Goal: Task Accomplishment & Management: Manage account settings

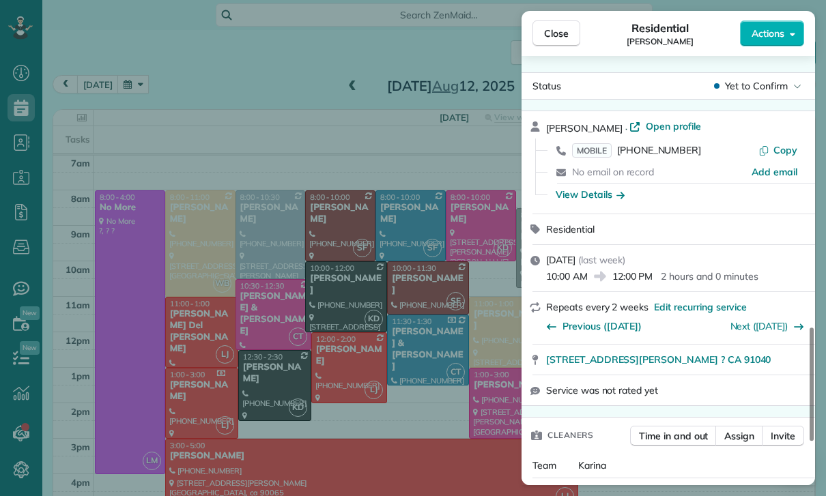
scroll to position [1128, 0]
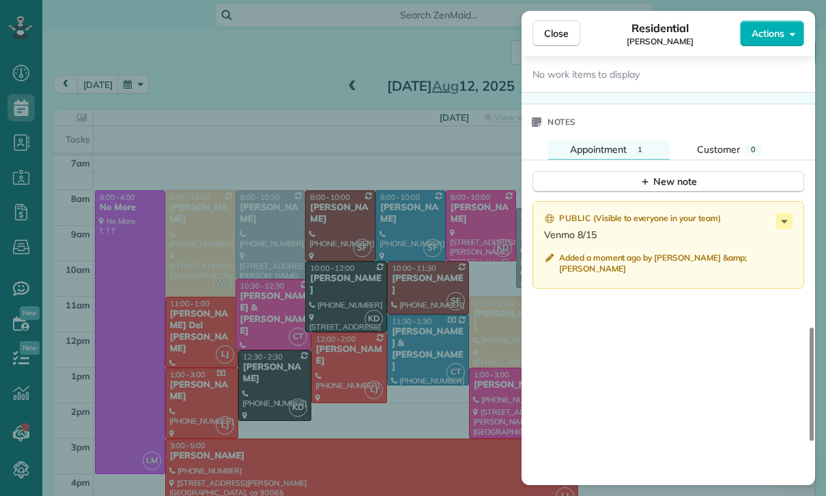
click at [371, 359] on div "Close Residential Jackie Stryker Actions Status Yet to Confirm Jackie Stryker ·…" at bounding box center [413, 248] width 826 height 496
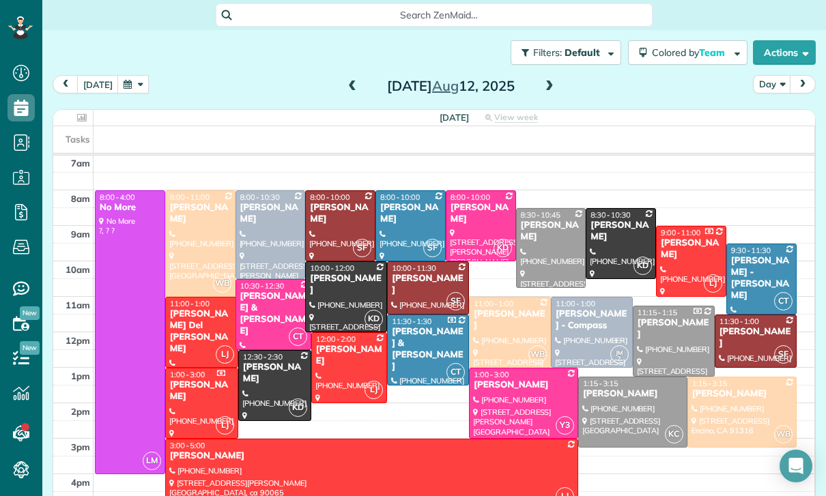
click at [136, 75] on button "button" at bounding box center [132, 84] width 31 height 18
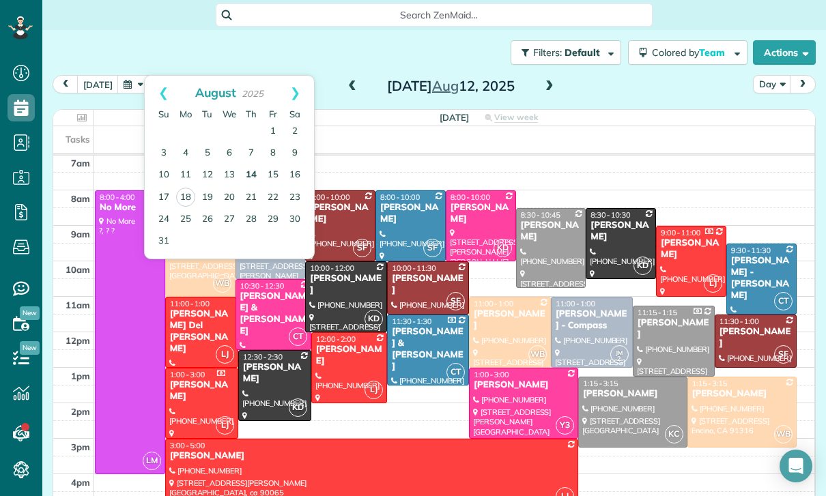
click at [249, 164] on link "14" at bounding box center [251, 175] width 22 height 22
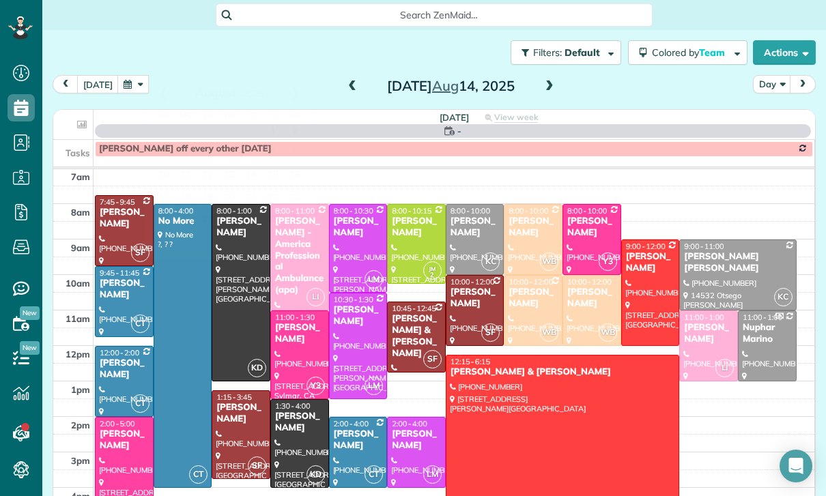
scroll to position [107, 0]
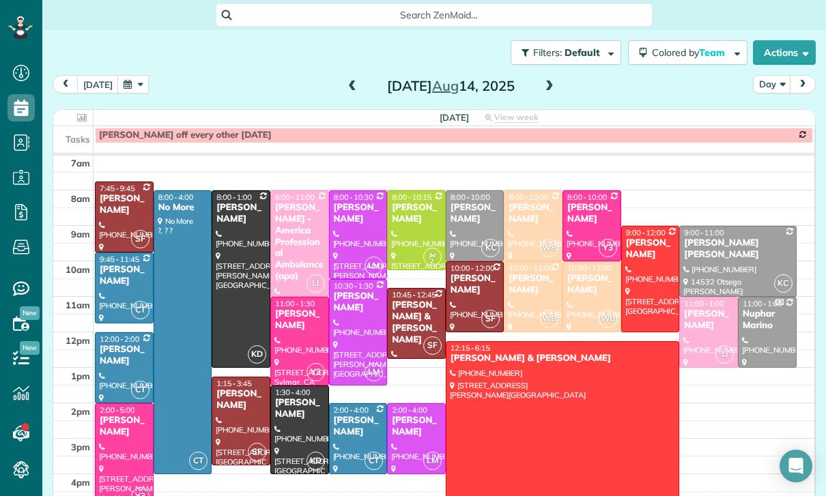
click at [737, 227] on div at bounding box center [737, 262] width 115 height 70
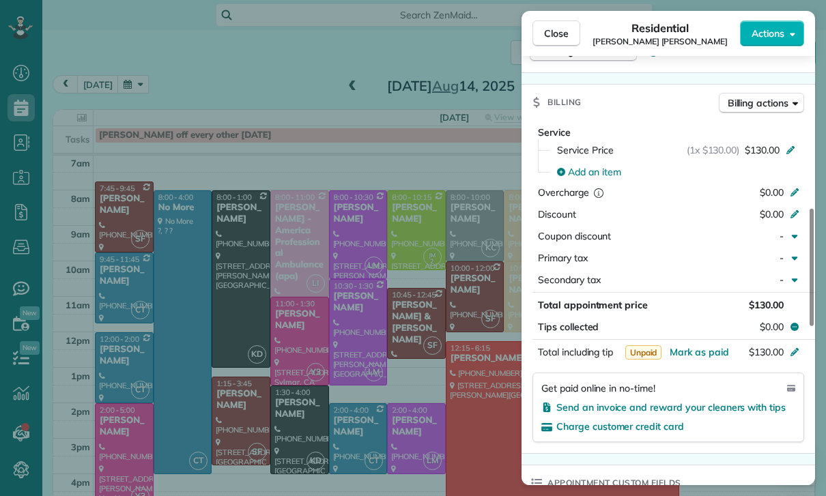
scroll to position [611, 0]
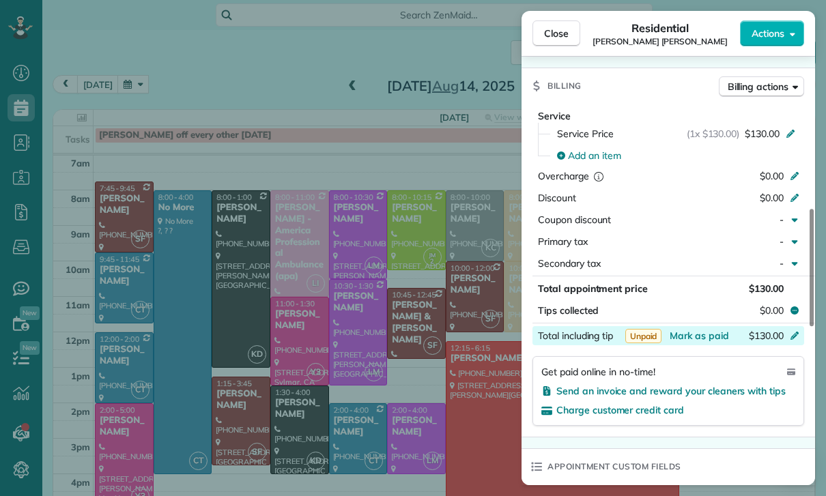
click at [697, 342] on div "$130.00" at bounding box center [722, 337] width 133 height 16
click at [740, 452] on div "Appointment custom fields" at bounding box center [667, 466] width 293 height 35
click at [701, 337] on span "Mark as paid" at bounding box center [698, 336] width 59 height 12
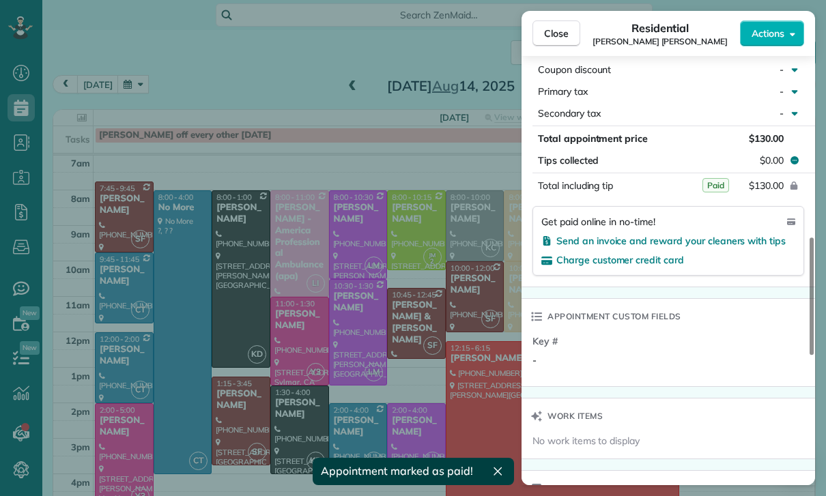
scroll to position [989, 0]
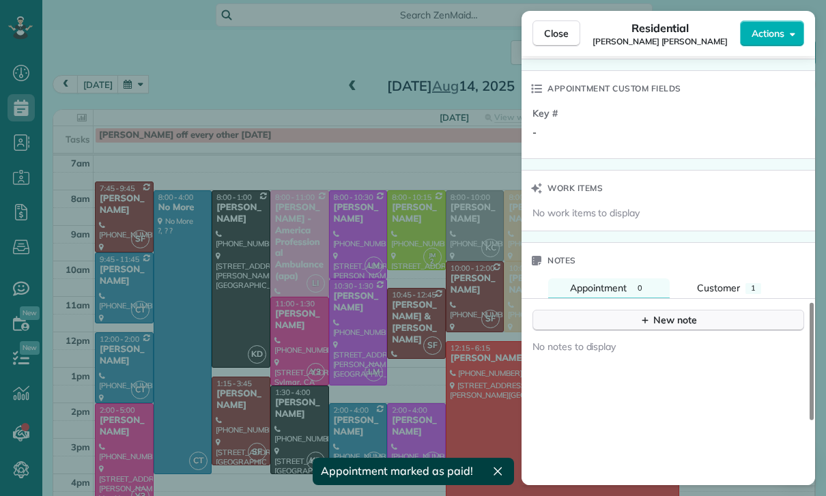
click at [664, 319] on div "New note" at bounding box center [667, 320] width 57 height 14
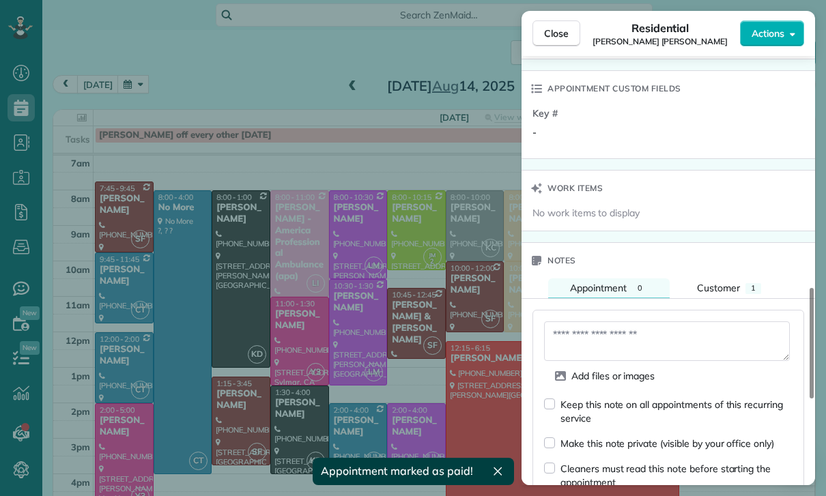
click at [605, 337] on textarea at bounding box center [667, 341] width 246 height 40
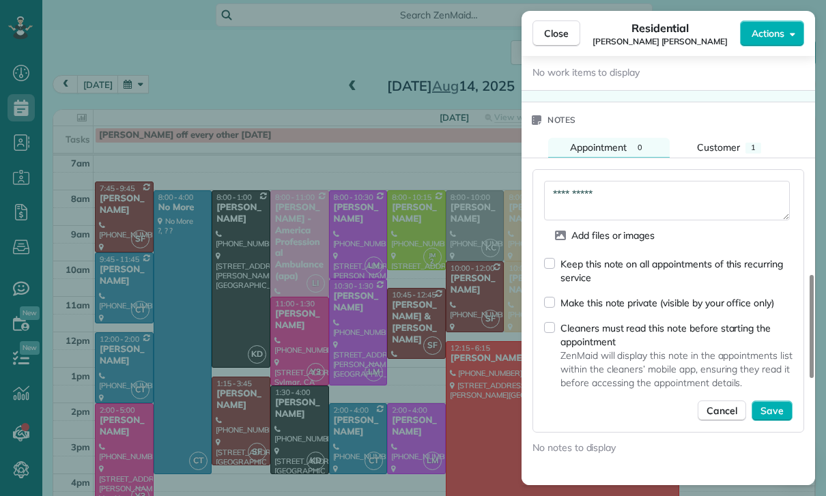
scroll to position [1164, 0]
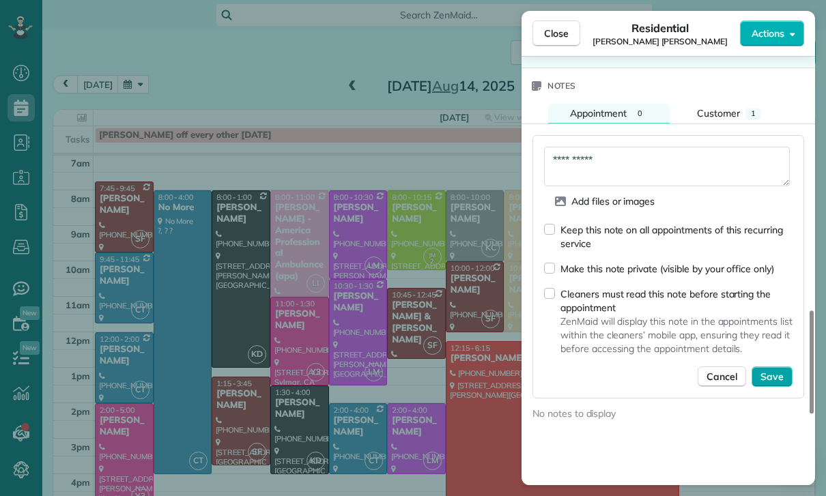
type textarea "**********"
click at [771, 382] on span "Save" at bounding box center [771, 377] width 23 height 14
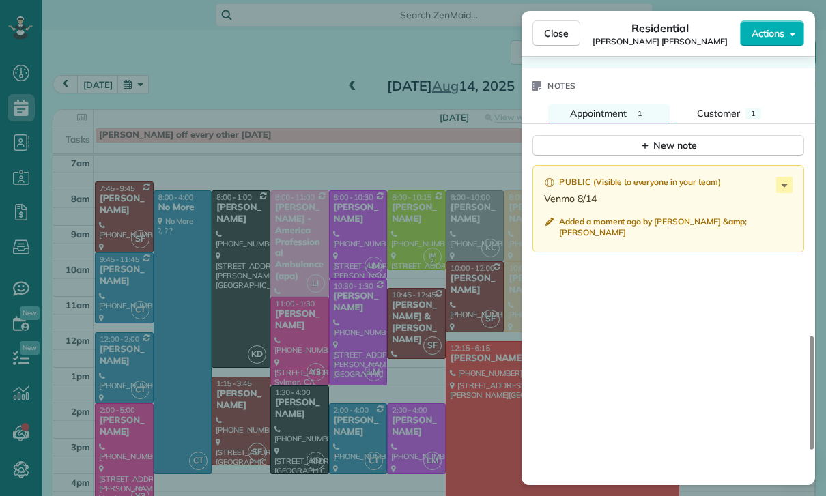
click at [438, 381] on div "Close Residential Rebecca Simon Smith Actions Status Yet to Confirm Rebecca Sim…" at bounding box center [413, 248] width 826 height 496
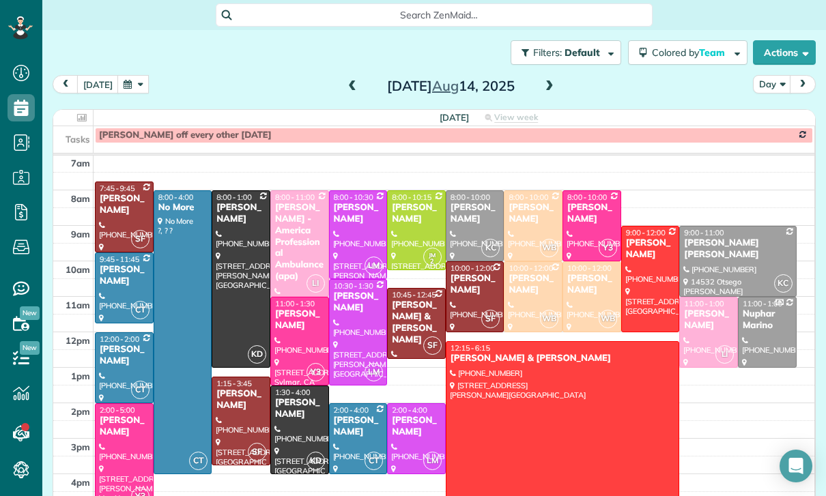
click at [652, 234] on div at bounding box center [650, 279] width 57 height 105
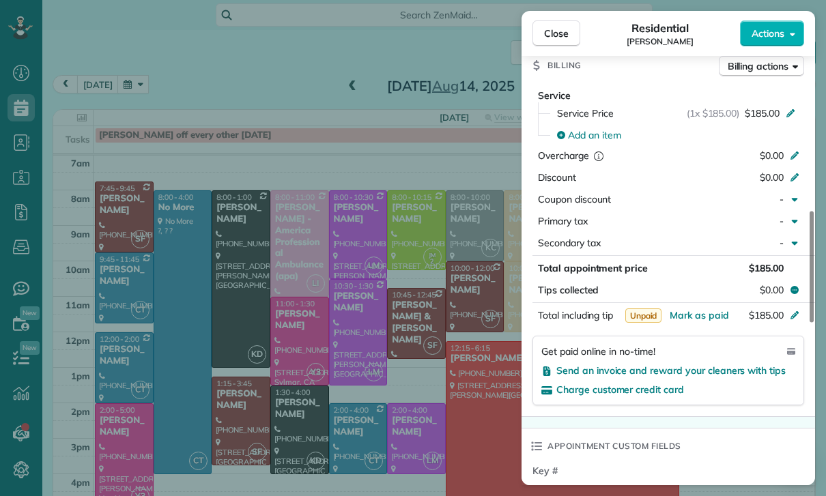
scroll to position [679, 0]
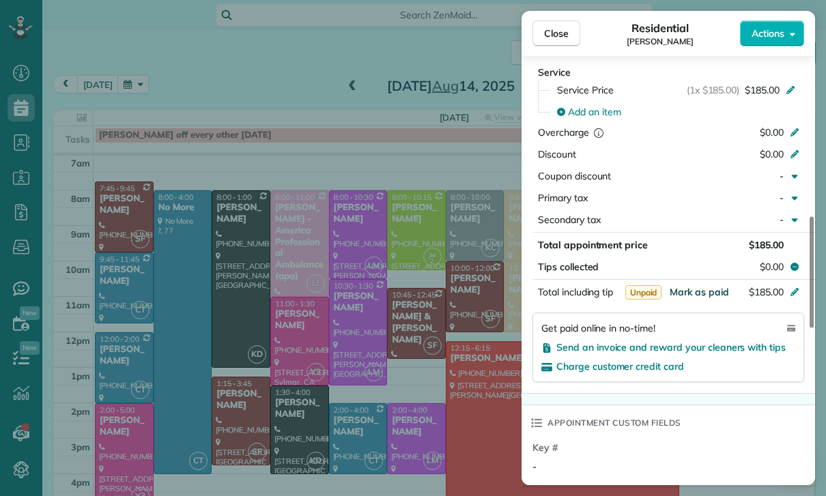
click at [690, 295] on span "Mark as paid" at bounding box center [698, 292] width 59 height 12
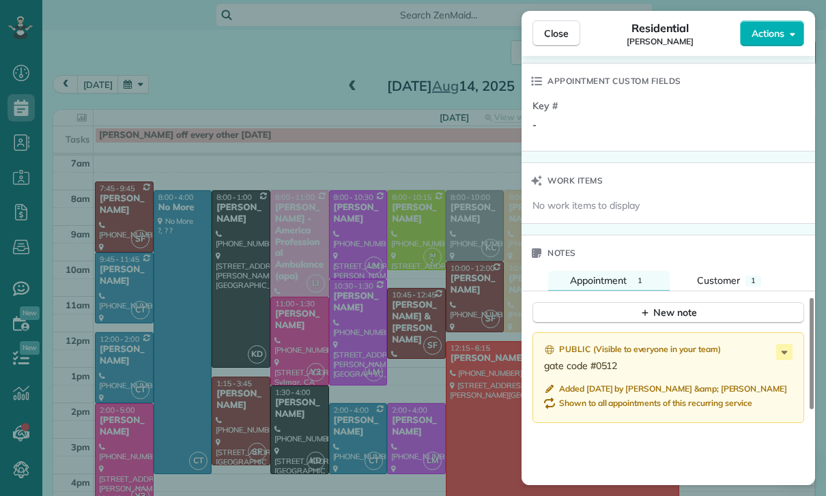
scroll to position [1042, 0]
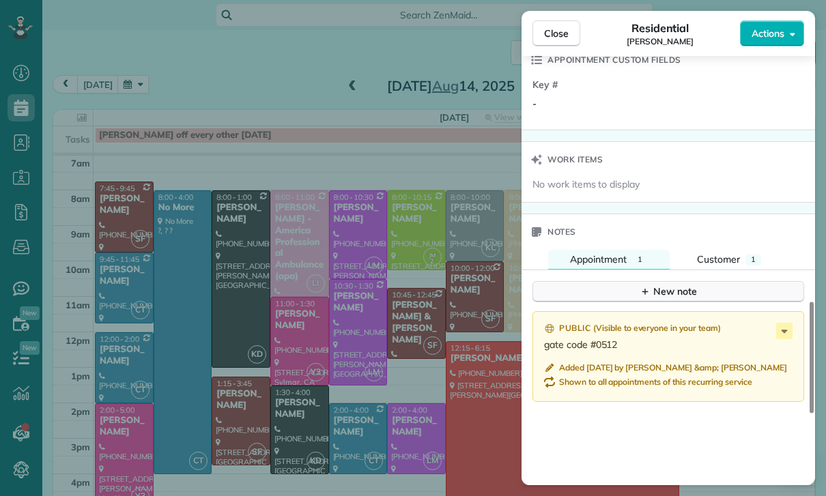
click at [682, 293] on div "New note" at bounding box center [667, 292] width 57 height 14
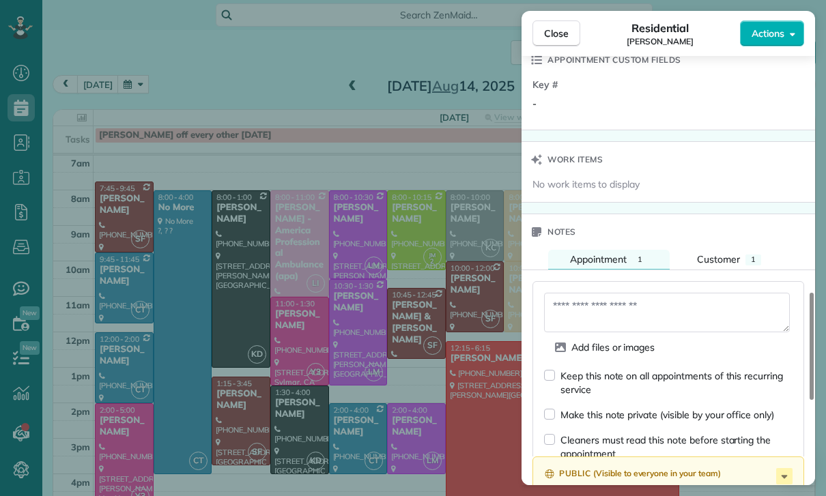
click at [594, 313] on textarea at bounding box center [667, 313] width 246 height 40
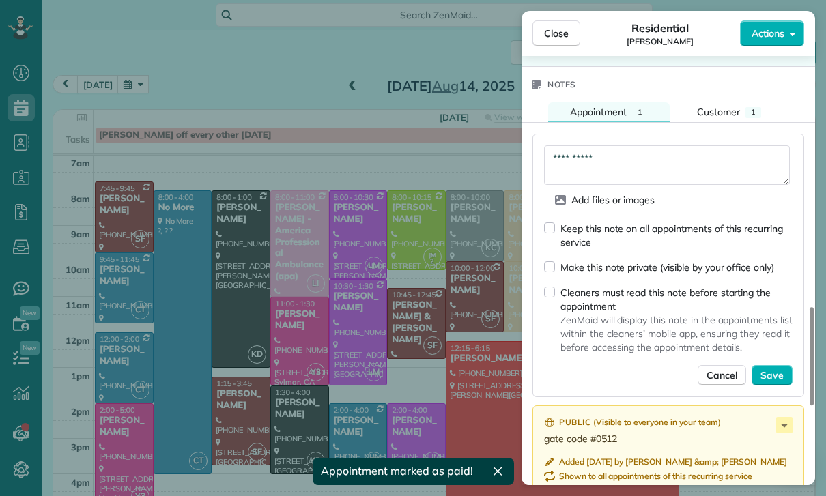
scroll to position [1205, 0]
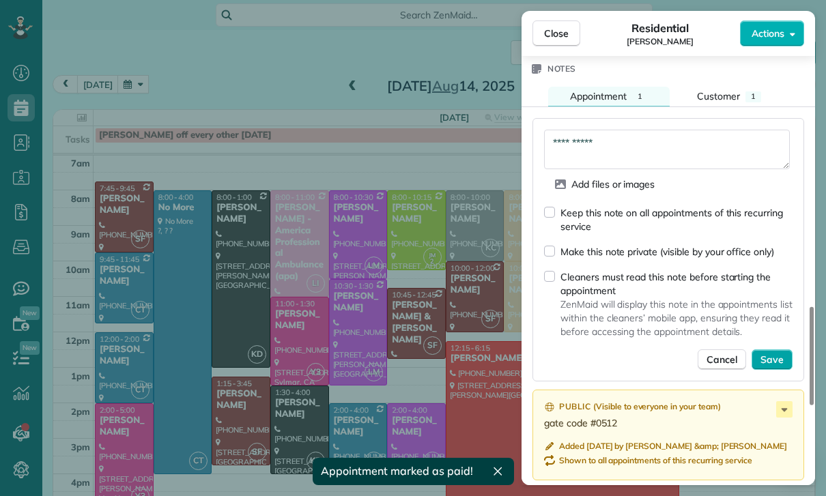
type textarea "**********"
click at [779, 364] on span "Save" at bounding box center [771, 360] width 23 height 14
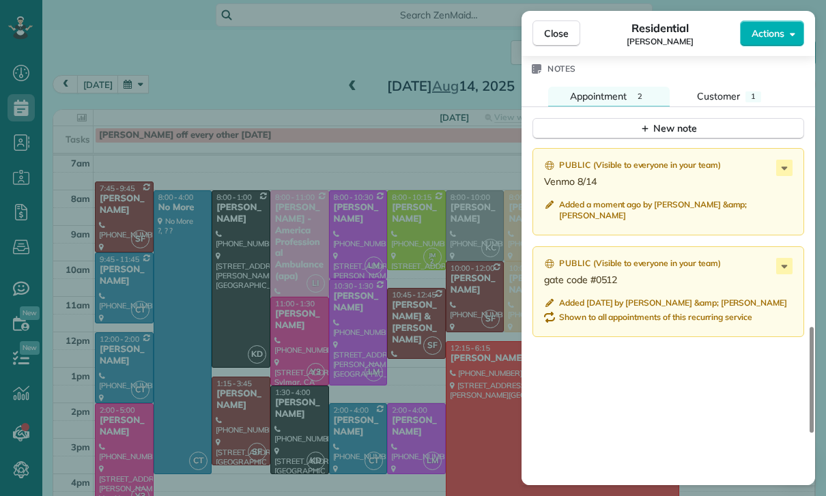
scroll to position [107, 0]
click at [280, 105] on div "Close Residential Kendra McCall Actions Status Yet to Confirm Kendra McCall · O…" at bounding box center [413, 248] width 826 height 496
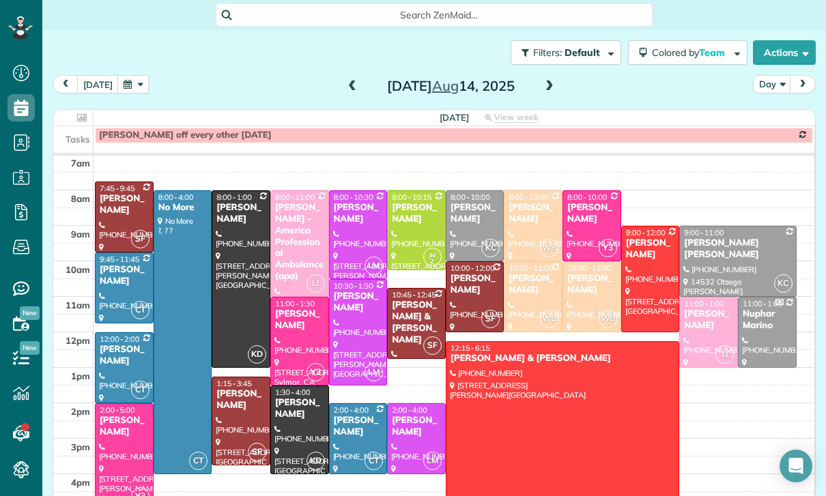
click at [128, 75] on button "button" at bounding box center [132, 84] width 31 height 18
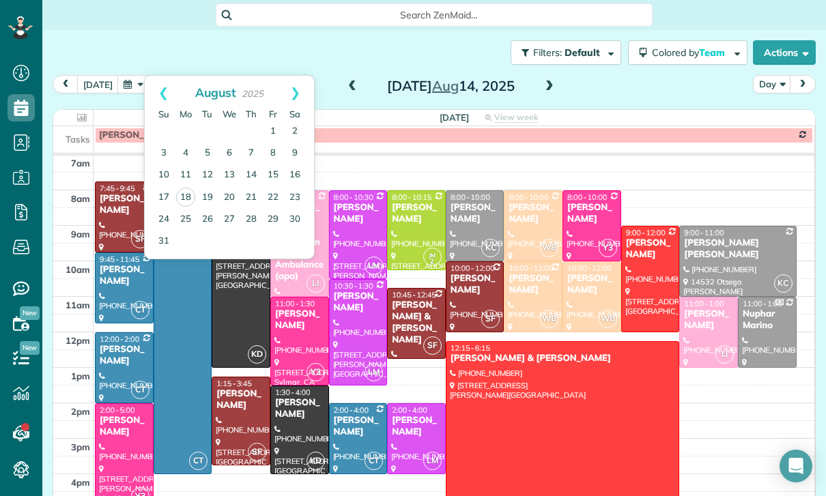
click at [237, 377] on div at bounding box center [240, 420] width 57 height 87
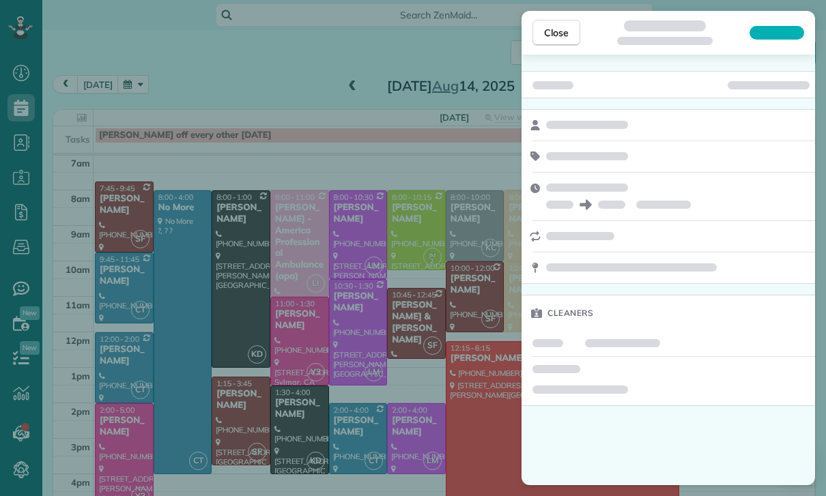
click at [240, 367] on div "Close Cleaners" at bounding box center [413, 248] width 826 height 496
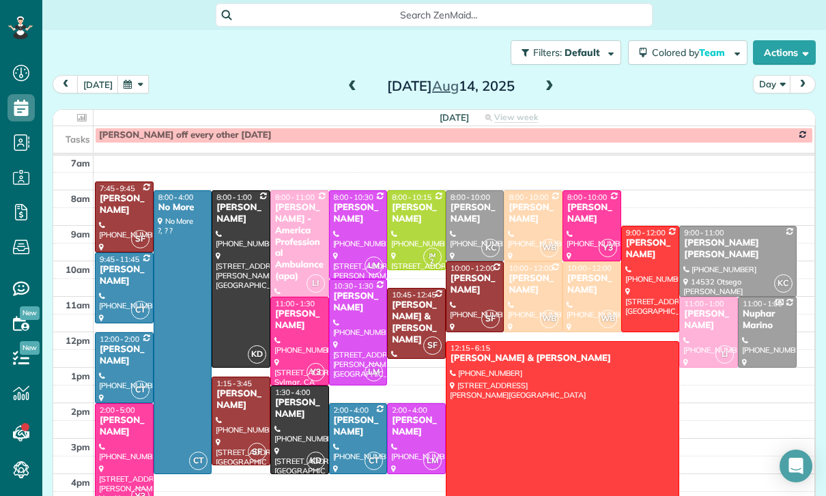
click at [231, 379] on div at bounding box center [240, 420] width 57 height 87
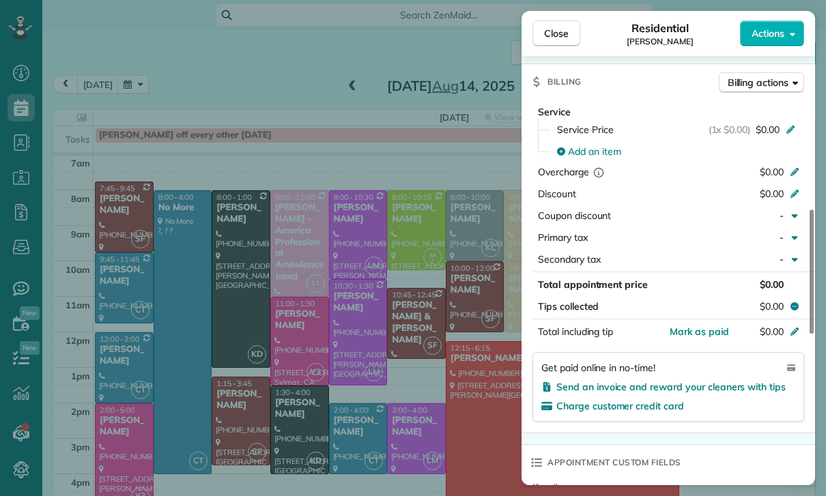
scroll to position [603, 0]
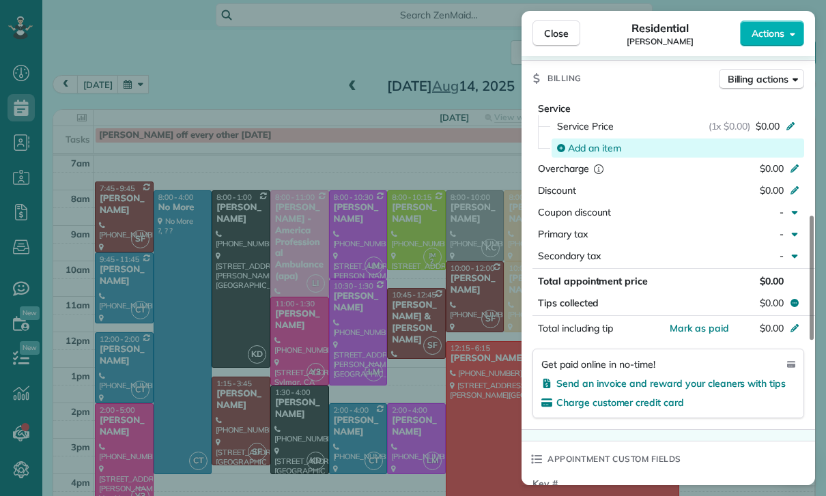
click at [596, 143] on span "Add an item" at bounding box center [594, 148] width 53 height 14
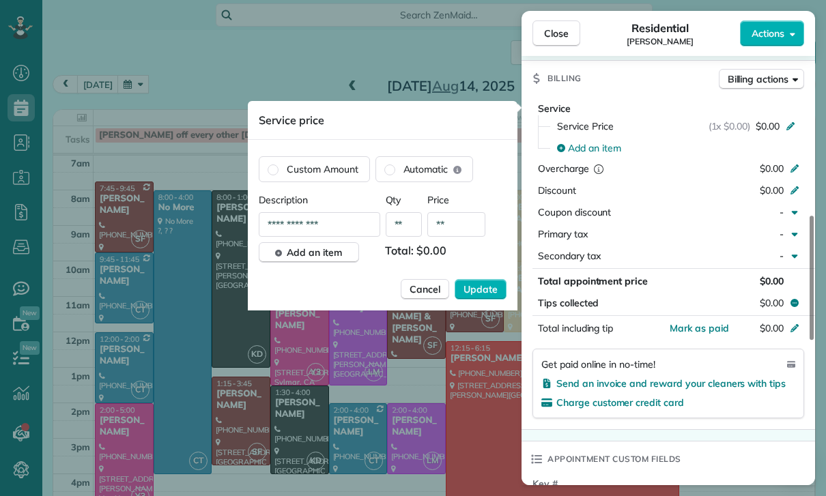
click at [473, 237] on input "**" at bounding box center [456, 224] width 58 height 25
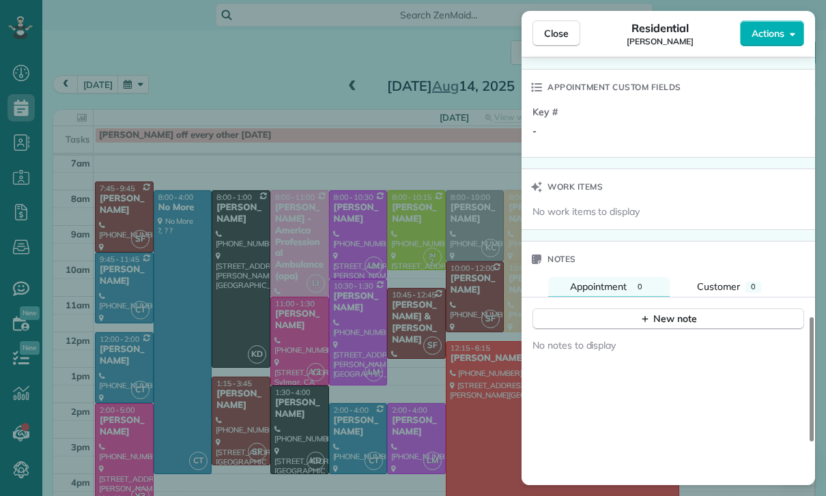
scroll to position [1025, 0]
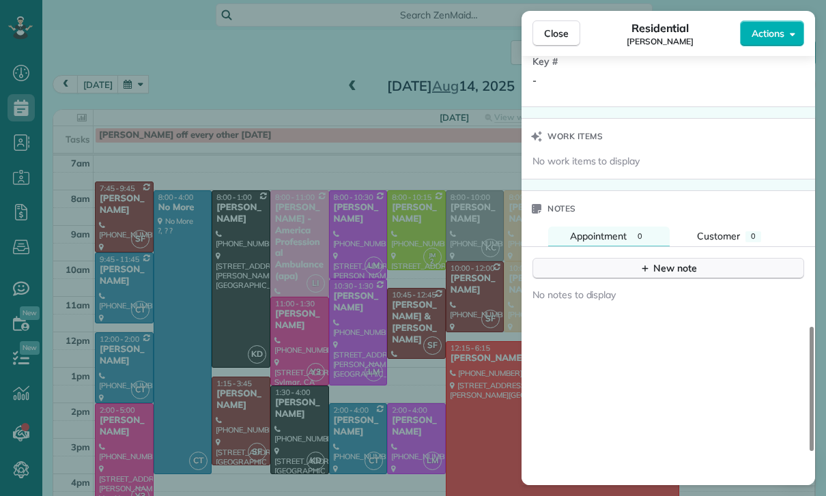
click at [685, 265] on div "New note" at bounding box center [667, 268] width 57 height 14
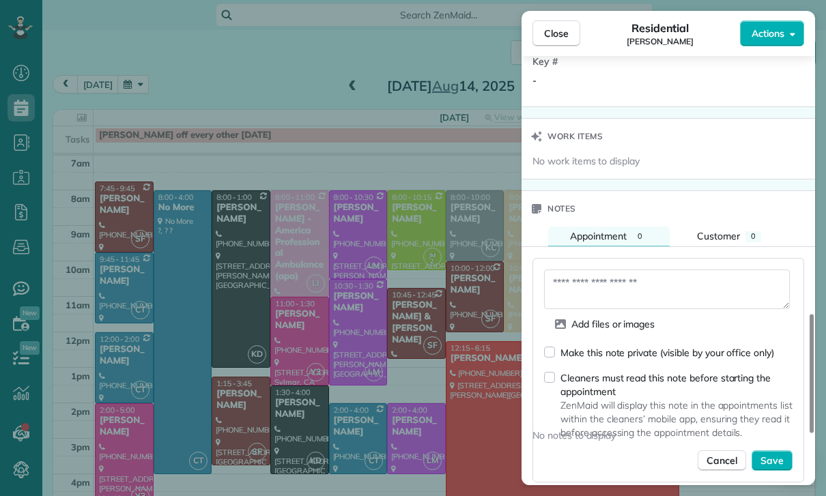
click at [600, 287] on textarea at bounding box center [667, 289] width 246 height 40
type textarea "**********"
click at [780, 460] on span "Save" at bounding box center [771, 461] width 23 height 14
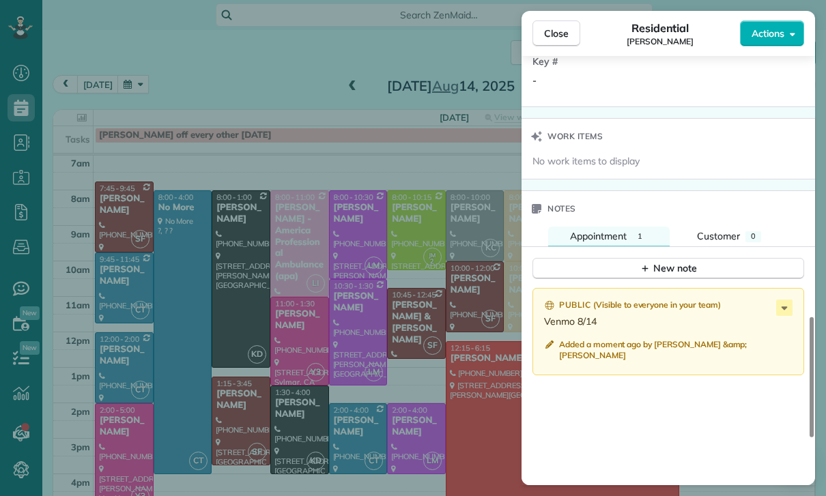
click at [340, 417] on div "Close Residential Tanzy Bell Actions Status Confirmed Tanzy Bell · Open profile…" at bounding box center [413, 248] width 826 height 496
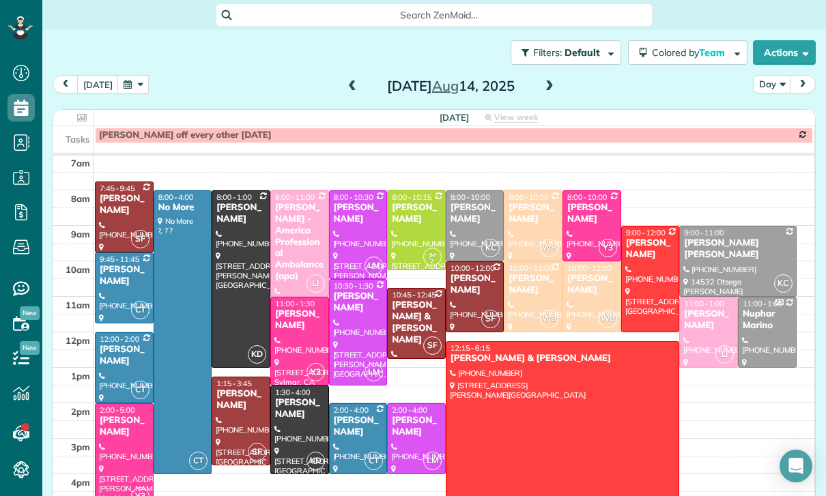
click at [345, 81] on span at bounding box center [352, 87] width 15 height 12
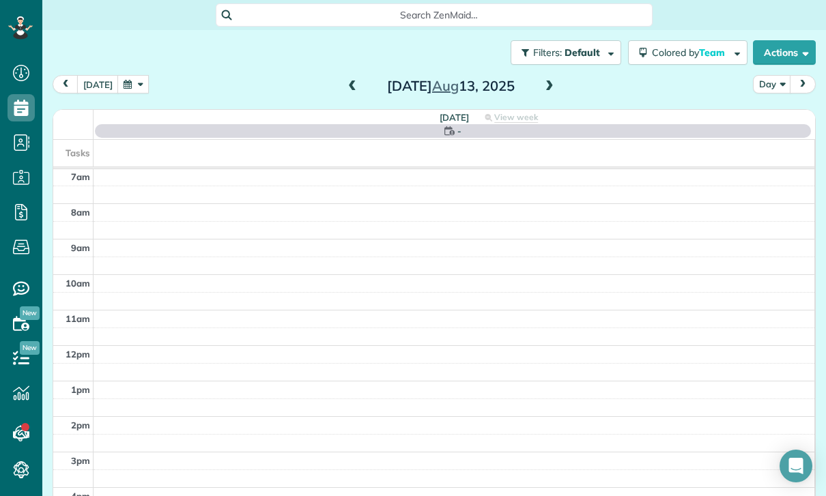
scroll to position [107, 0]
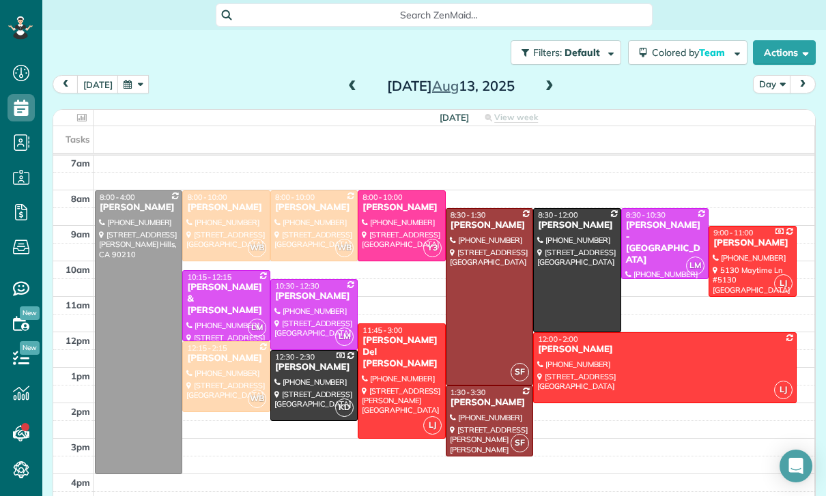
click at [493, 268] on div at bounding box center [489, 297] width 86 height 176
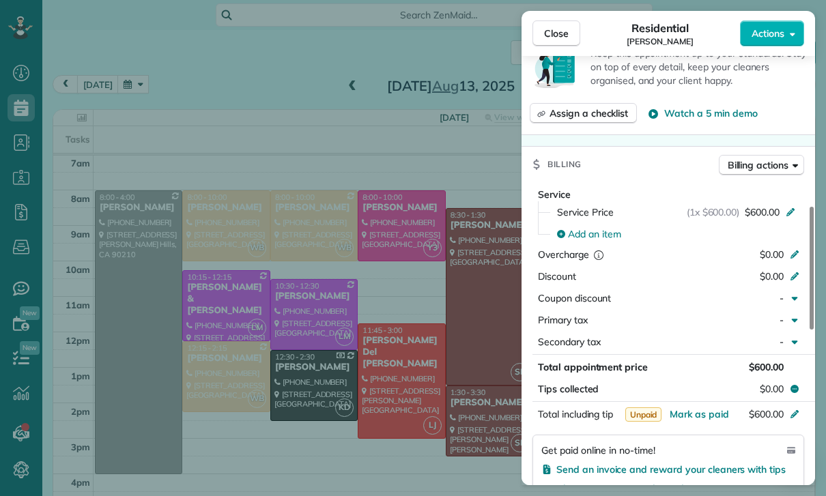
scroll to position [595, 0]
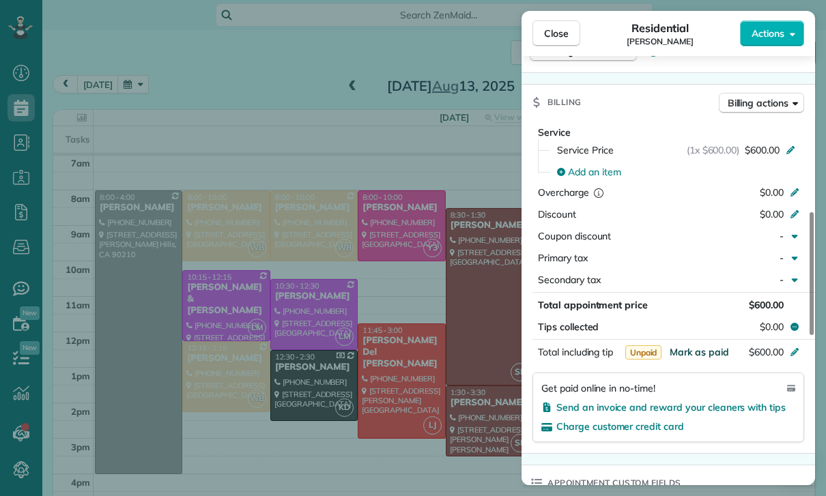
click at [693, 355] on span "Mark as paid" at bounding box center [698, 352] width 59 height 12
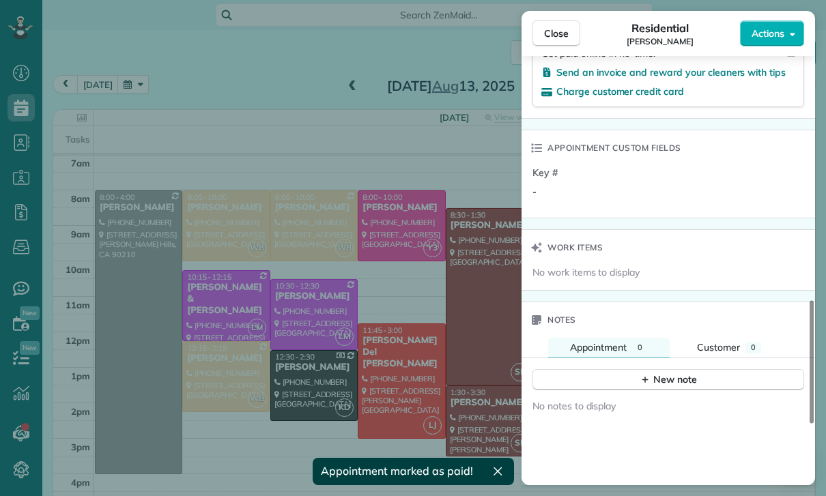
scroll to position [935, 0]
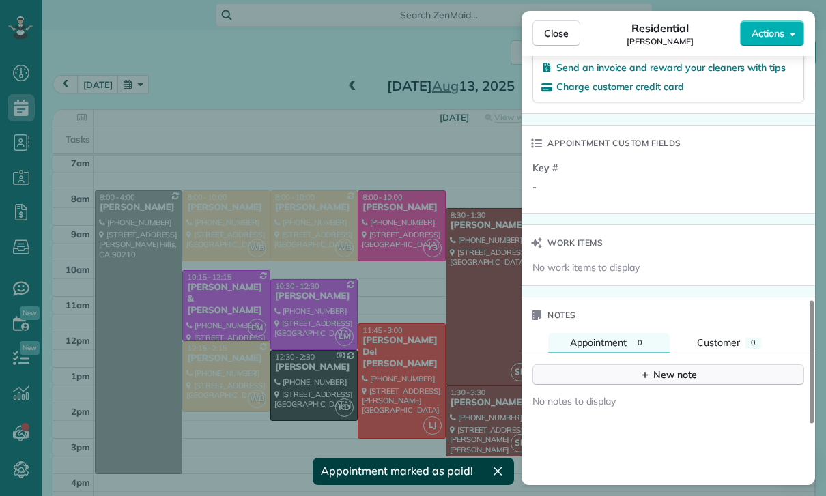
click at [658, 378] on div "New note" at bounding box center [667, 375] width 57 height 14
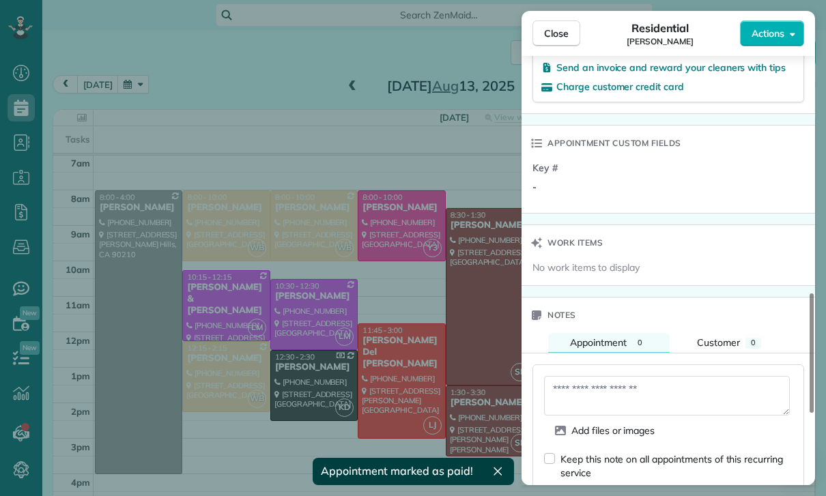
click at [609, 399] on textarea at bounding box center [667, 396] width 246 height 40
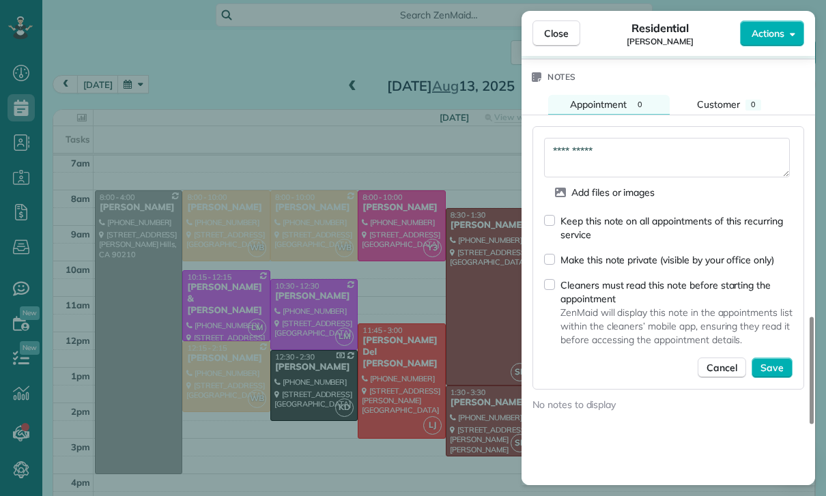
scroll to position [1176, 0]
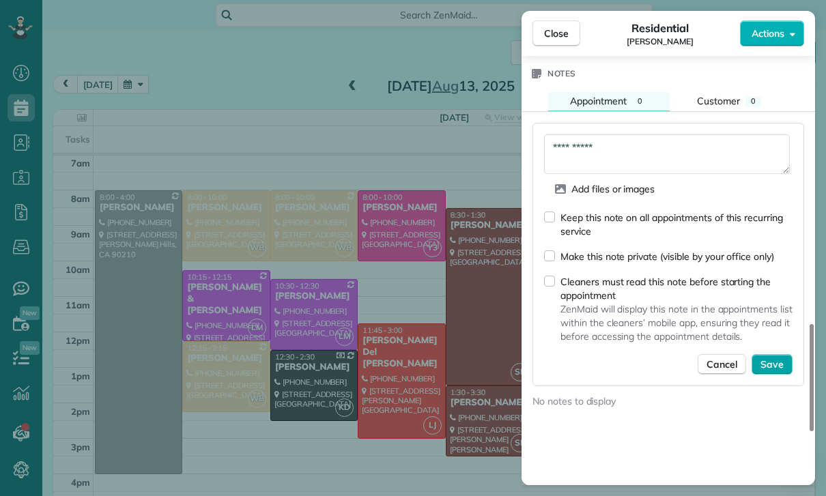
type textarea "**********"
click at [781, 366] on span "Save" at bounding box center [771, 365] width 23 height 14
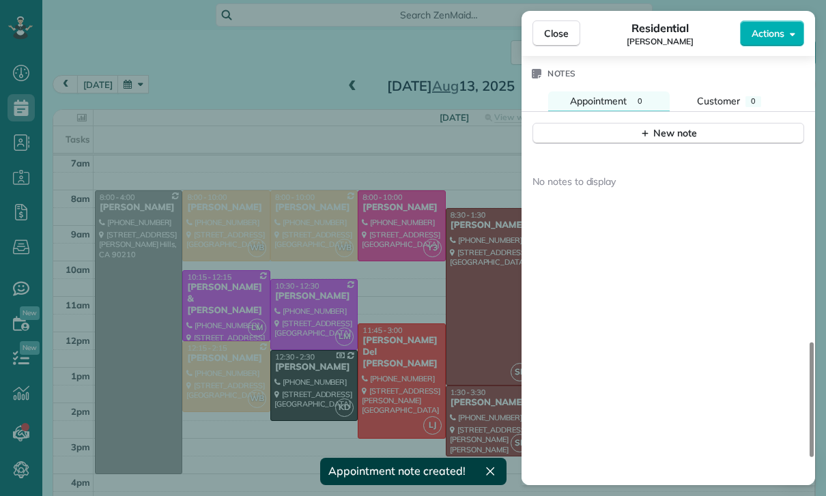
scroll to position [1169, 0]
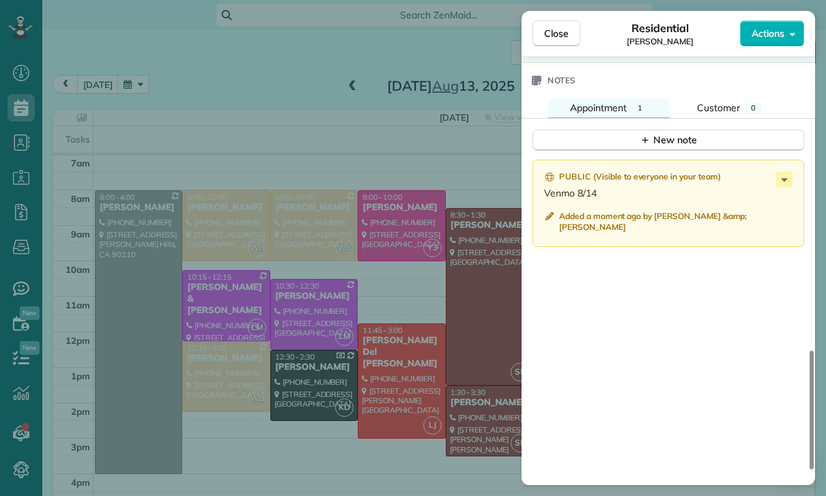
click at [416, 391] on div "Close Residential Stephanie Frank Actions Status Confirmed Stephanie Frank · Op…" at bounding box center [413, 248] width 826 height 496
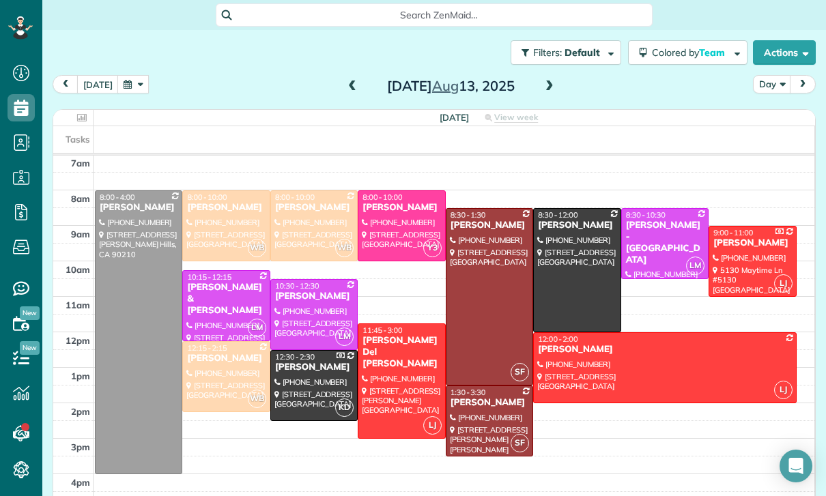
click at [553, 81] on span at bounding box center [549, 87] width 15 height 12
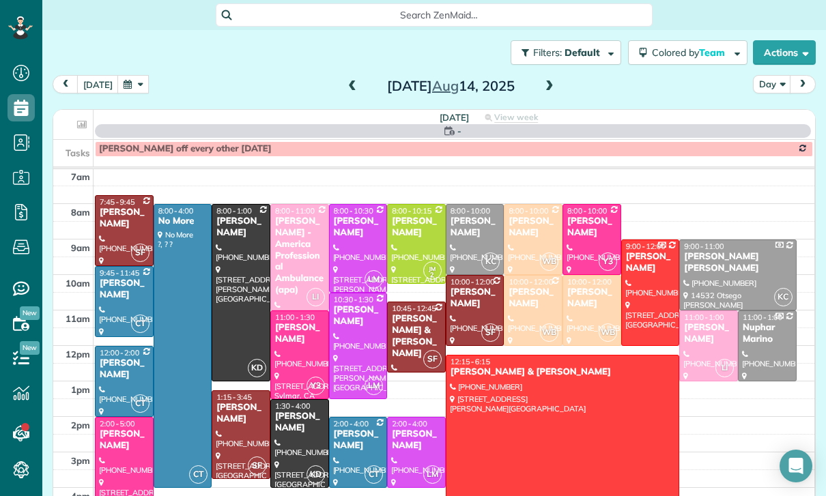
scroll to position [107, 0]
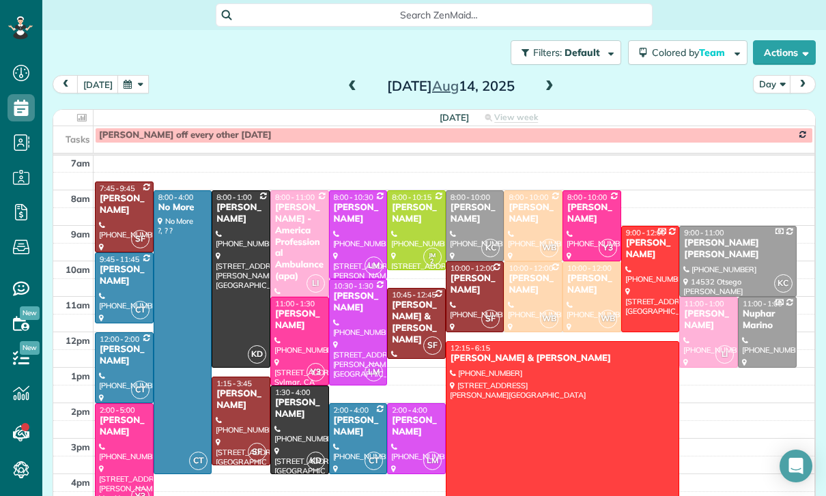
click at [587, 262] on div at bounding box center [591, 297] width 57 height 70
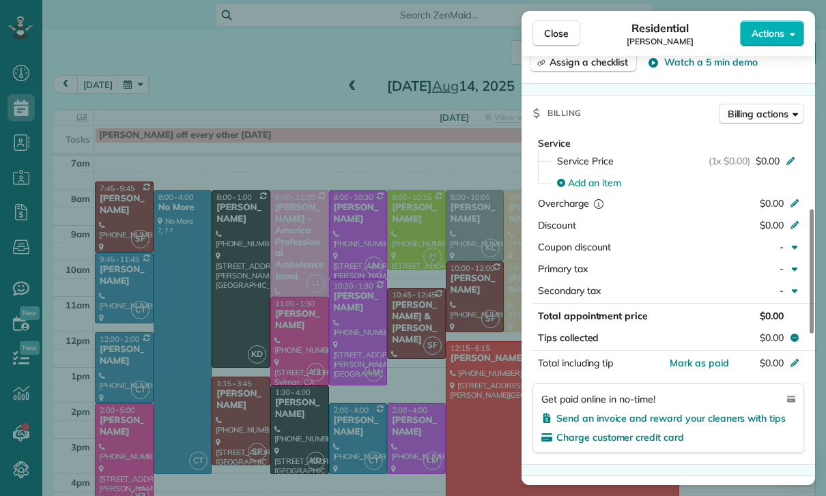
scroll to position [579, 0]
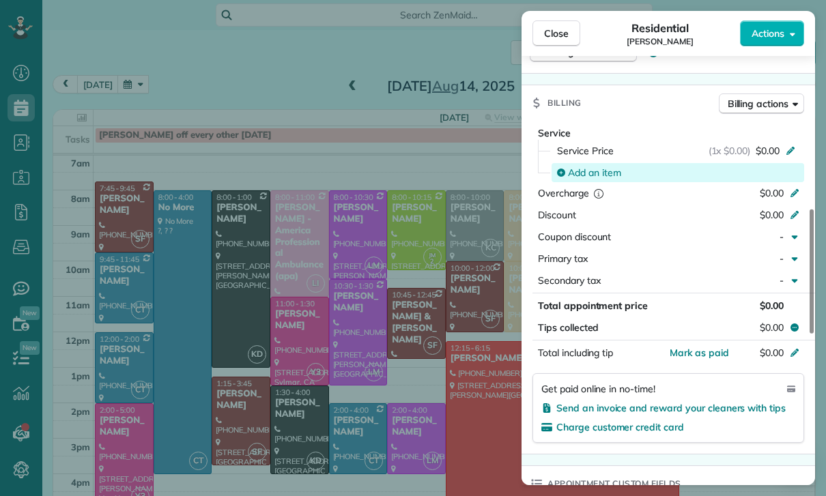
click at [586, 176] on span "Add an item" at bounding box center [594, 173] width 53 height 14
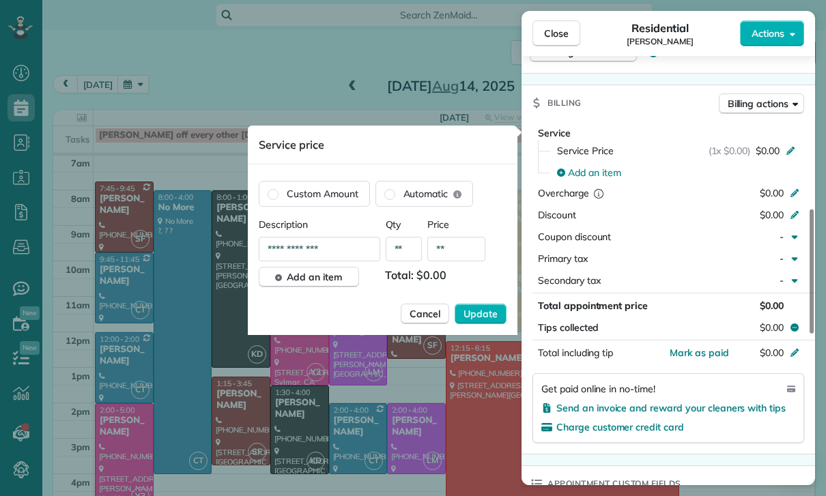
click at [456, 257] on input "**" at bounding box center [456, 249] width 58 height 25
type input "****"
click at [483, 315] on span "Update" at bounding box center [480, 314] width 34 height 14
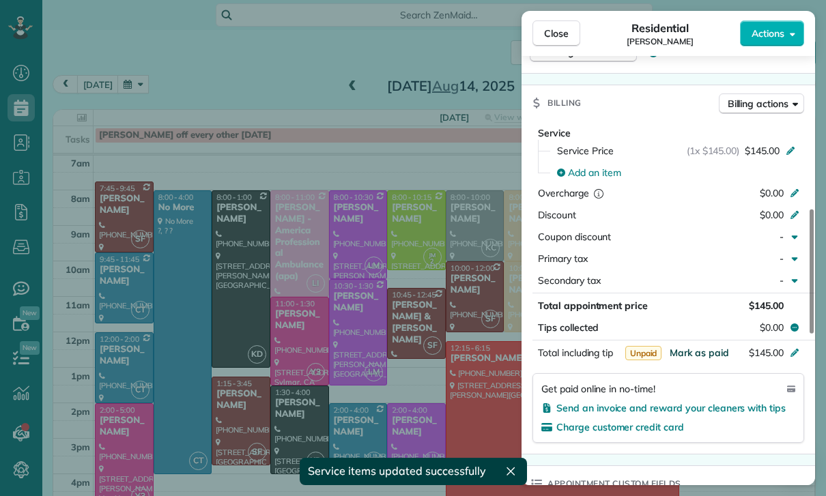
click at [696, 358] on span "Mark as paid" at bounding box center [698, 353] width 59 height 12
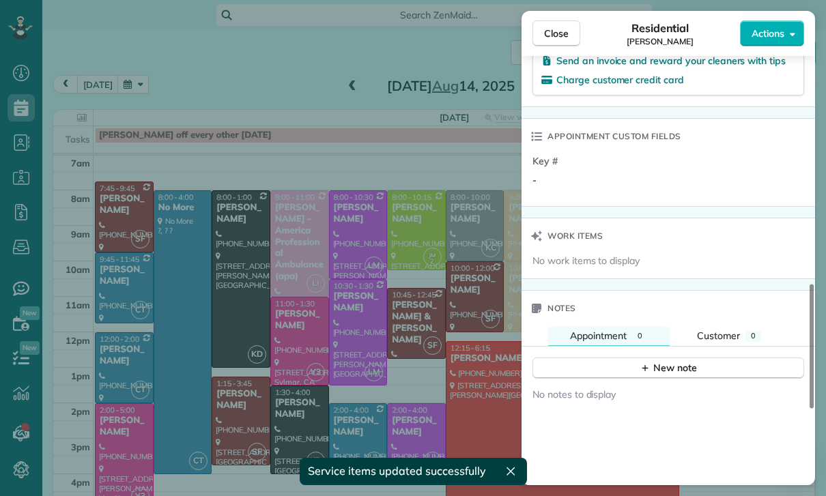
scroll to position [1024, 0]
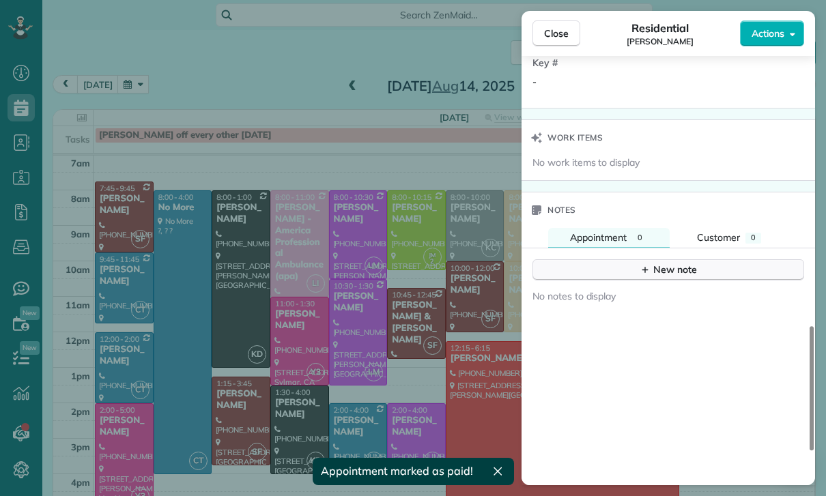
click at [682, 267] on div "New note" at bounding box center [667, 270] width 57 height 14
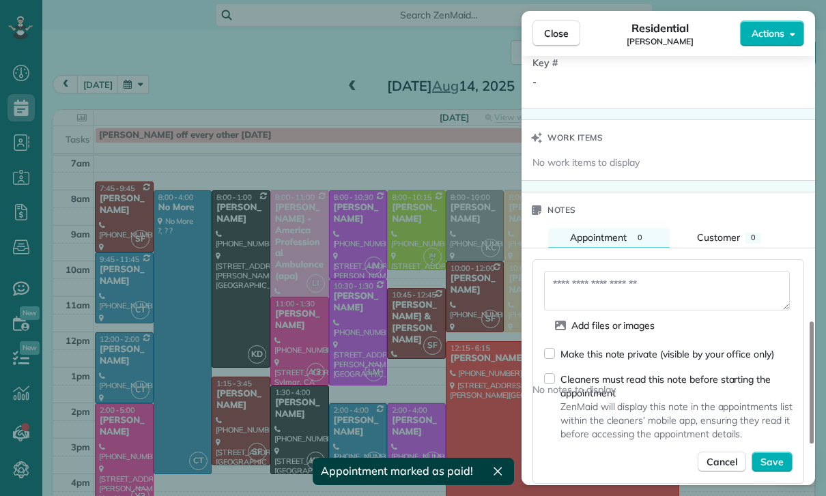
click at [586, 285] on textarea at bounding box center [667, 291] width 246 height 40
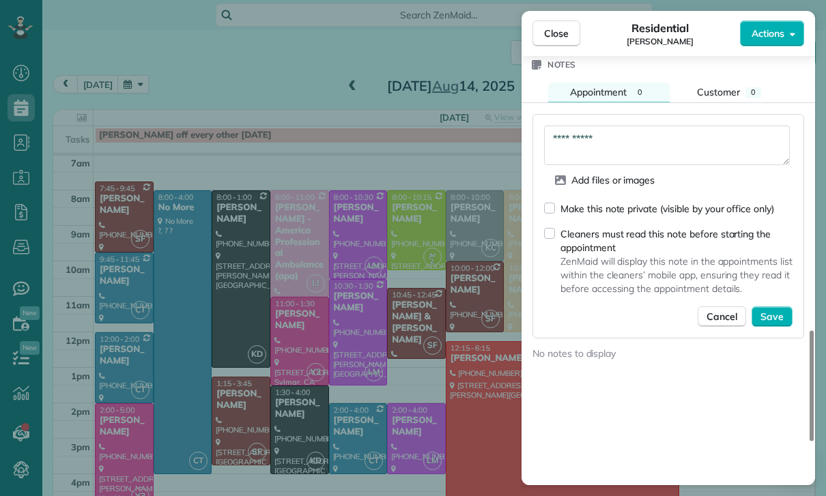
scroll to position [1170, 0]
type textarea "**********"
click at [769, 324] on button "Save" at bounding box center [771, 316] width 41 height 20
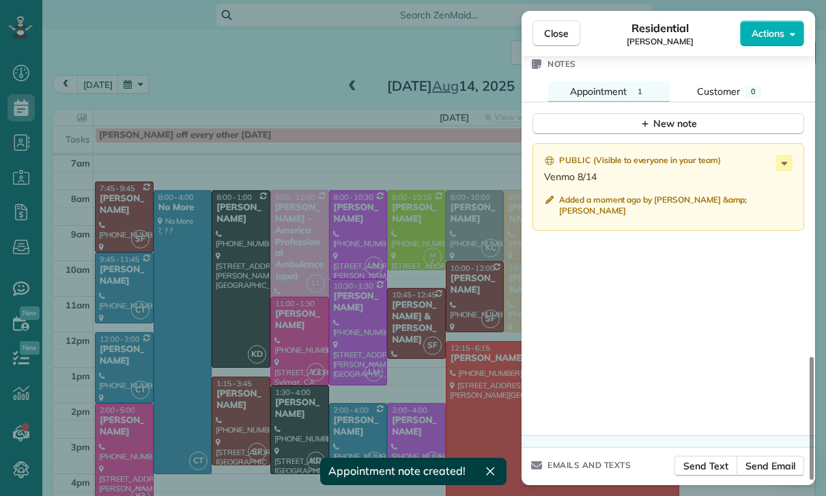
scroll to position [1152, 0]
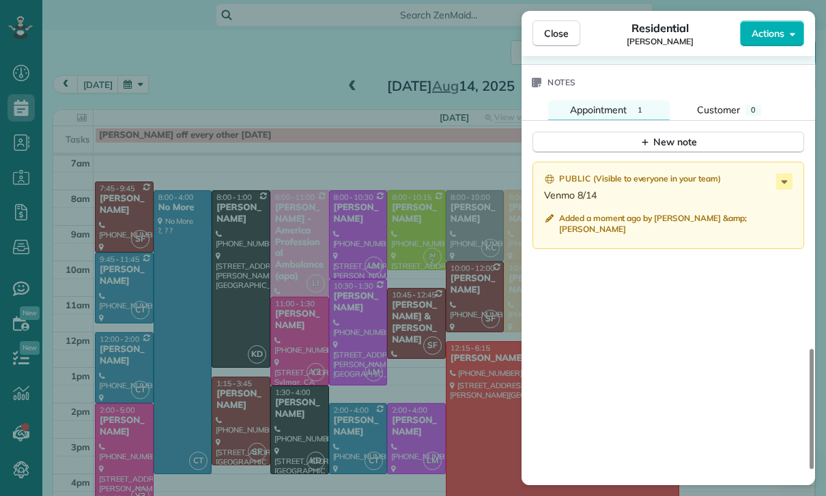
click at [413, 383] on div "Close Residential Russell Hornsby Actions Status Confirmed Russell Hornsby · Op…" at bounding box center [413, 248] width 826 height 496
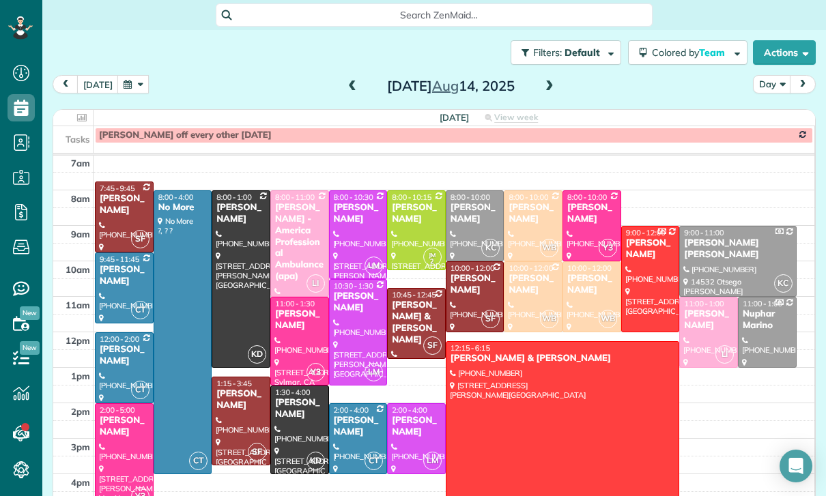
click at [132, 75] on button "button" at bounding box center [132, 84] width 31 height 18
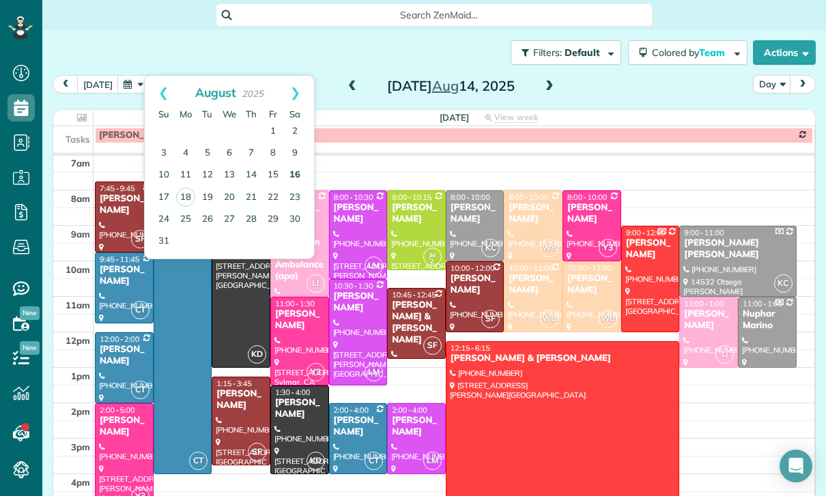
click at [297, 164] on link "16" at bounding box center [295, 175] width 22 height 22
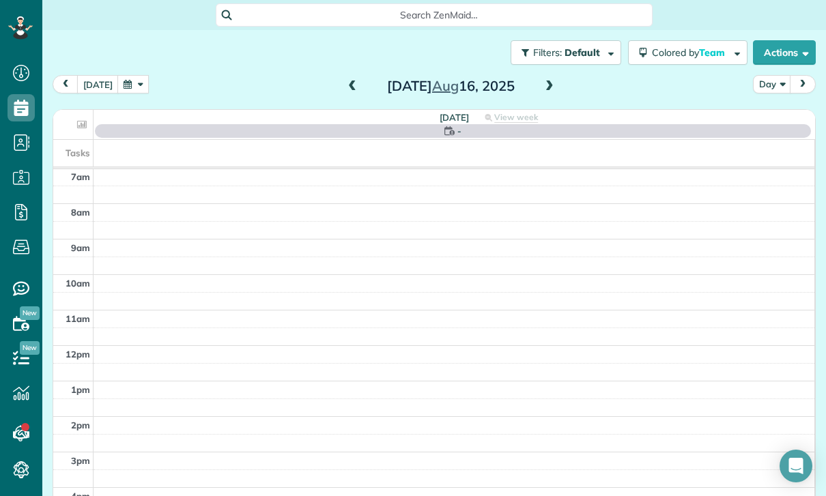
scroll to position [107, 0]
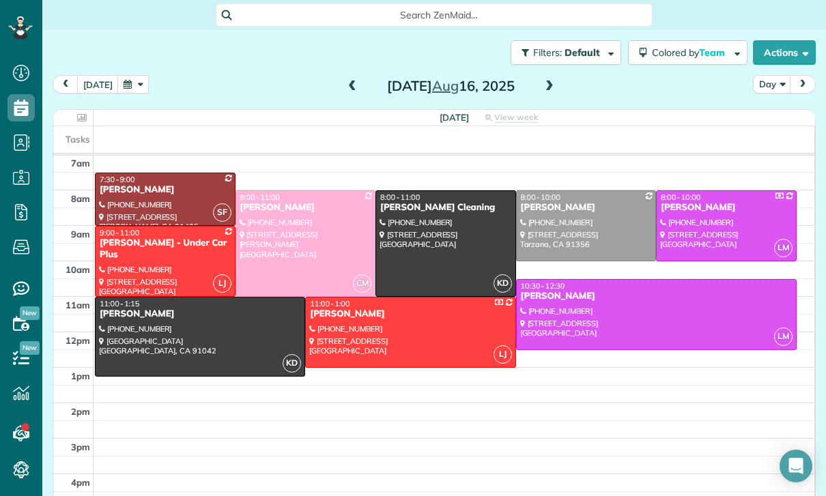
click at [145, 184] on div "Yelena Chshukareva" at bounding box center [165, 190] width 132 height 12
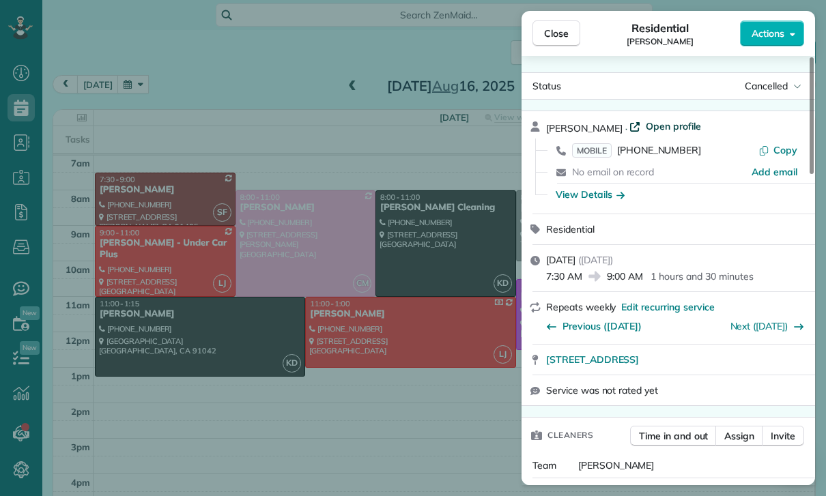
click at [688, 132] on span "Open profile" at bounding box center [672, 126] width 55 height 14
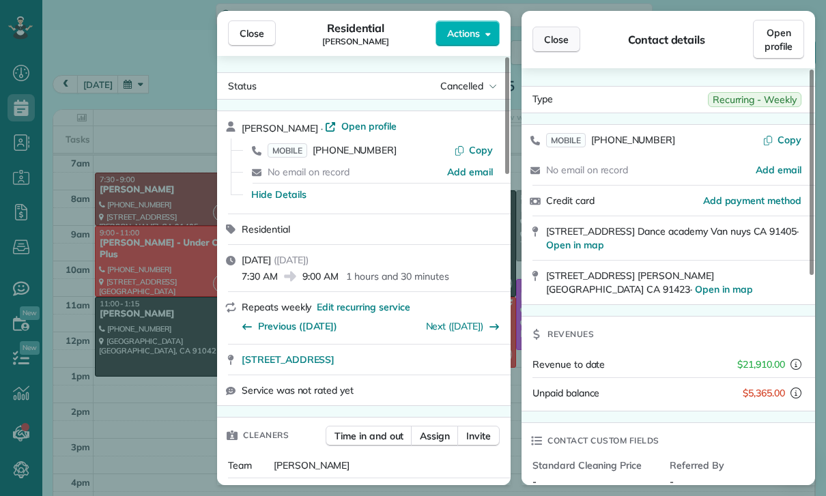
click at [564, 37] on span "Close" at bounding box center [556, 40] width 25 height 14
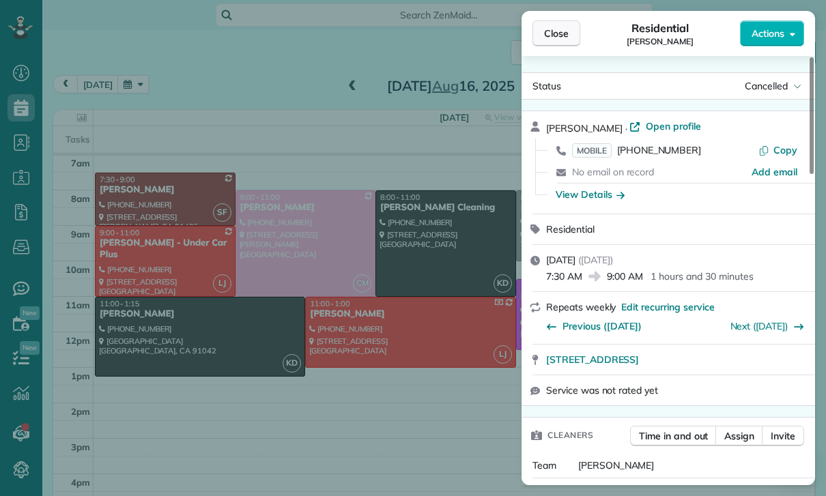
click at [542, 38] on button "Close" at bounding box center [556, 33] width 48 height 26
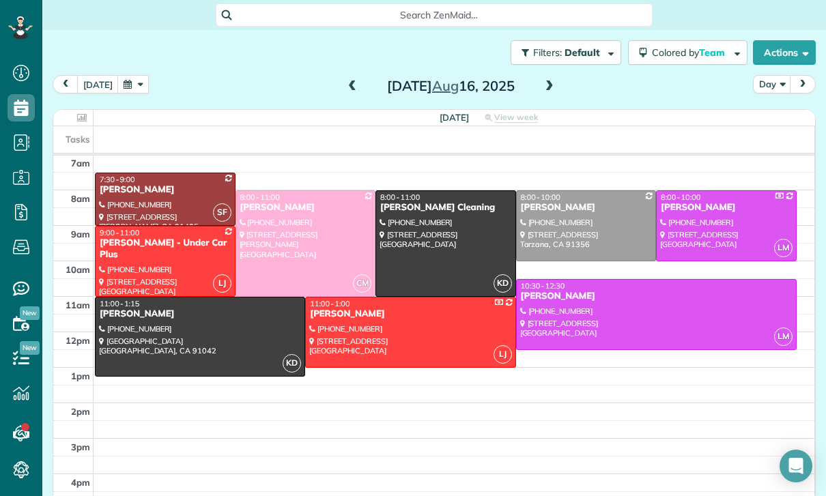
click at [130, 75] on button "button" at bounding box center [132, 84] width 31 height 18
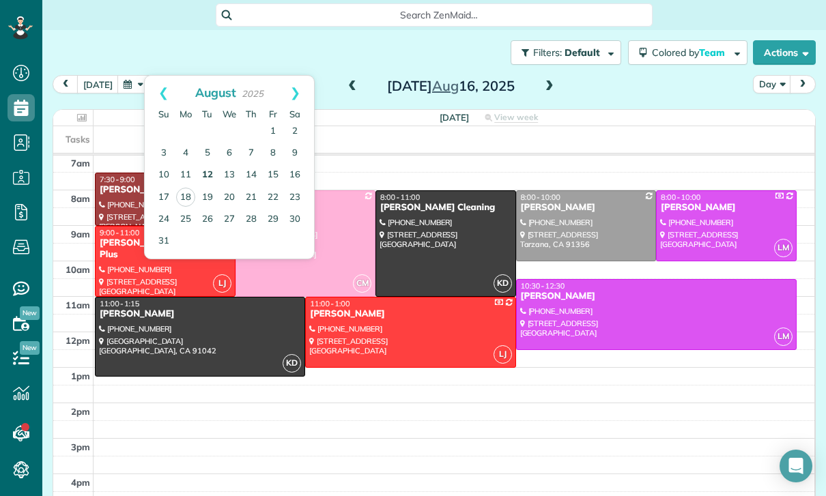
click at [207, 164] on link "12" at bounding box center [207, 175] width 22 height 22
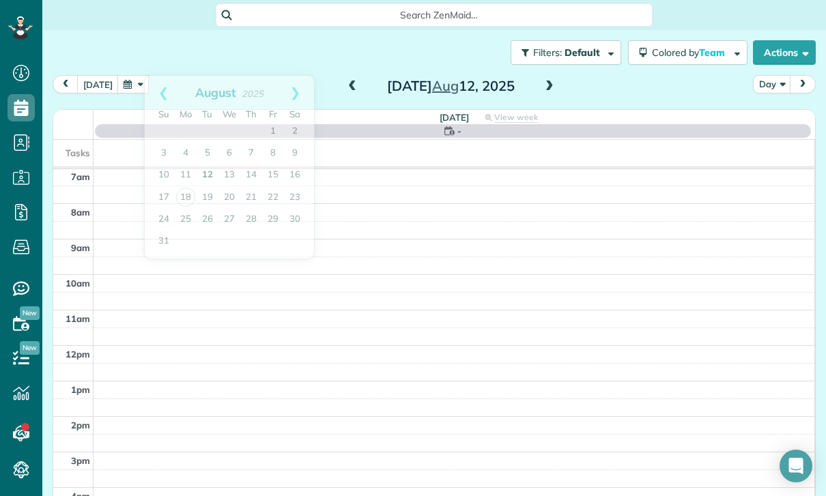
scroll to position [107, 0]
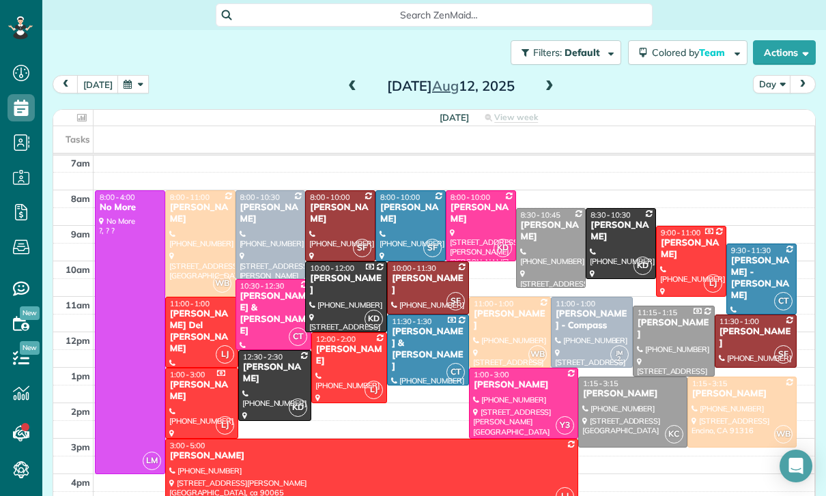
click at [551, 81] on span at bounding box center [549, 87] width 15 height 12
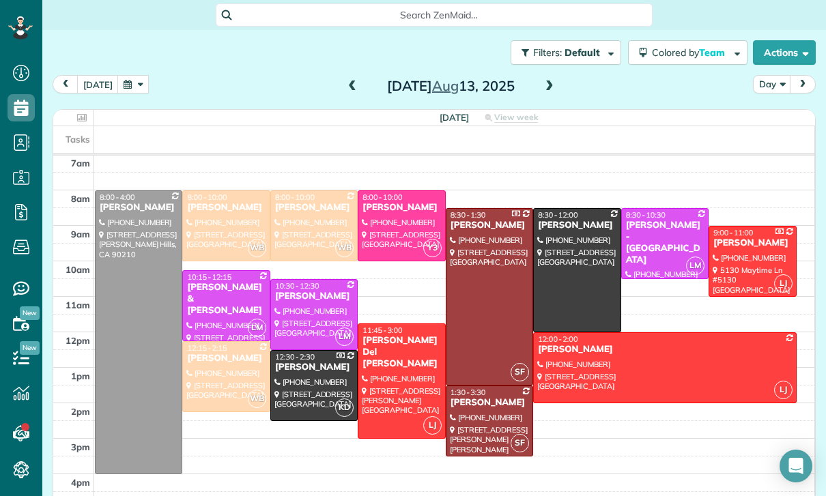
click at [544, 81] on span at bounding box center [549, 87] width 15 height 12
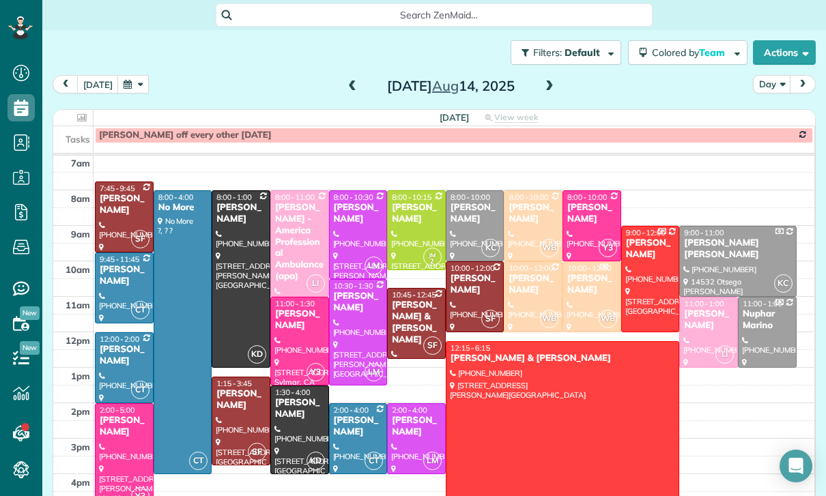
click at [545, 81] on span at bounding box center [549, 87] width 15 height 12
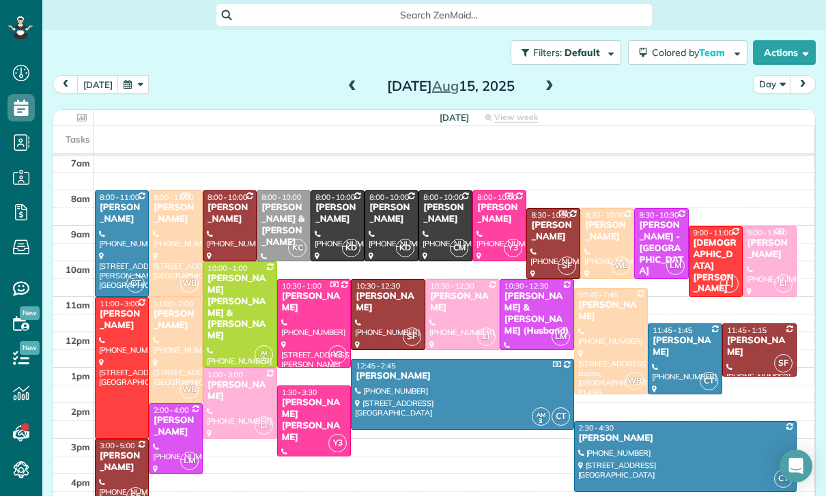
click at [182, 415] on div "Cristina Ciminelli" at bounding box center [176, 426] width 46 height 23
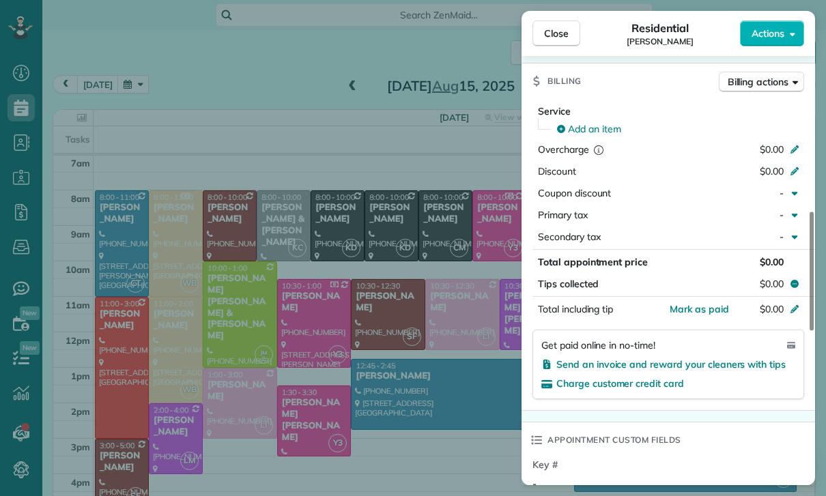
scroll to position [614, 0]
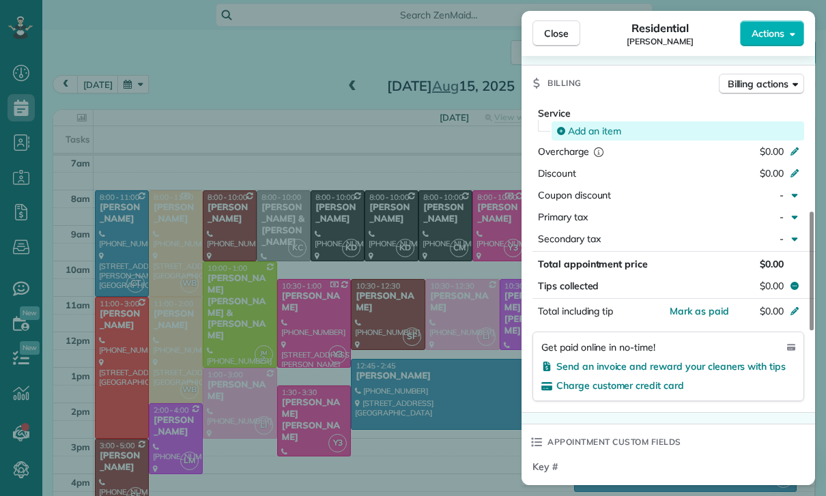
click at [589, 131] on span "Add an item" at bounding box center [594, 131] width 53 height 14
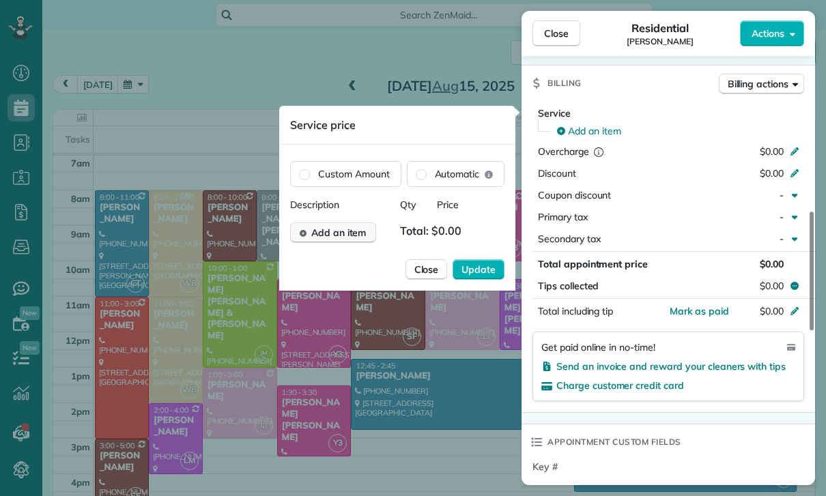
click at [342, 236] on span "Add an item" at bounding box center [338, 233] width 55 height 14
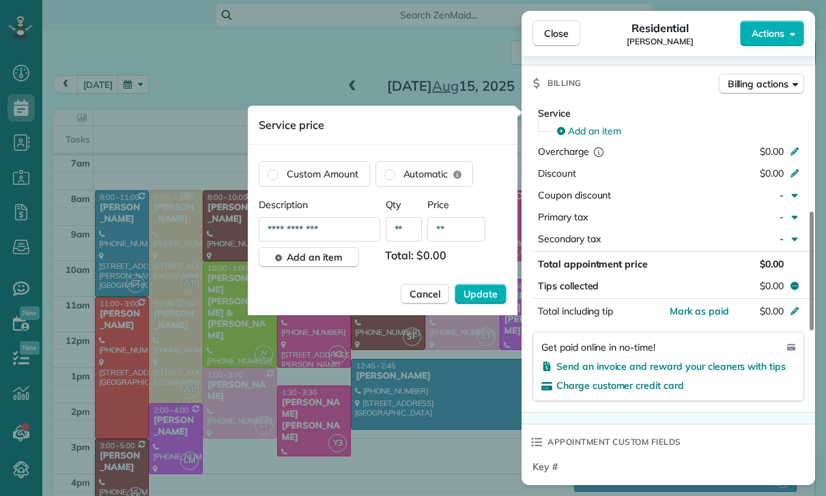
click at [466, 231] on input "**" at bounding box center [456, 229] width 58 height 25
type input "****"
click at [483, 293] on span "Update" at bounding box center [480, 294] width 34 height 14
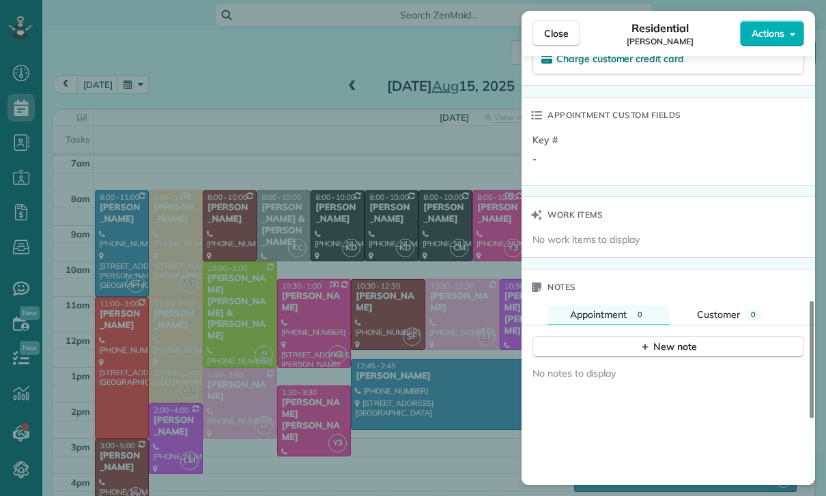
scroll to position [1034, 0]
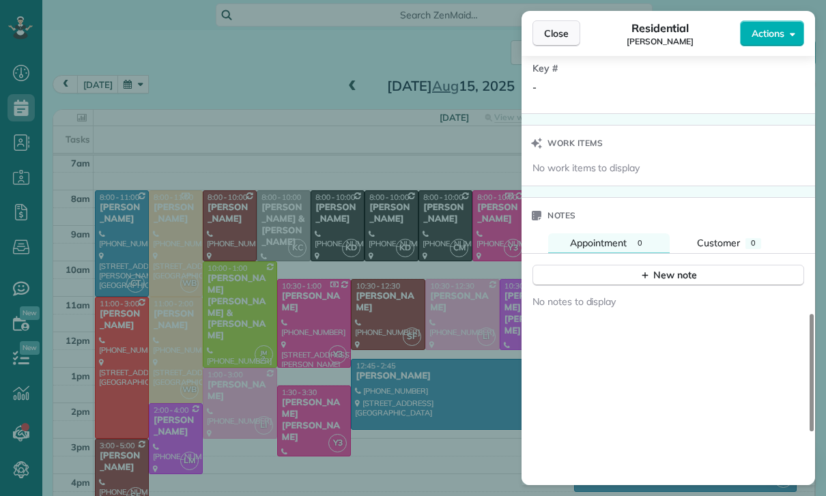
click at [561, 29] on span "Close" at bounding box center [556, 34] width 25 height 14
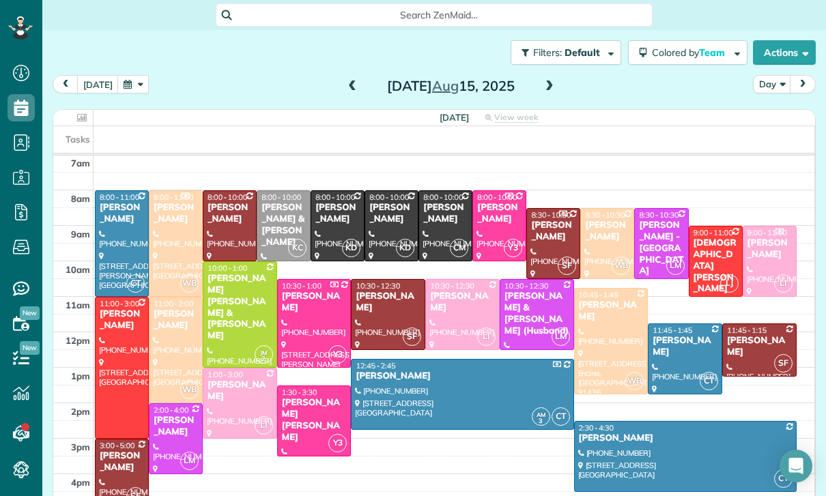
click at [133, 75] on button "button" at bounding box center [132, 84] width 31 height 18
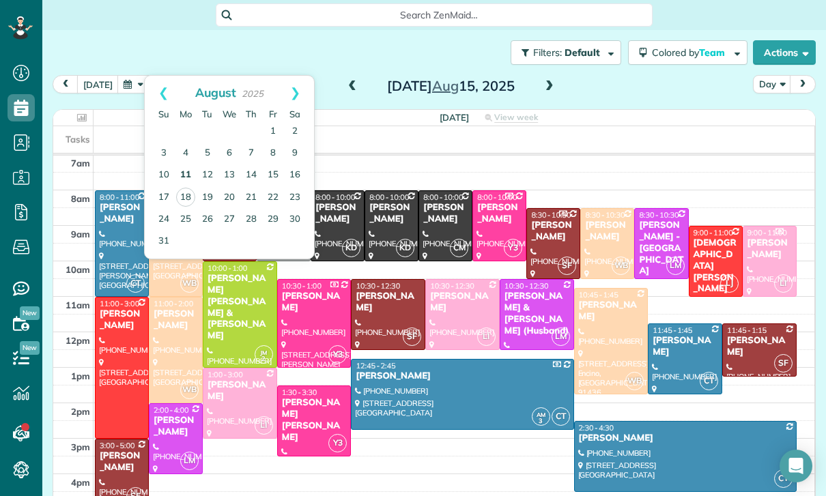
click at [181, 164] on link "11" at bounding box center [186, 175] width 22 height 22
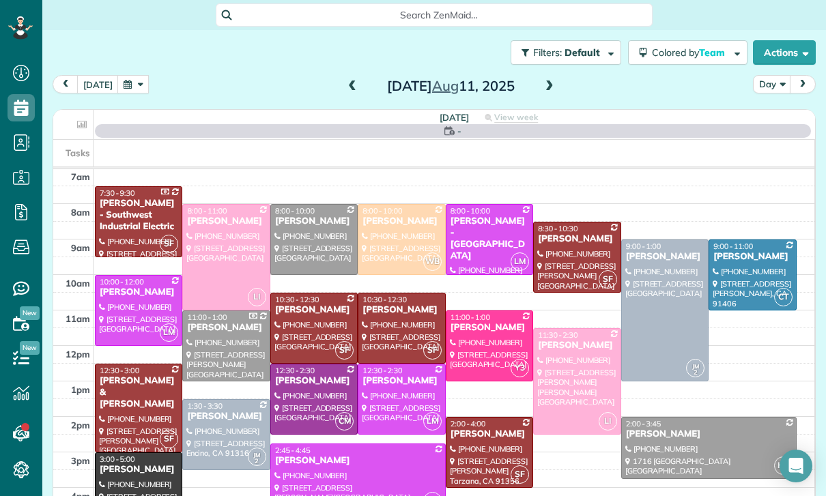
scroll to position [107, 0]
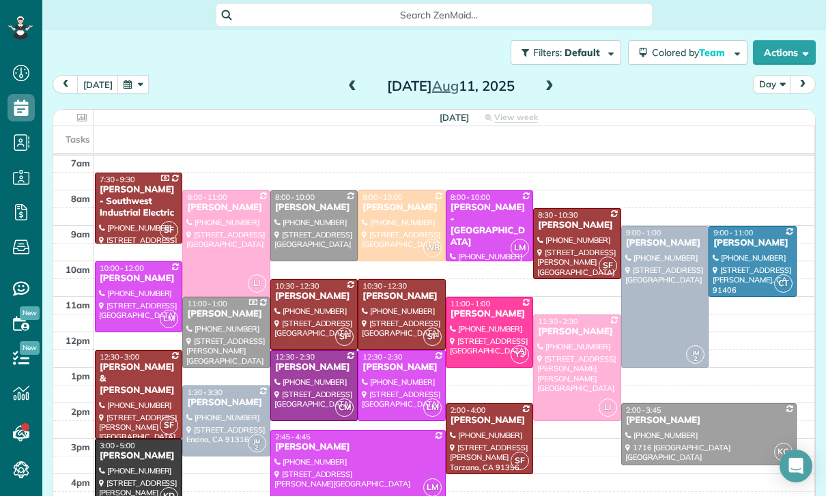
click at [364, 431] on div at bounding box center [358, 466] width 174 height 70
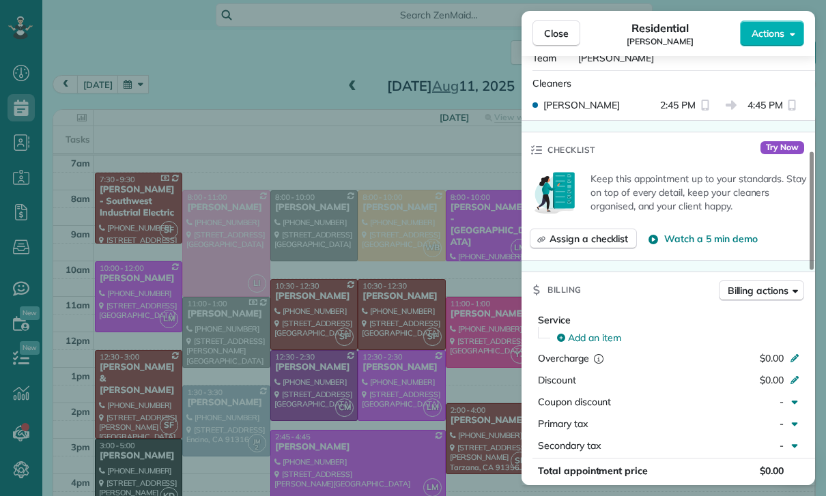
scroll to position [542, 0]
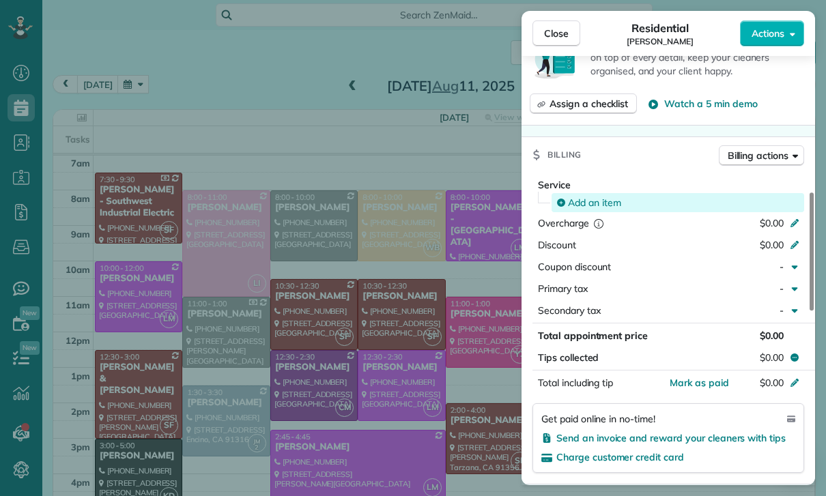
click at [596, 198] on span "Add an item" at bounding box center [594, 203] width 53 height 14
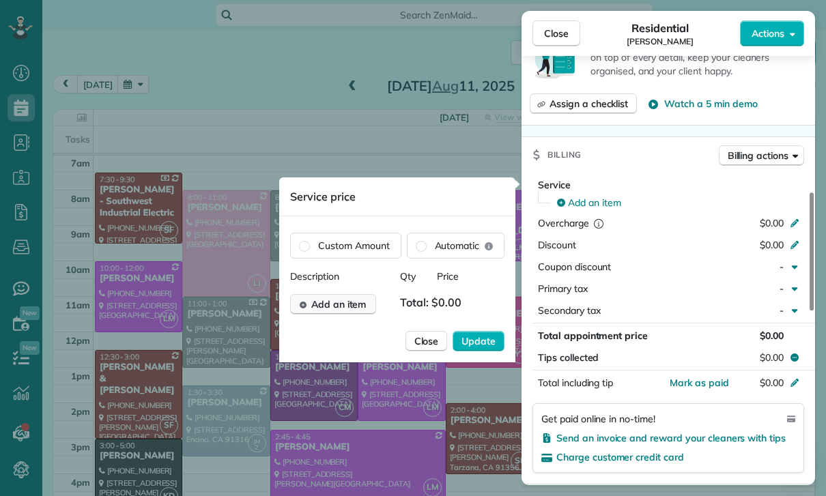
click at [338, 306] on span "Add an item" at bounding box center [338, 304] width 55 height 14
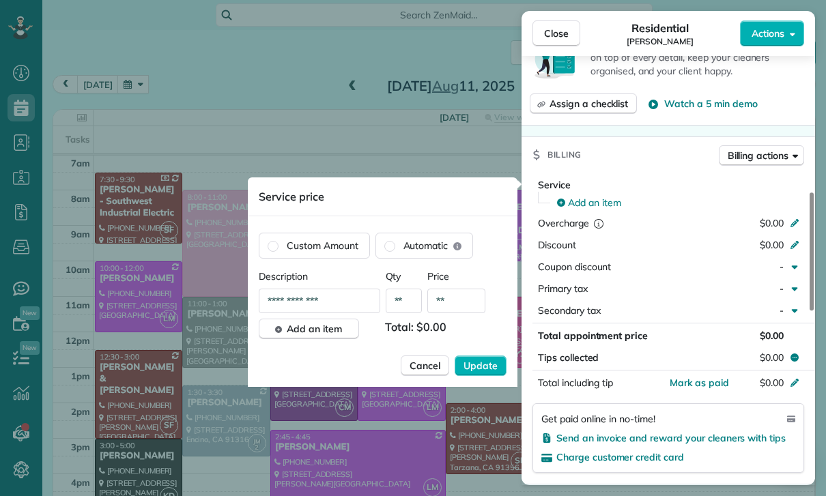
click at [469, 300] on input "**" at bounding box center [456, 301] width 58 height 25
type input "****"
click at [497, 368] on span "Update" at bounding box center [480, 366] width 34 height 14
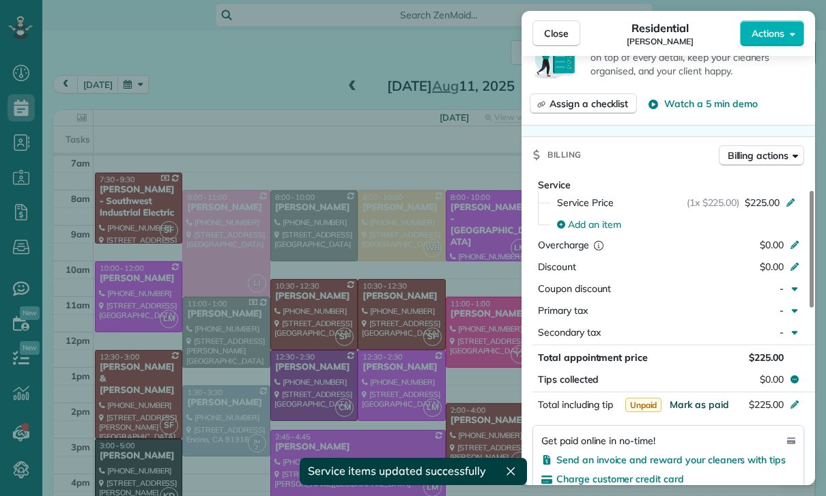
click at [705, 409] on span "Mark as paid" at bounding box center [698, 404] width 59 height 12
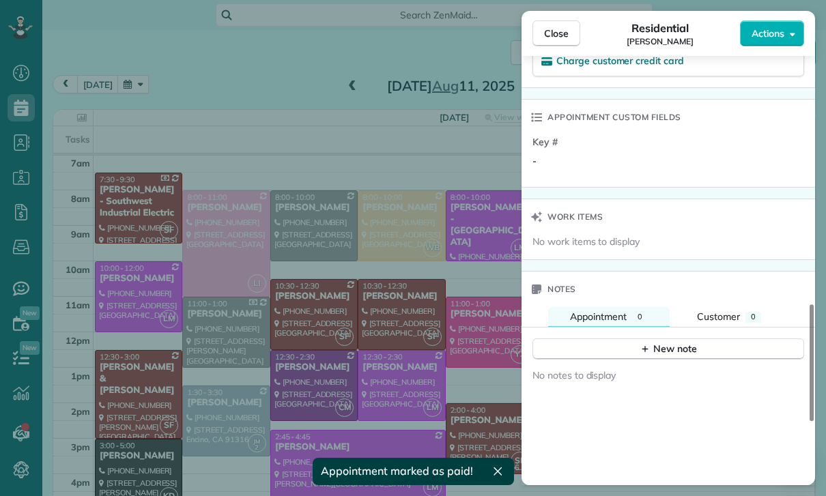
scroll to position [1004, 0]
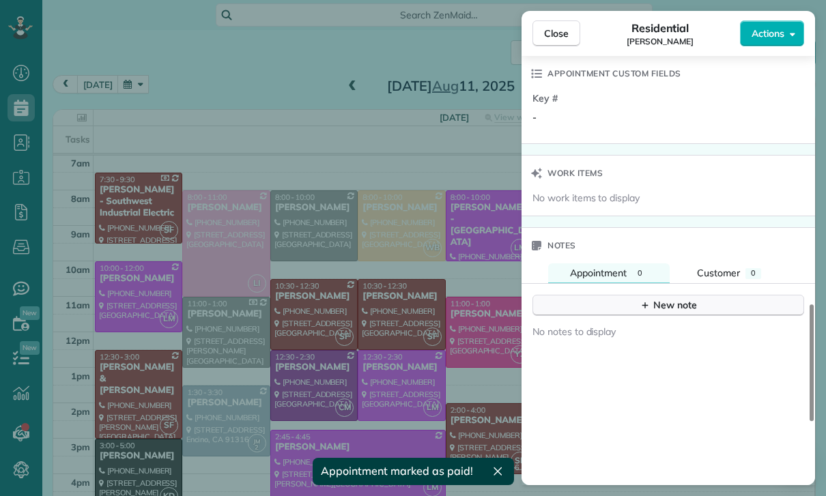
click at [678, 305] on div "New note" at bounding box center [667, 305] width 57 height 14
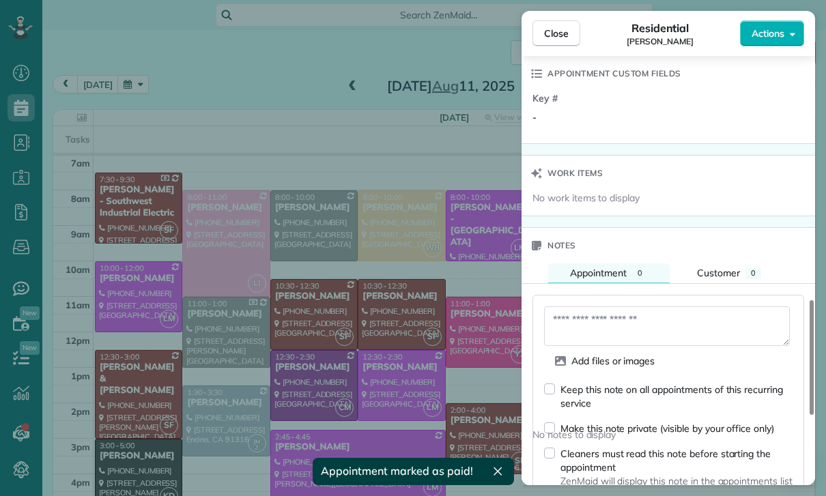
click at [604, 326] on textarea at bounding box center [667, 326] width 246 height 40
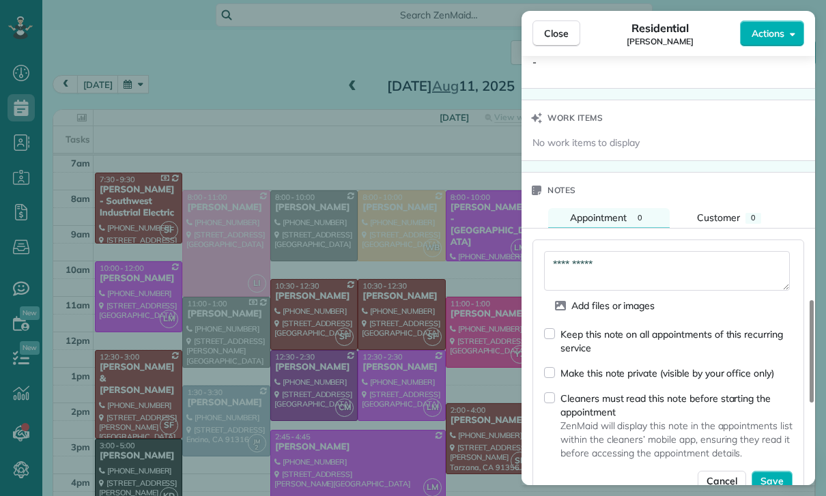
scroll to position [1167, 0]
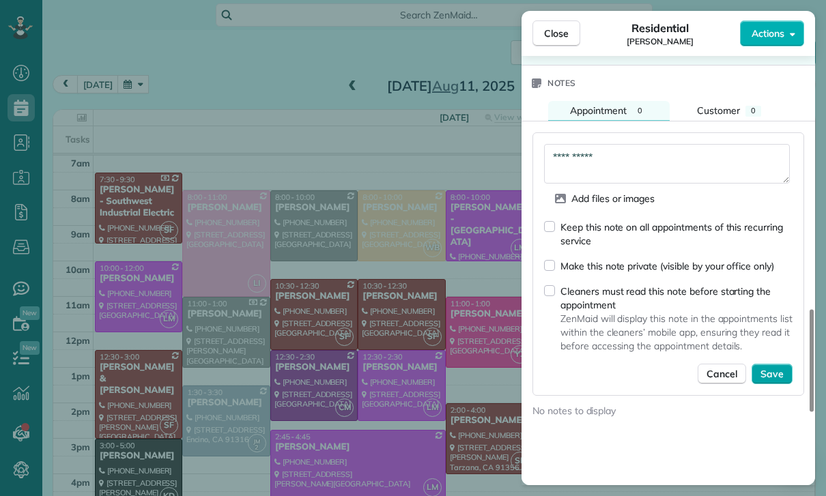
type textarea "**********"
click at [774, 372] on span "Save" at bounding box center [771, 374] width 23 height 14
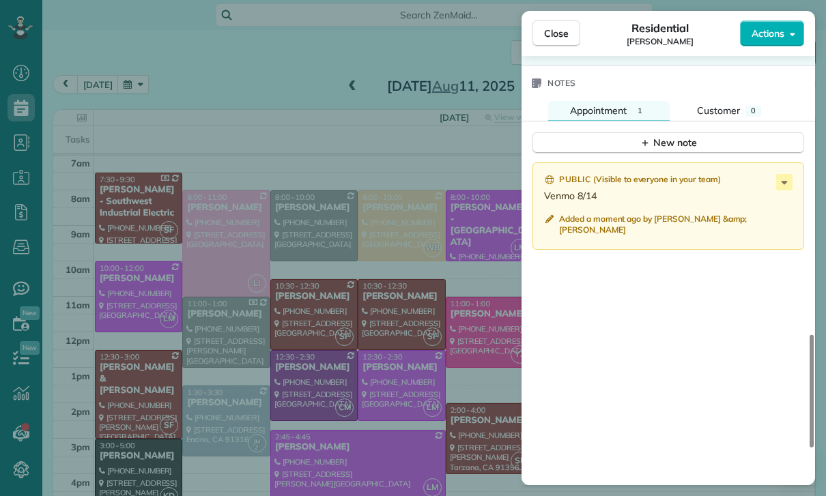
click at [332, 325] on div "Close Residential Cristina Ciminelli Actions Status Yet to Confirm Cristina Cim…" at bounding box center [413, 248] width 826 height 496
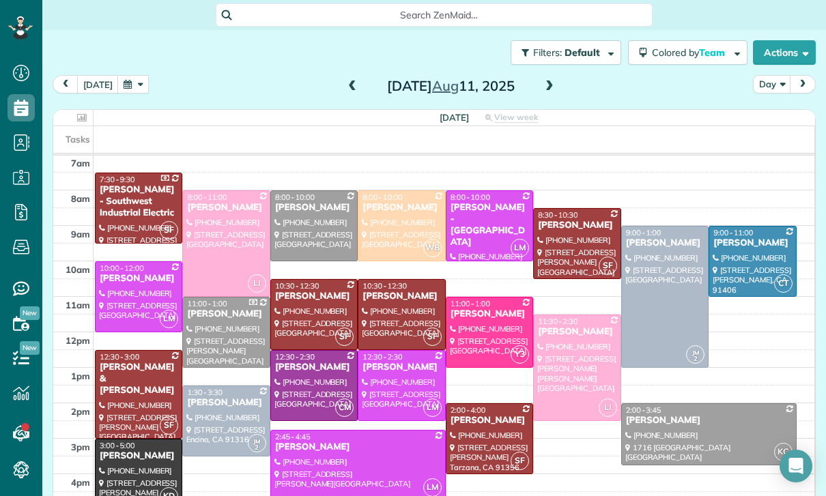
click at [130, 75] on button "button" at bounding box center [132, 84] width 31 height 18
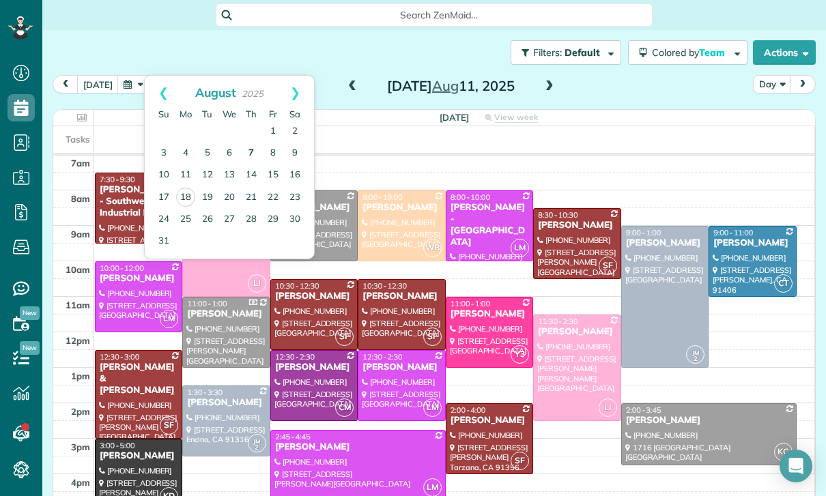
click at [253, 143] on link "7" at bounding box center [251, 154] width 22 height 22
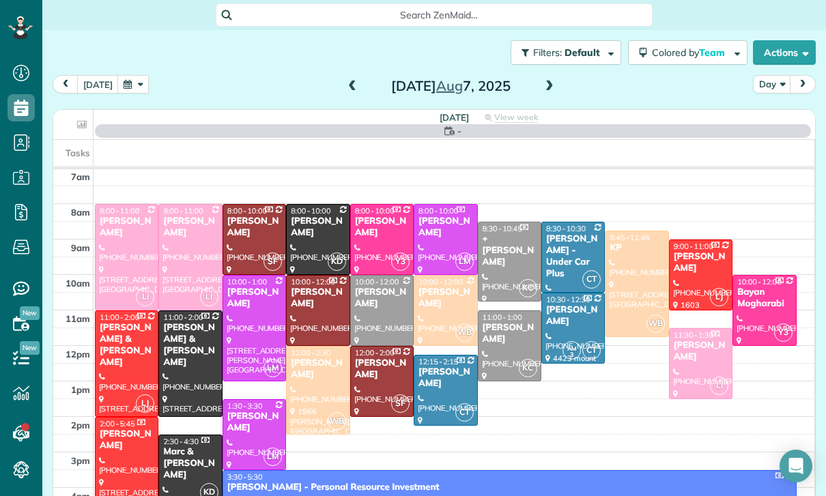
scroll to position [107, 0]
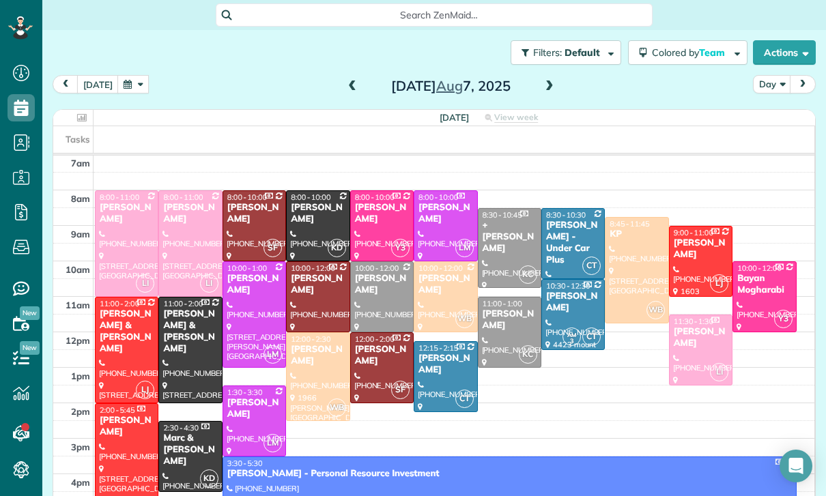
click at [187, 209] on div at bounding box center [190, 243] width 62 height 105
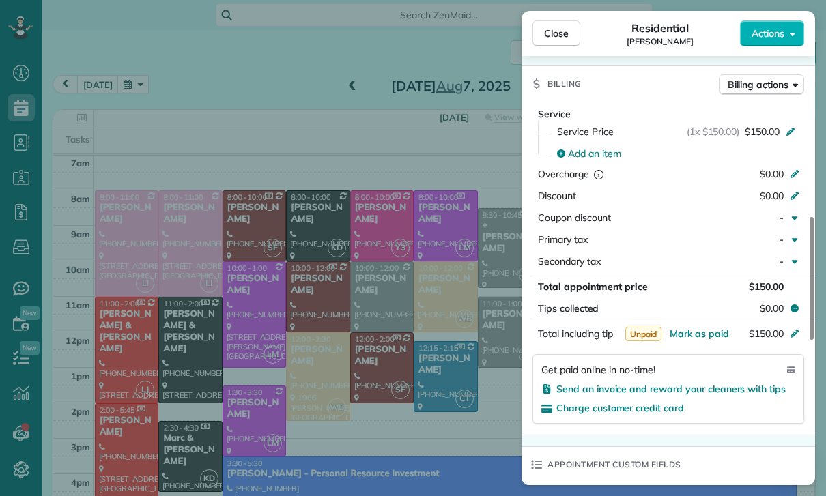
scroll to position [613, 0]
click at [595, 154] on span "Add an item" at bounding box center [594, 154] width 53 height 14
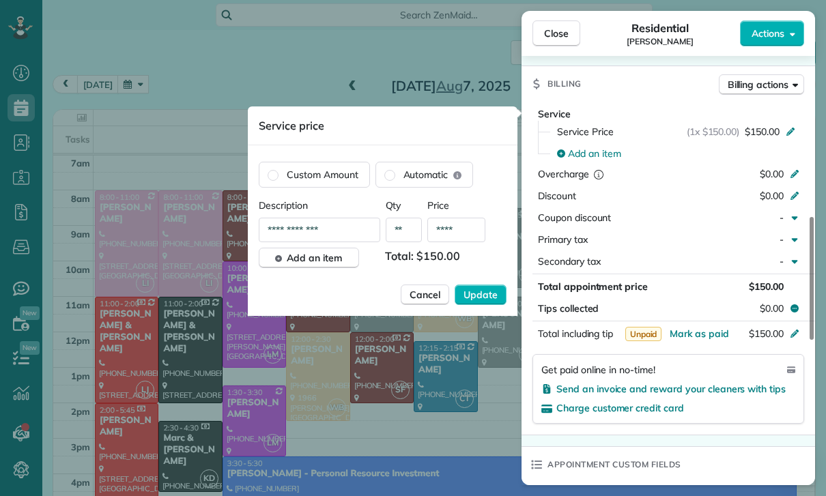
click at [470, 233] on input "****" at bounding box center [456, 230] width 58 height 25
type input "****"
click at [487, 293] on span "Update" at bounding box center [480, 295] width 34 height 14
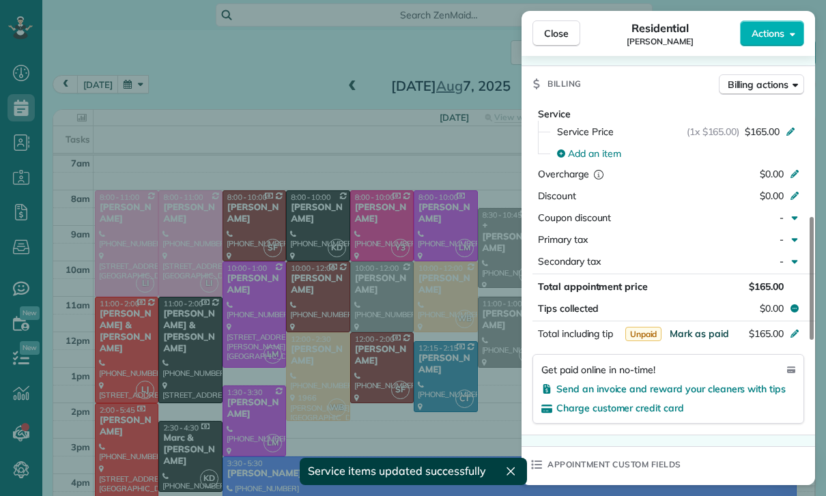
click at [694, 331] on span "Mark as paid" at bounding box center [698, 333] width 59 height 12
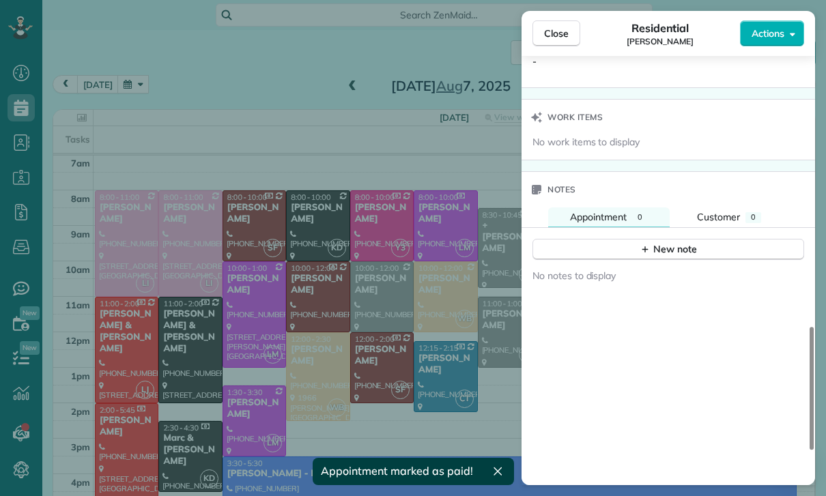
scroll to position [1083, 0]
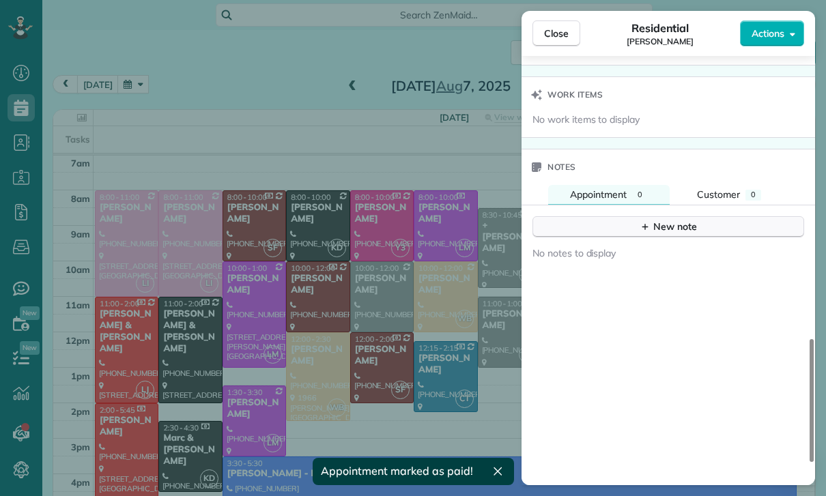
click at [675, 231] on div "New note" at bounding box center [667, 227] width 57 height 14
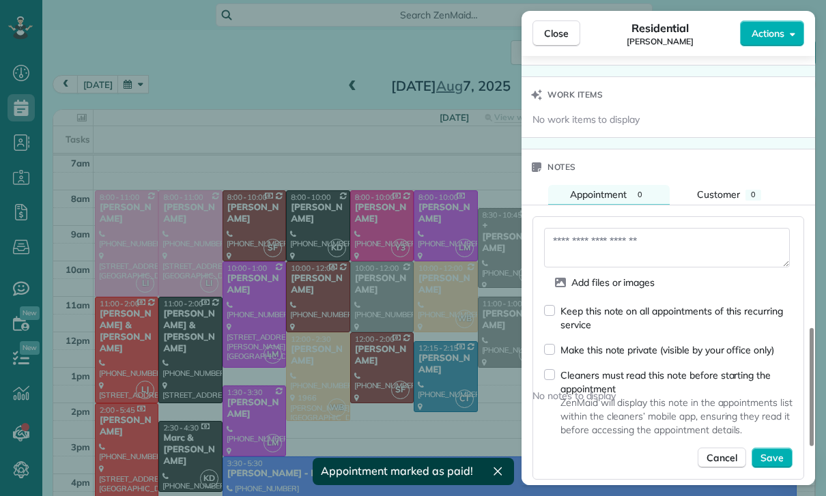
click at [608, 260] on textarea at bounding box center [667, 248] width 246 height 40
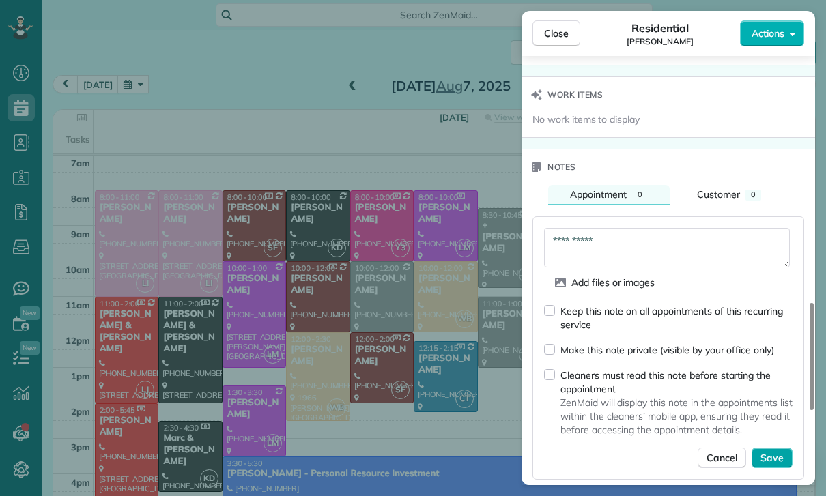
type textarea "**********"
click at [776, 460] on span "Save" at bounding box center [771, 458] width 23 height 14
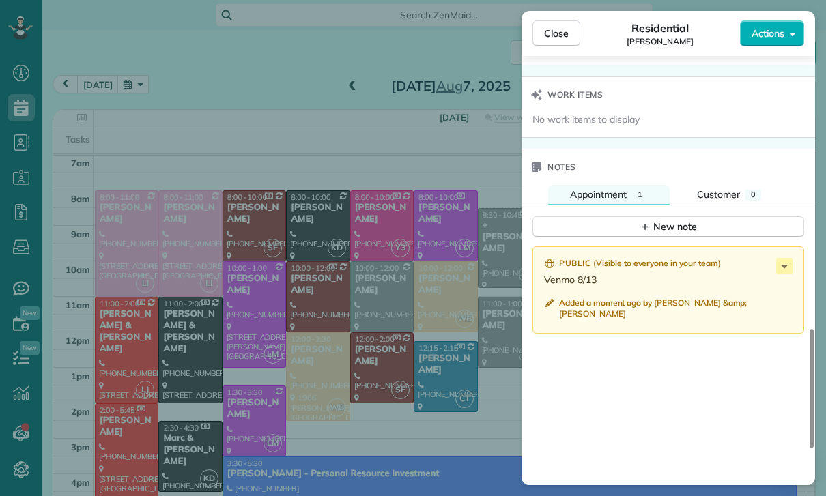
click at [368, 334] on div "Close Residential Aparna Ramaswamy Actions Status Confirmed Aparna Ramaswamy · …" at bounding box center [413, 248] width 826 height 496
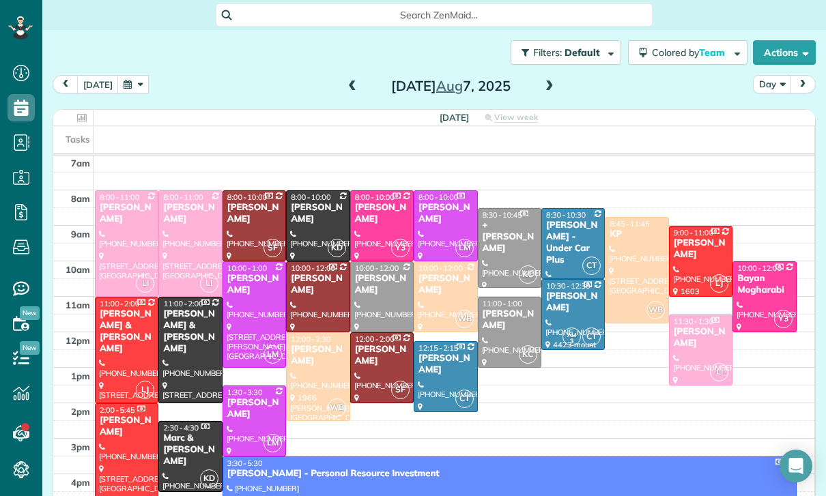
click at [128, 75] on button "button" at bounding box center [132, 84] width 31 height 18
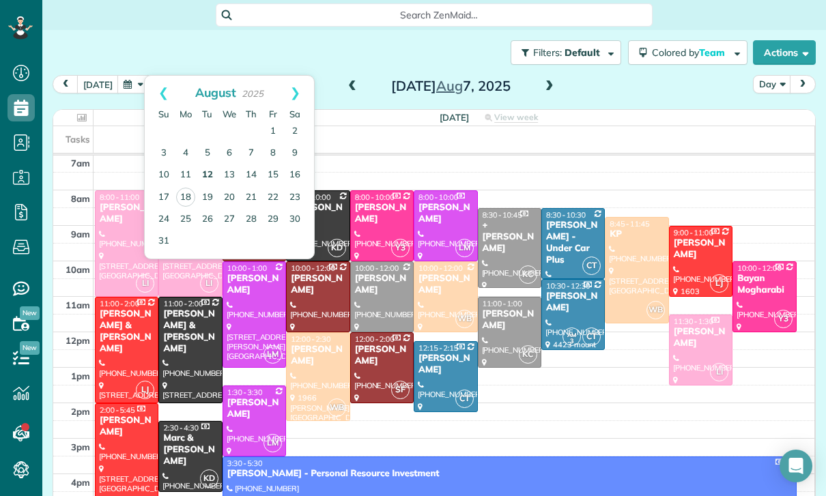
click at [209, 164] on link "12" at bounding box center [207, 175] width 22 height 22
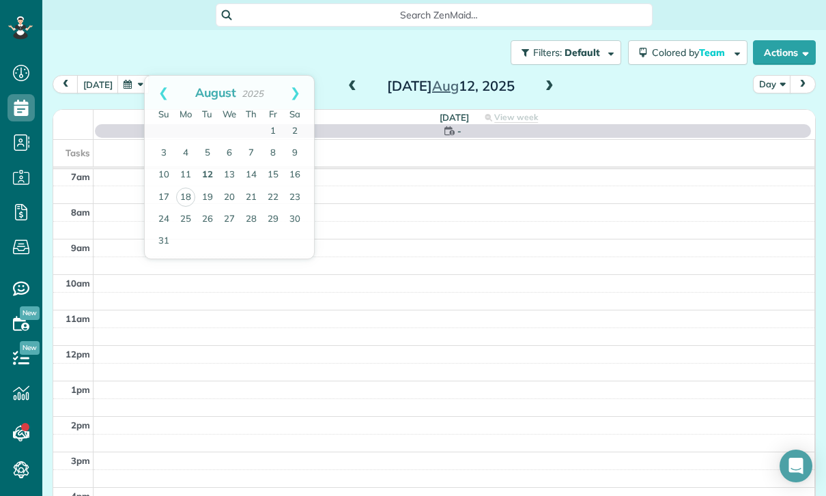
scroll to position [107, 0]
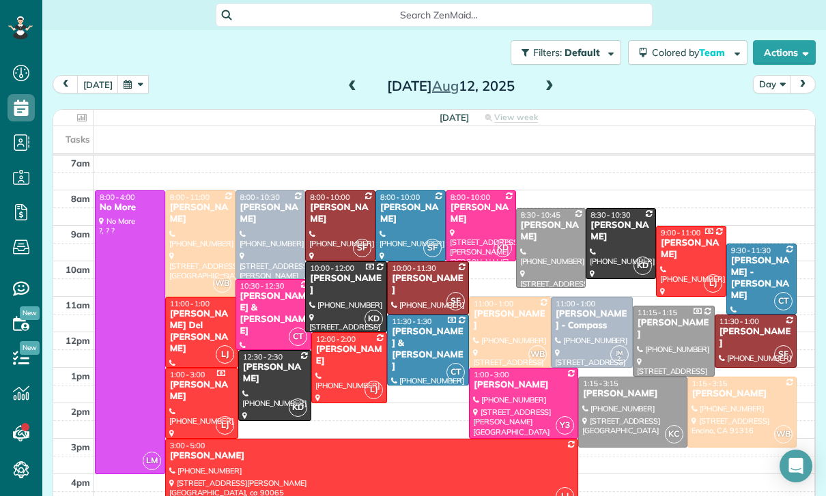
click at [540, 220] on div "Omi Crawford" at bounding box center [551, 231] width 62 height 23
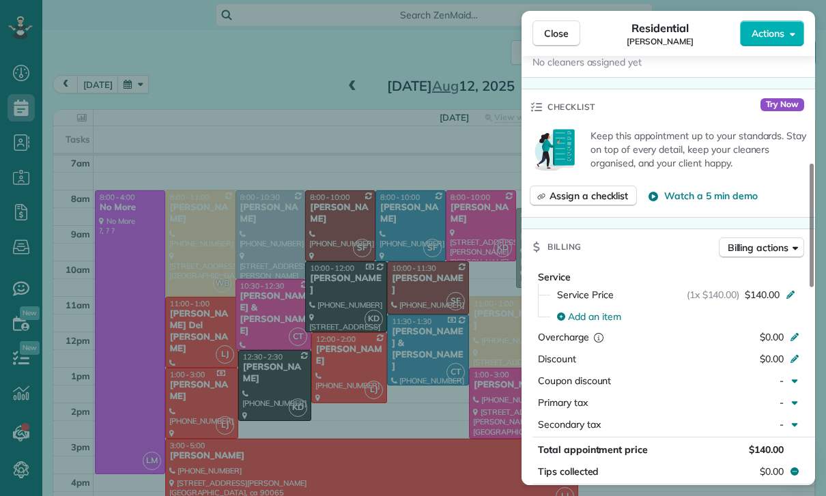
scroll to position [595, 0]
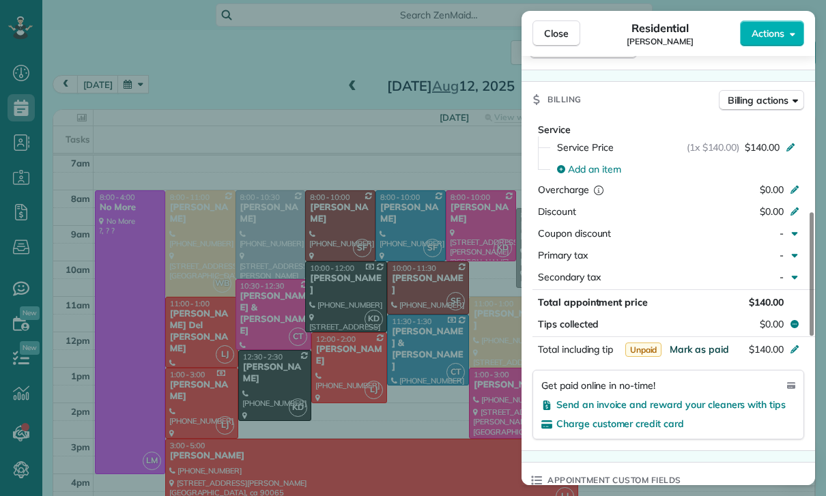
click at [696, 352] on span "Mark as paid" at bounding box center [698, 349] width 59 height 12
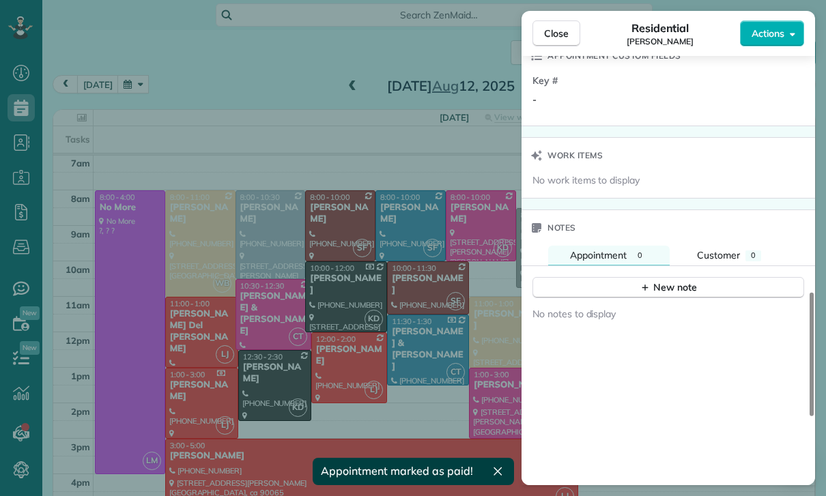
scroll to position [1045, 0]
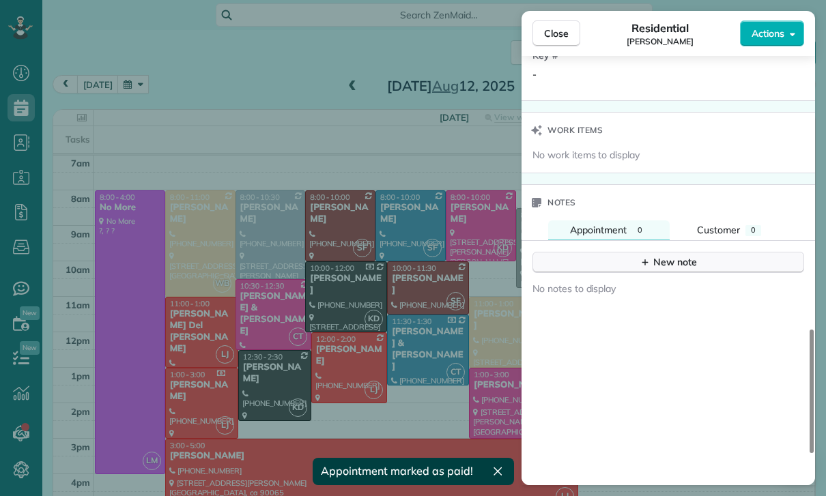
click at [677, 261] on div "New note" at bounding box center [667, 262] width 57 height 14
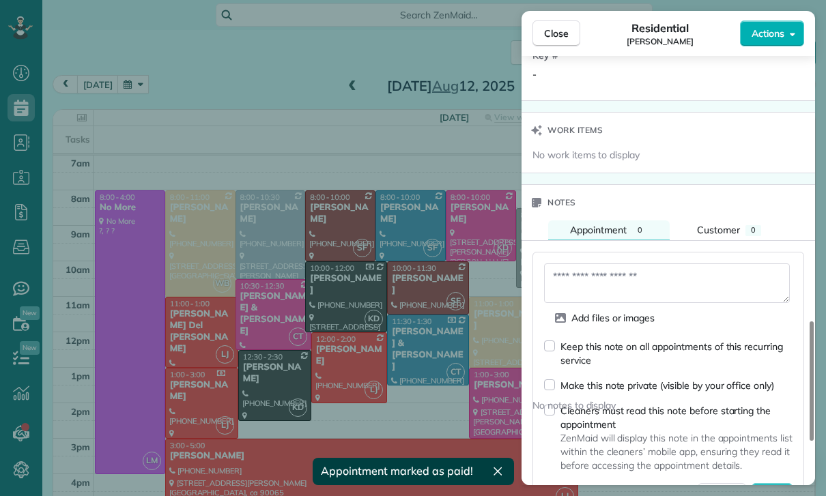
click at [622, 288] on textarea at bounding box center [667, 283] width 246 height 40
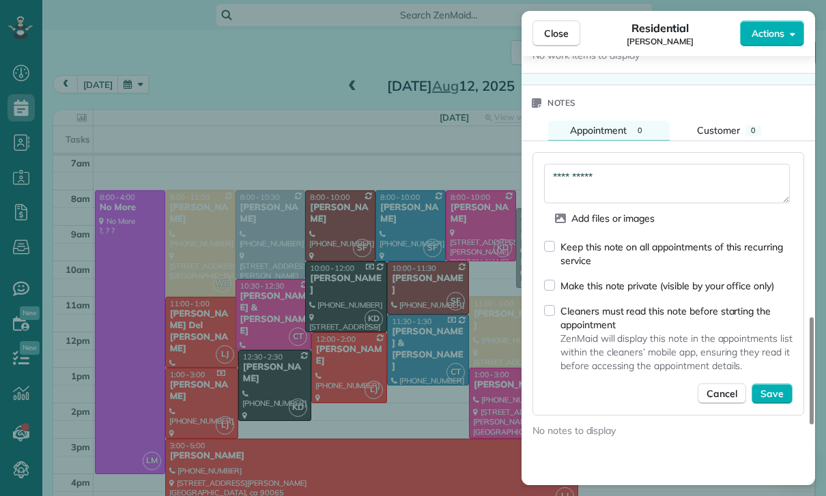
scroll to position [1145, 0]
type textarea "**********"
click at [782, 393] on span "Save" at bounding box center [771, 393] width 23 height 14
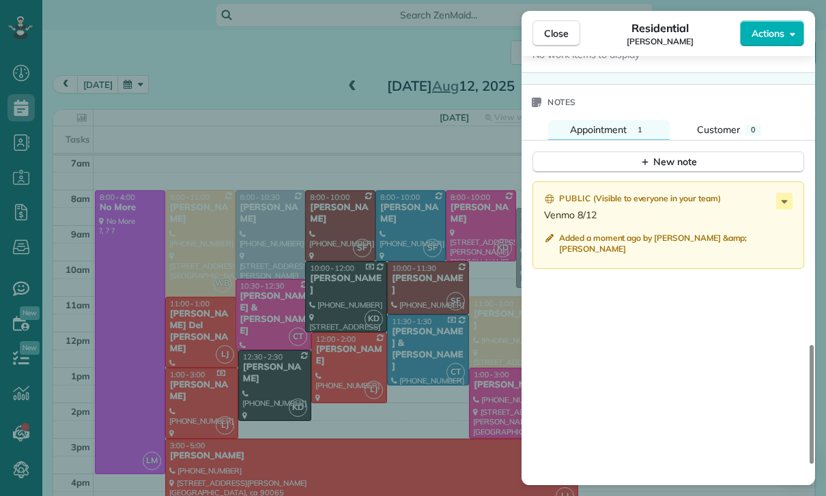
click at [370, 338] on div "Close Residential Omi Crawford Actions Status Confirmed Omi Crawford · Open pro…" at bounding box center [413, 248] width 826 height 496
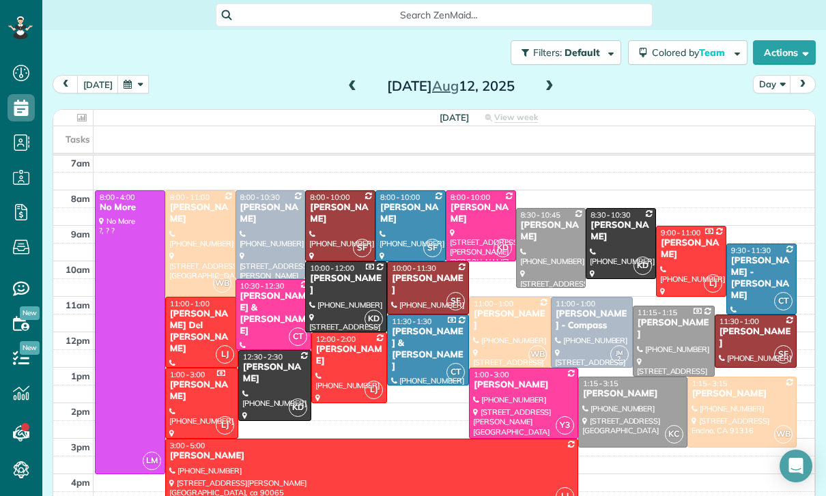
click at [130, 75] on button "button" at bounding box center [132, 84] width 31 height 18
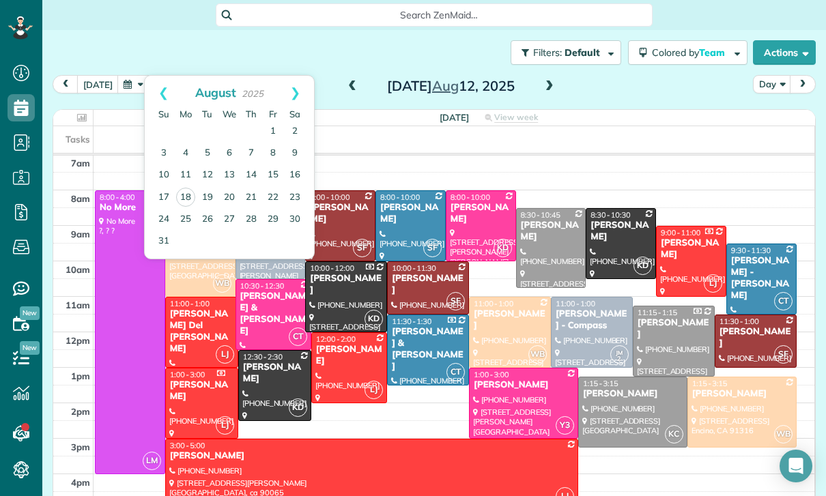
click at [525, 368] on div at bounding box center [523, 403] width 108 height 70
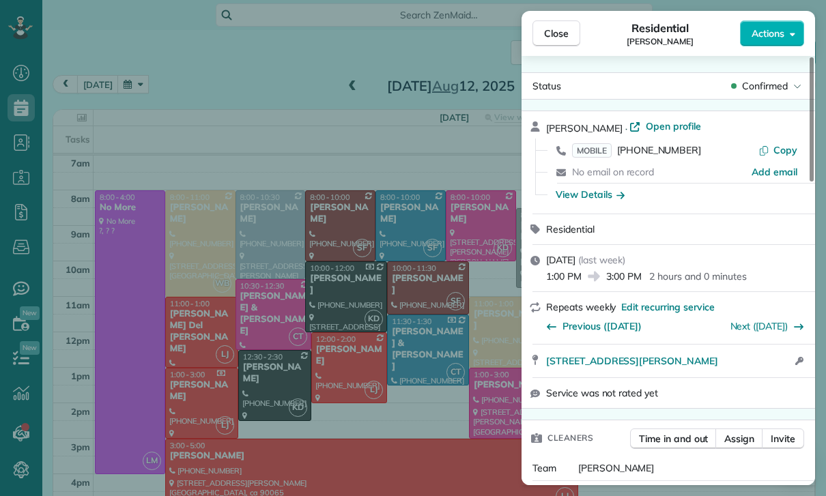
click at [254, 262] on div "Close Residential Rylie Barlowe Actions Status Confirmed Rylie Barlowe · Open p…" at bounding box center [413, 248] width 826 height 496
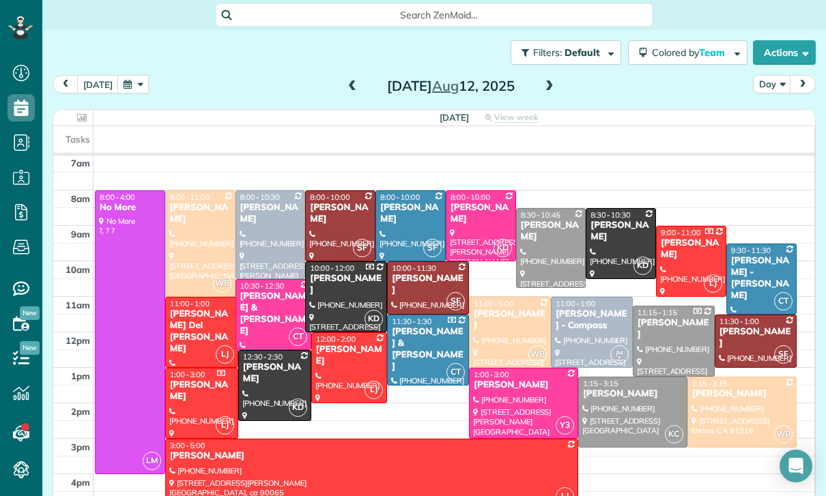
click at [257, 291] on div "Daniel & Kathy Mellitz" at bounding box center [273, 314] width 68 height 46
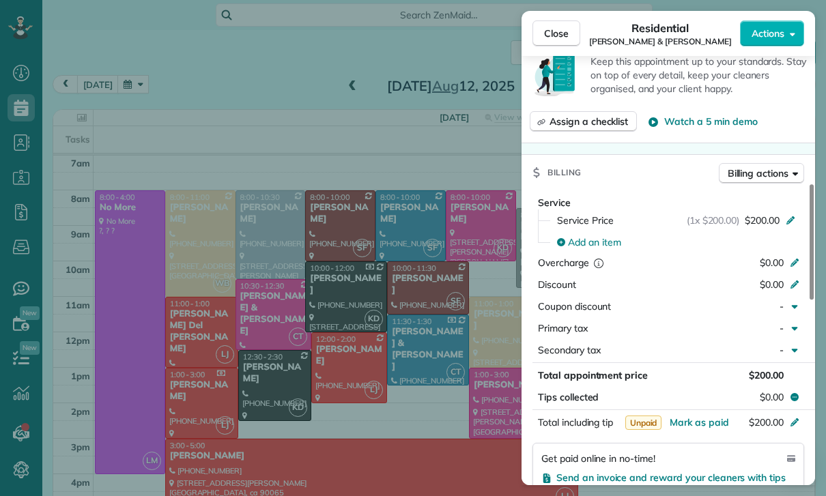
scroll to position [633, 0]
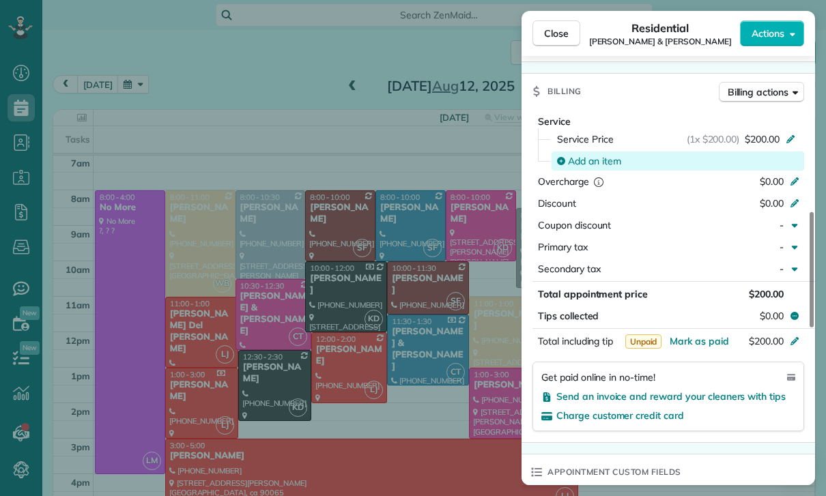
click at [592, 162] on span "Add an item" at bounding box center [594, 161] width 53 height 14
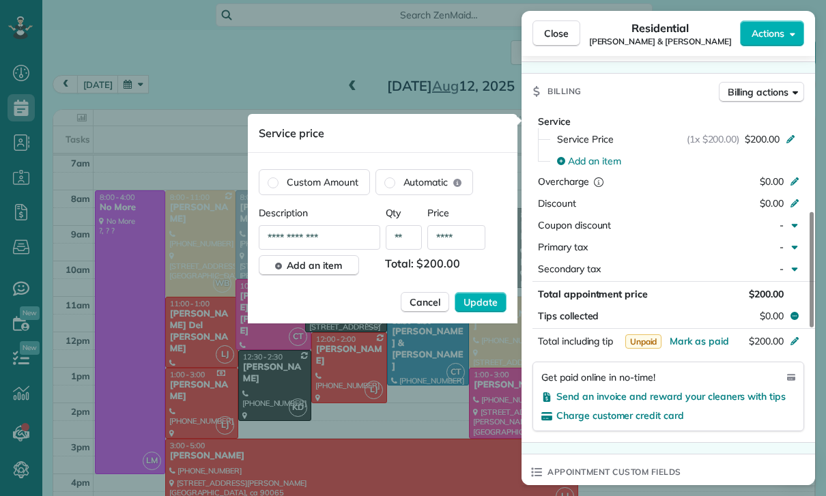
click at [471, 247] on input "****" at bounding box center [456, 237] width 58 height 25
type input "**"
type input "****"
click at [480, 300] on span "Update" at bounding box center [480, 302] width 34 height 14
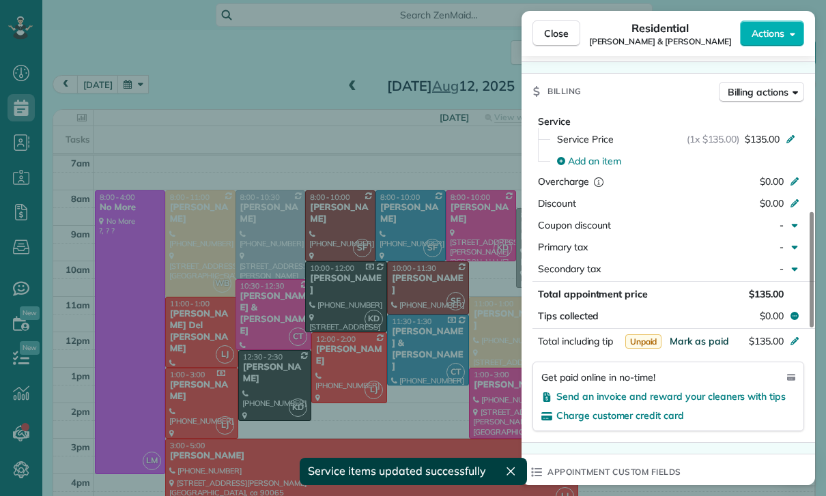
click at [684, 344] on span "Mark as paid" at bounding box center [698, 341] width 59 height 12
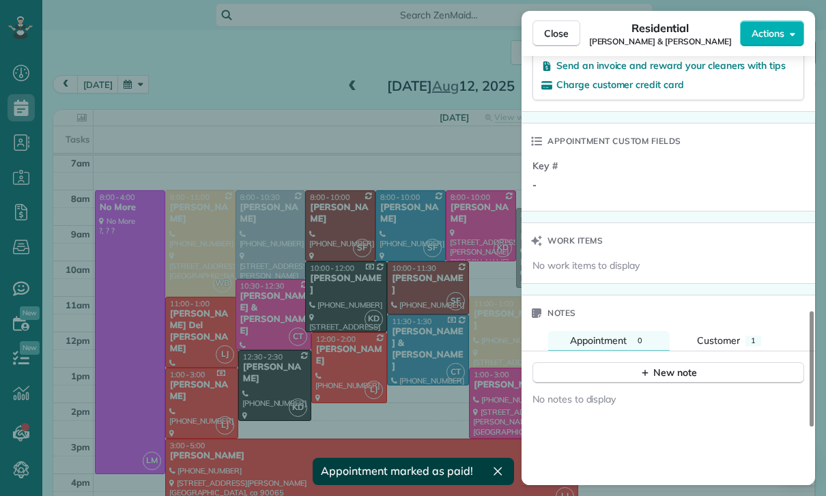
scroll to position [1040, 0]
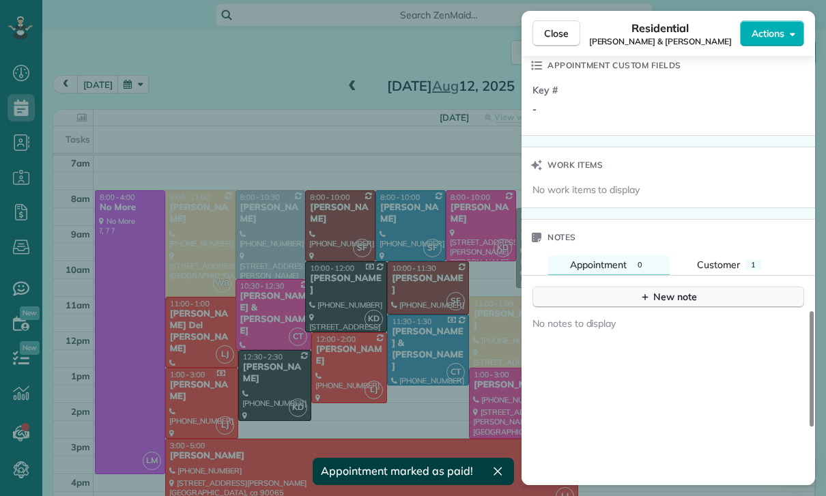
click at [683, 299] on div "New note" at bounding box center [667, 297] width 57 height 14
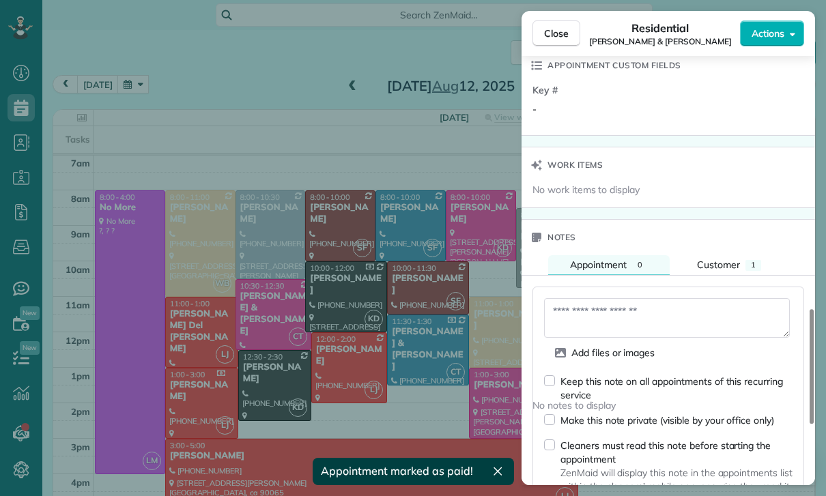
click at [643, 314] on textarea at bounding box center [667, 318] width 246 height 40
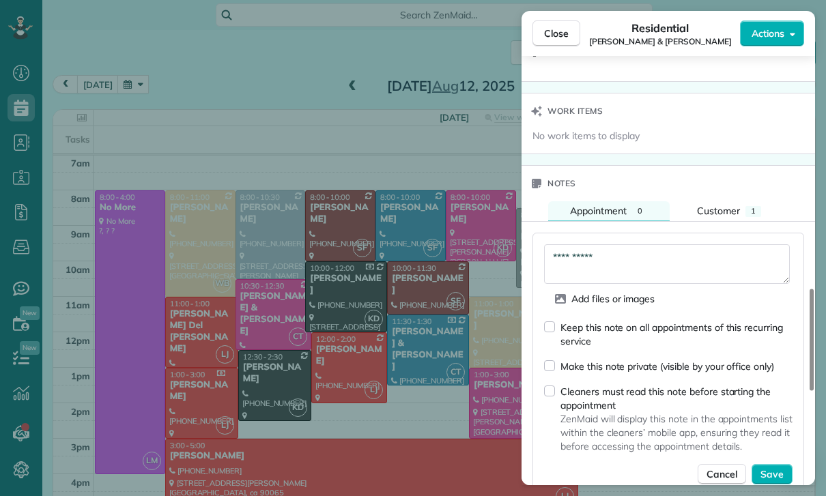
scroll to position [1201, 0]
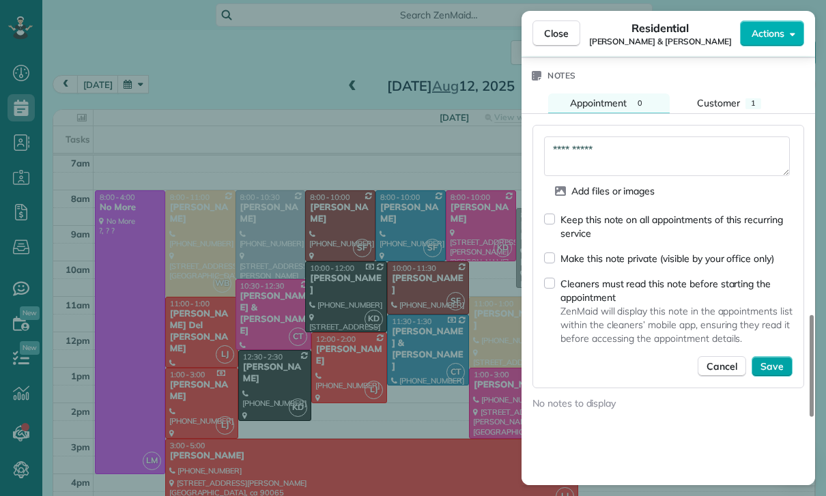
type textarea "**********"
click at [774, 362] on span "Save" at bounding box center [771, 367] width 23 height 14
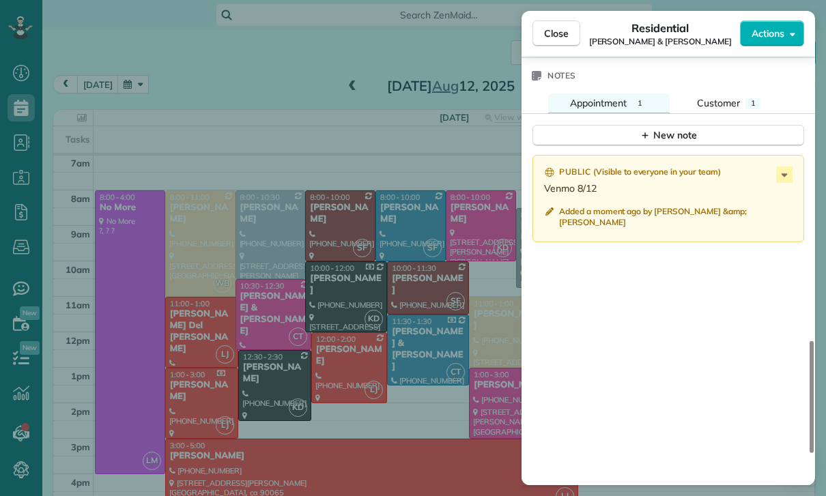
click at [399, 400] on div "Close Residential Daniel & Kathy Mellitz Actions Status Yet to Confirm Daniel &…" at bounding box center [413, 248] width 826 height 496
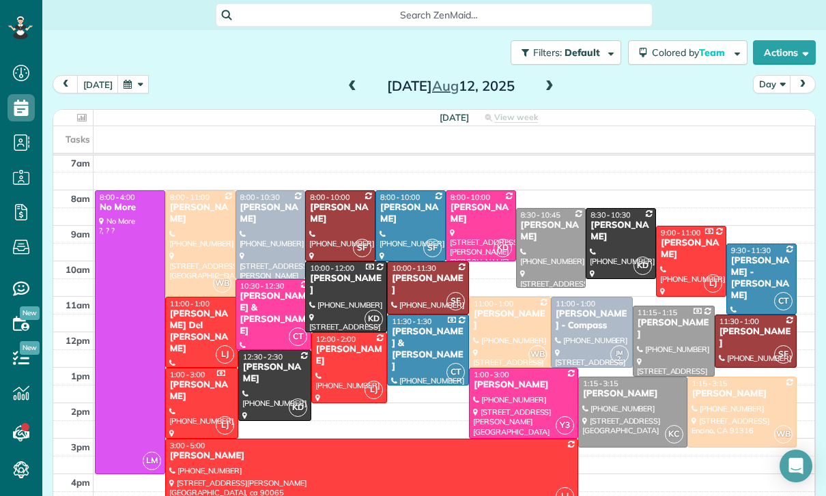
click at [502, 368] on div at bounding box center [523, 403] width 108 height 70
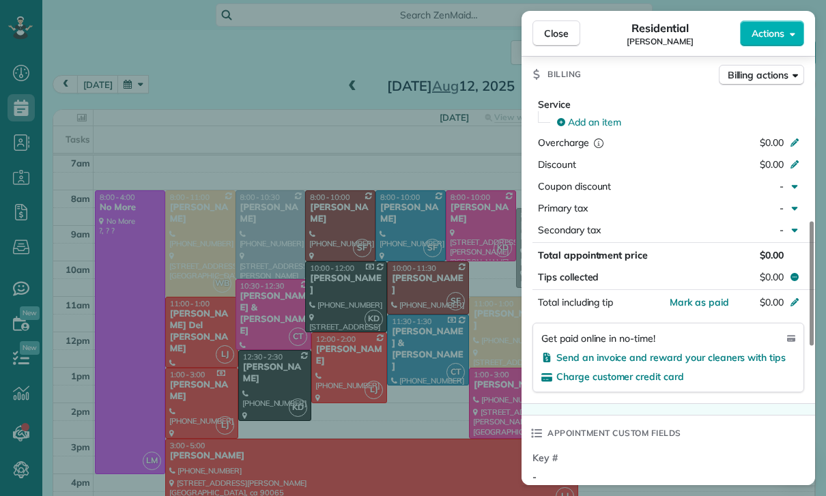
scroll to position [627, 0]
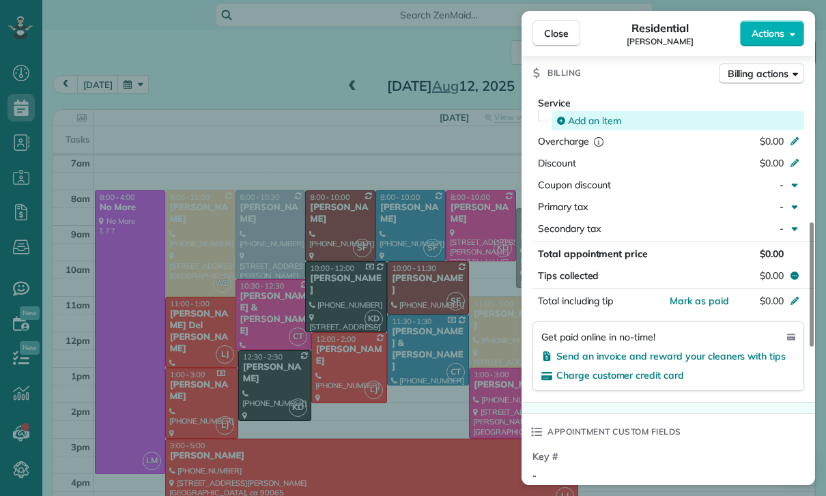
click at [596, 122] on span "Add an item" at bounding box center [594, 121] width 53 height 14
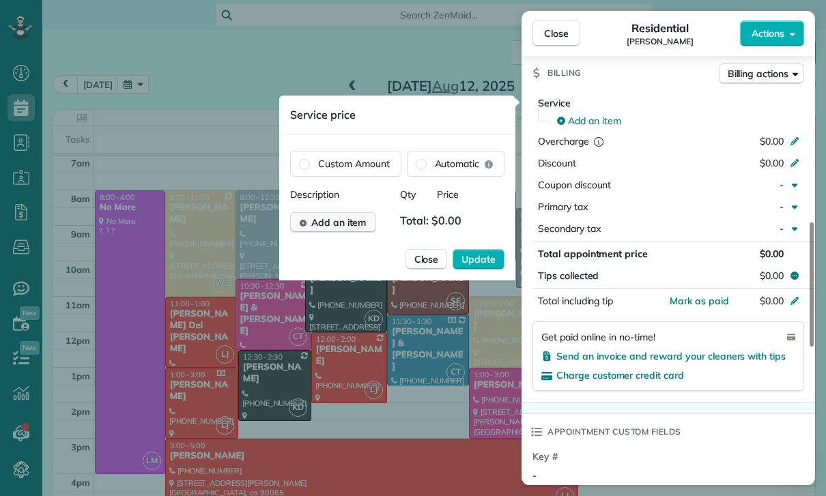
click at [347, 230] on button "Add an item" at bounding box center [333, 222] width 86 height 20
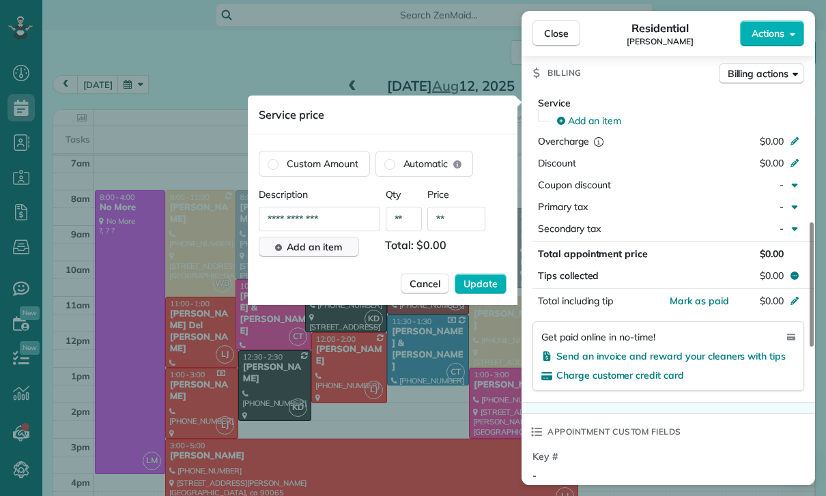
click at [466, 220] on input "**" at bounding box center [456, 219] width 58 height 25
type input "****"
click at [486, 283] on span "Update" at bounding box center [480, 284] width 34 height 14
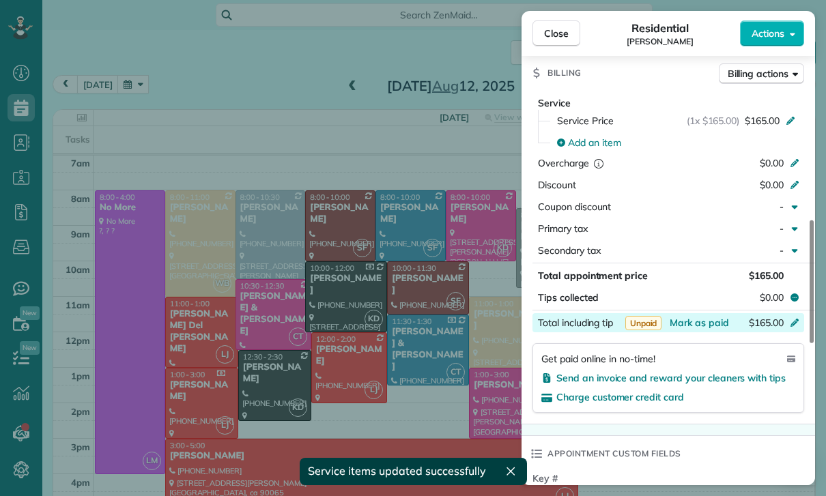
click at [698, 331] on div "$165.00" at bounding box center [722, 324] width 133 height 16
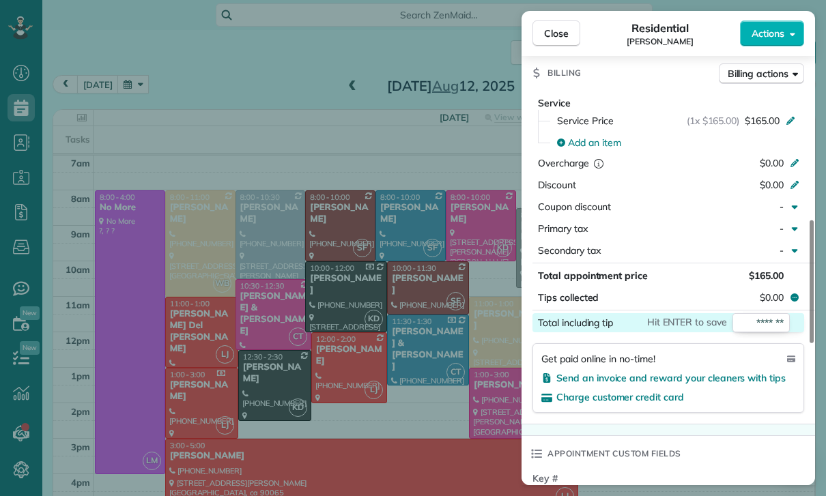
click at [758, 443] on div "Appointment custom fields" at bounding box center [667, 453] width 293 height 35
click at [701, 321] on span "Mark as paid" at bounding box center [698, 323] width 59 height 12
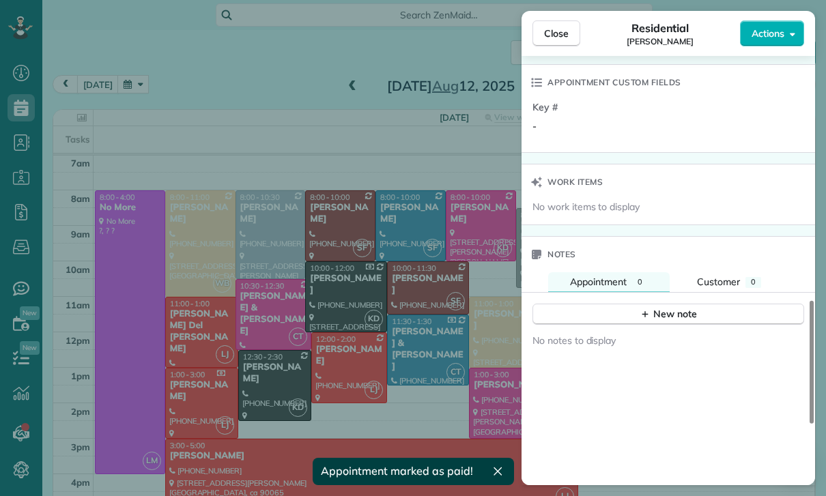
scroll to position [1053, 0]
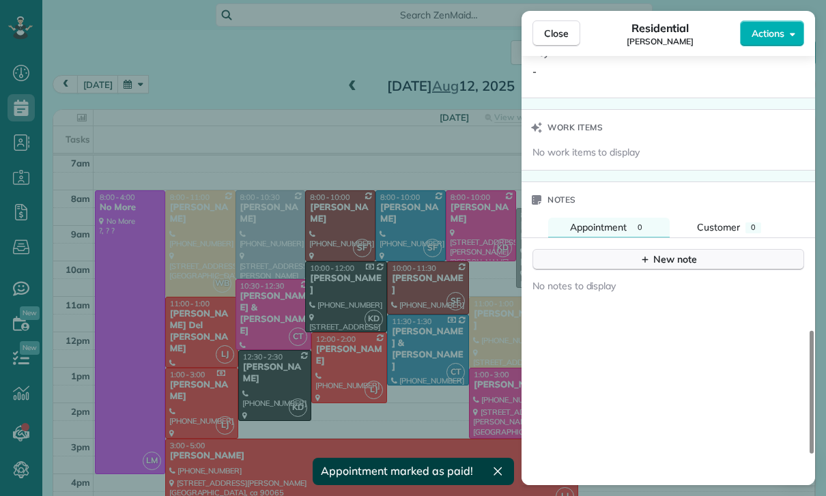
click at [660, 264] on div "New note" at bounding box center [667, 259] width 57 height 14
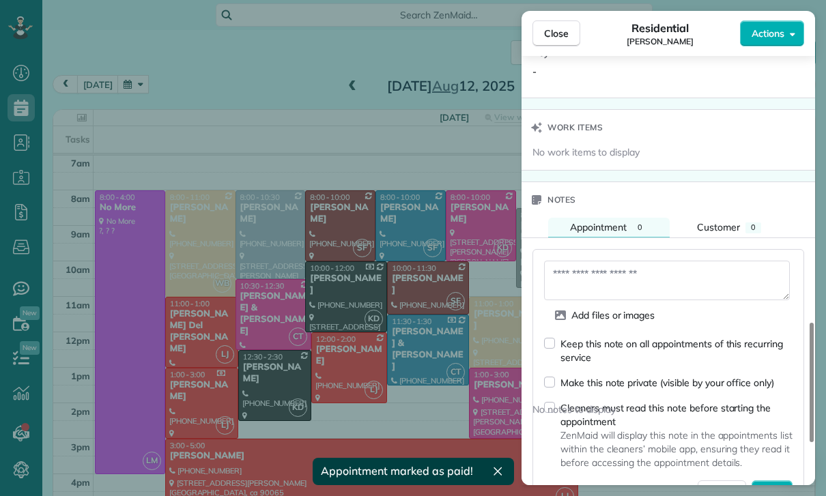
click at [594, 278] on textarea at bounding box center [667, 281] width 246 height 40
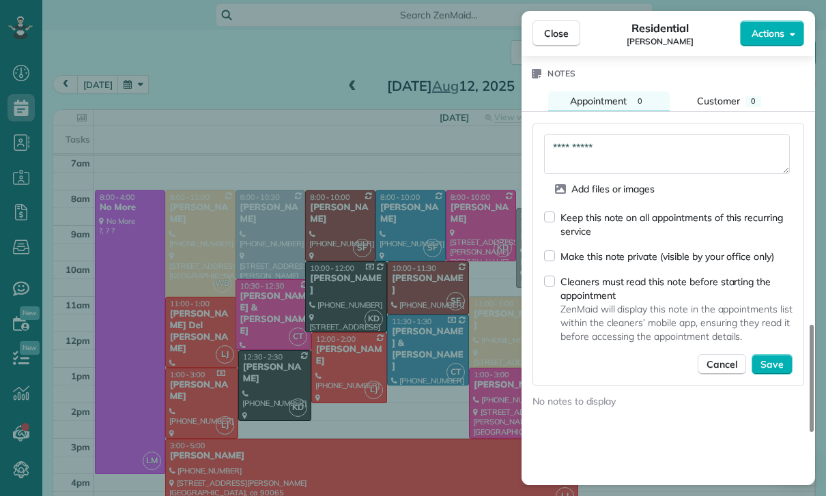
scroll to position [1182, 0]
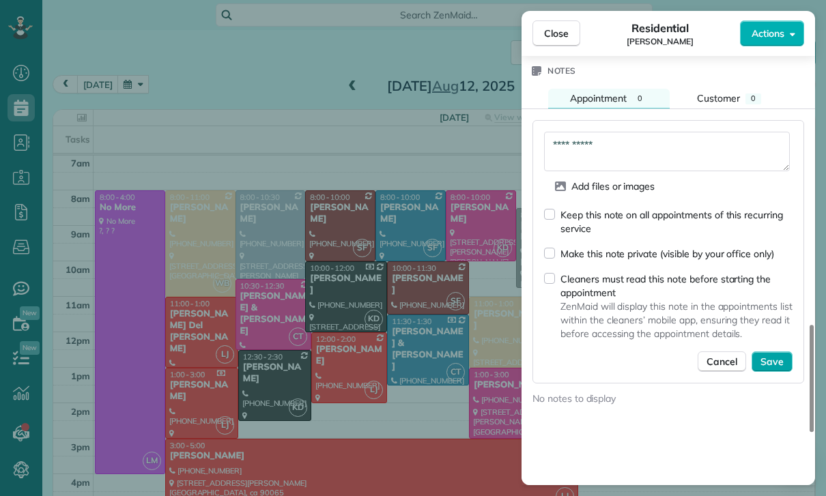
type textarea "**********"
click at [774, 361] on span "Save" at bounding box center [771, 362] width 23 height 14
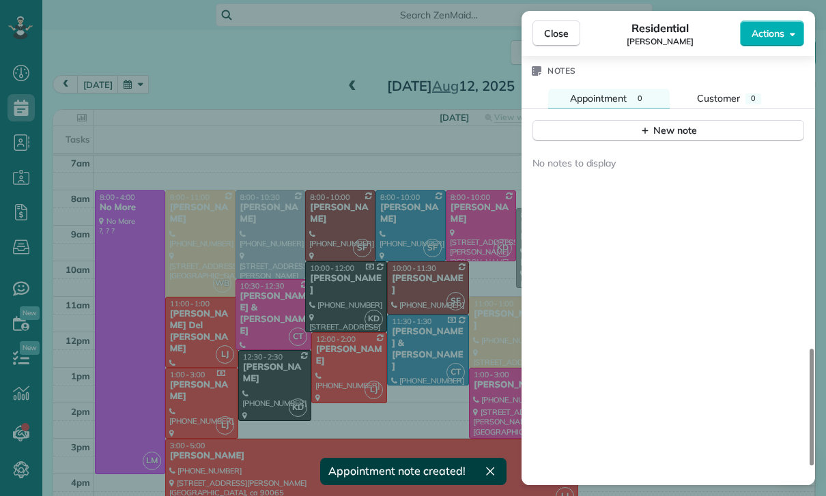
scroll to position [1169, 0]
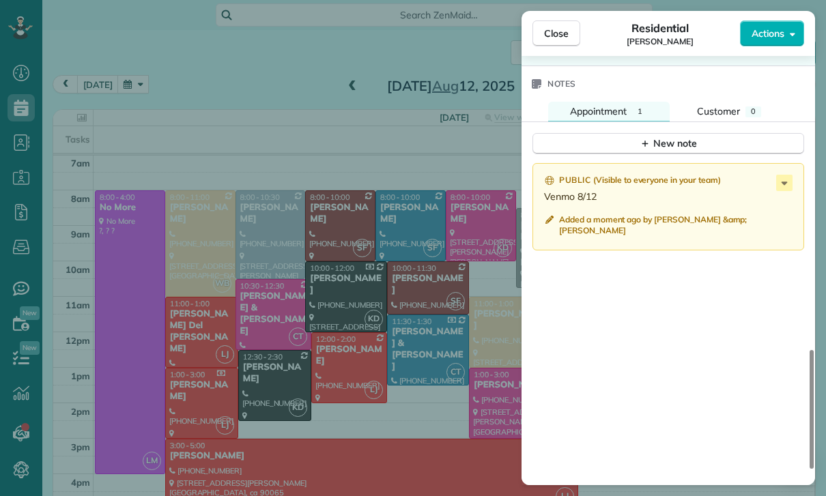
click at [394, 383] on div "Close Residential Rylie Barlowe Actions Status Confirmed Rylie Barlowe · Open p…" at bounding box center [413, 248] width 826 height 496
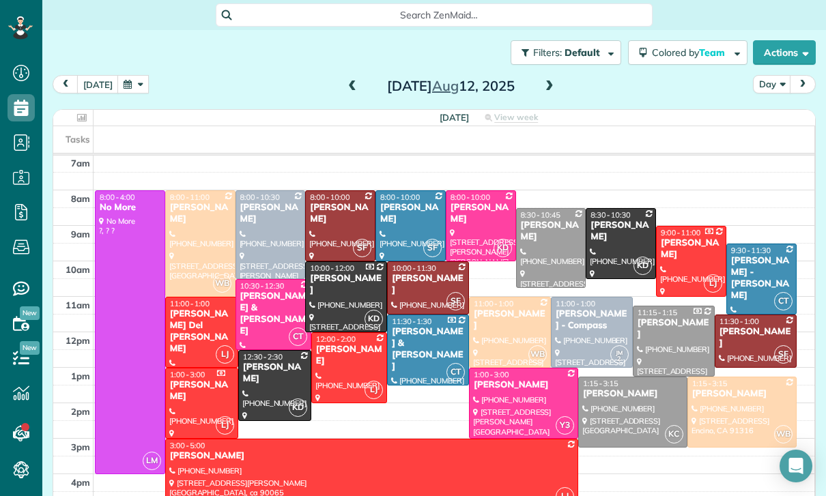
click at [256, 362] on div "Charlie Schneider" at bounding box center [274, 373] width 65 height 23
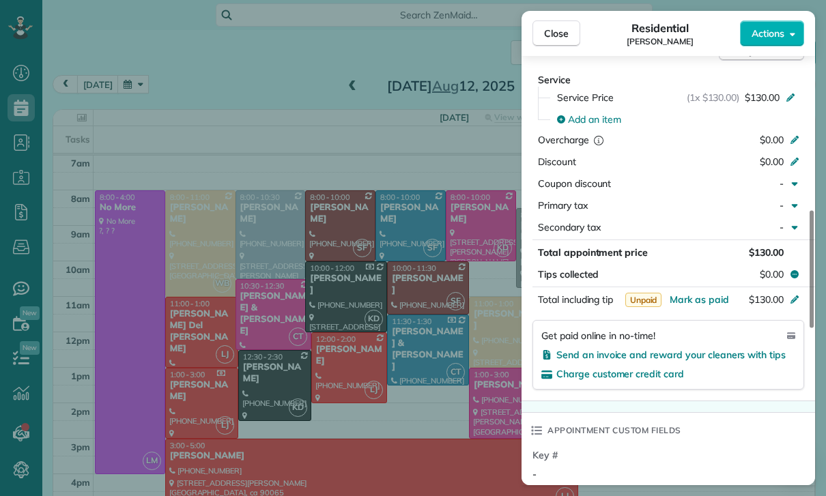
scroll to position [647, 0]
click at [695, 299] on span "Mark as paid" at bounding box center [698, 299] width 59 height 12
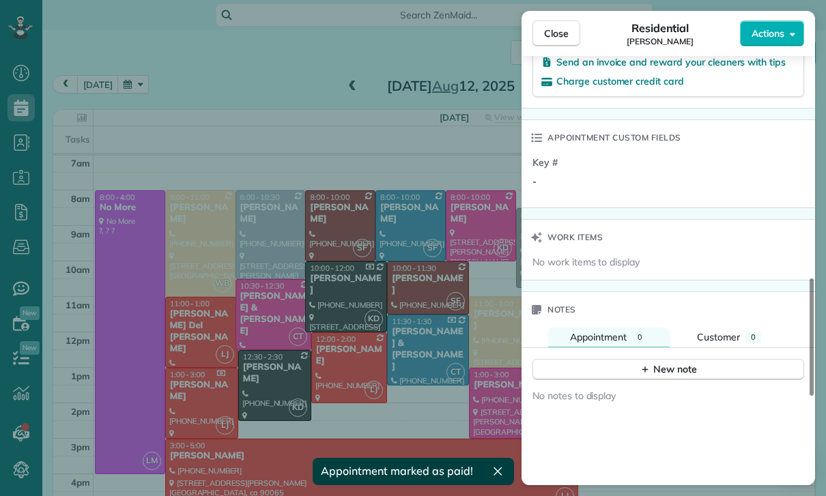
scroll to position [948, 0]
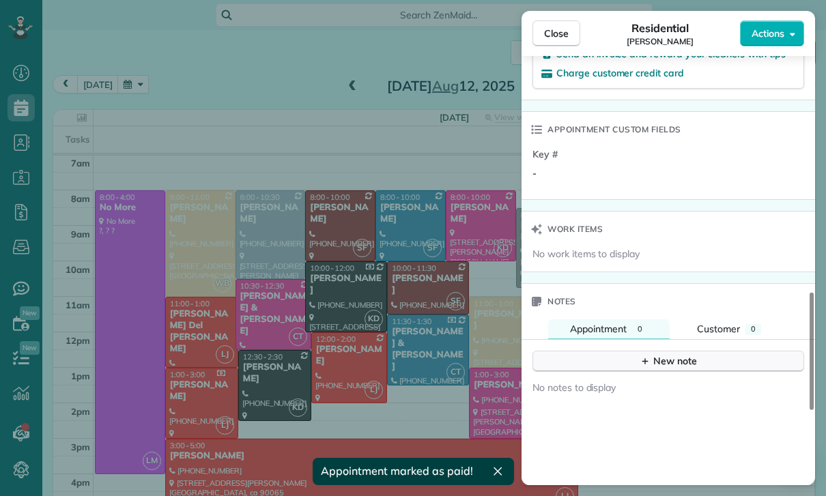
click at [649, 364] on icon "button" at bounding box center [644, 360] width 11 height 11
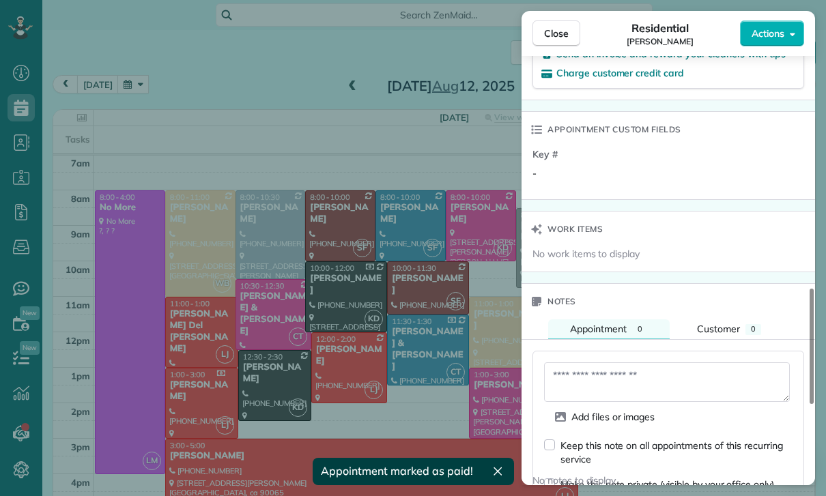
click at [598, 377] on textarea at bounding box center [667, 382] width 246 height 40
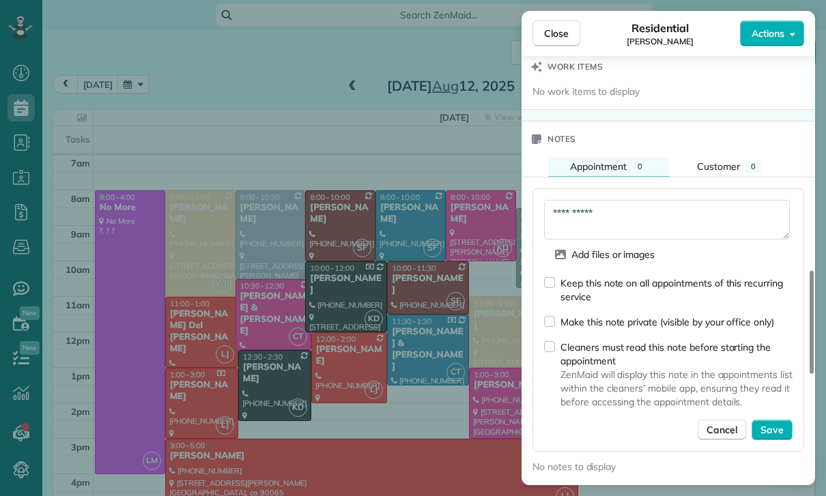
scroll to position [1129, 0]
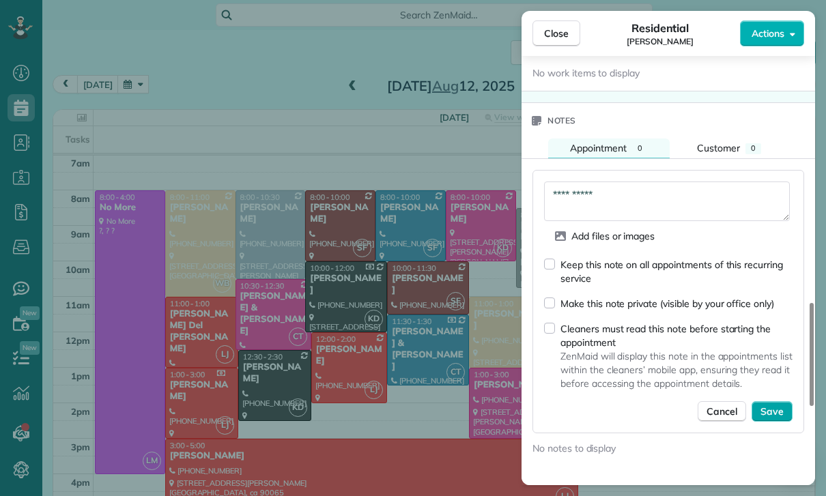
type textarea "**********"
click at [773, 413] on span "Save" at bounding box center [771, 412] width 23 height 14
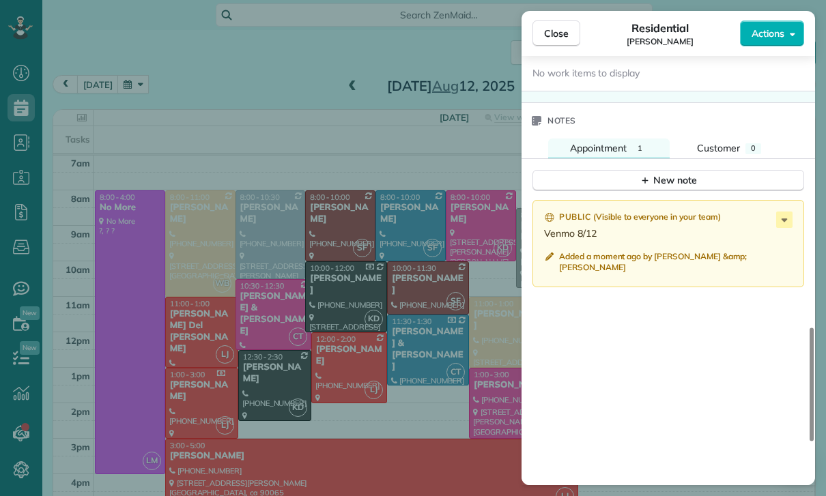
click at [415, 373] on div "Close Residential Charlie Schneider Actions Status Yet to Confirm Charlie Schne…" at bounding box center [413, 248] width 826 height 496
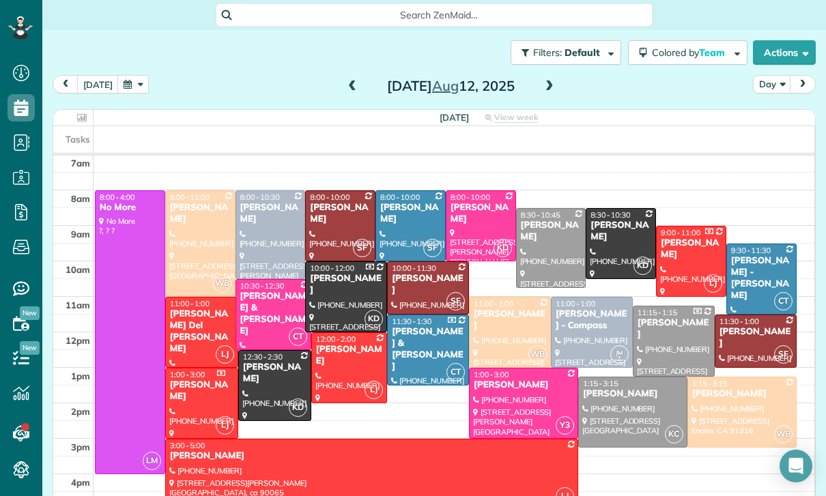
click at [476, 191] on div at bounding box center [480, 226] width 69 height 70
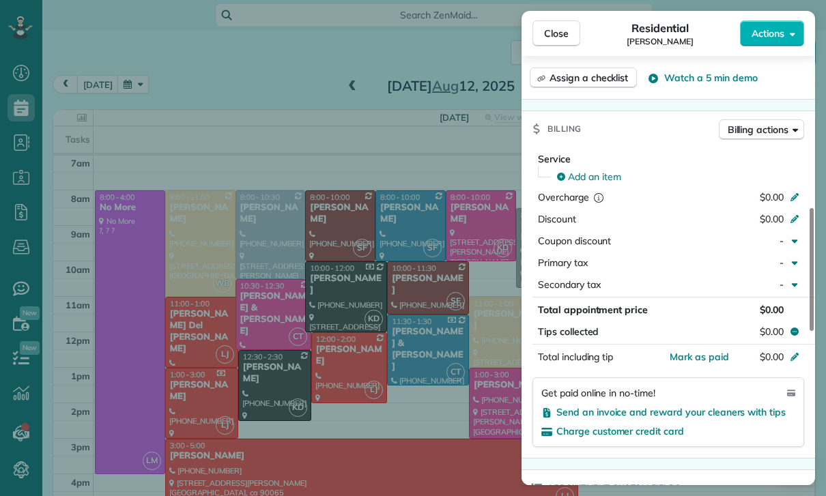
scroll to position [603, 0]
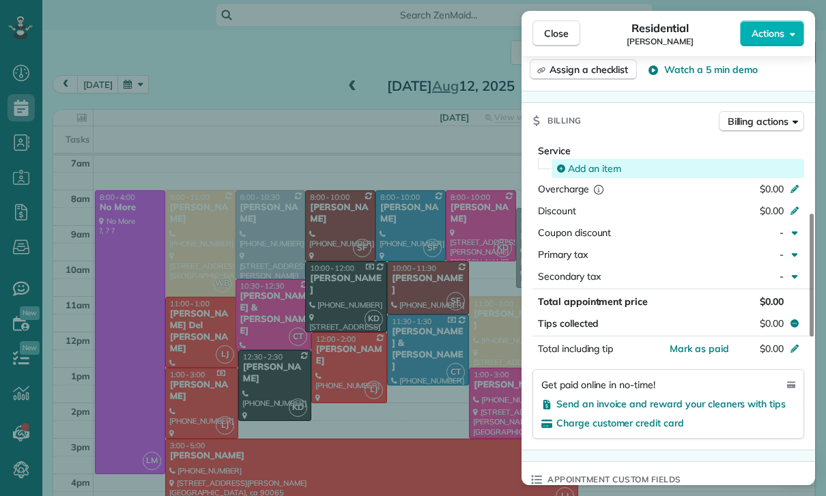
click at [587, 173] on span "Add an item" at bounding box center [594, 169] width 53 height 14
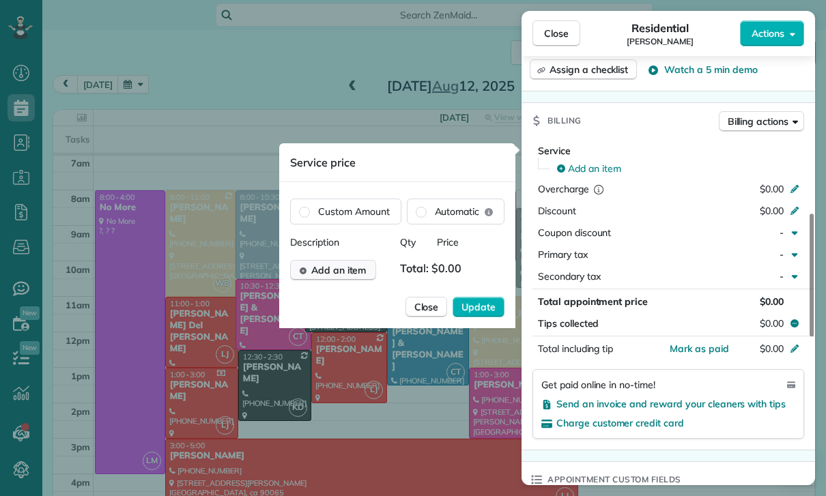
click at [353, 276] on span "Add an item" at bounding box center [338, 270] width 55 height 14
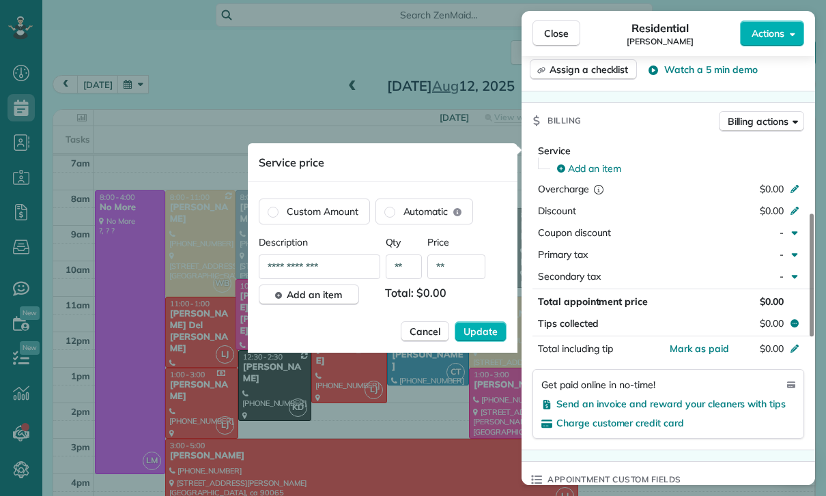
click at [467, 271] on input "**" at bounding box center [456, 266] width 58 height 25
type input "****"
click at [477, 337] on span "Update" at bounding box center [480, 332] width 34 height 14
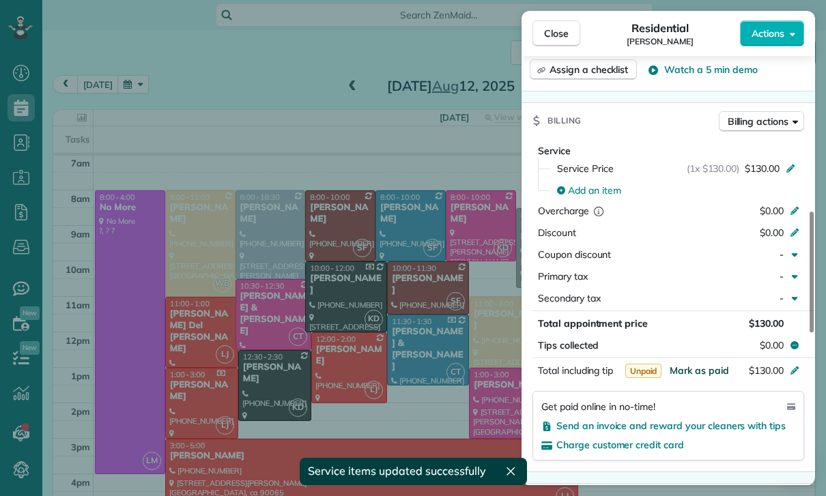
click at [693, 375] on span "Mark as paid" at bounding box center [698, 370] width 59 height 12
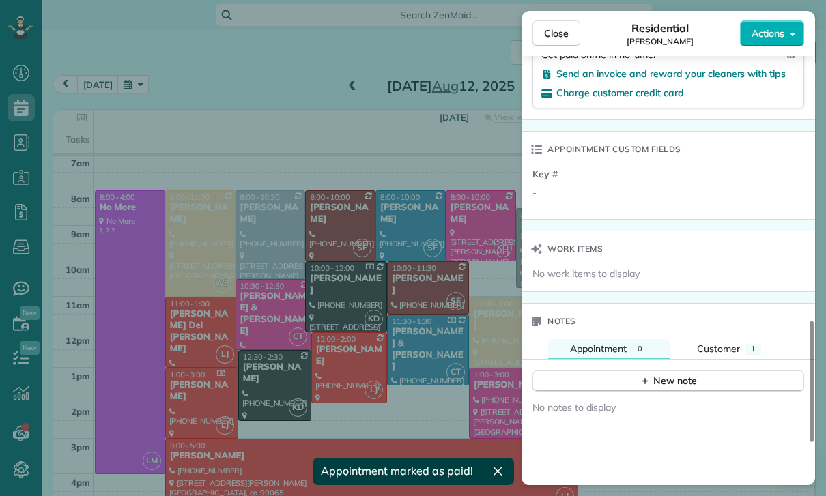
scroll to position [1037, 0]
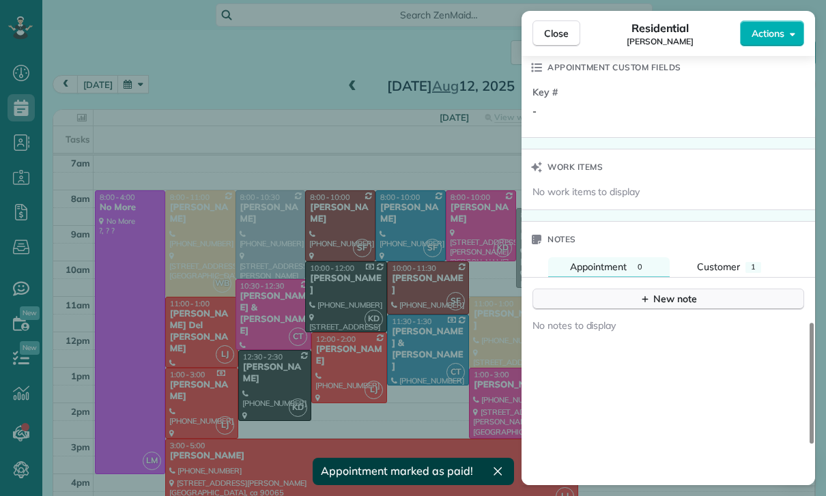
click at [679, 298] on div "New note" at bounding box center [667, 299] width 57 height 14
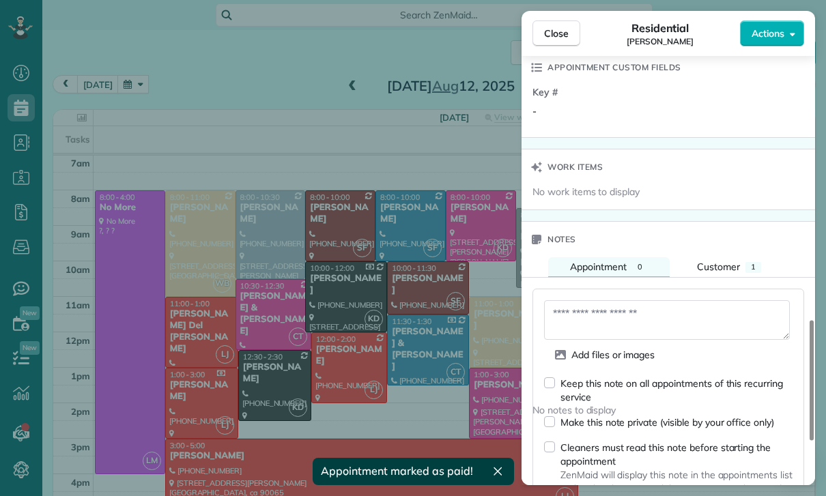
click at [635, 317] on textarea at bounding box center [667, 320] width 246 height 40
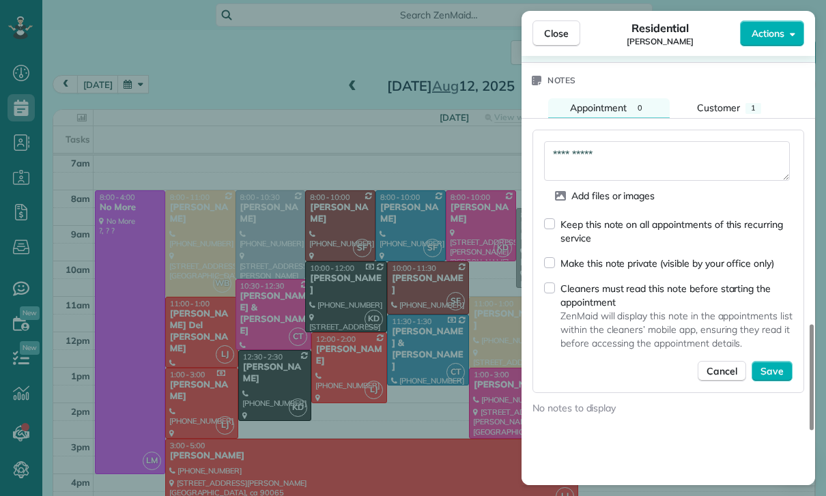
scroll to position [1196, 0]
type textarea "**********"
click at [772, 368] on span "Save" at bounding box center [771, 371] width 23 height 14
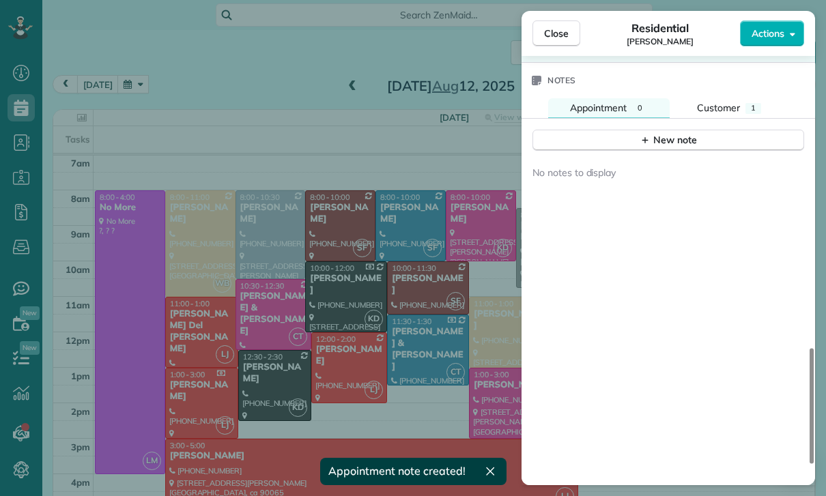
scroll to position [1193, 0]
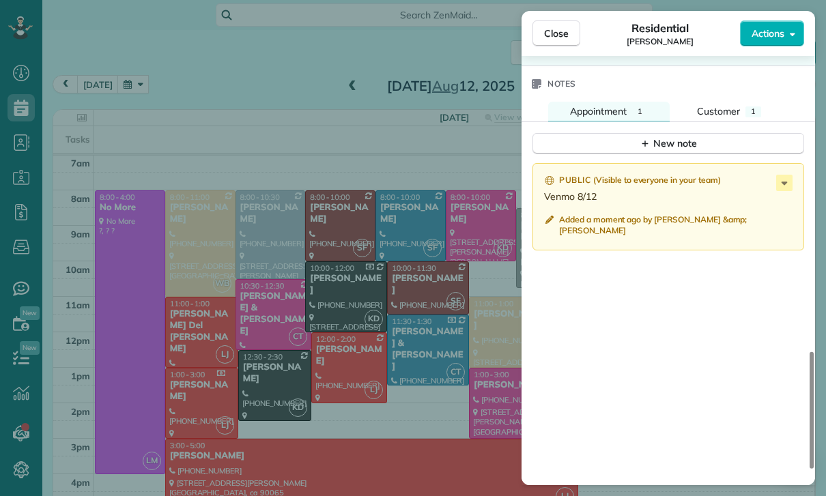
click at [393, 385] on div "Close Residential Joyce Rangen Actions Status Confirmed Joyce Rangen · Open pro…" at bounding box center [413, 248] width 826 height 496
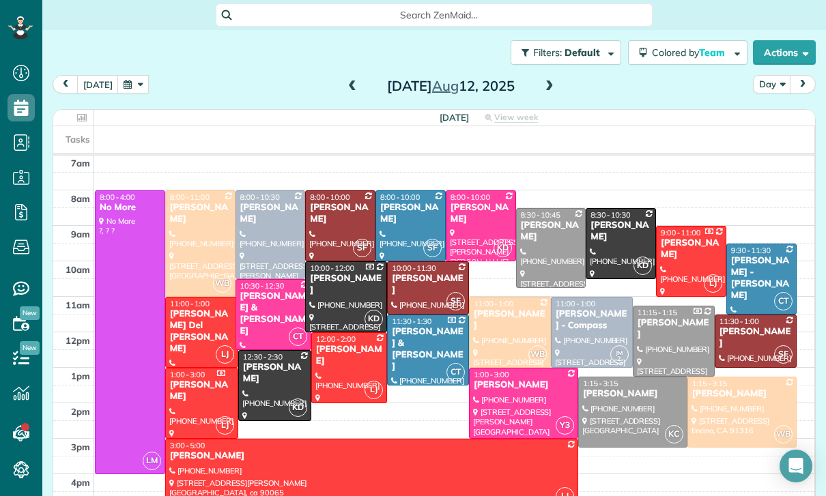
click at [414, 273] on div "Ruslan Magidov" at bounding box center [428, 284] width 74 height 23
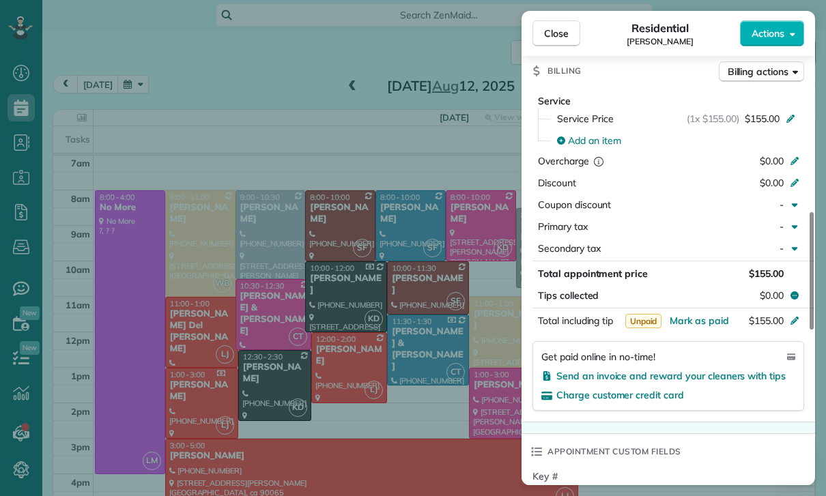
scroll to position [627, 0]
click at [710, 322] on span "Mark as paid" at bounding box center [698, 320] width 59 height 12
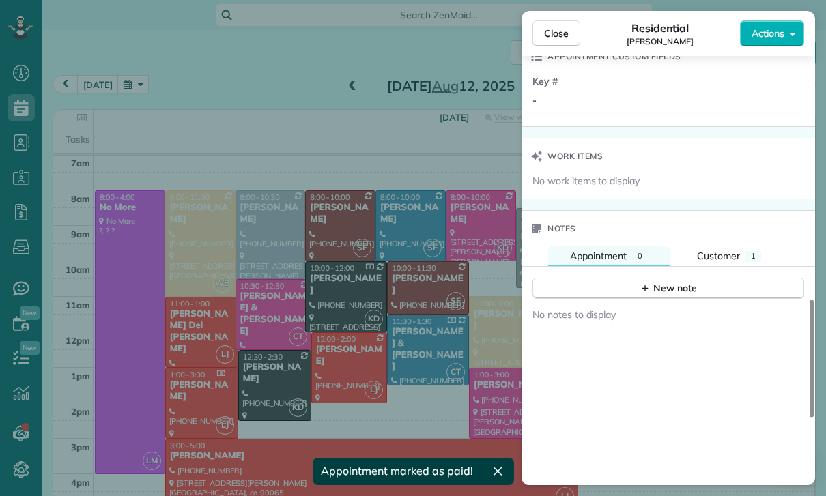
scroll to position [1033, 0]
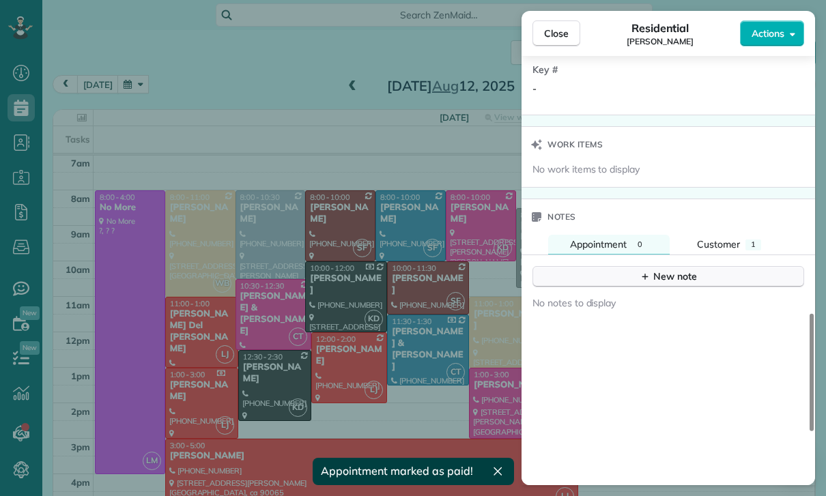
click at [663, 274] on div "New note" at bounding box center [667, 276] width 57 height 14
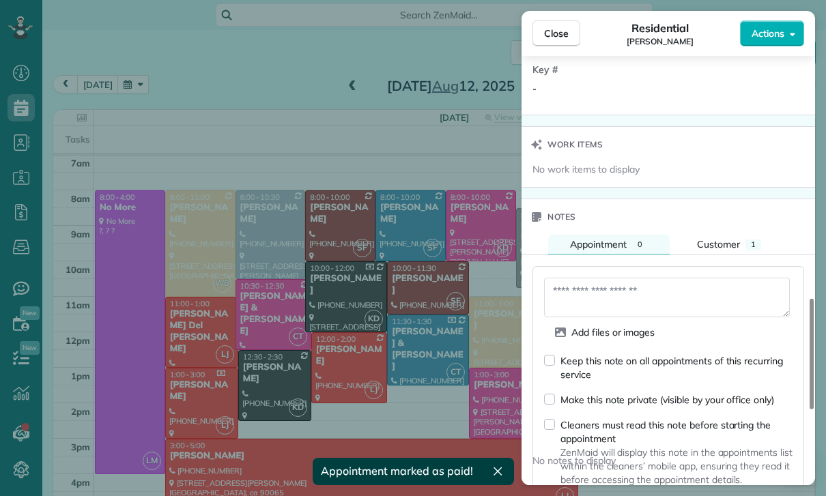
click at [632, 300] on textarea at bounding box center [667, 298] width 246 height 40
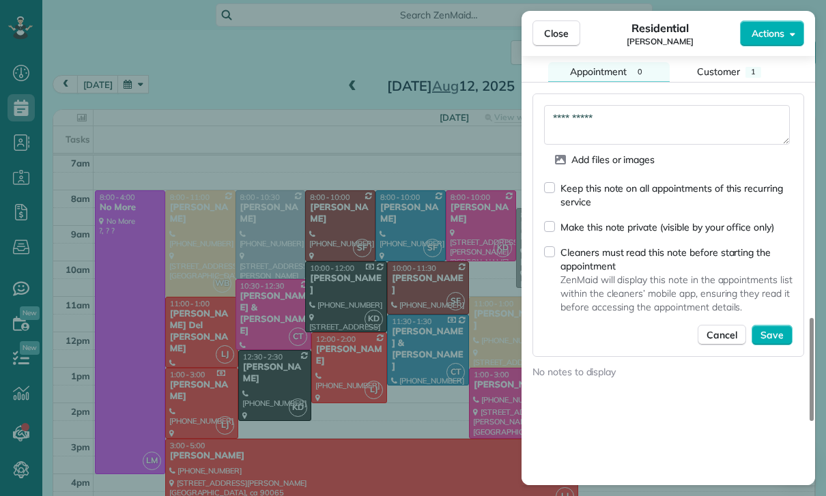
scroll to position [1204, 0]
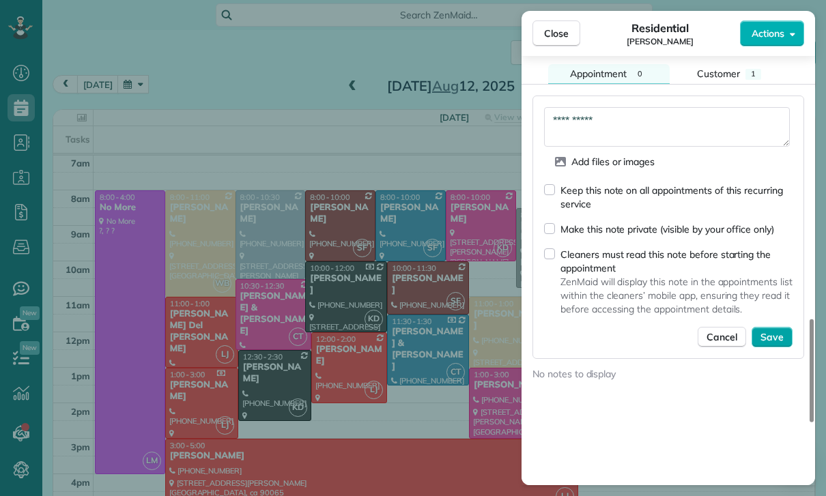
type textarea "**********"
click at [773, 345] on button "Save" at bounding box center [771, 337] width 41 height 20
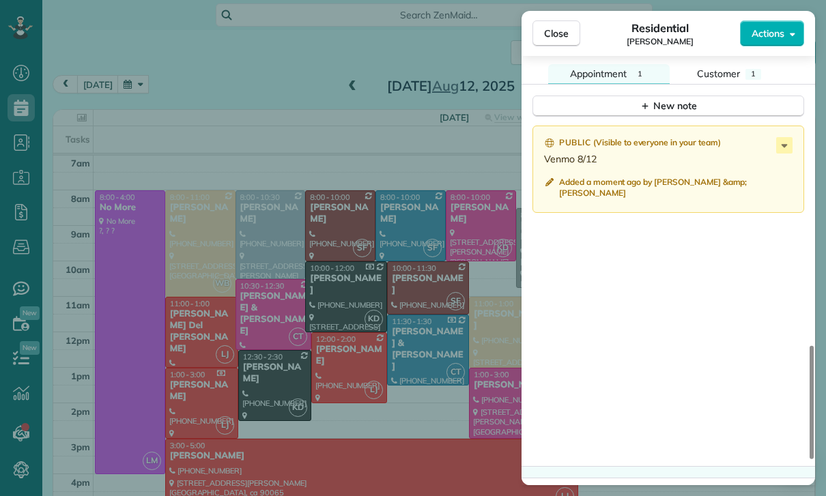
click at [368, 375] on div "Close Residential Ruslan Magidov Actions Status Yet to Confirm Ruslan Magidov ·…" at bounding box center [413, 248] width 826 height 496
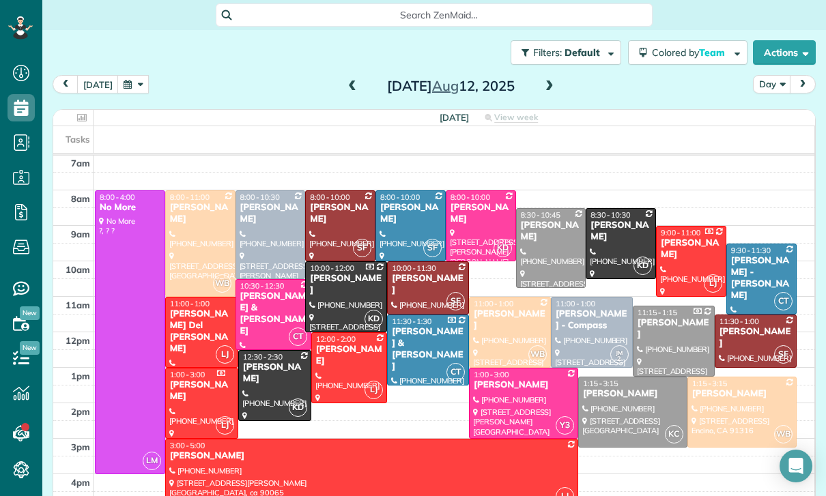
click at [136, 75] on button "button" at bounding box center [132, 84] width 31 height 18
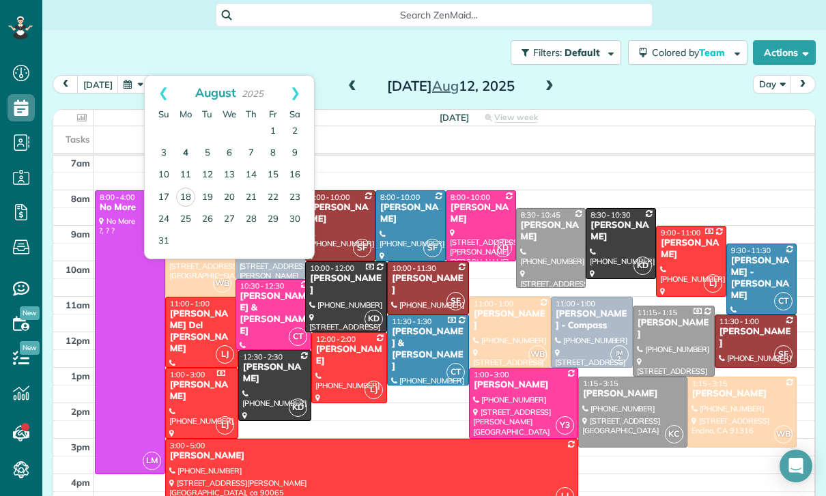
click at [188, 143] on link "4" at bounding box center [186, 154] width 22 height 22
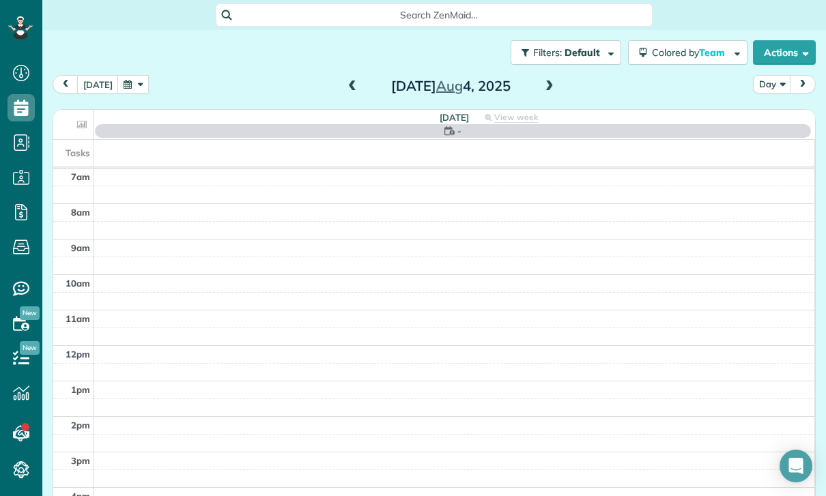
scroll to position [107, 0]
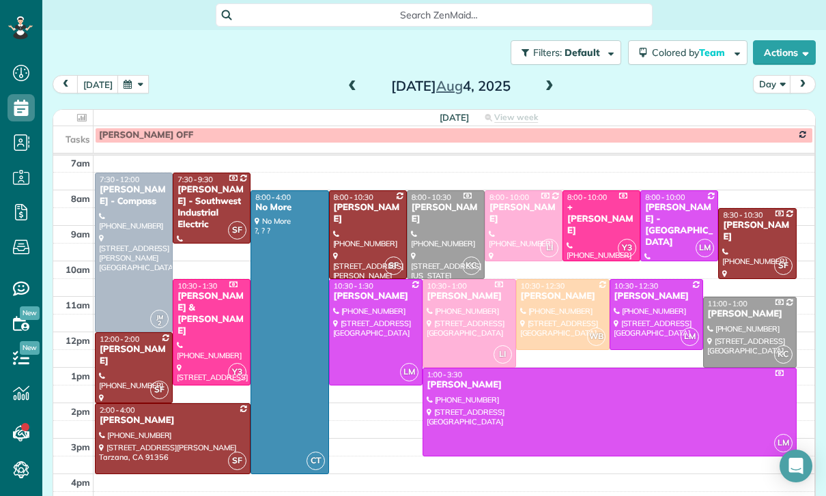
click at [364, 202] on div "Kendal Horowitz" at bounding box center [368, 213] width 70 height 23
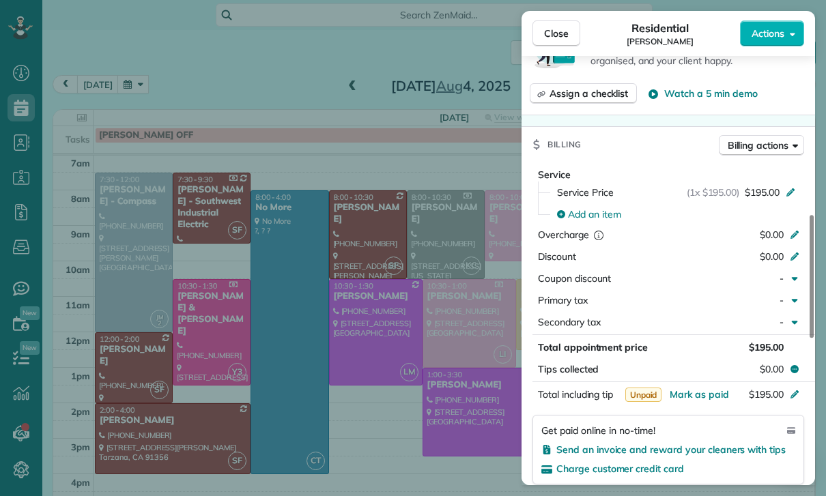
scroll to position [628, 0]
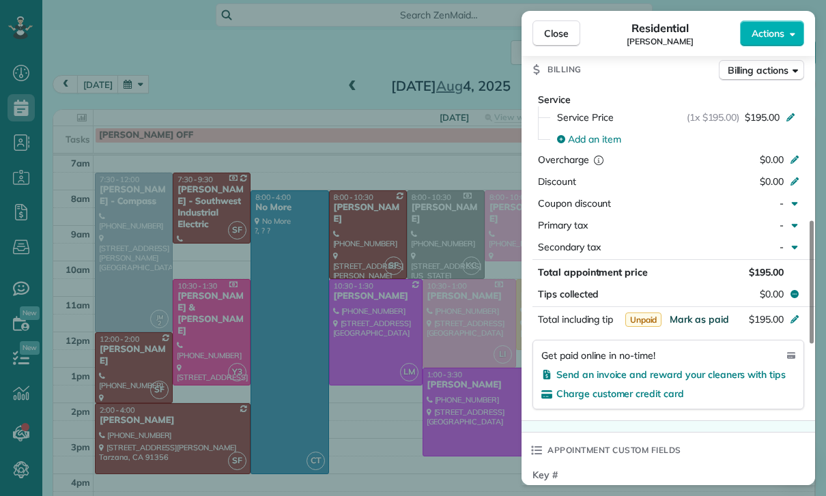
click at [700, 318] on span "Mark as paid" at bounding box center [698, 319] width 59 height 12
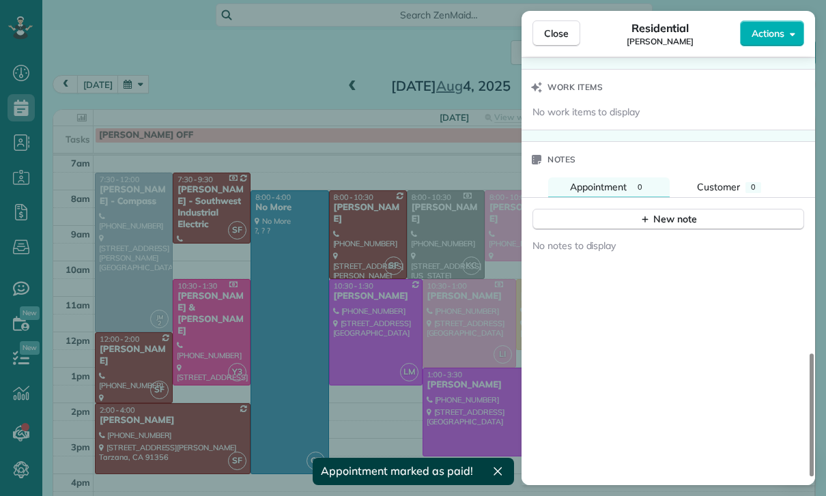
scroll to position [1139, 0]
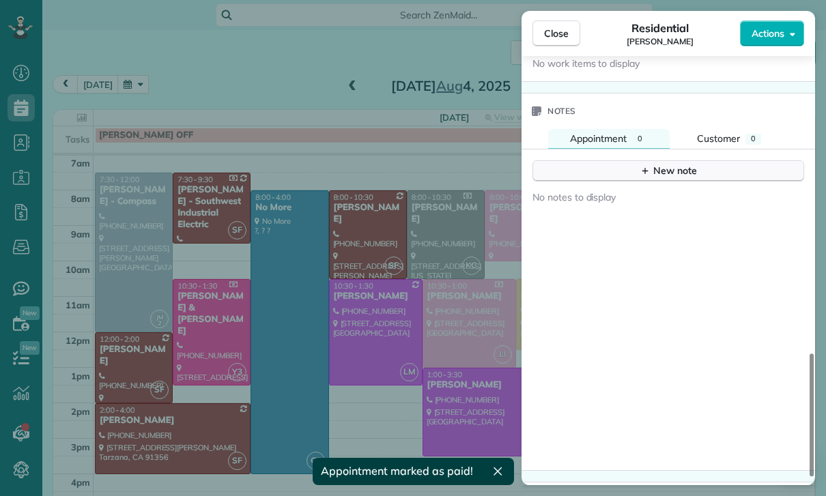
click at [682, 179] on button "New note" at bounding box center [668, 170] width 272 height 21
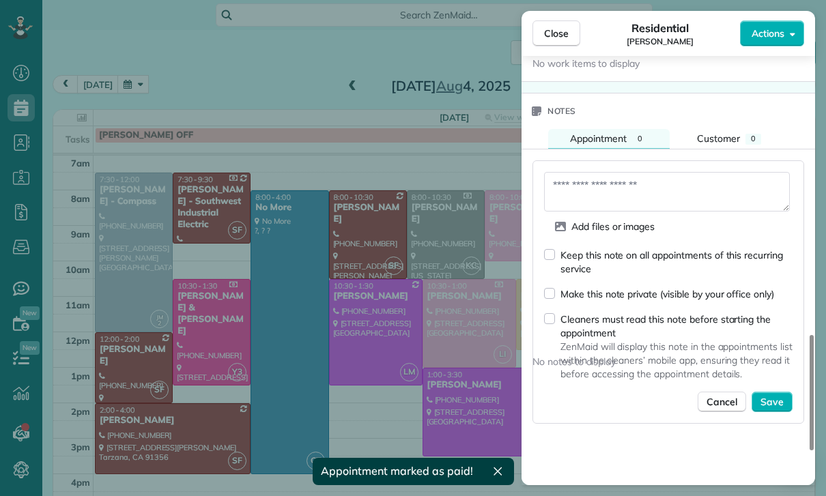
click at [616, 193] on textarea at bounding box center [667, 192] width 246 height 40
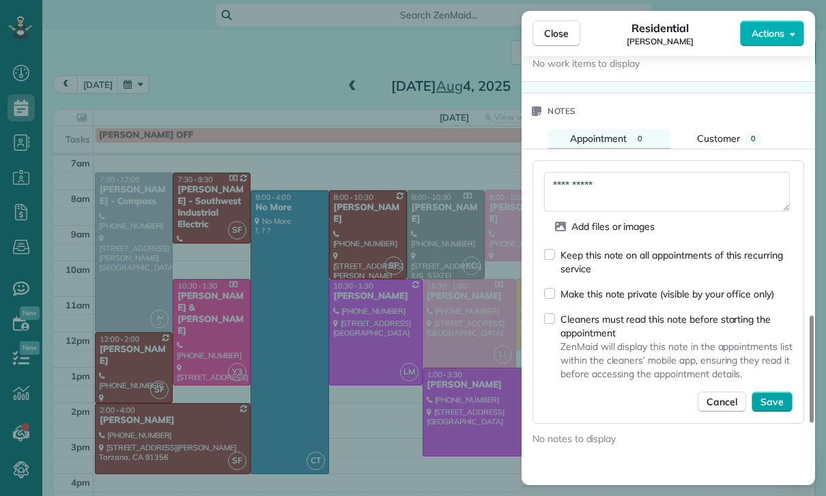
type textarea "**********"
click at [774, 404] on span "Save" at bounding box center [771, 402] width 23 height 14
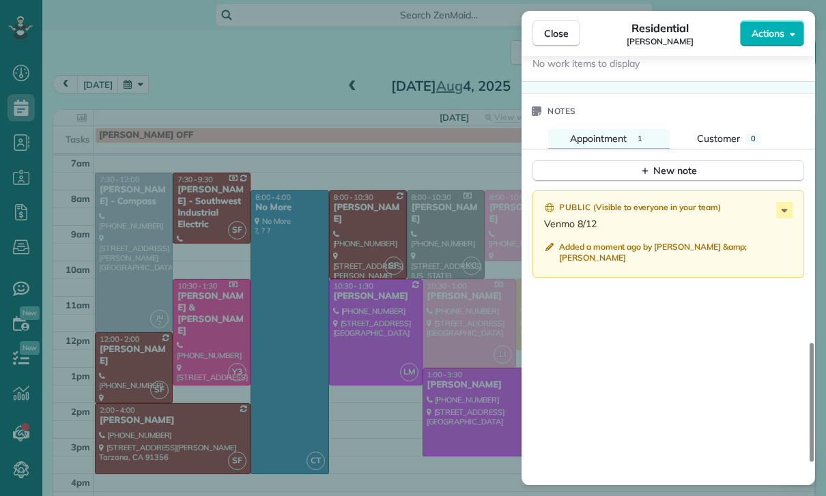
click at [449, 375] on div "Close Residential Kendal Horowitz Actions Status Confirmed Kendal Horowitz · Op…" at bounding box center [413, 248] width 826 height 496
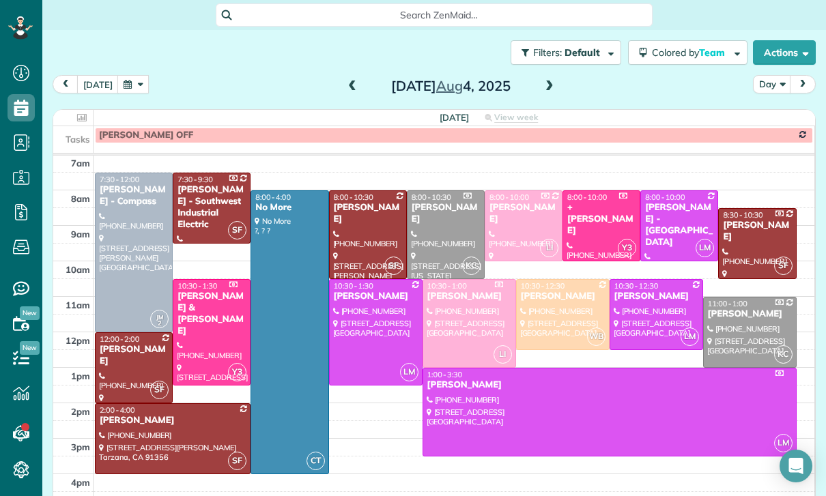
click at [143, 75] on button "button" at bounding box center [132, 84] width 31 height 18
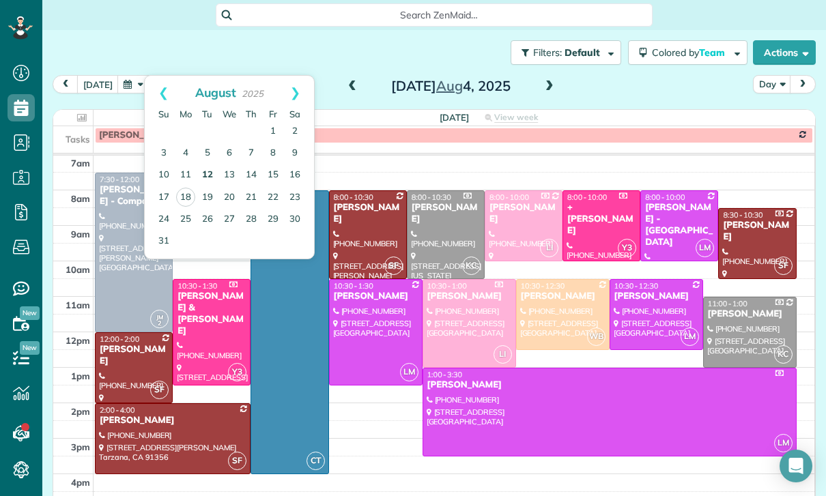
click at [201, 164] on link "12" at bounding box center [207, 175] width 22 height 22
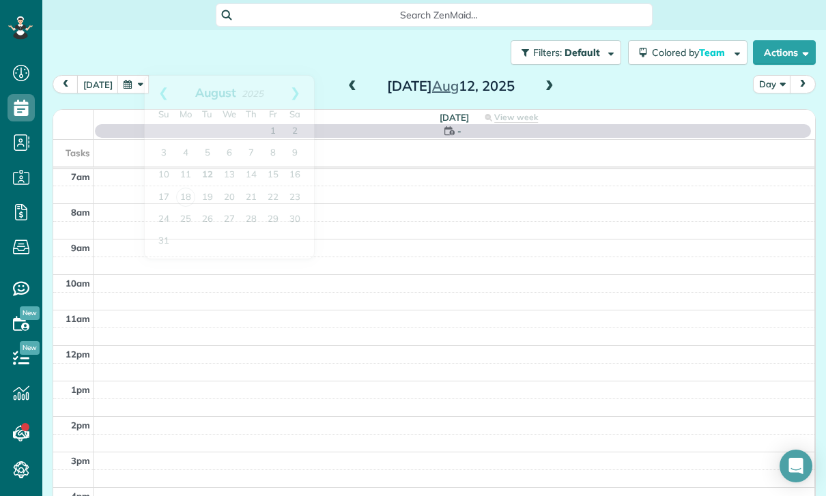
scroll to position [107, 0]
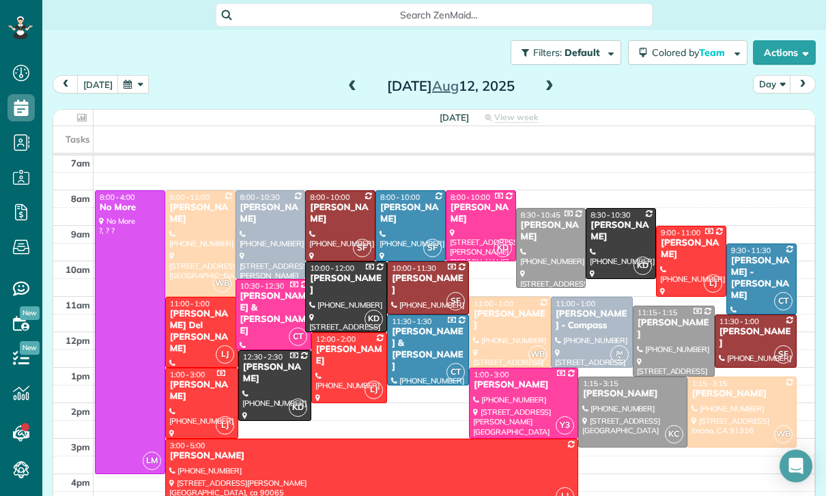
click at [591, 297] on div at bounding box center [591, 332] width 81 height 70
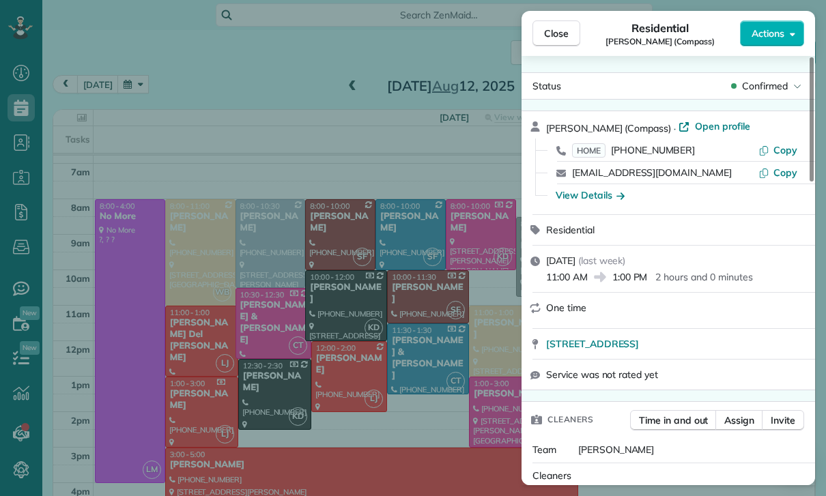
scroll to position [107, 0]
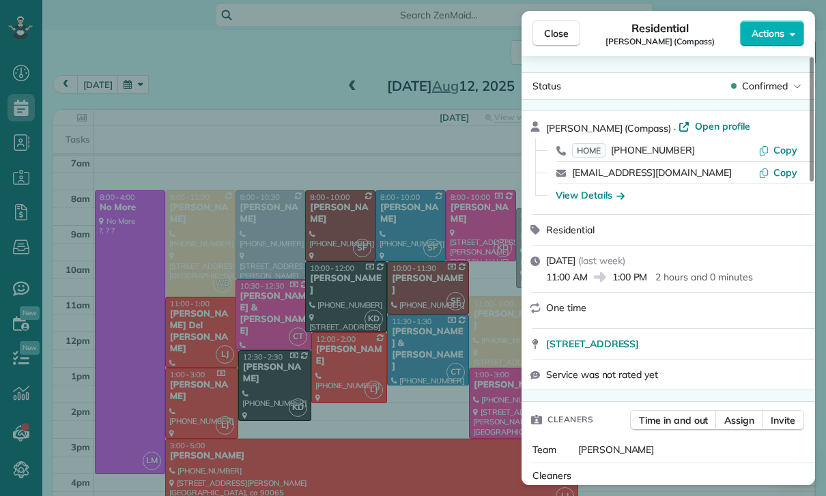
click at [262, 88] on div "Close Residential Joy Bolger (Compass) Actions Status Confirmed Joy Bolger (Com…" at bounding box center [413, 248] width 826 height 496
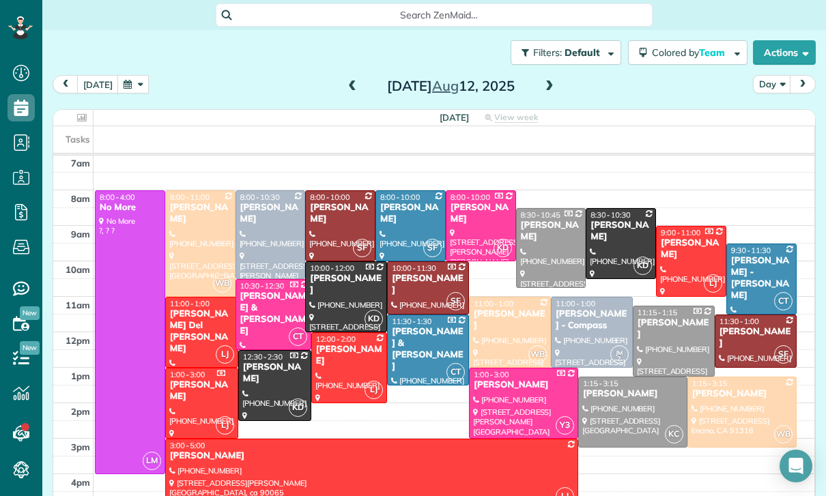
click at [121, 75] on button "button" at bounding box center [132, 84] width 31 height 18
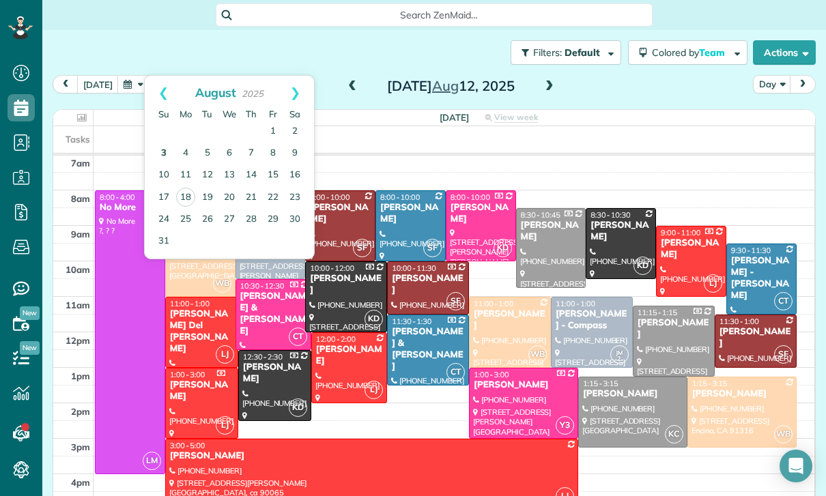
click at [162, 143] on link "3" at bounding box center [164, 154] width 22 height 22
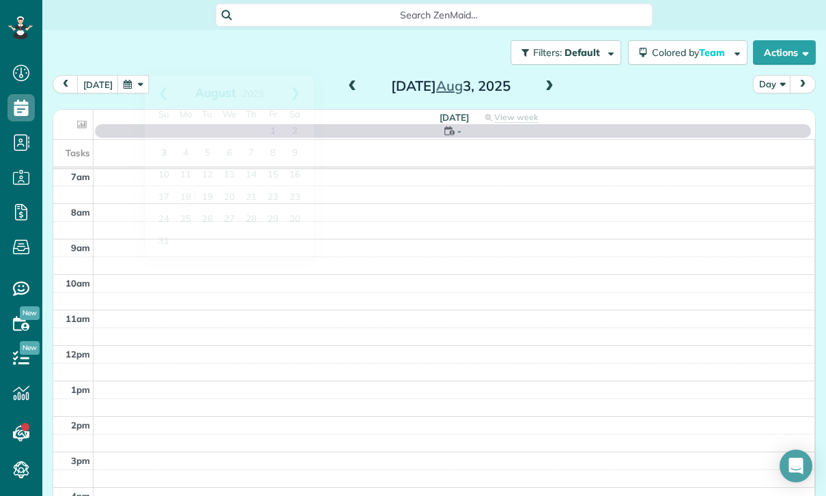
scroll to position [107, 0]
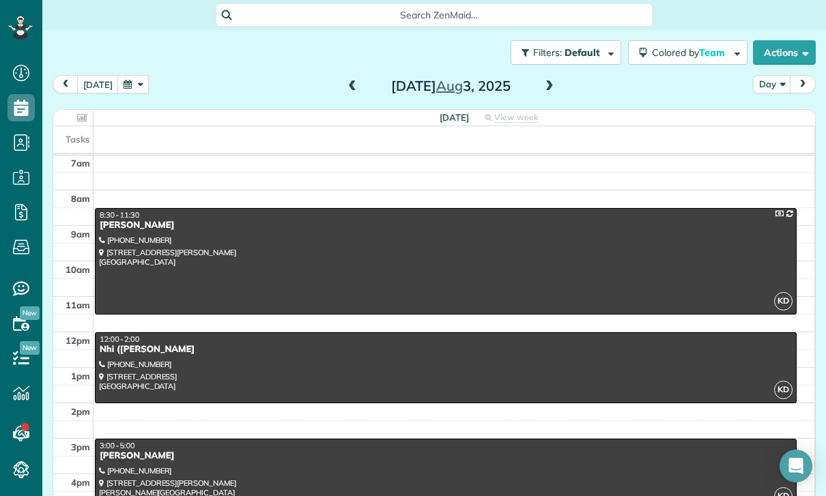
click at [304, 333] on div at bounding box center [446, 368] width 700 height 70
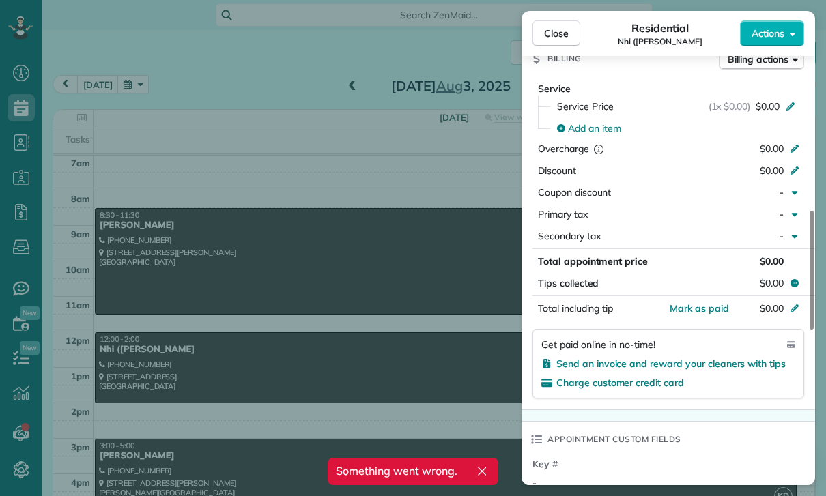
scroll to position [624, 0]
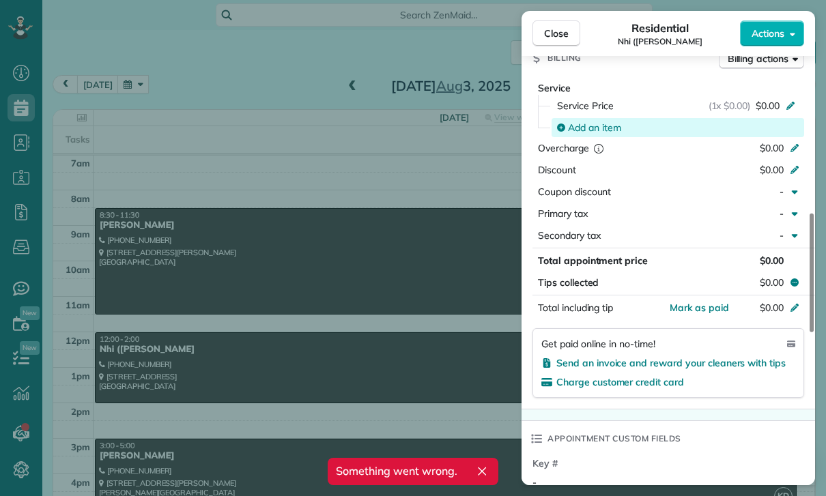
click at [601, 122] on span "Add an item" at bounding box center [594, 128] width 53 height 14
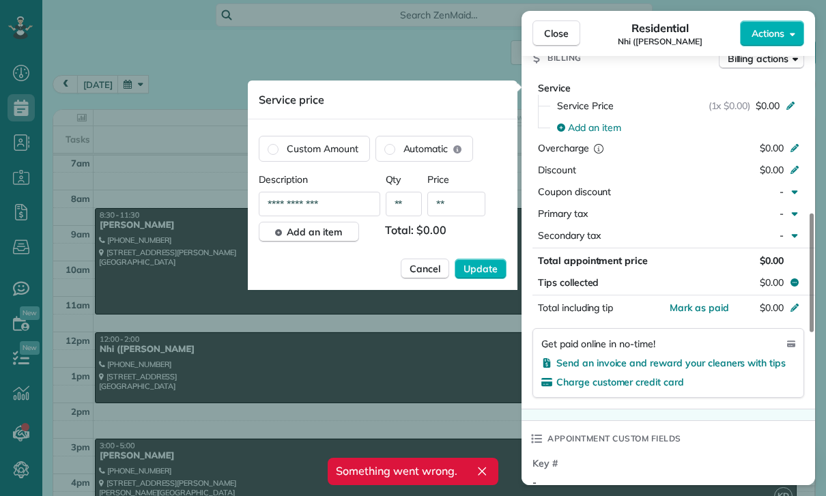
click at [463, 204] on input "**" at bounding box center [456, 204] width 58 height 25
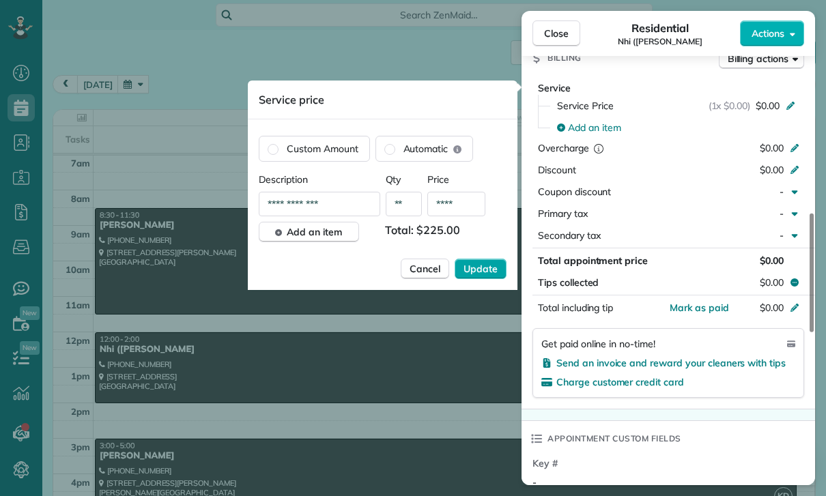
type input "****"
click at [480, 267] on span "Update" at bounding box center [480, 269] width 34 height 14
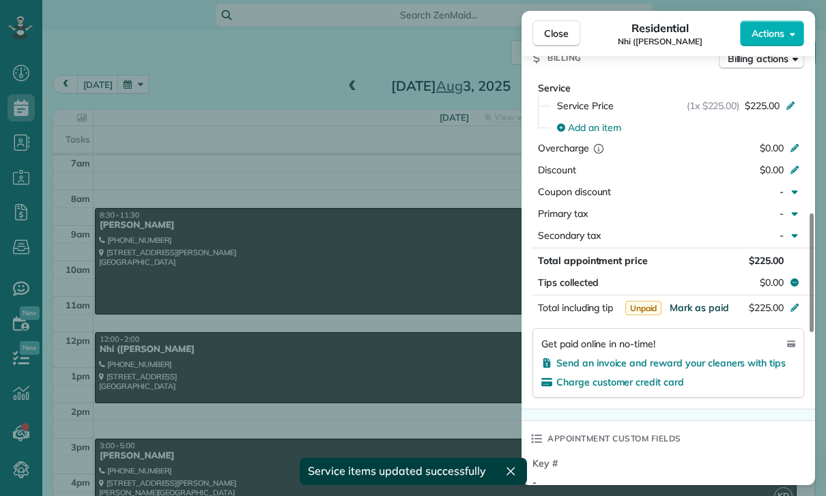
click at [699, 307] on span "Mark as paid" at bounding box center [698, 308] width 59 height 12
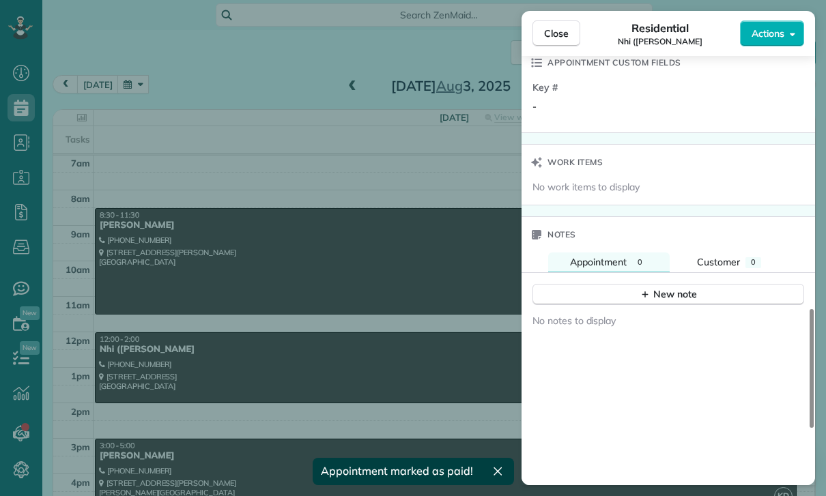
scroll to position [1005, 0]
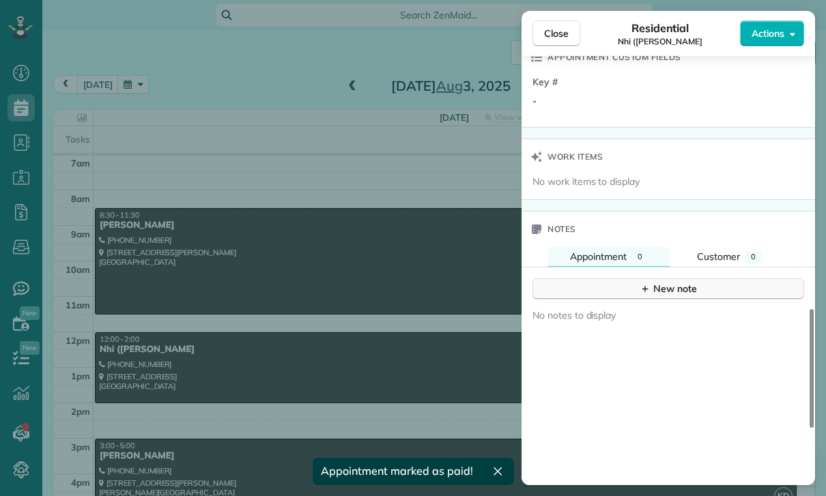
click at [659, 289] on div "New note" at bounding box center [667, 289] width 57 height 14
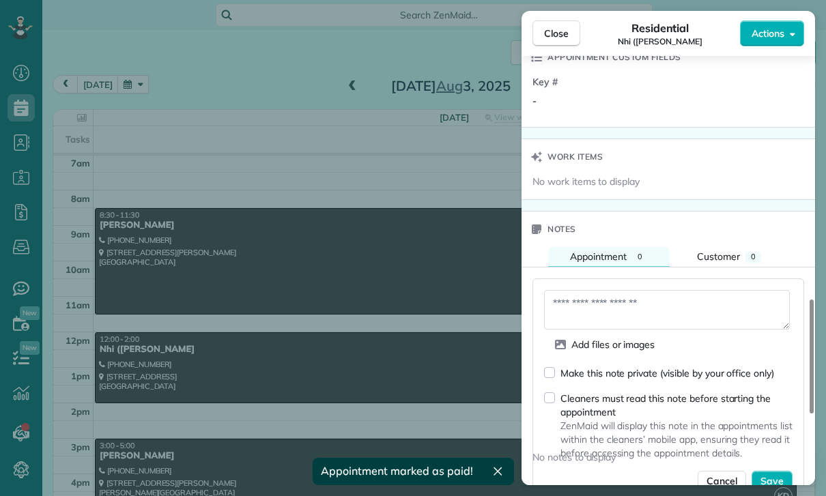
click at [602, 307] on textarea at bounding box center [667, 310] width 246 height 40
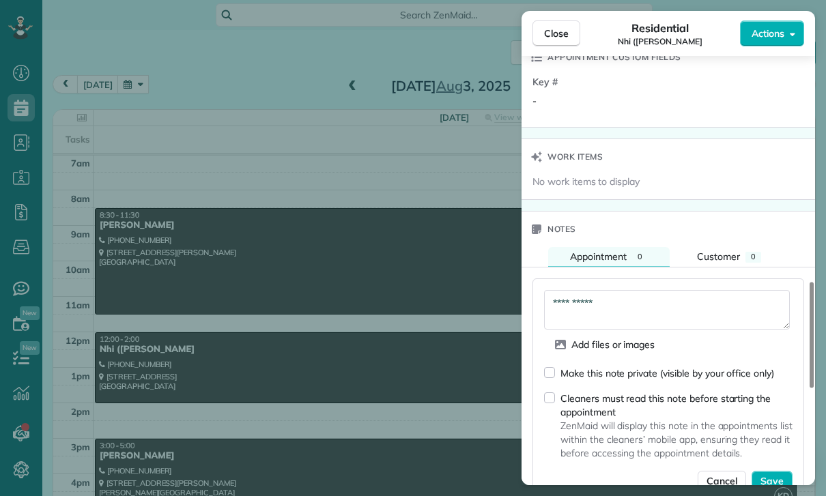
scroll to position [1100, 0]
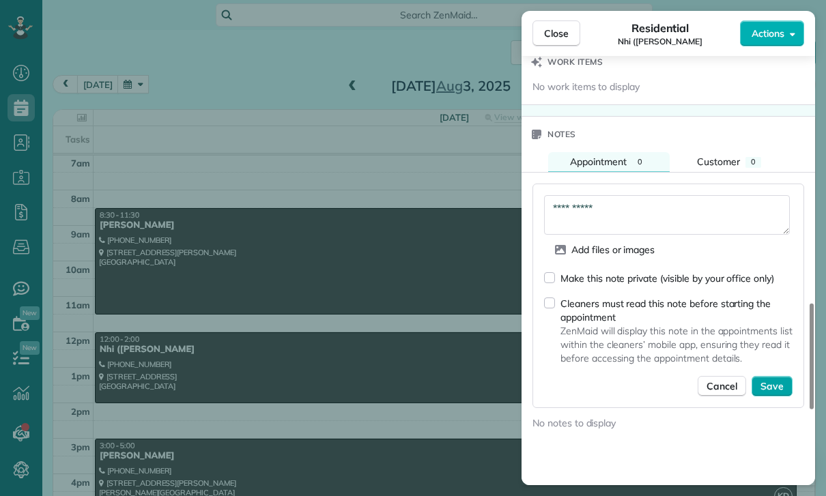
type textarea "**********"
click at [770, 385] on span "Save" at bounding box center [771, 386] width 23 height 14
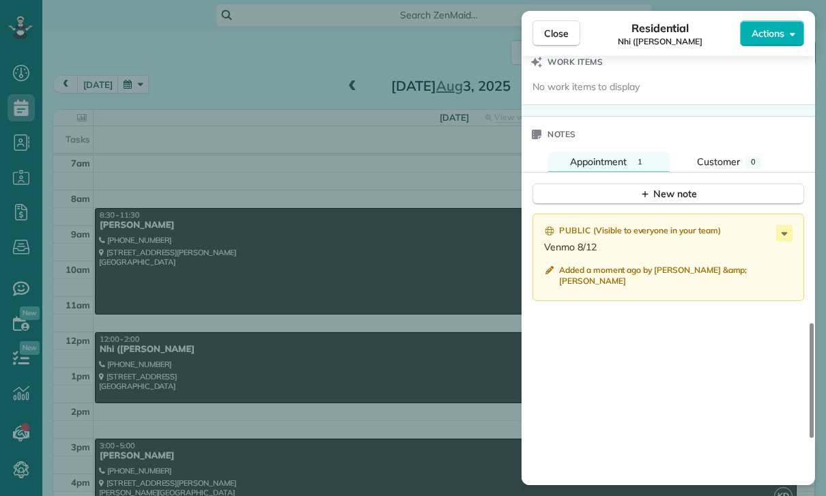
click at [386, 379] on div "Close Residential Nhi (Joyce) Hua Actions Status Confirmed Nhi (Joyce) Hua · Op…" at bounding box center [413, 248] width 826 height 496
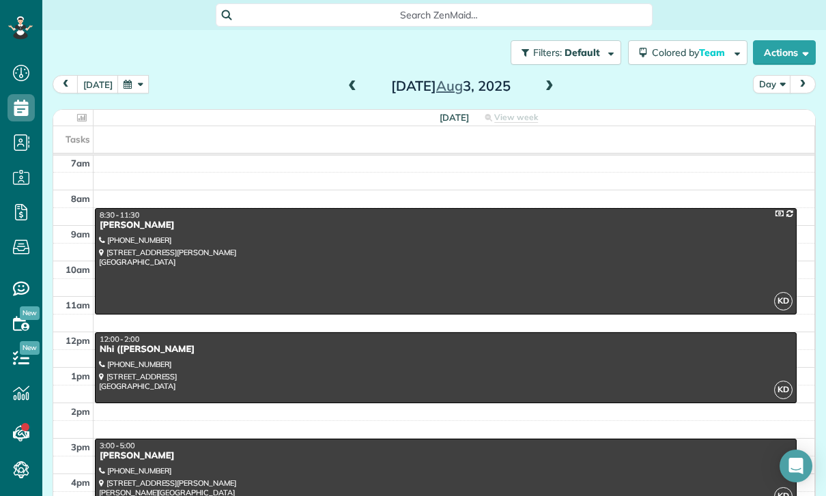
click at [136, 75] on button "button" at bounding box center [132, 84] width 31 height 18
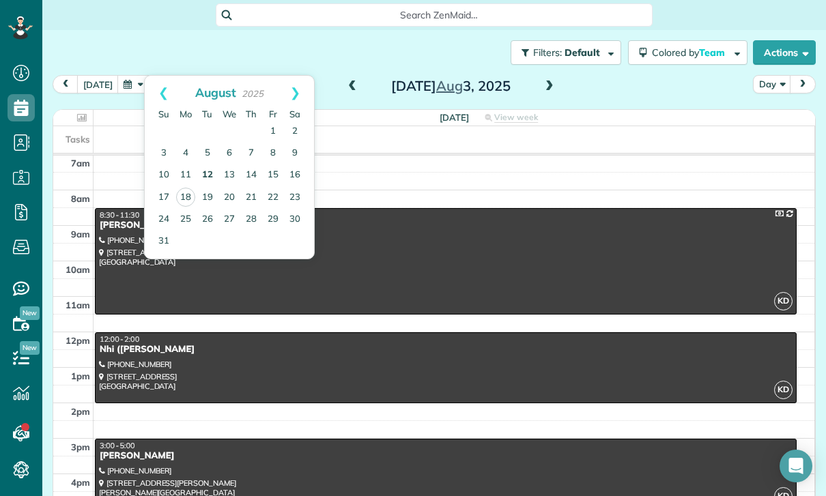
click at [207, 164] on link "12" at bounding box center [207, 175] width 22 height 22
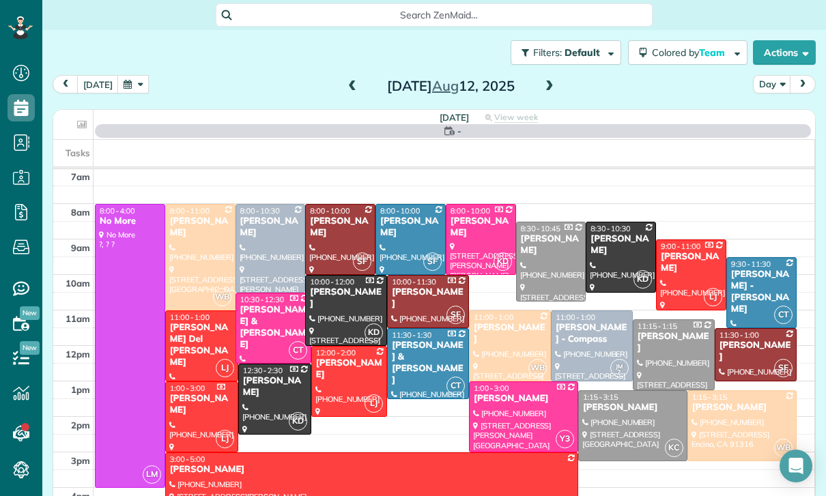
scroll to position [107, 0]
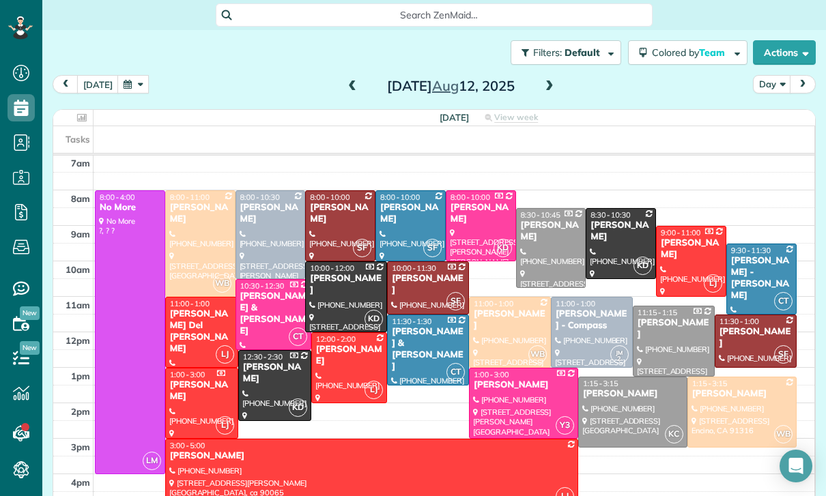
click at [134, 75] on button "button" at bounding box center [132, 84] width 31 height 18
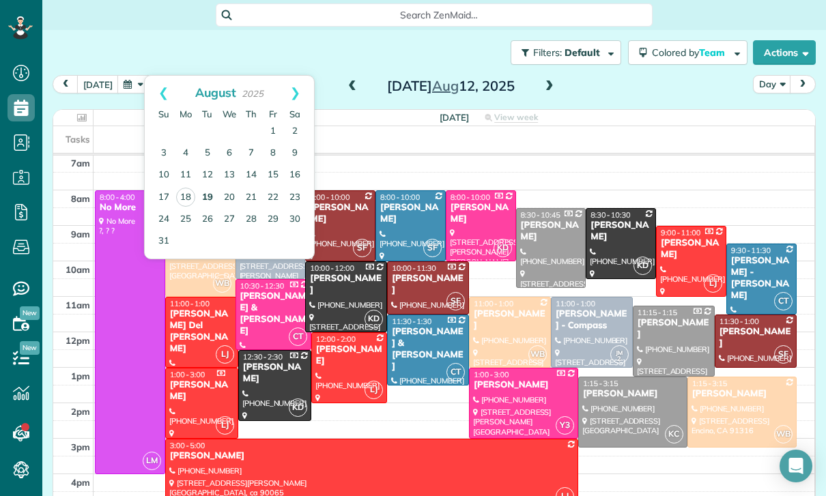
click at [211, 187] on link "19" at bounding box center [207, 198] width 22 height 22
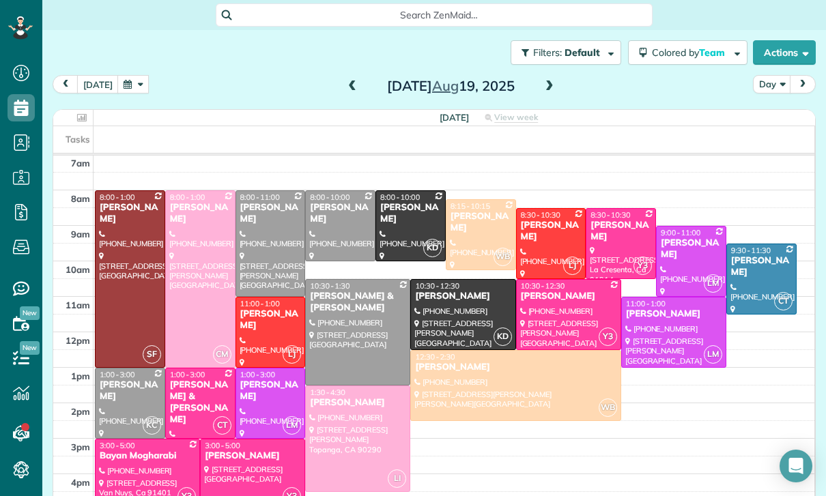
click at [687, 227] on div at bounding box center [690, 262] width 69 height 70
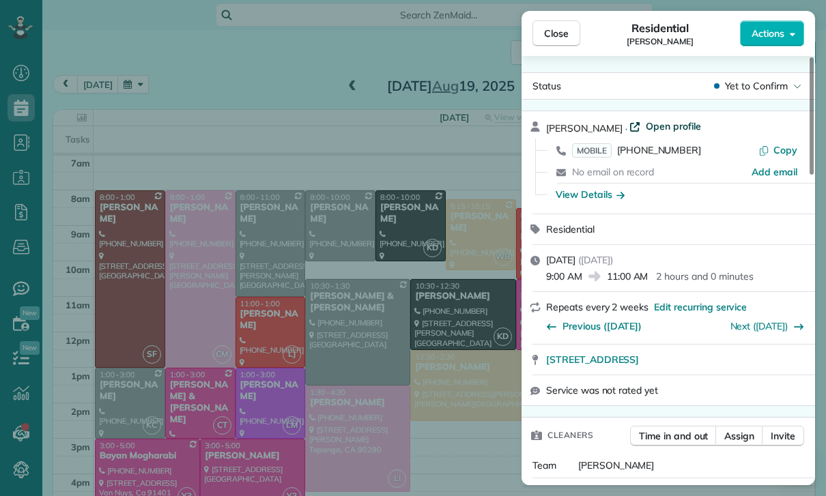
click at [666, 132] on span "Open profile" at bounding box center [672, 126] width 55 height 14
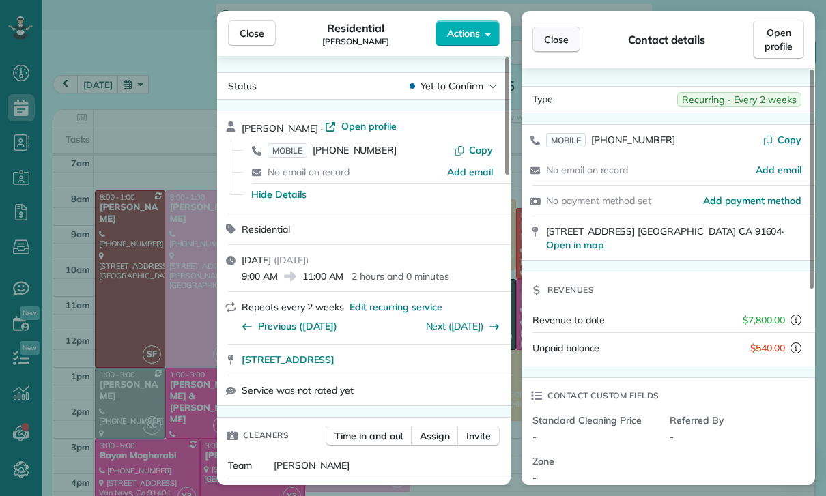
click at [562, 50] on button "Close" at bounding box center [556, 40] width 48 height 26
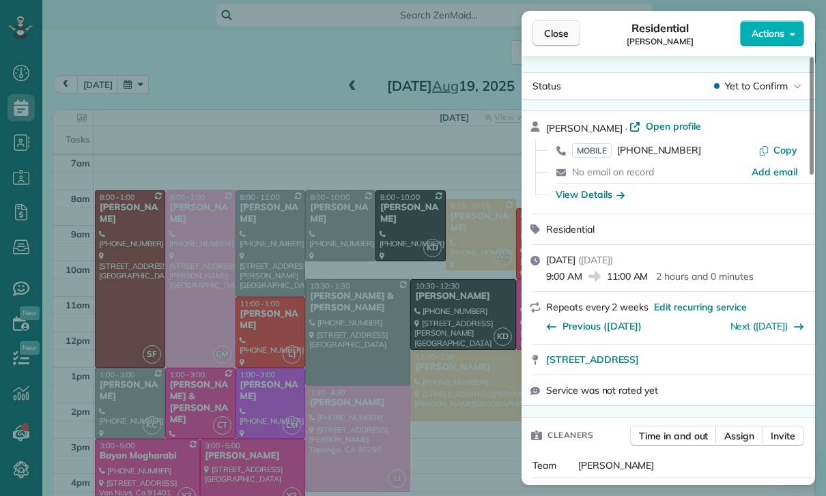
click at [550, 34] on span "Close" at bounding box center [556, 34] width 25 height 14
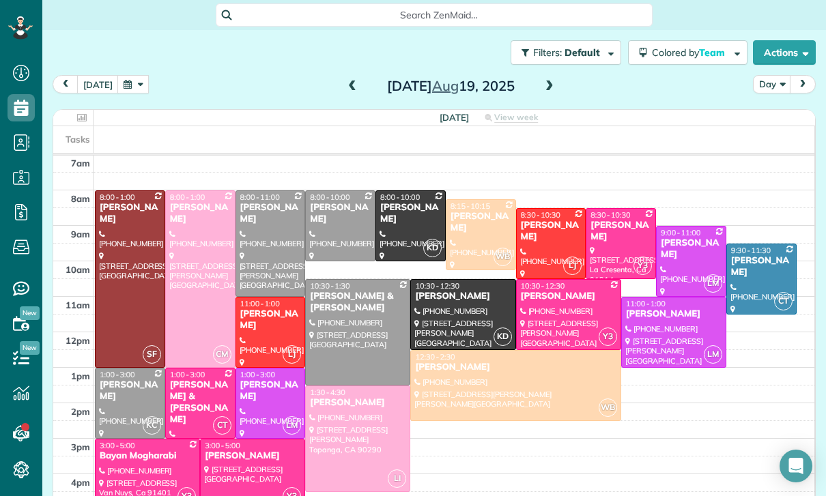
click at [128, 75] on button "button" at bounding box center [132, 84] width 31 height 18
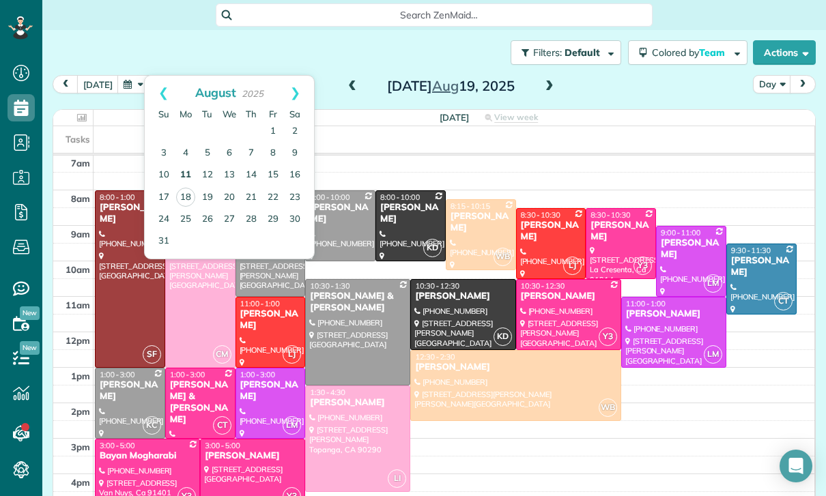
click at [182, 164] on link "11" at bounding box center [186, 175] width 22 height 22
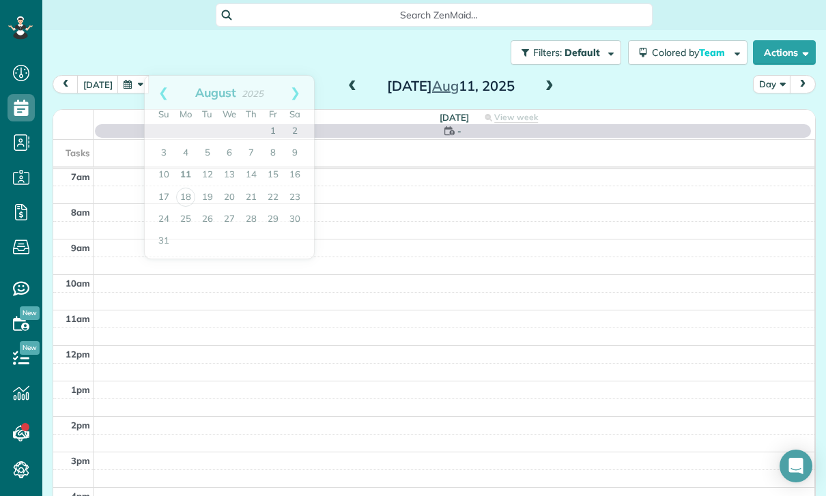
scroll to position [107, 0]
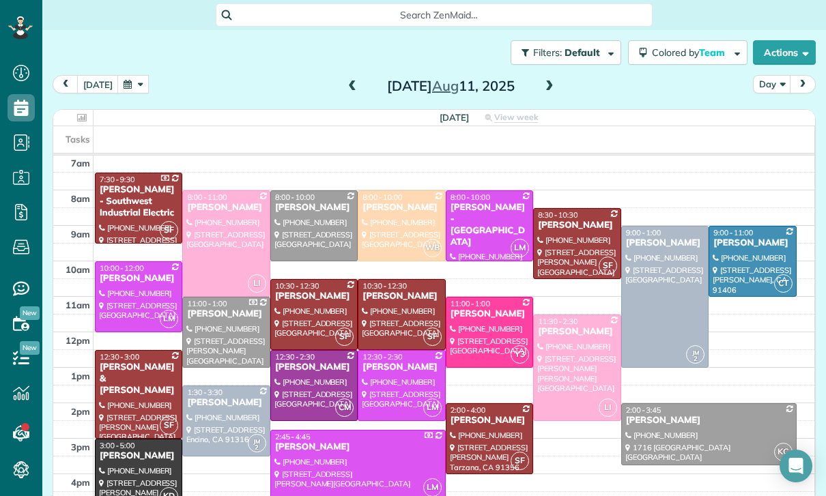
click at [735, 227] on div at bounding box center [752, 262] width 86 height 70
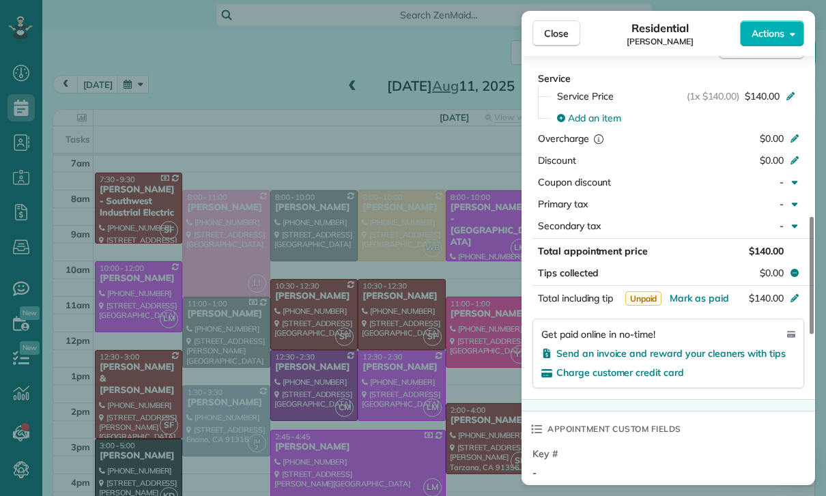
scroll to position [680, 0]
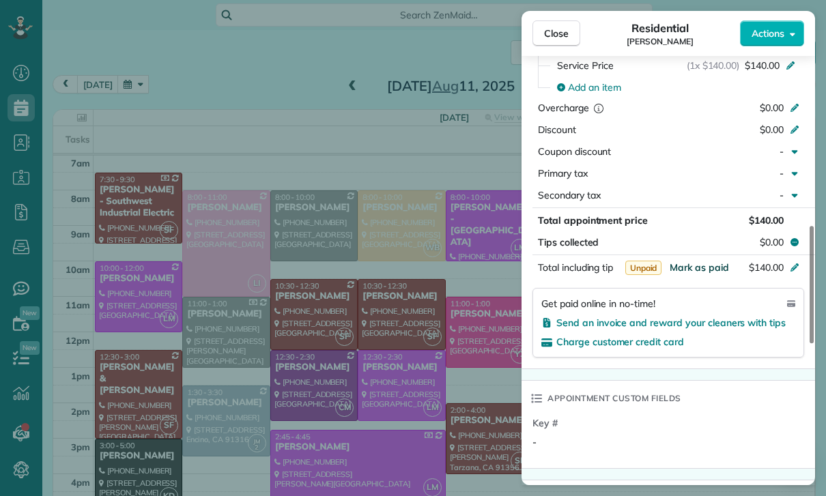
click at [699, 267] on span "Mark as paid" at bounding box center [698, 267] width 59 height 12
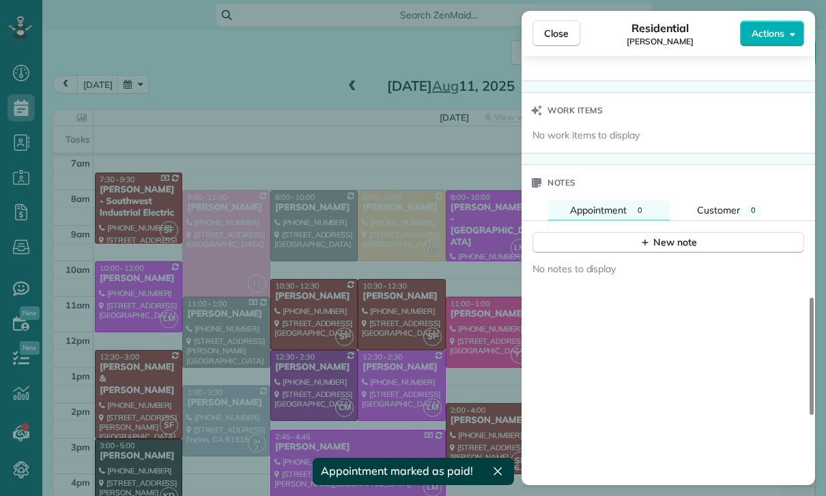
scroll to position [1081, 0]
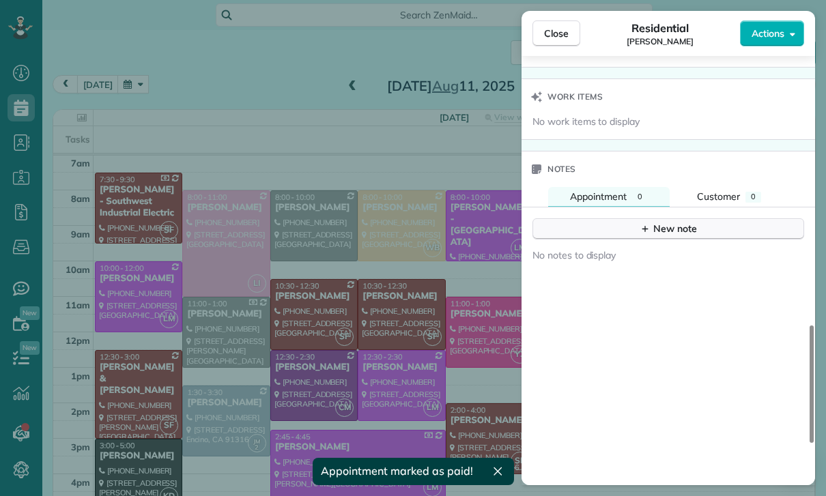
click at [664, 234] on div "New note" at bounding box center [667, 229] width 57 height 14
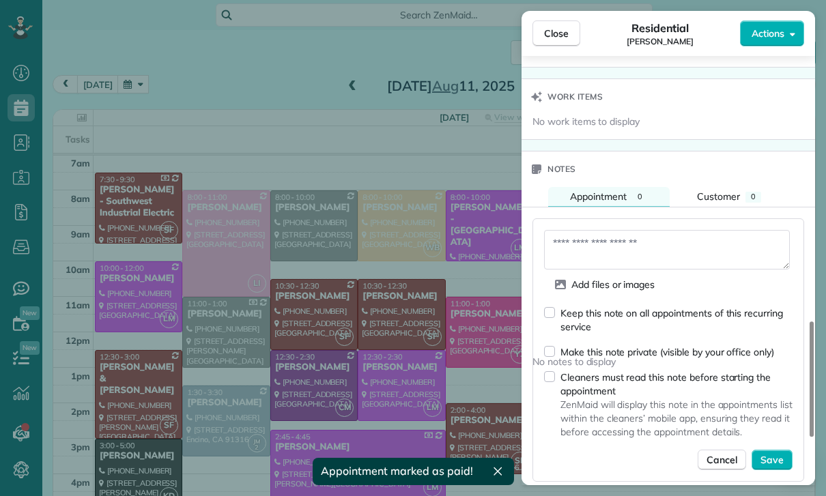
click at [596, 249] on textarea at bounding box center [667, 250] width 246 height 40
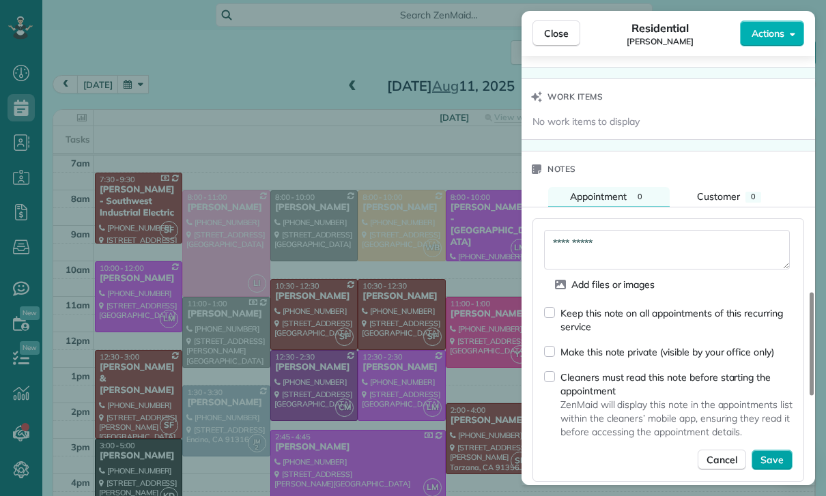
type textarea "**********"
click at [762, 461] on span "Save" at bounding box center [771, 460] width 23 height 14
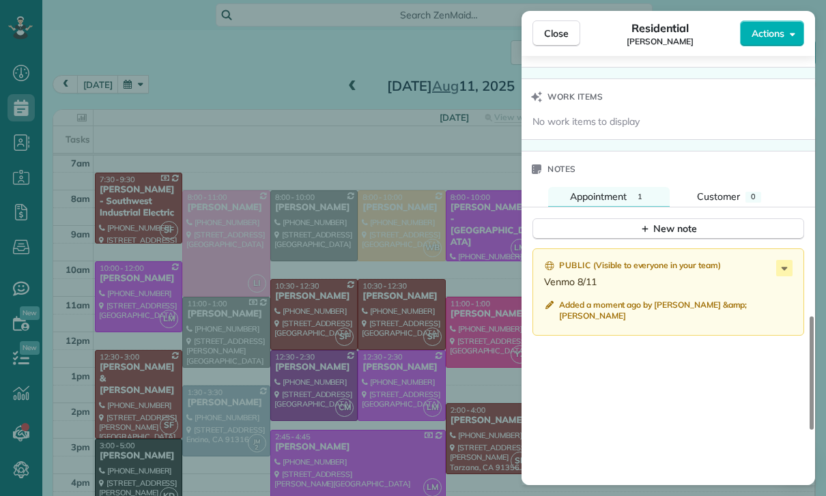
click at [385, 288] on div "Close Residential Ariel Bahner Actions Status Yet to Confirm Ariel Bahner · Ope…" at bounding box center [413, 248] width 826 height 496
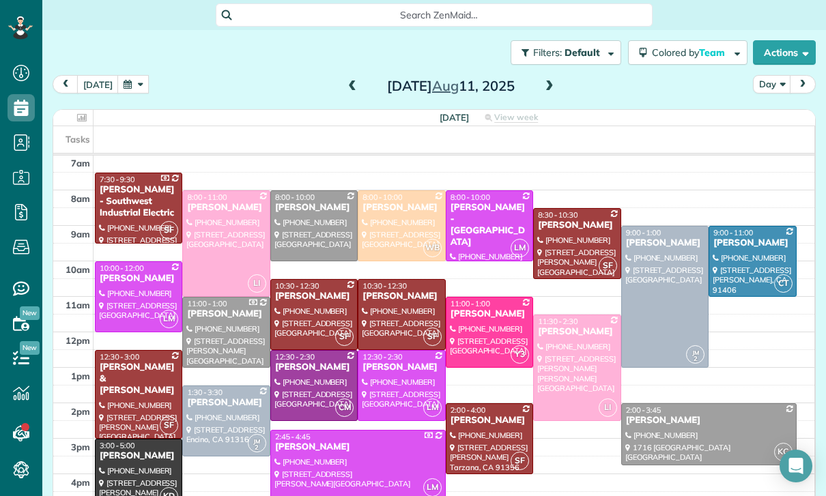
click at [127, 75] on button "button" at bounding box center [132, 84] width 31 height 18
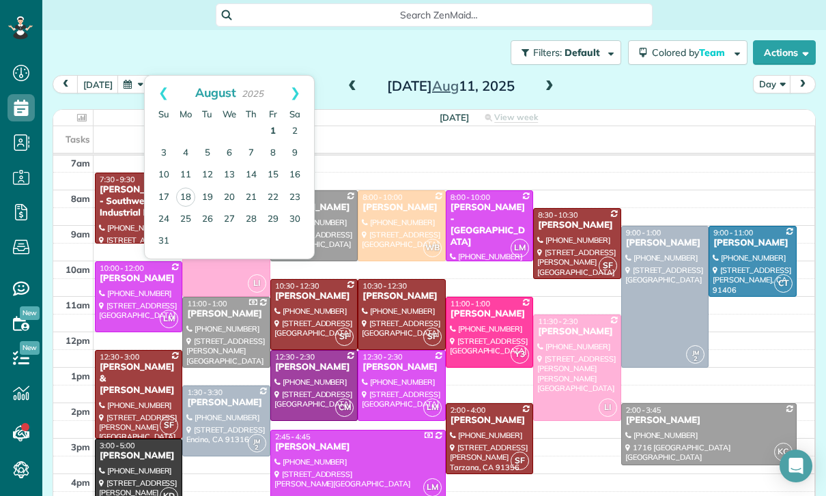
click at [274, 121] on link "1" at bounding box center [273, 132] width 22 height 22
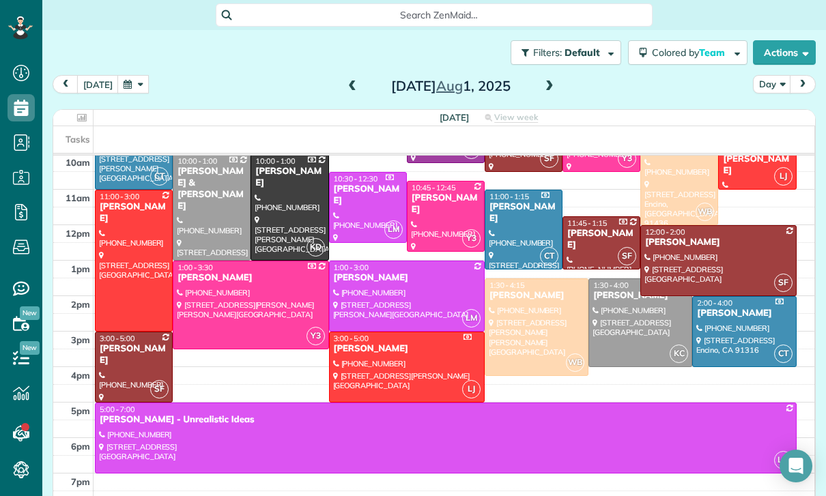
scroll to position [214, 0]
click at [121, 332] on div at bounding box center [134, 367] width 76 height 70
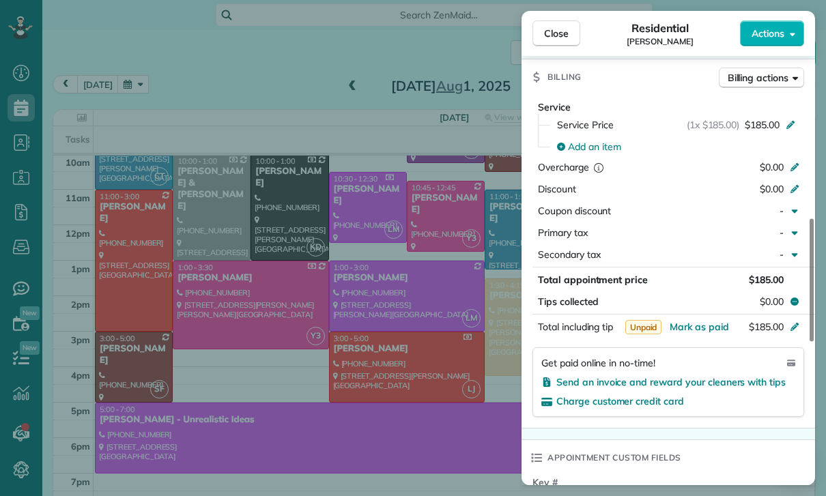
scroll to position [626, 0]
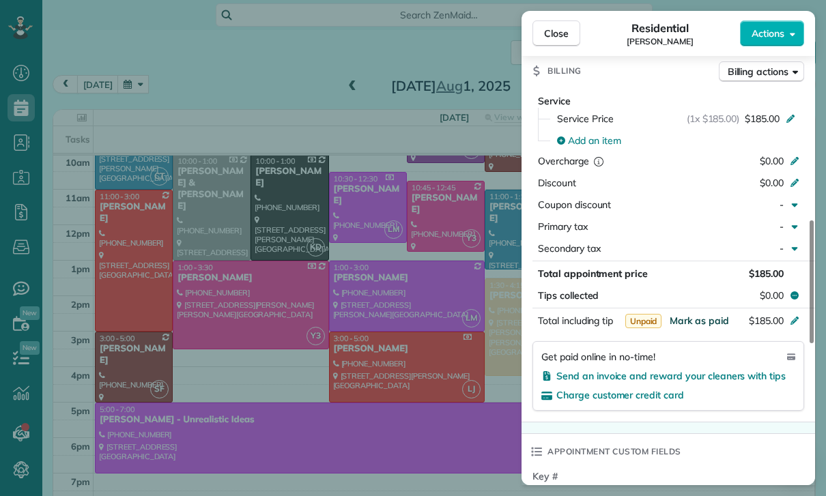
click at [703, 321] on span "Mark as paid" at bounding box center [698, 321] width 59 height 12
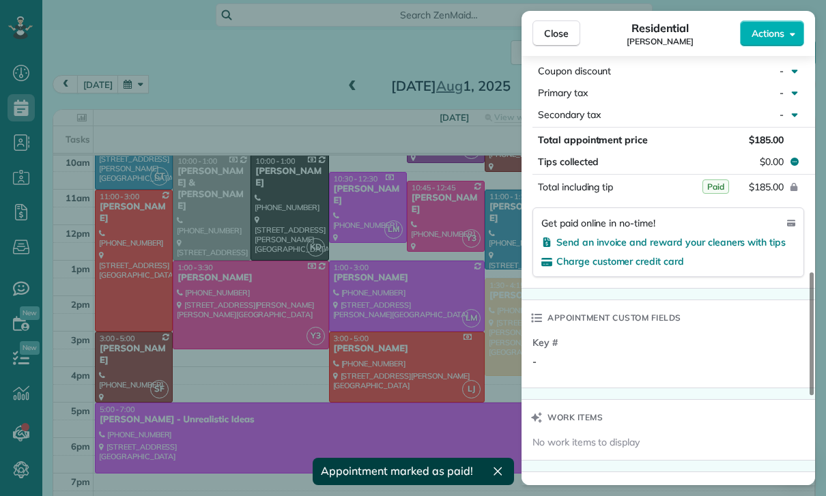
scroll to position [976, 0]
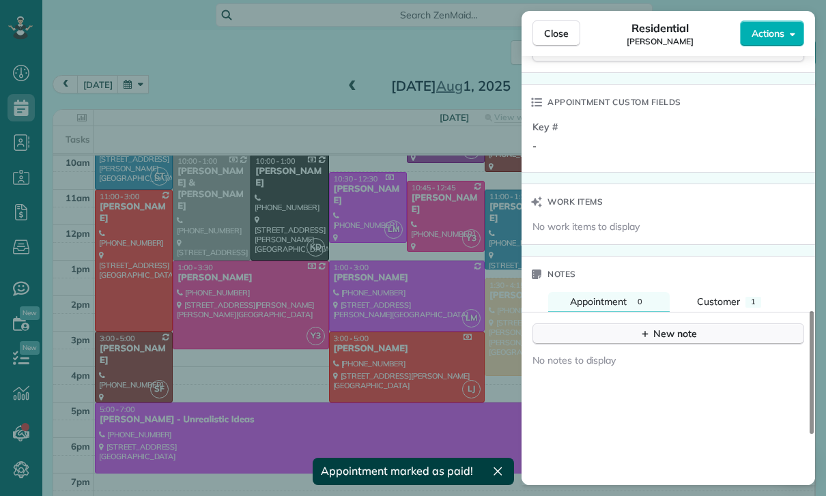
click at [656, 337] on div "New note" at bounding box center [667, 334] width 57 height 14
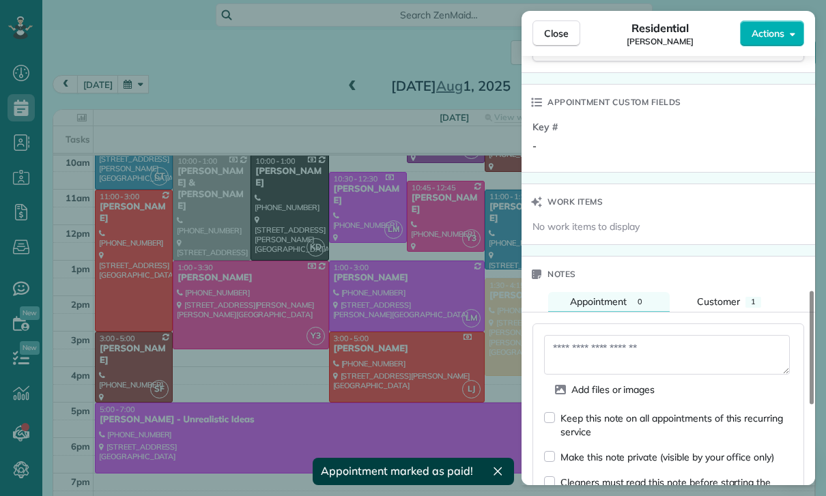
click at [596, 353] on textarea at bounding box center [667, 355] width 246 height 40
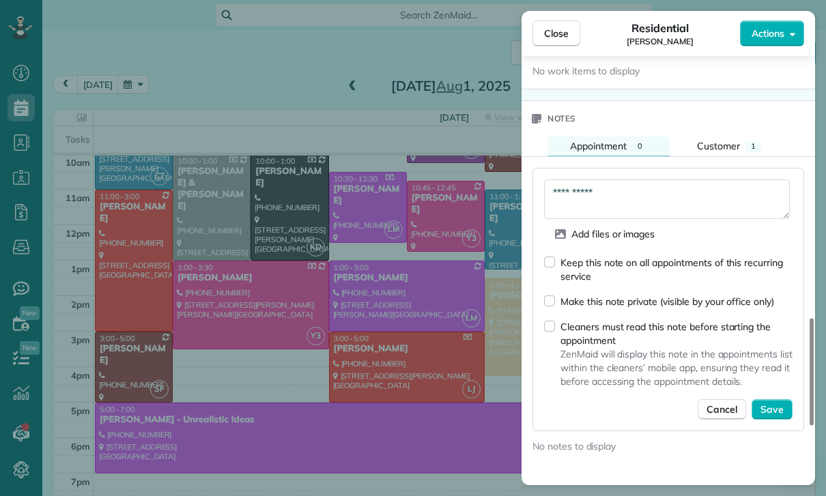
scroll to position [1161, 0]
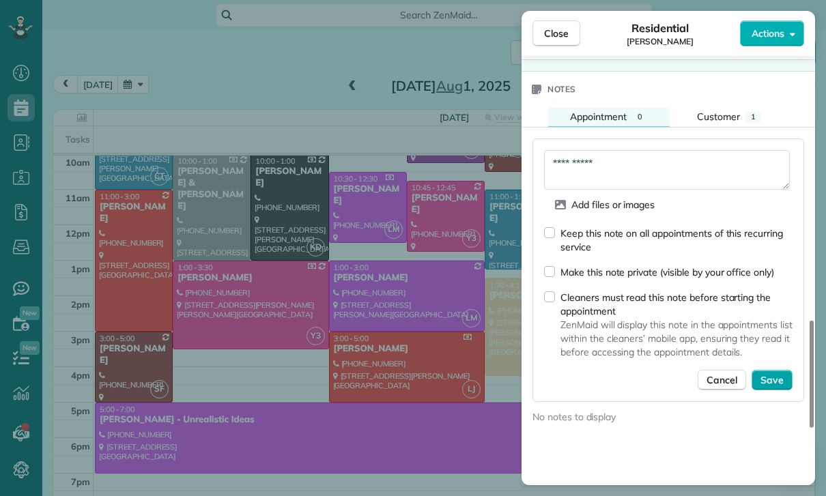
type textarea "**********"
click at [779, 386] on button "Save" at bounding box center [771, 380] width 41 height 20
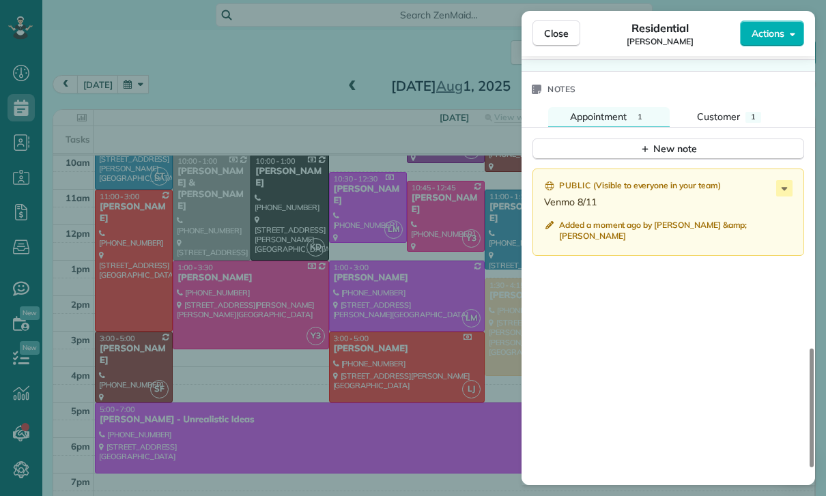
click at [406, 335] on div "Close Residential Yvette Barlowe Actions Status Confirmed Yvette Barlowe · Open…" at bounding box center [413, 248] width 826 height 496
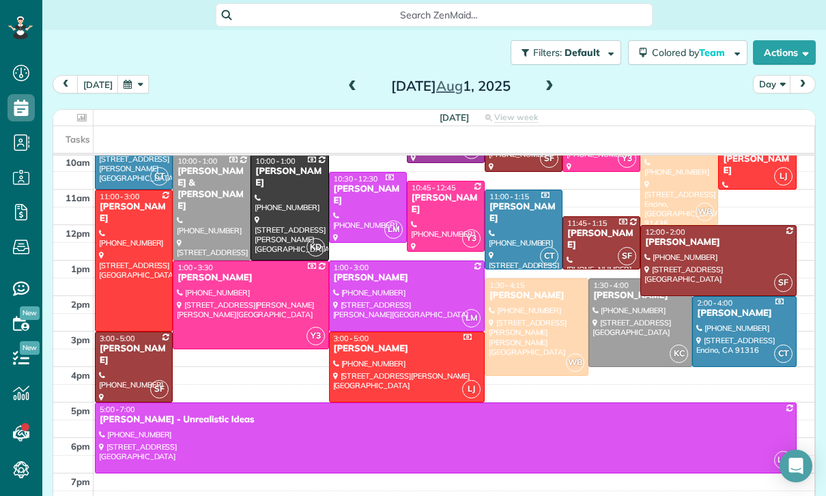
click at [136, 75] on button "button" at bounding box center [132, 84] width 31 height 18
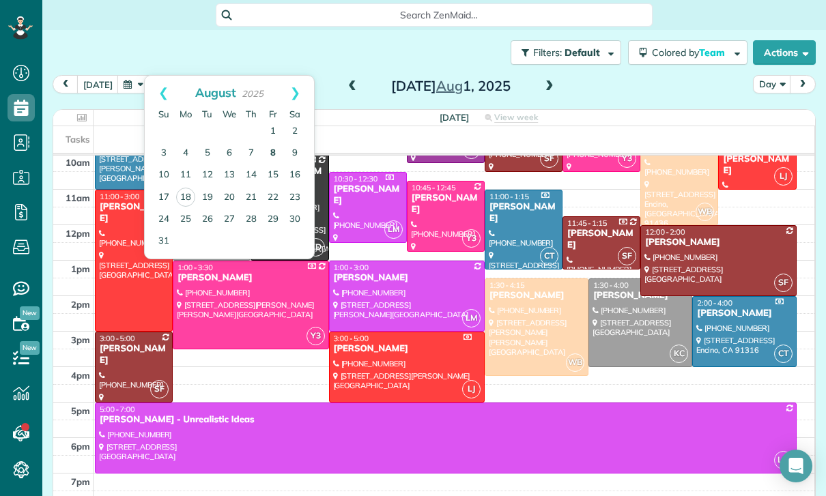
click at [272, 143] on link "8" at bounding box center [273, 154] width 22 height 22
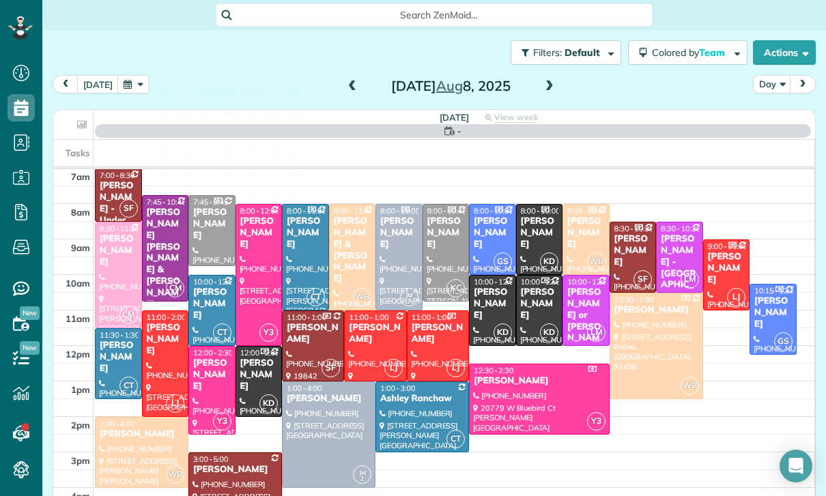
scroll to position [107, 0]
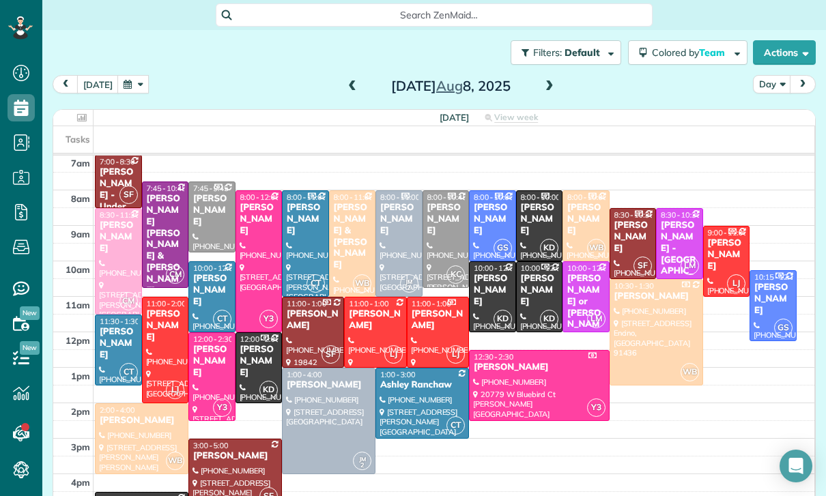
click at [227, 439] on div at bounding box center [235, 474] width 92 height 70
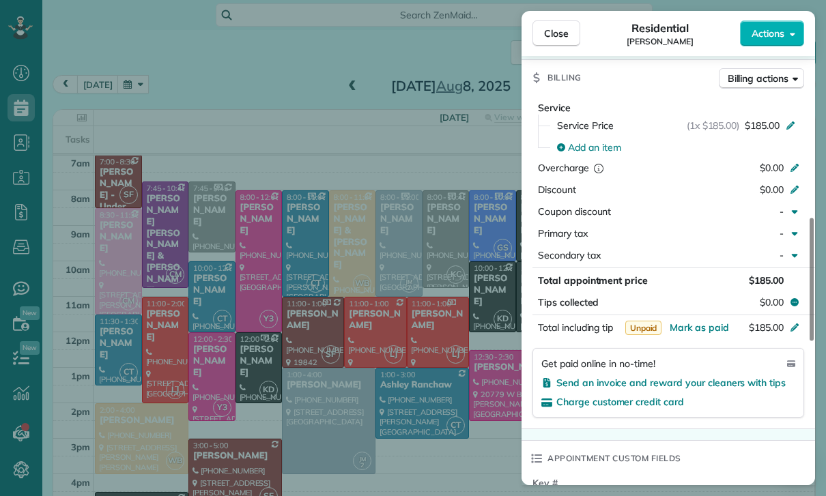
scroll to position [623, 0]
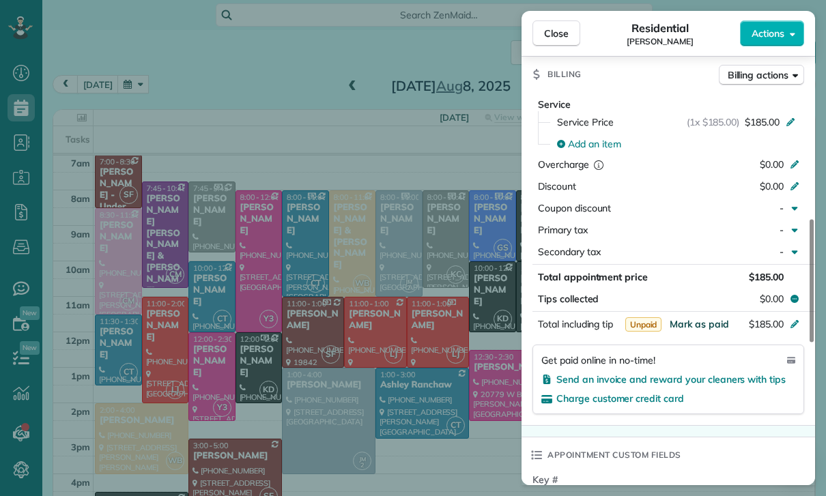
click at [703, 324] on span "Mark as paid" at bounding box center [698, 324] width 59 height 12
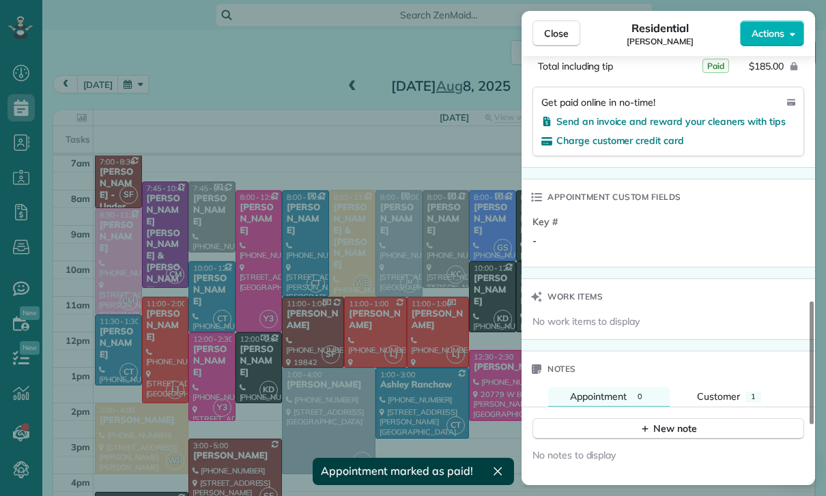
scroll to position [993, 0]
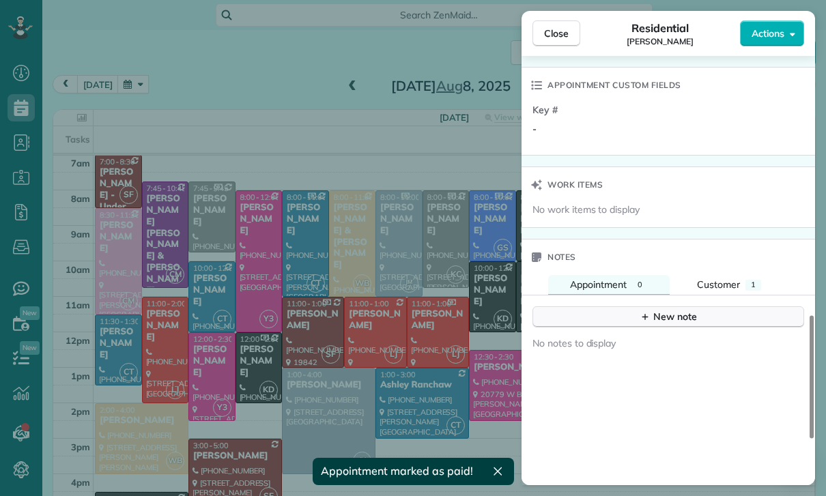
click at [667, 316] on div "New note" at bounding box center [667, 317] width 57 height 14
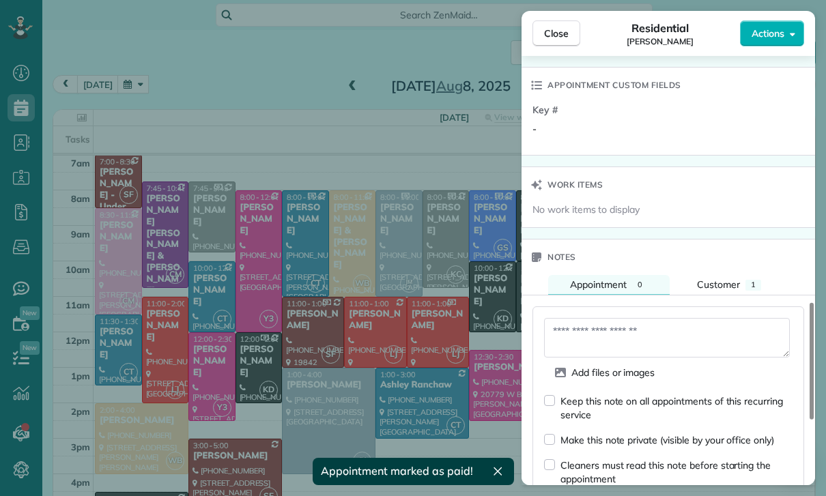
click at [600, 338] on textarea at bounding box center [667, 338] width 246 height 40
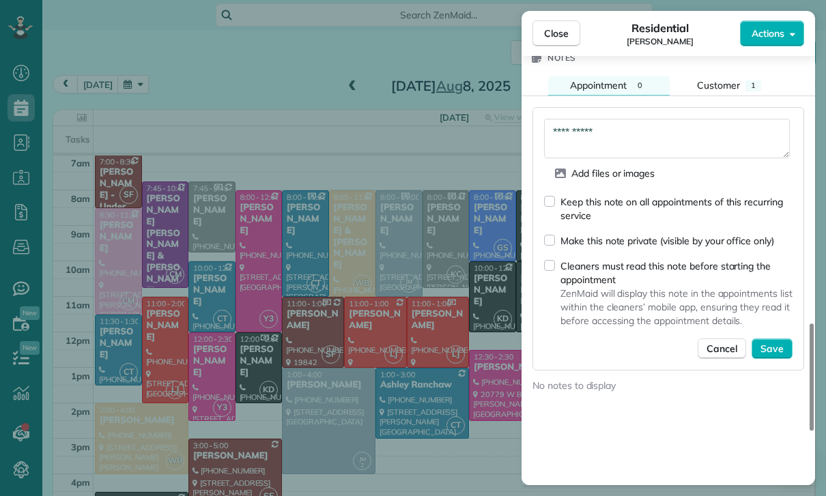
scroll to position [1193, 0]
type textarea "**********"
click at [780, 347] on span "Save" at bounding box center [771, 347] width 23 height 14
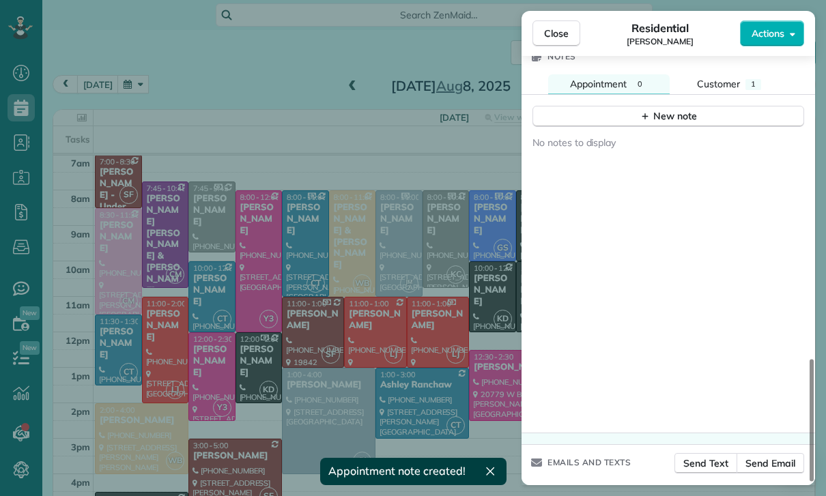
scroll to position [1166, 0]
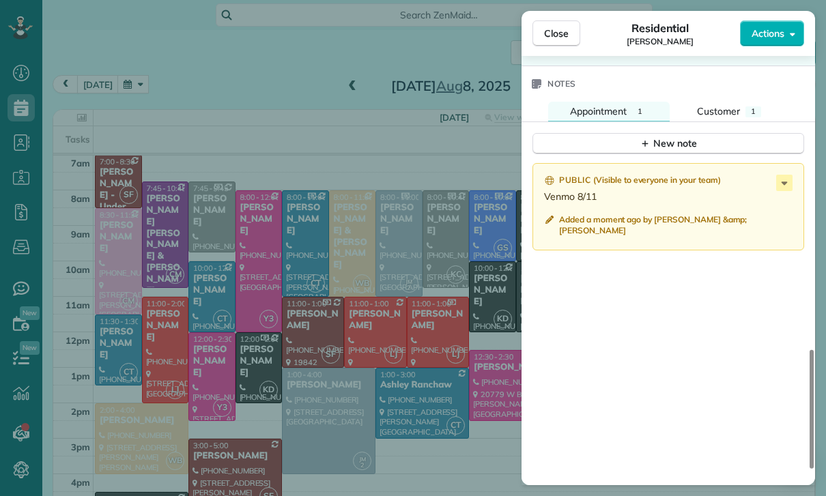
click at [341, 317] on div "Close Residential Yvette Barlowe Actions Status Confirmed Yvette Barlowe · Open…" at bounding box center [413, 248] width 826 height 496
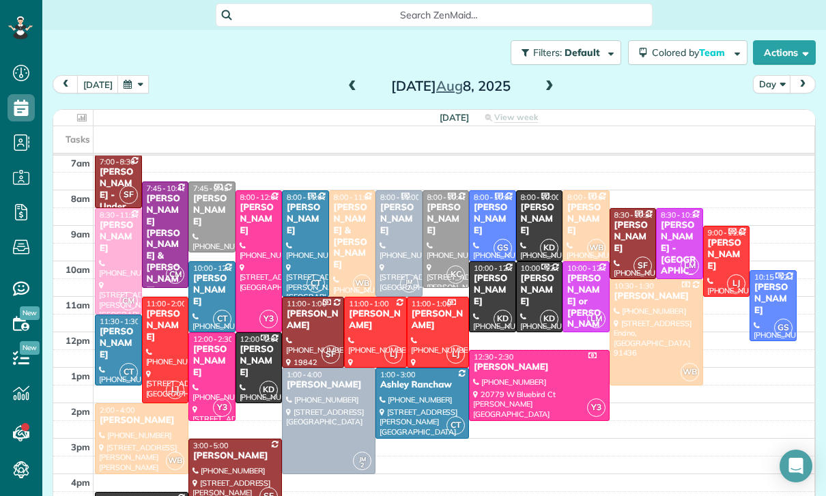
click at [132, 75] on button "button" at bounding box center [132, 84] width 31 height 18
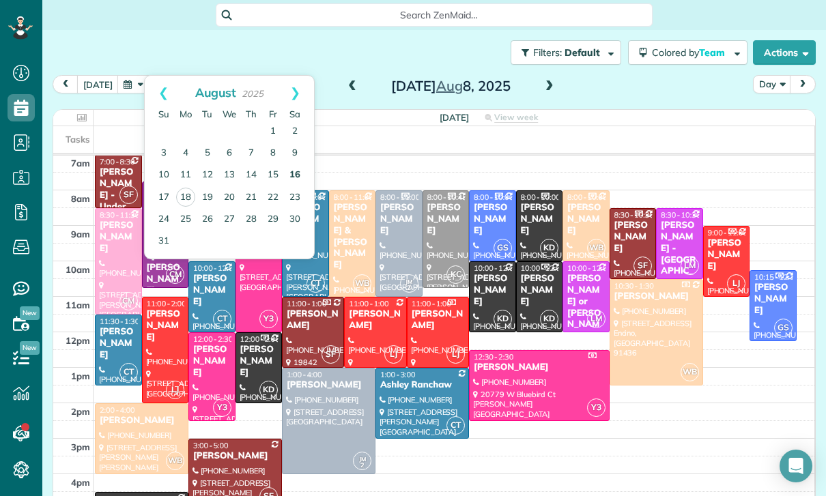
click at [299, 164] on link "16" at bounding box center [295, 175] width 22 height 22
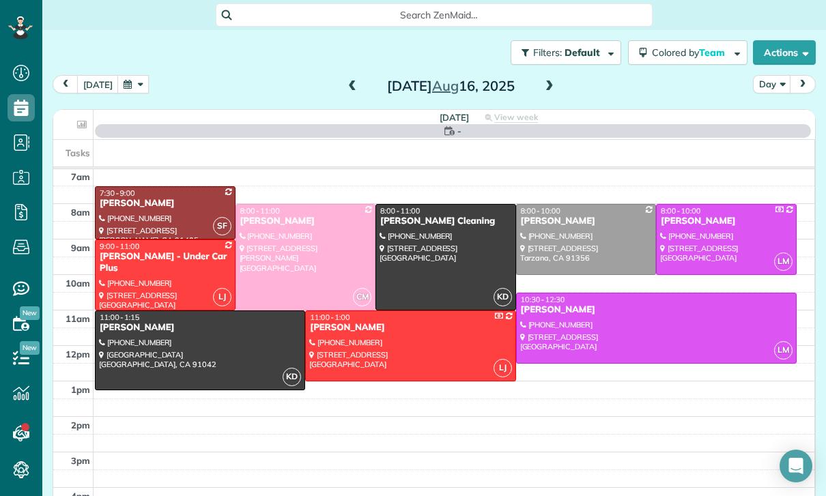
scroll to position [107, 0]
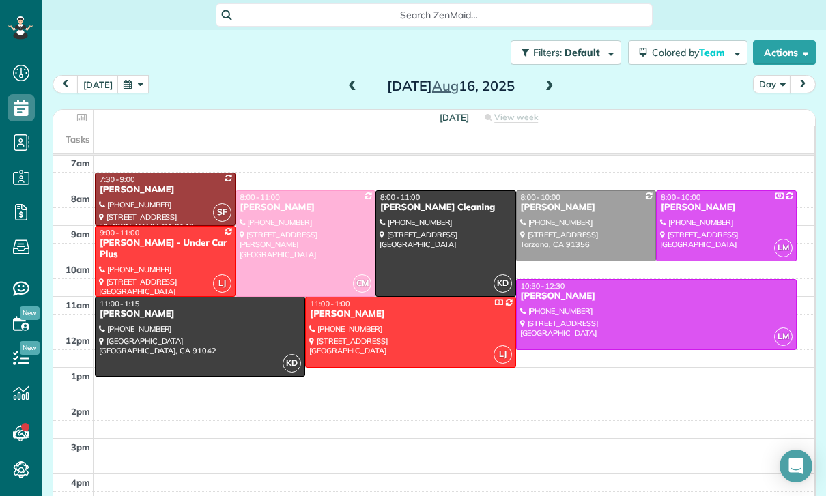
click at [126, 75] on button "button" at bounding box center [132, 84] width 31 height 18
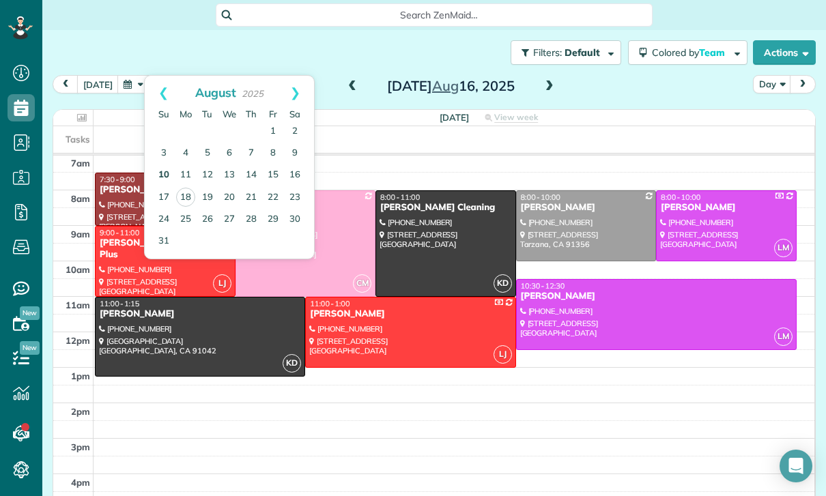
click at [165, 164] on link "10" at bounding box center [164, 175] width 22 height 22
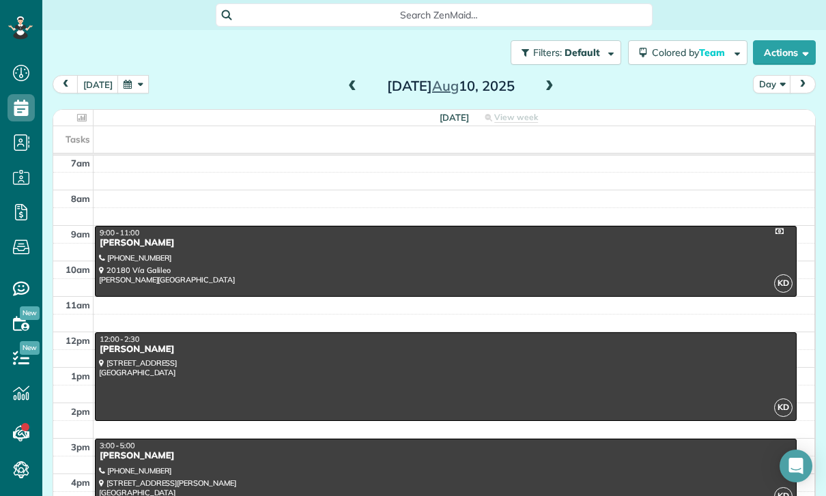
click at [545, 81] on span at bounding box center [549, 87] width 15 height 12
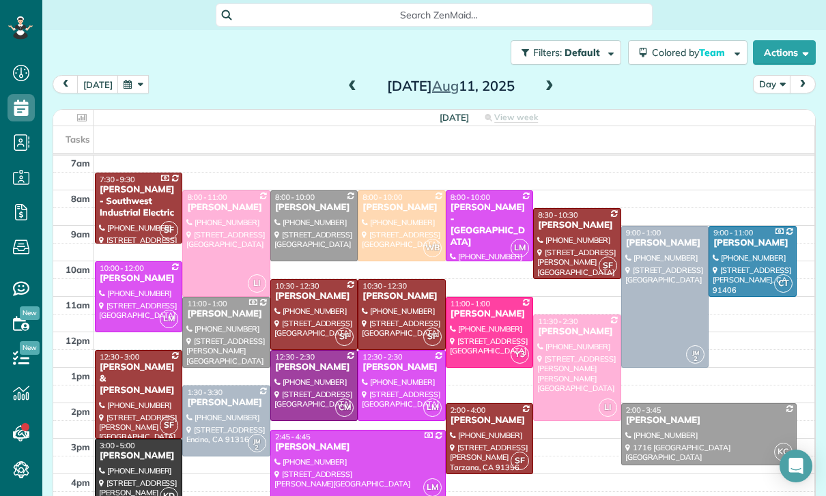
click at [310, 280] on div at bounding box center [314, 315] width 86 height 70
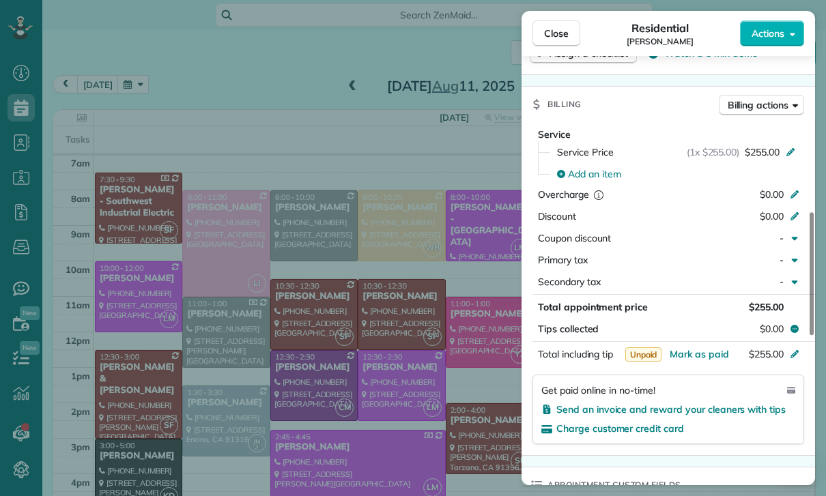
scroll to position [601, 0]
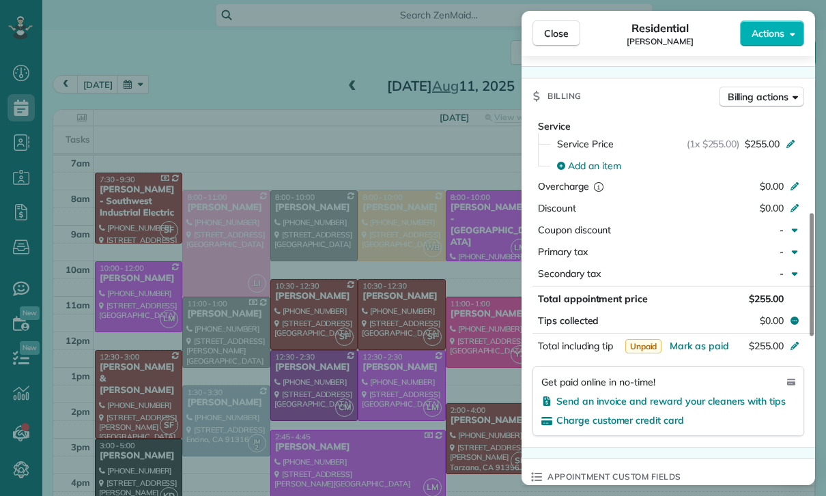
click at [418, 311] on div "Close Residential Jennifer Chun Actions Status Yet to Confirm Jennifer Chun · O…" at bounding box center [413, 248] width 826 height 496
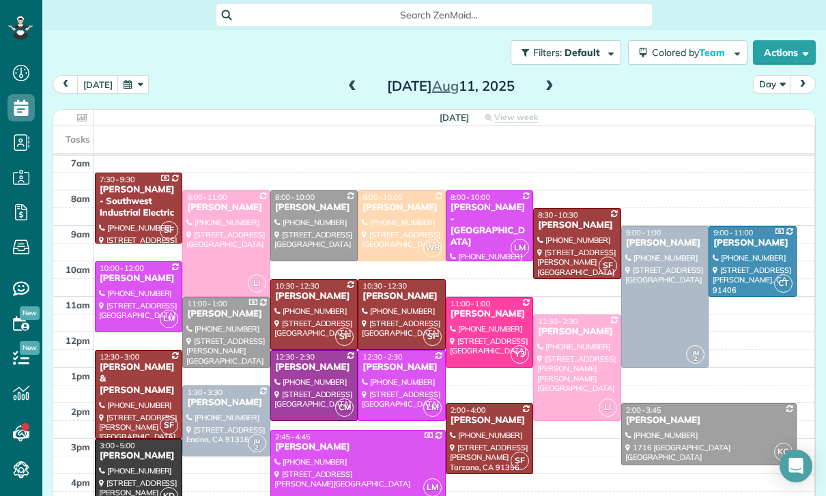
click at [390, 280] on div at bounding box center [401, 315] width 86 height 70
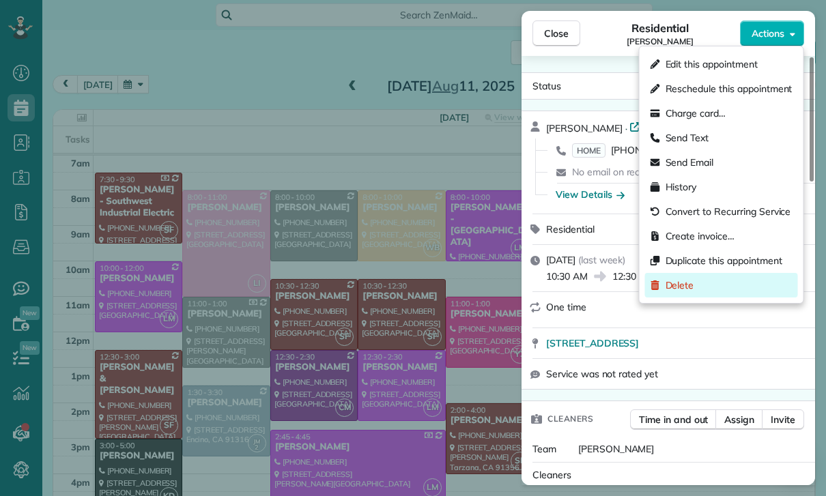
click at [690, 292] on div "Delete" at bounding box center [721, 285] width 153 height 25
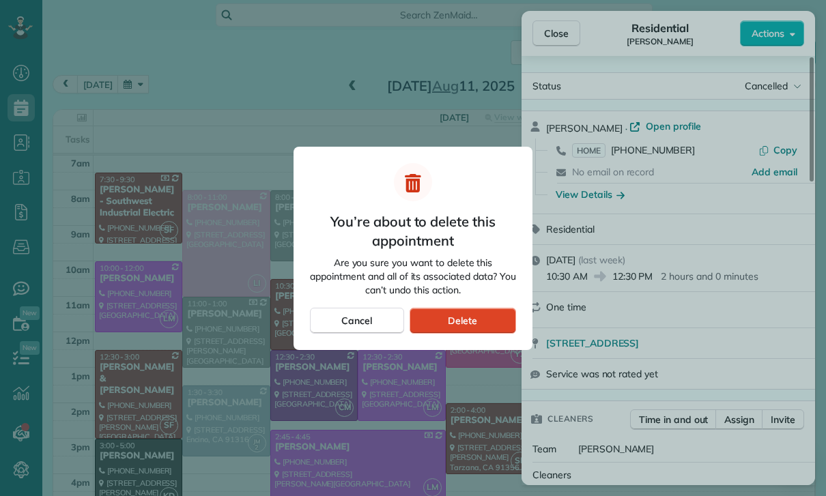
click at [478, 318] on div "Delete" at bounding box center [462, 321] width 106 height 26
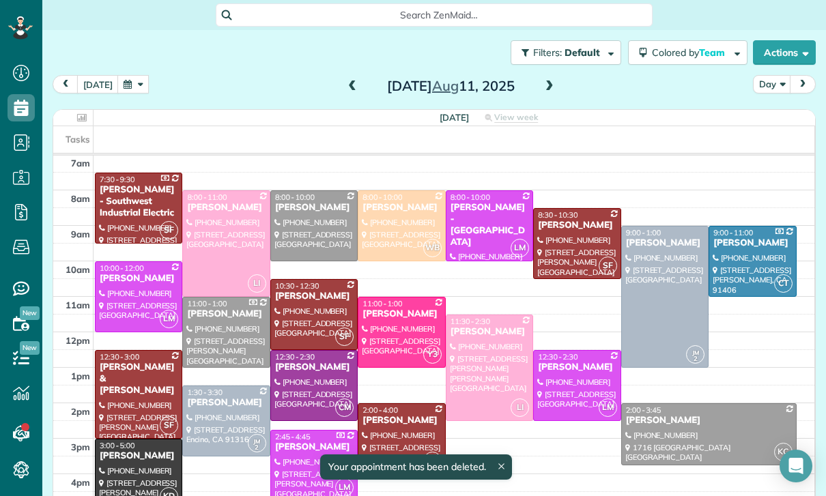
scroll to position [107, 0]
click at [313, 280] on div at bounding box center [314, 315] width 86 height 70
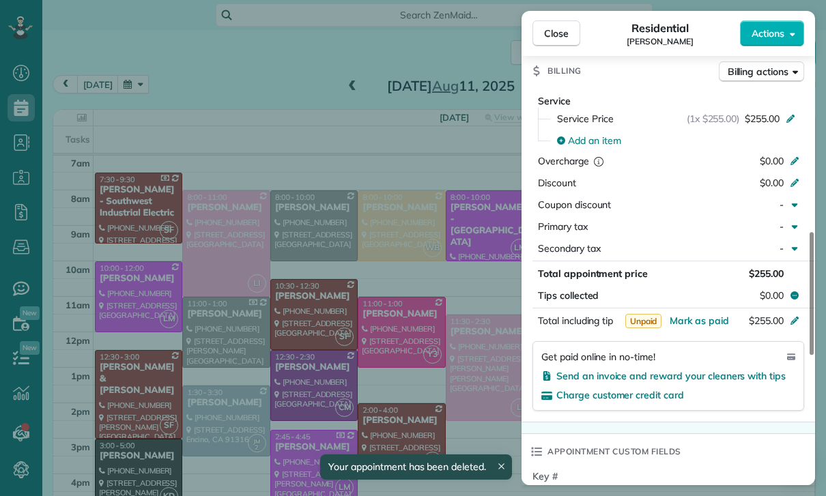
scroll to position [674, 0]
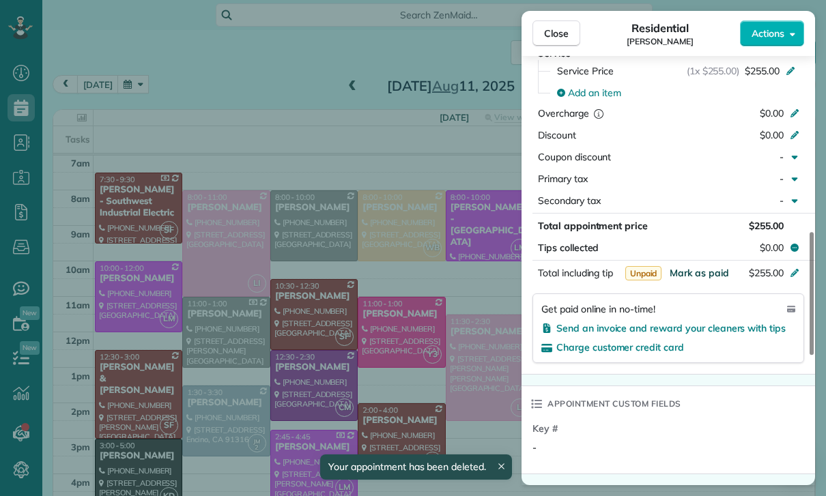
click at [689, 274] on span "Mark as paid" at bounding box center [698, 273] width 59 height 12
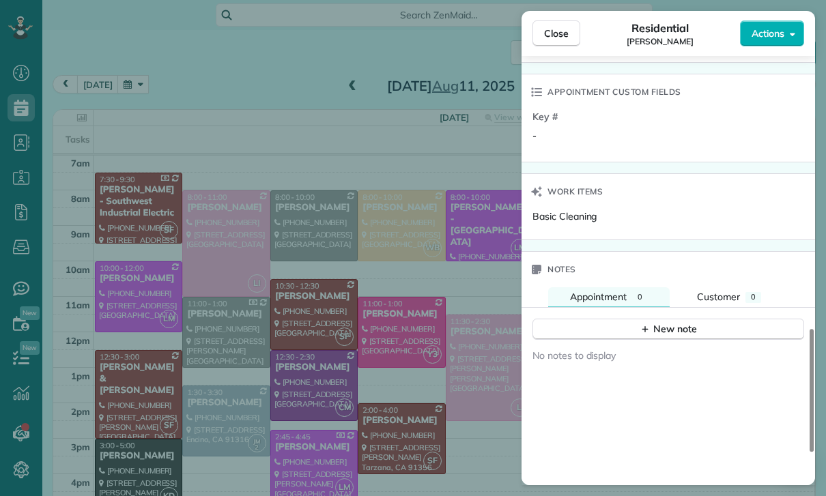
scroll to position [1055, 0]
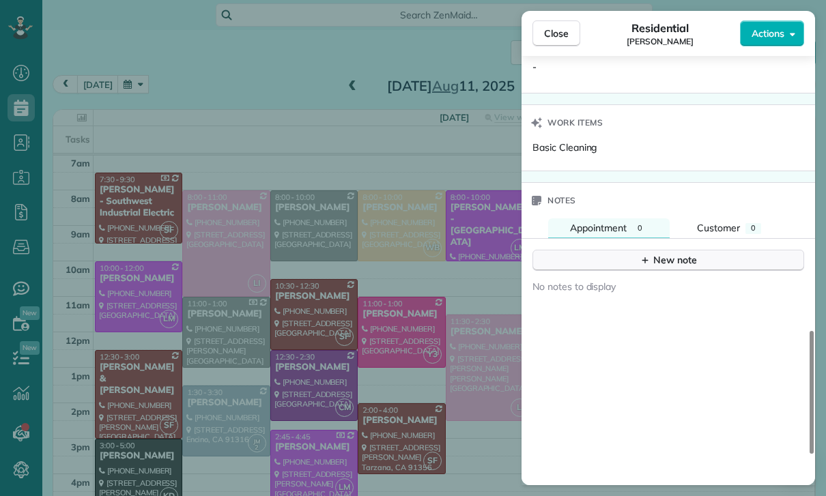
click at [674, 263] on div "New note" at bounding box center [667, 260] width 57 height 14
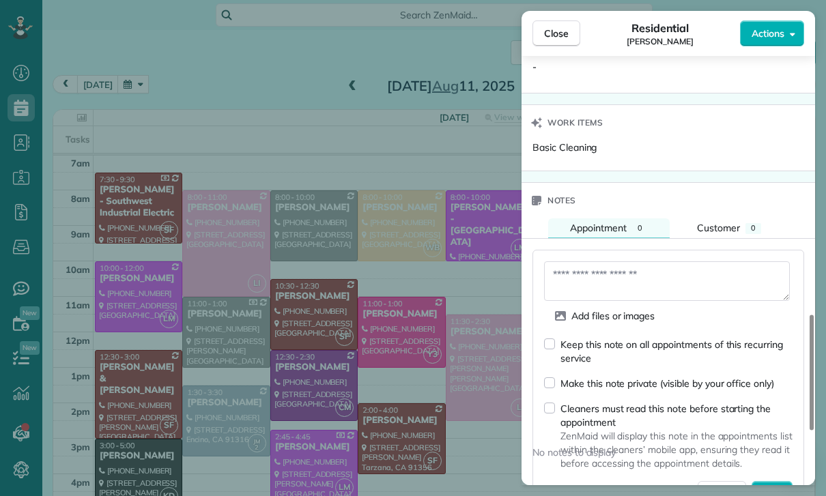
click at [608, 277] on textarea at bounding box center [667, 281] width 246 height 40
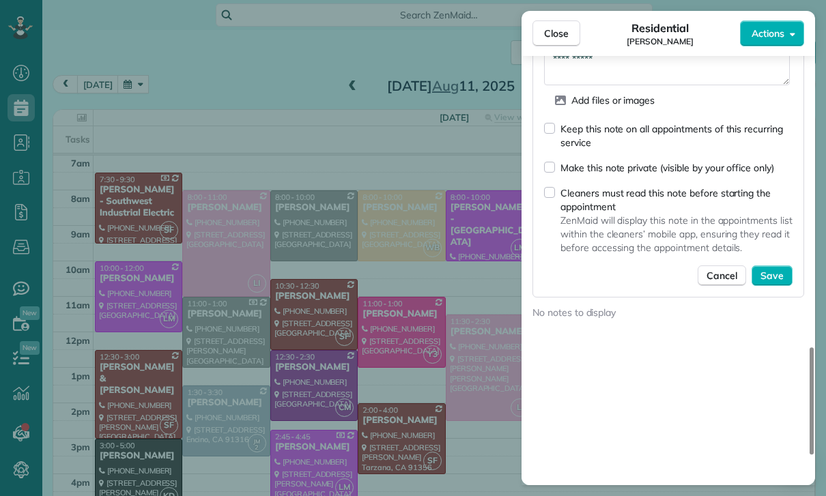
scroll to position [1298, 0]
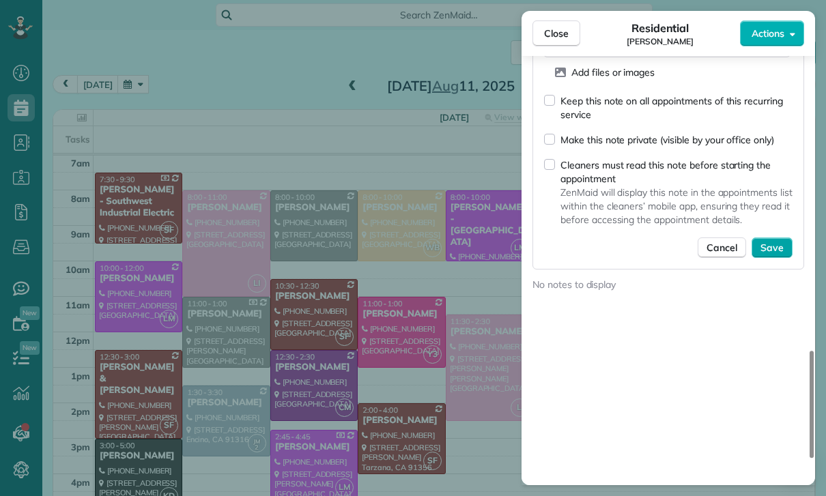
type textarea "**********"
click at [776, 250] on span "Save" at bounding box center [771, 248] width 23 height 14
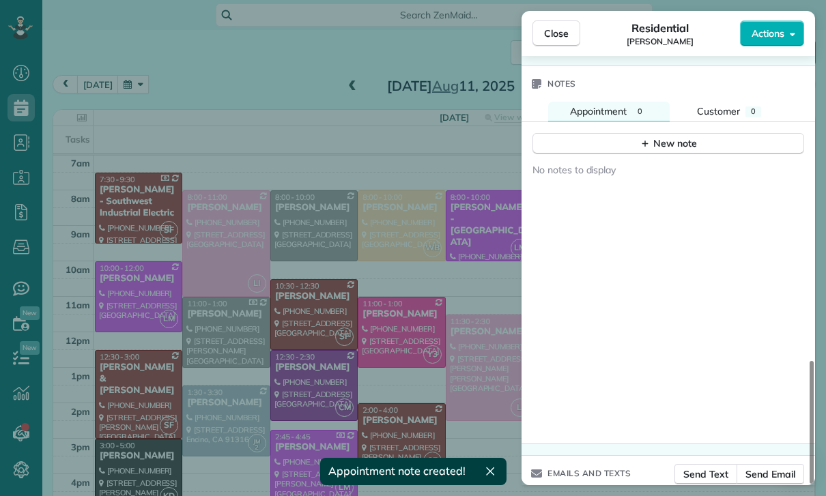
scroll to position [1171, 0]
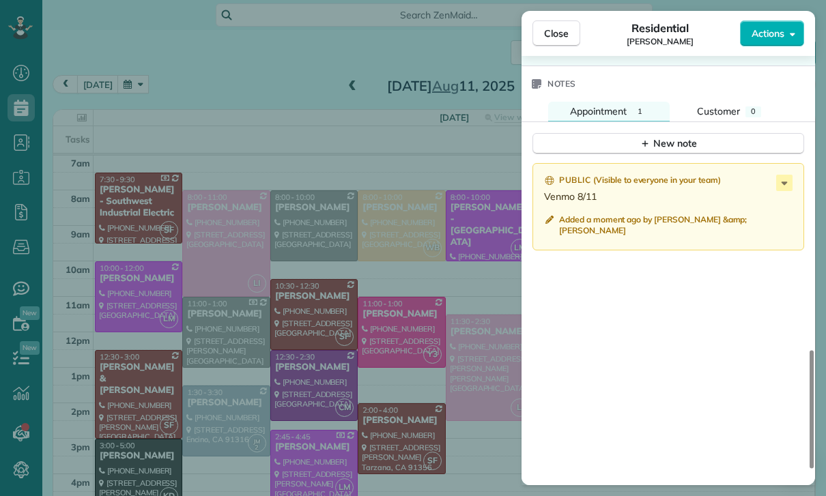
click at [313, 276] on div "Close Residential Jennifer Chun Actions Status Yet to Confirm Jennifer Chun · O…" at bounding box center [413, 248] width 826 height 496
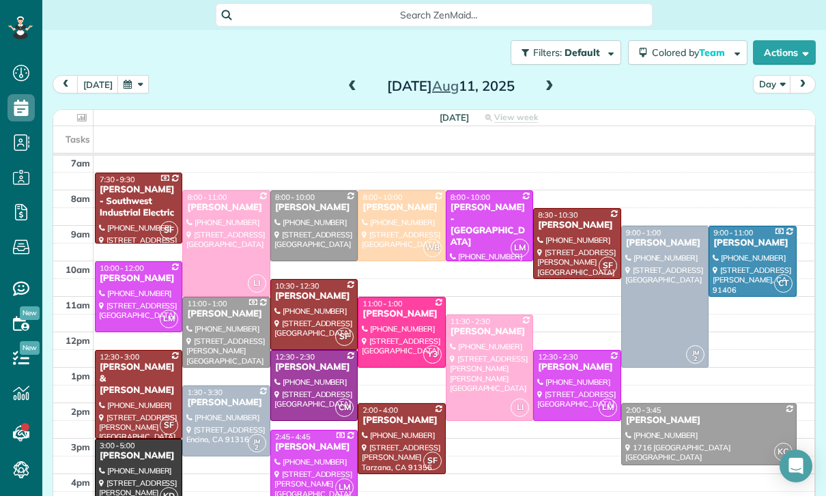
click at [136, 75] on button "button" at bounding box center [132, 84] width 31 height 18
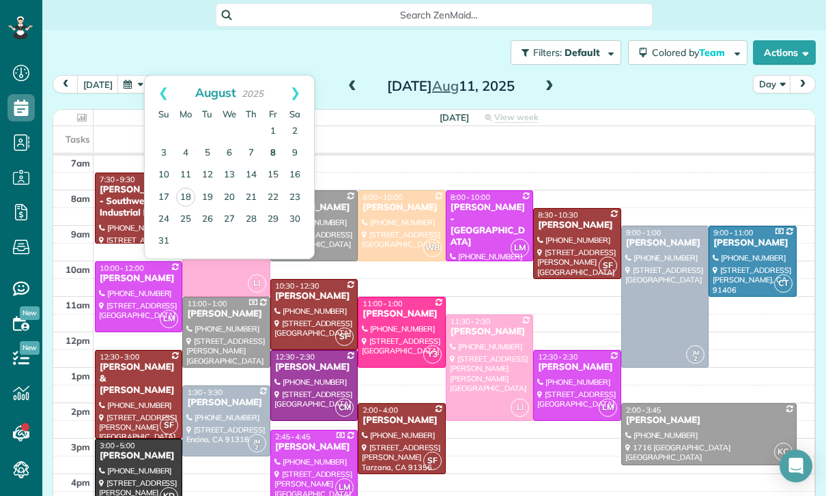
click at [274, 143] on link "8" at bounding box center [273, 154] width 22 height 22
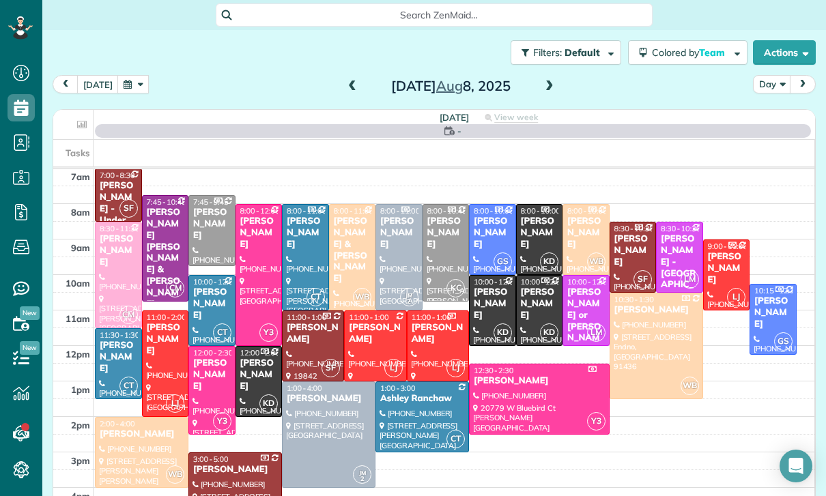
scroll to position [107, 0]
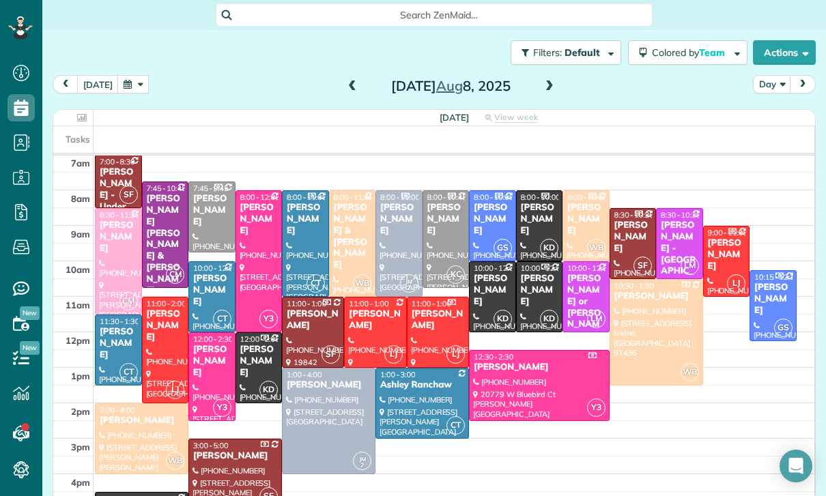
click at [212, 273] on div "James Israel" at bounding box center [211, 290] width 39 height 35
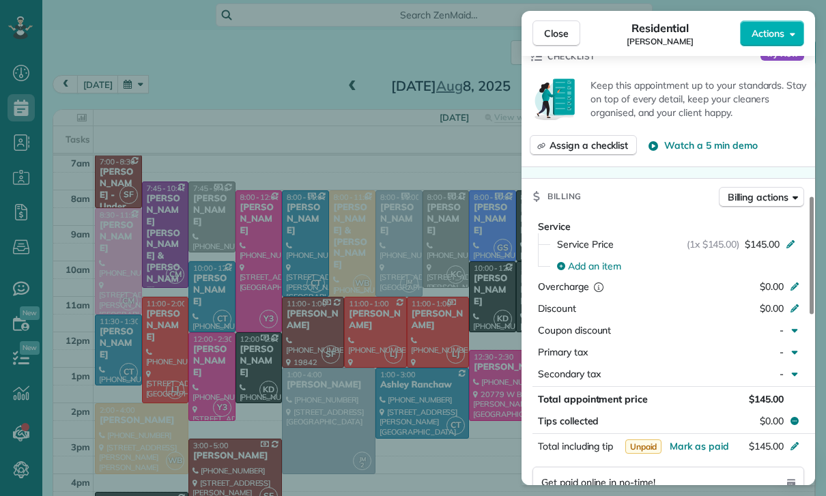
scroll to position [604, 0]
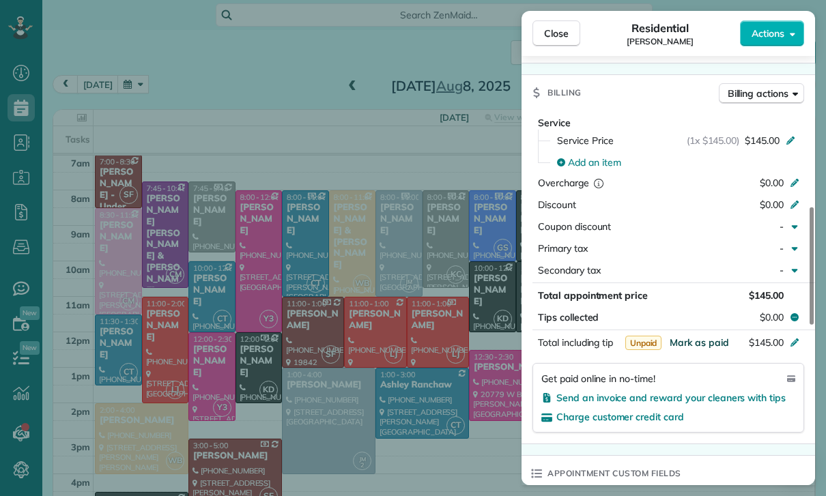
click at [696, 345] on span "Mark as paid" at bounding box center [698, 342] width 59 height 12
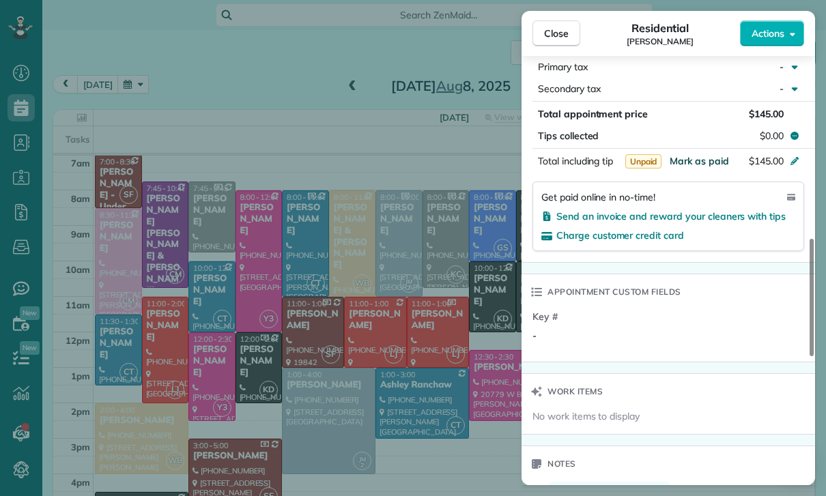
scroll to position [787, 0]
click at [697, 161] on span "Mark as paid" at bounding box center [698, 160] width 59 height 12
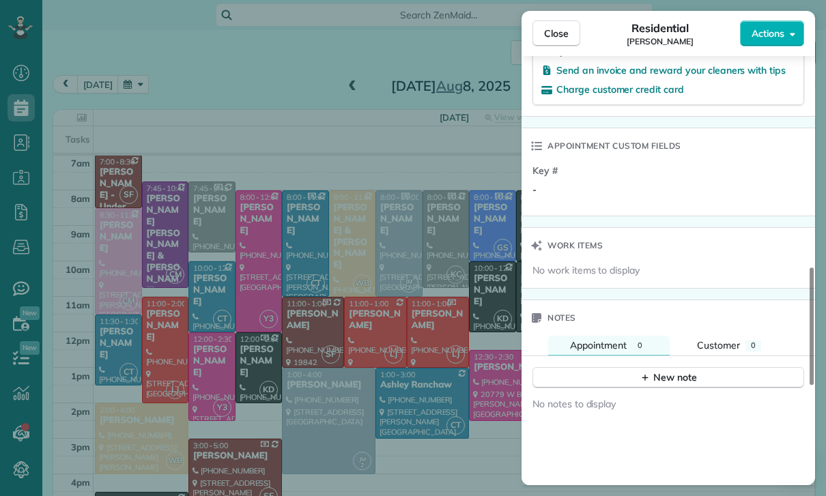
scroll to position [940, 0]
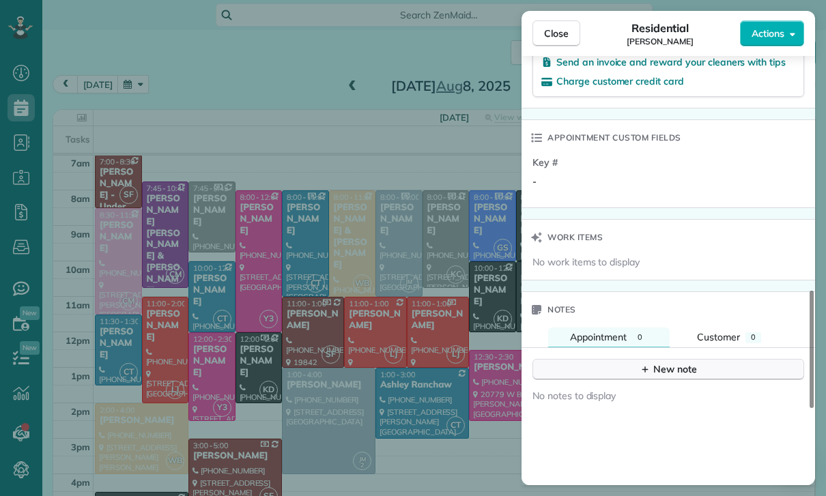
click at [666, 366] on div "New note" at bounding box center [667, 369] width 57 height 14
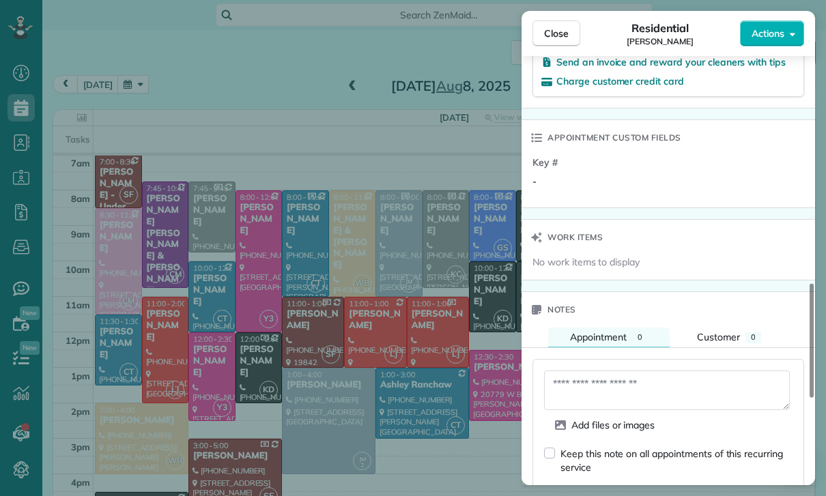
click at [592, 380] on textarea at bounding box center [667, 390] width 246 height 40
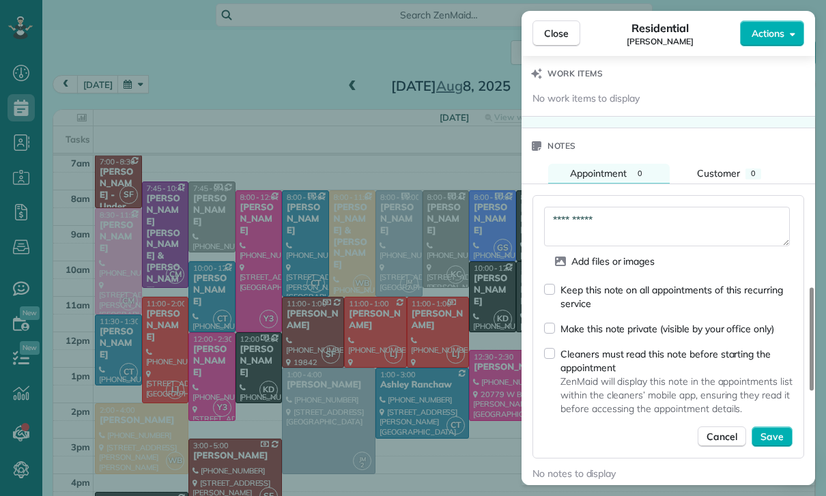
scroll to position [1105, 0]
type textarea "**********"
click at [776, 434] on span "Save" at bounding box center [771, 436] width 23 height 14
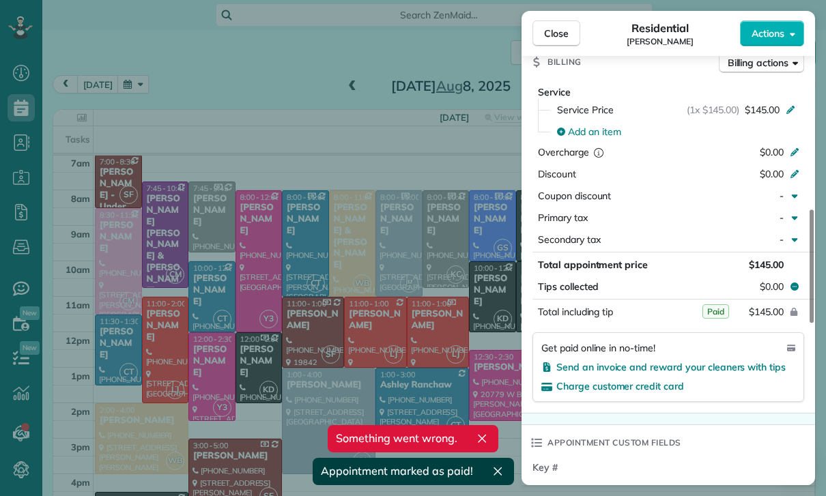
scroll to position [635, 0]
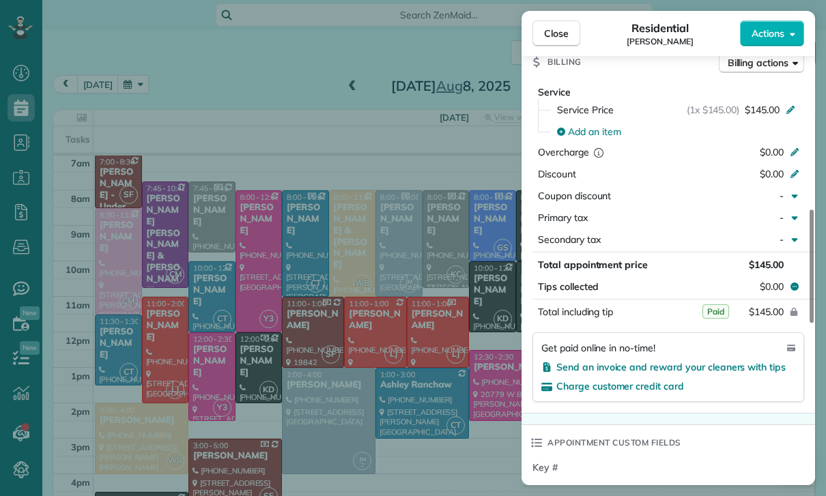
click at [351, 359] on div "Close Residential James Israel Actions Status Yet to Confirm James Israel · Ope…" at bounding box center [413, 248] width 826 height 496
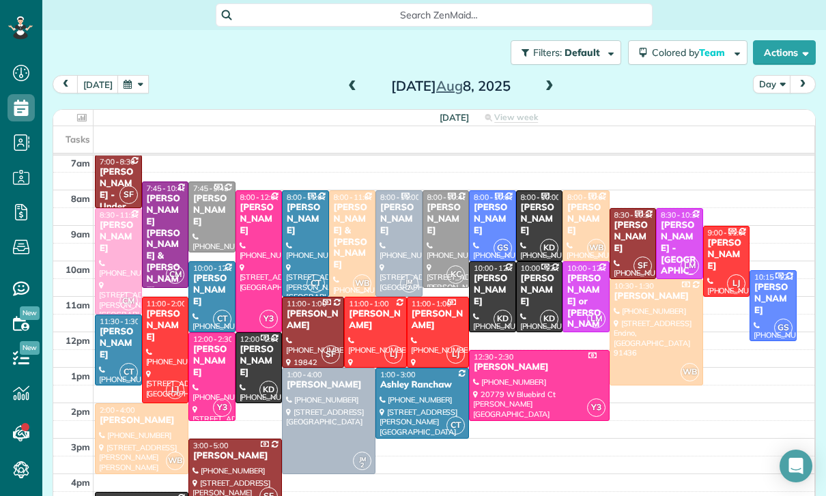
click at [544, 81] on span at bounding box center [549, 87] width 15 height 12
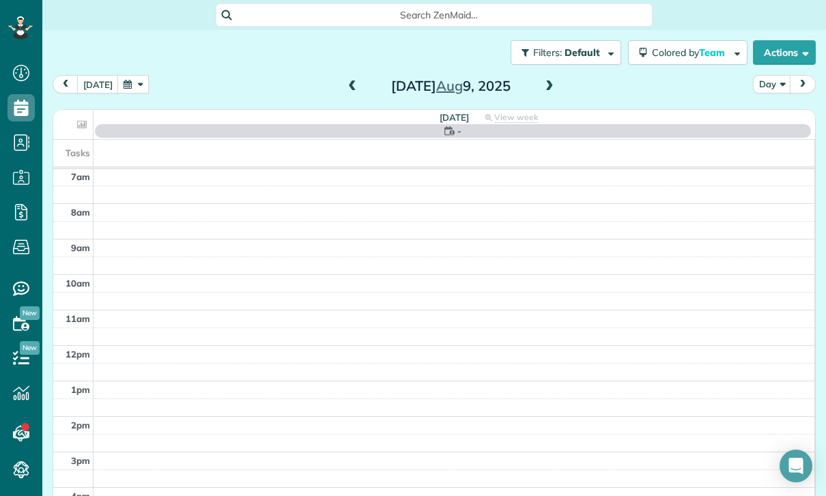
scroll to position [107, 0]
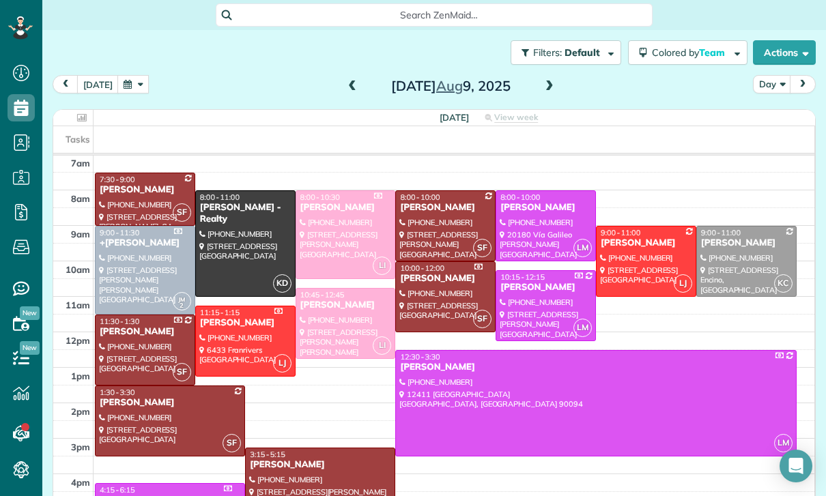
click at [302, 448] on div at bounding box center [320, 483] width 149 height 70
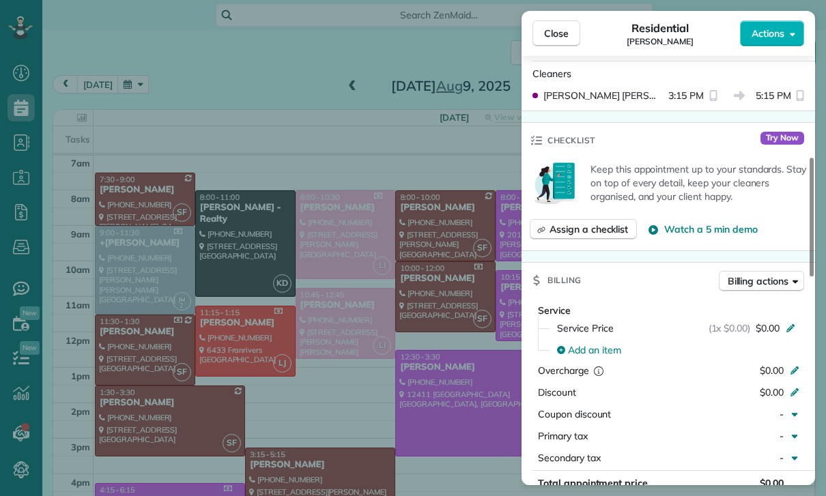
scroll to position [593, 0]
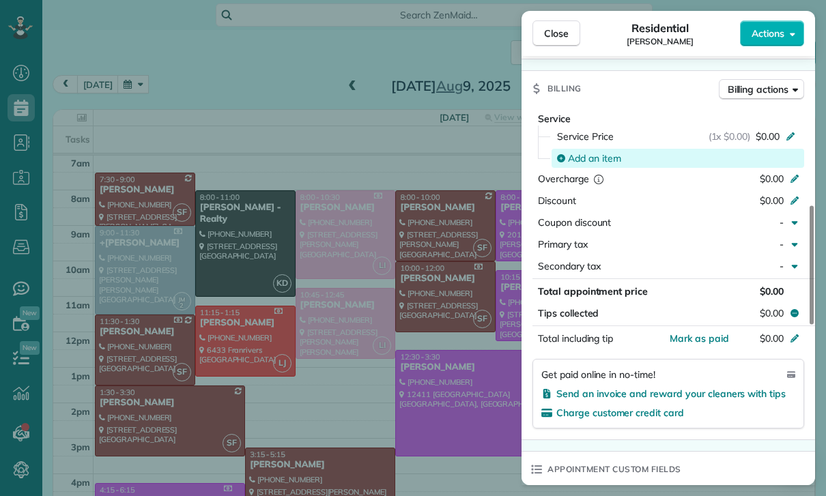
click at [588, 158] on span "Add an item" at bounding box center [594, 158] width 53 height 14
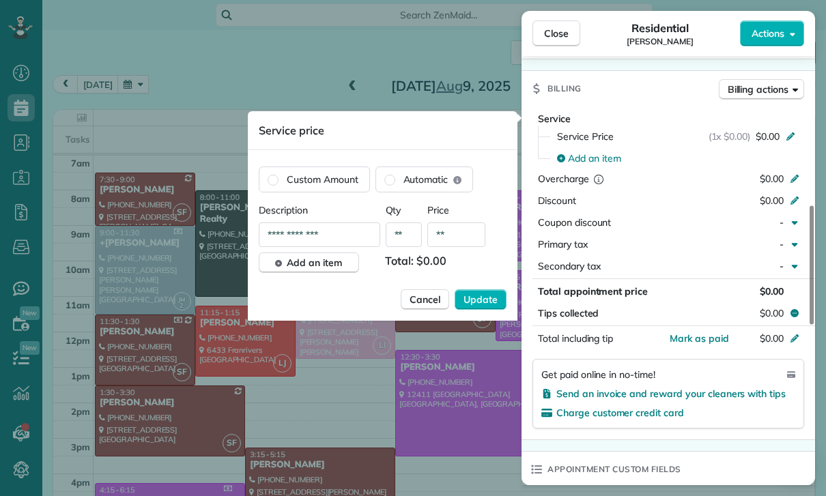
click at [463, 236] on input "**" at bounding box center [456, 234] width 58 height 25
type input "****"
click at [486, 300] on span "Update" at bounding box center [480, 300] width 34 height 14
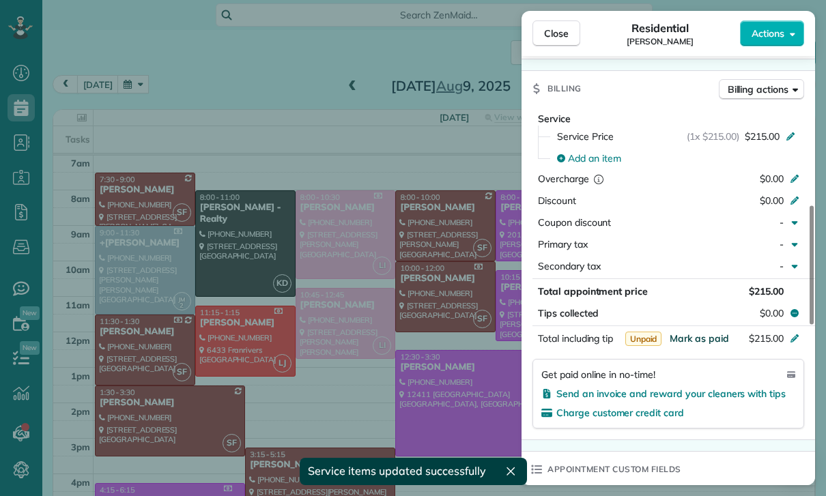
click at [699, 340] on span "Mark as paid" at bounding box center [698, 338] width 59 height 12
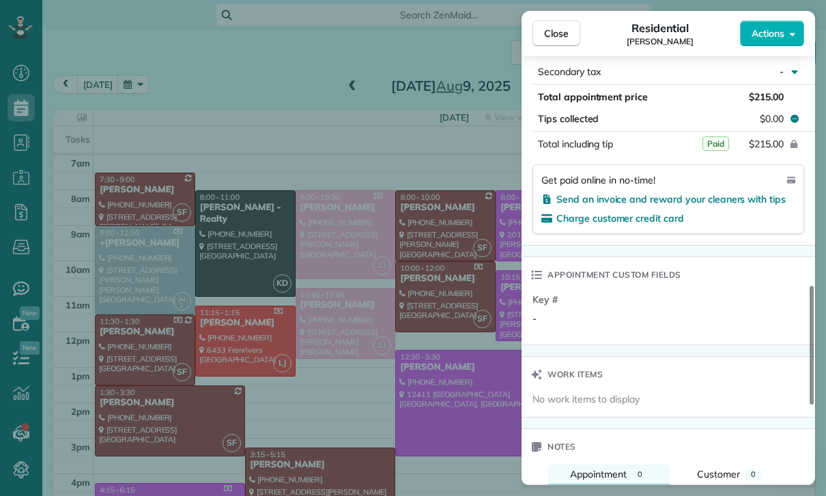
scroll to position [1050, 0]
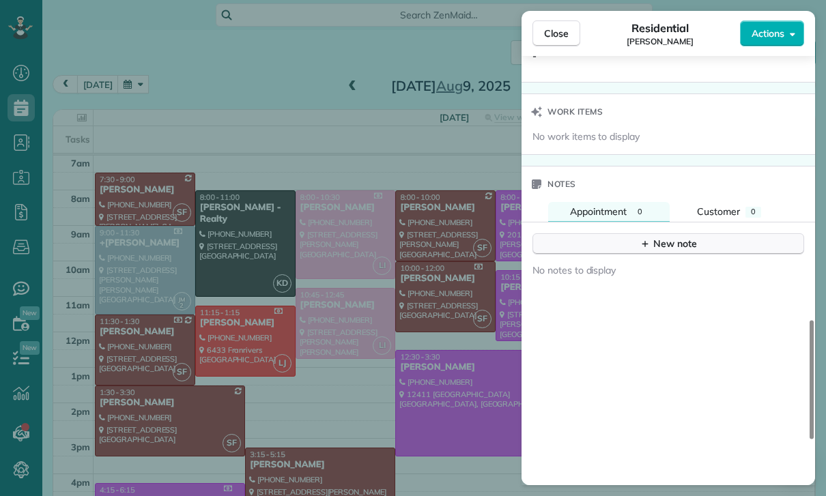
click at [671, 244] on div "New note" at bounding box center [667, 244] width 57 height 14
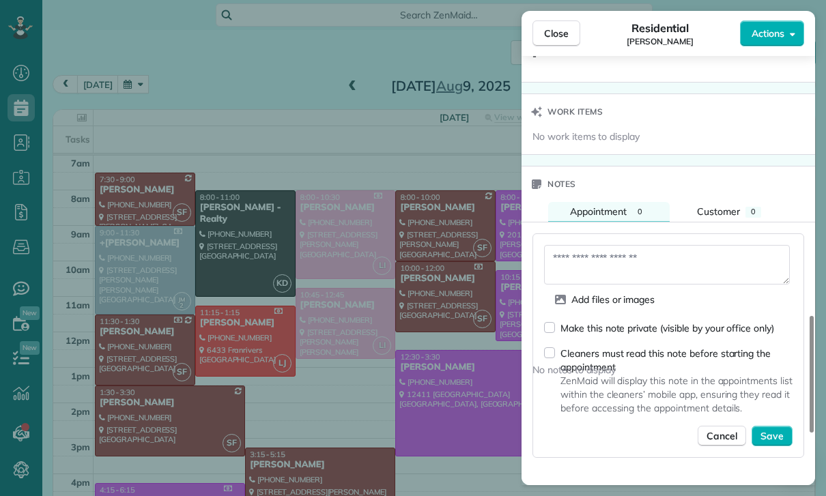
click at [595, 254] on textarea at bounding box center [667, 265] width 246 height 40
type textarea "**********"
click at [773, 435] on span "Save" at bounding box center [771, 436] width 23 height 14
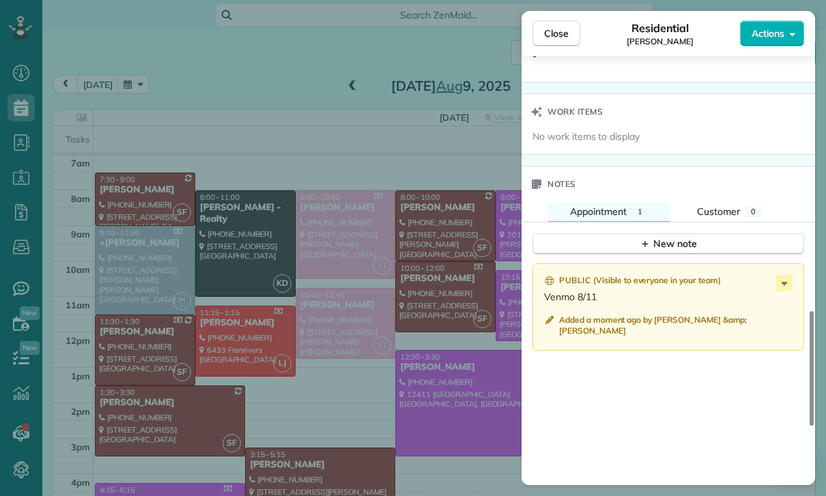
click at [348, 352] on div "Close Residential Lindsey Worth Actions Status Confirmed Lindsey Worth · Open p…" at bounding box center [413, 248] width 826 height 496
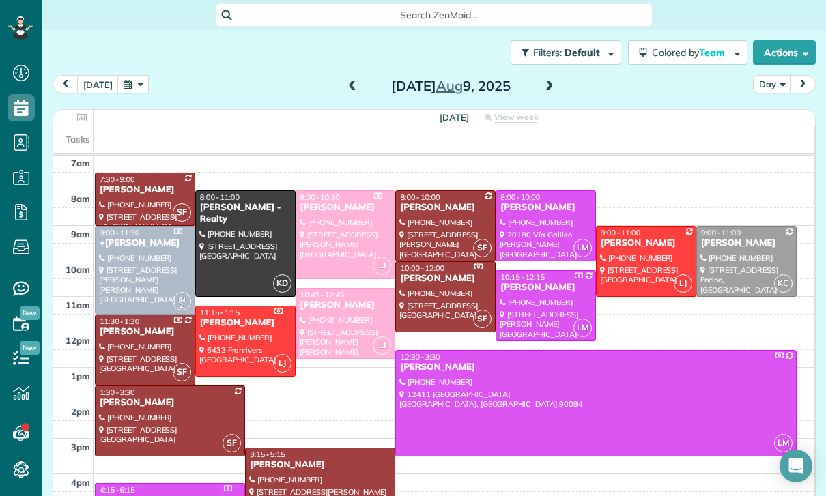
click at [128, 75] on button "button" at bounding box center [132, 84] width 31 height 18
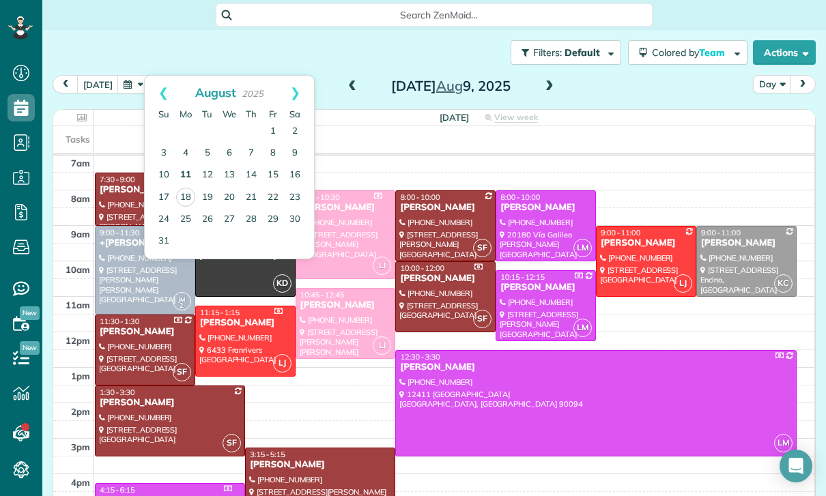
click at [189, 164] on link "11" at bounding box center [186, 175] width 22 height 22
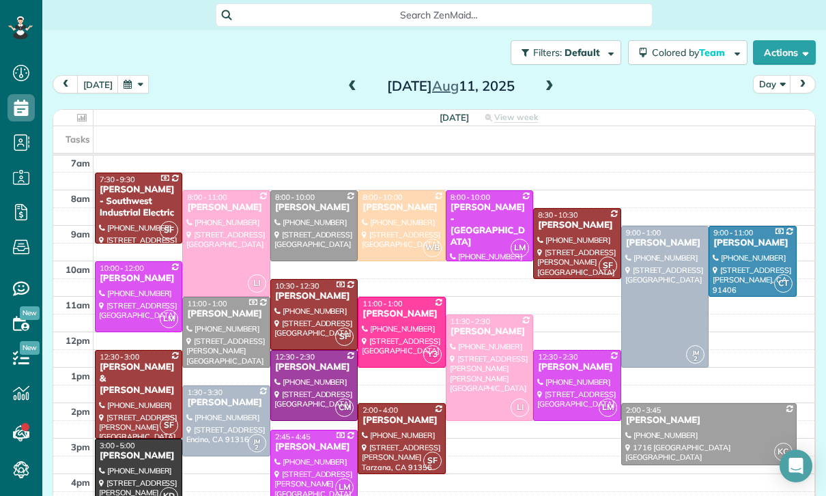
scroll to position [98, 0]
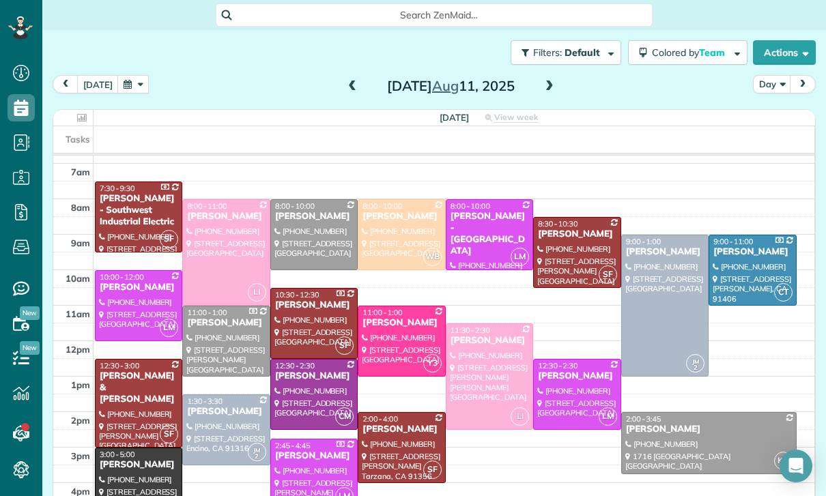
click at [130, 75] on button "button" at bounding box center [132, 84] width 31 height 18
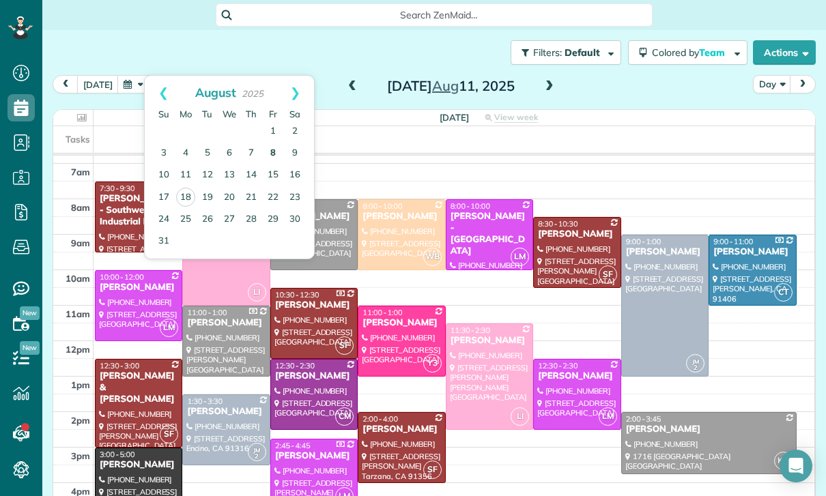
click at [274, 143] on link "8" at bounding box center [273, 154] width 22 height 22
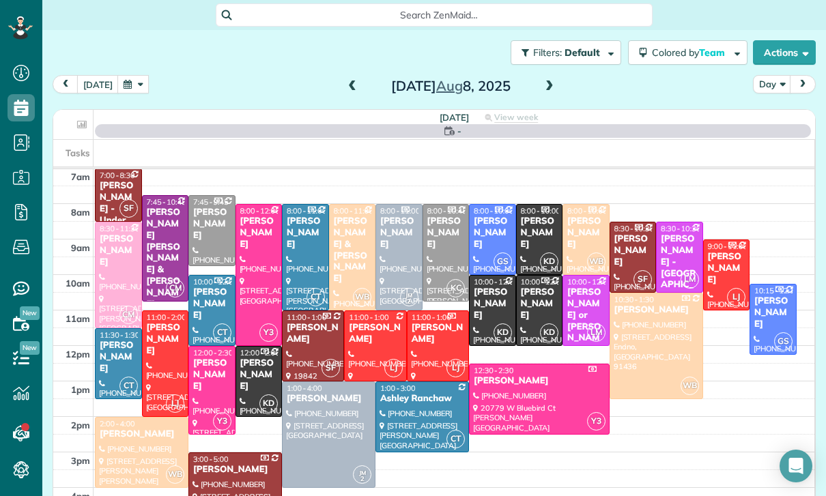
scroll to position [107, 0]
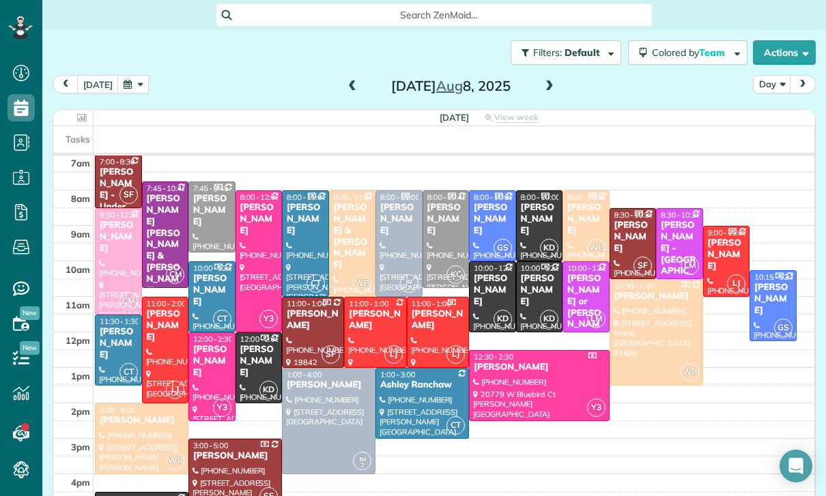
click at [126, 404] on div at bounding box center [142, 439] width 92 height 70
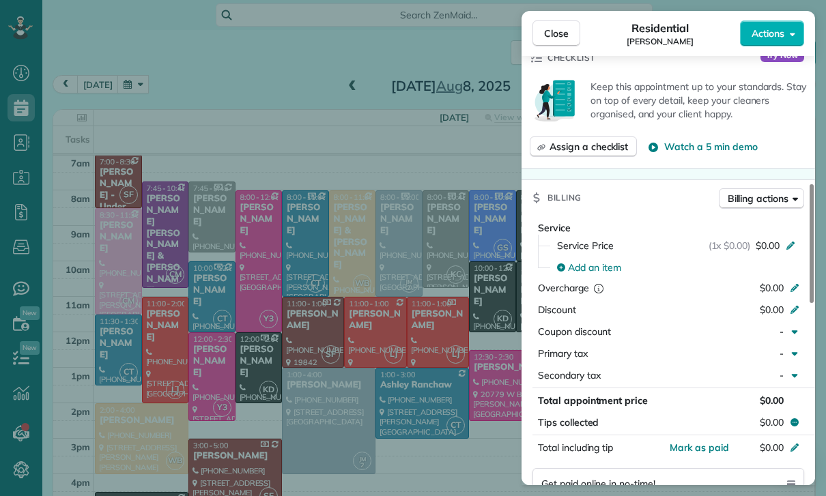
scroll to position [548, 0]
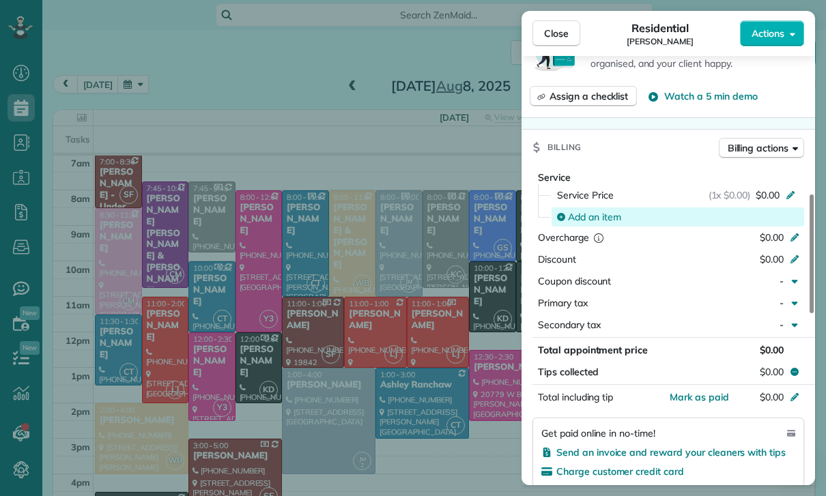
click at [594, 210] on span "Add an item" at bounding box center [594, 217] width 53 height 14
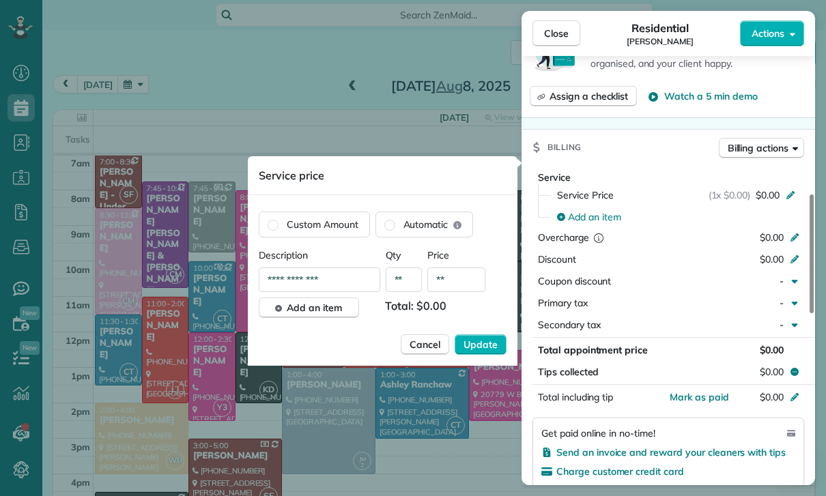
click at [465, 285] on input "**" at bounding box center [456, 279] width 58 height 25
type input "****"
click at [489, 347] on span "Update" at bounding box center [480, 345] width 34 height 14
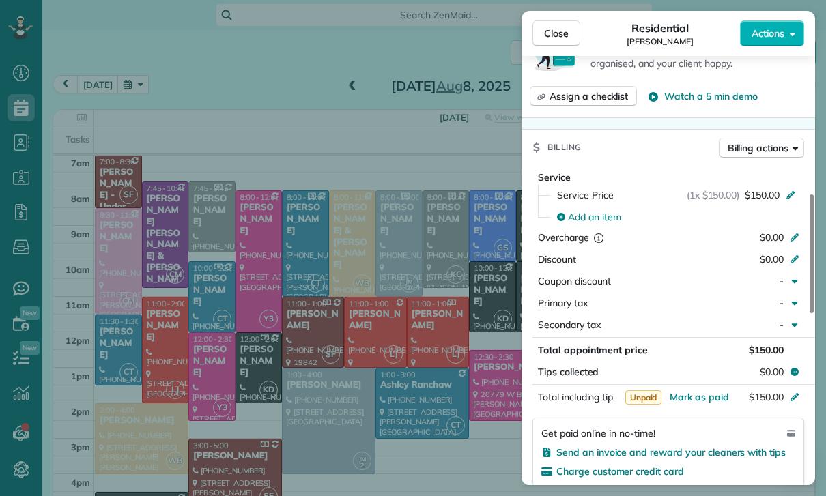
scroll to position [107, 0]
click at [693, 391] on span "Mark as paid" at bounding box center [698, 397] width 59 height 12
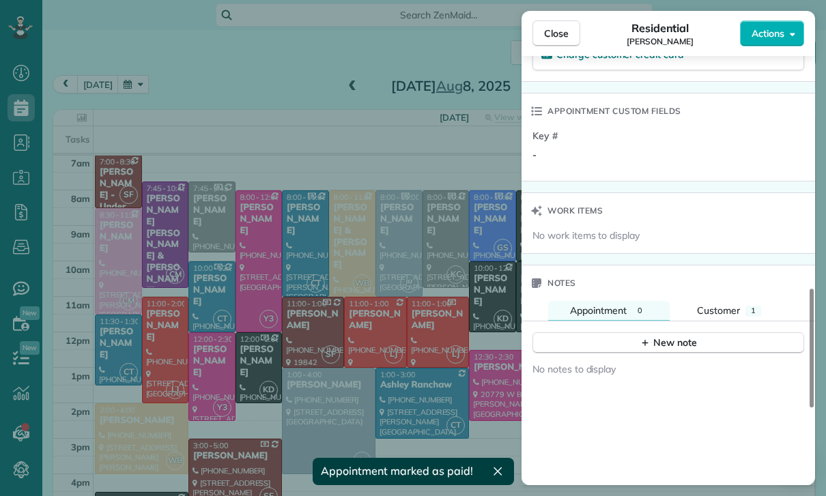
scroll to position [1030, 0]
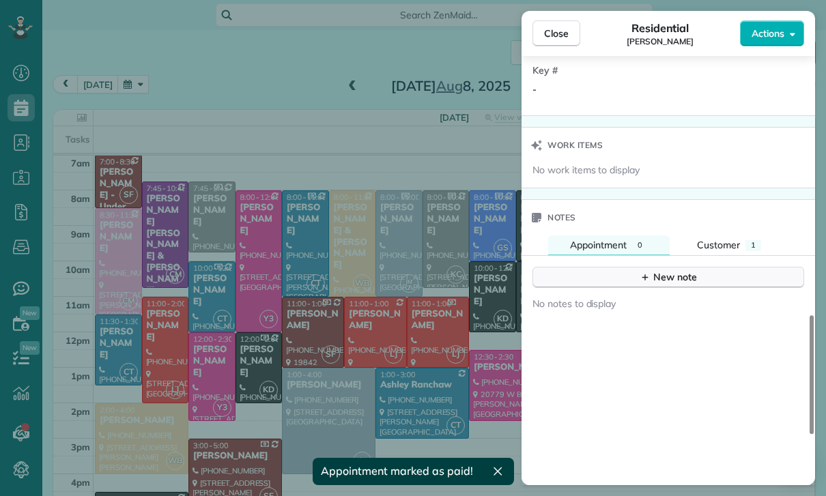
click at [675, 270] on div "New note" at bounding box center [667, 277] width 57 height 14
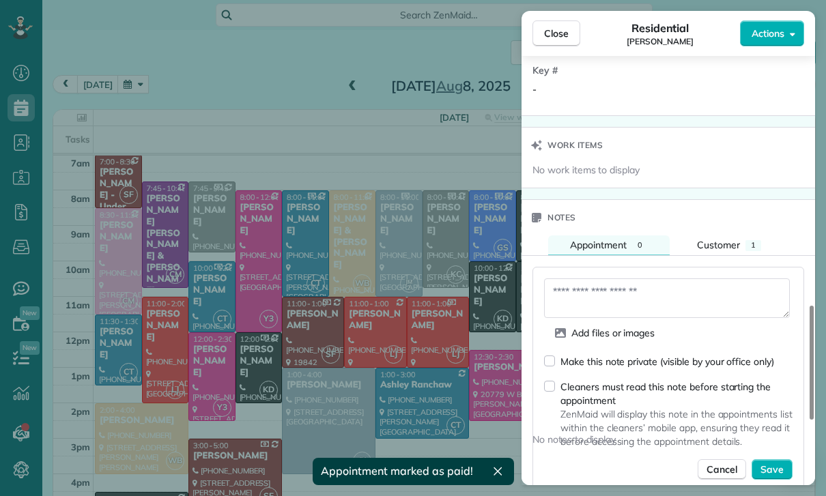
click at [598, 279] on textarea at bounding box center [667, 298] width 246 height 40
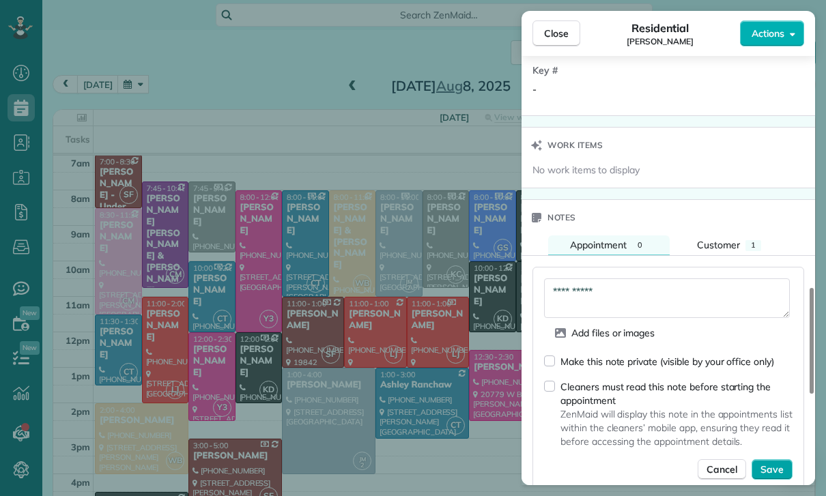
type textarea "**********"
click at [782, 463] on button "Save" at bounding box center [771, 469] width 41 height 20
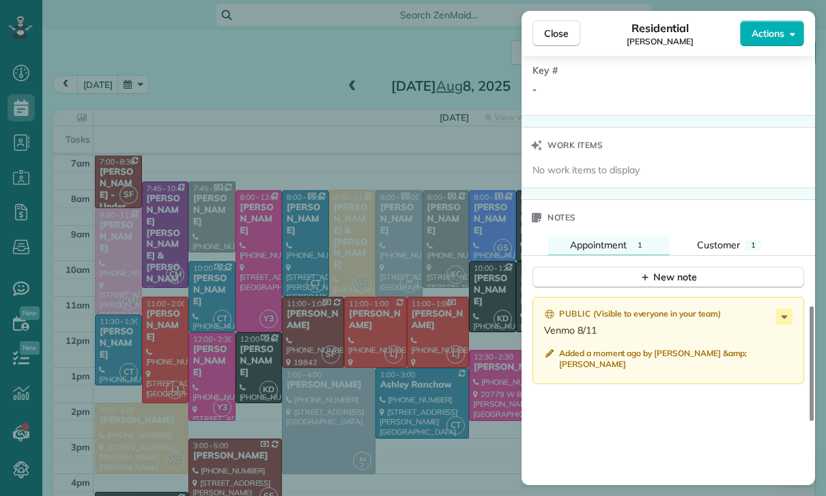
click at [397, 421] on div "Close Residential Max Chucker Actions Status Confirmed Max Chucker · Open profi…" at bounding box center [413, 248] width 826 height 496
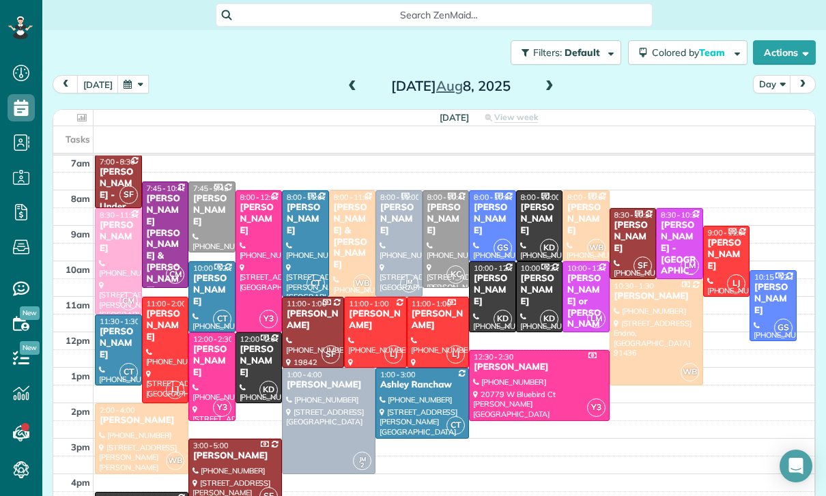
click at [118, 326] on div "George Azpilcueta" at bounding box center [118, 343] width 39 height 35
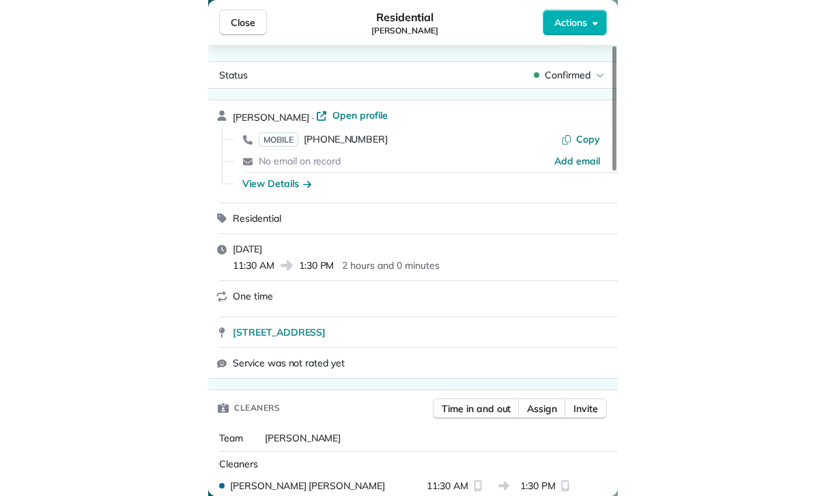
scroll to position [107, 0]
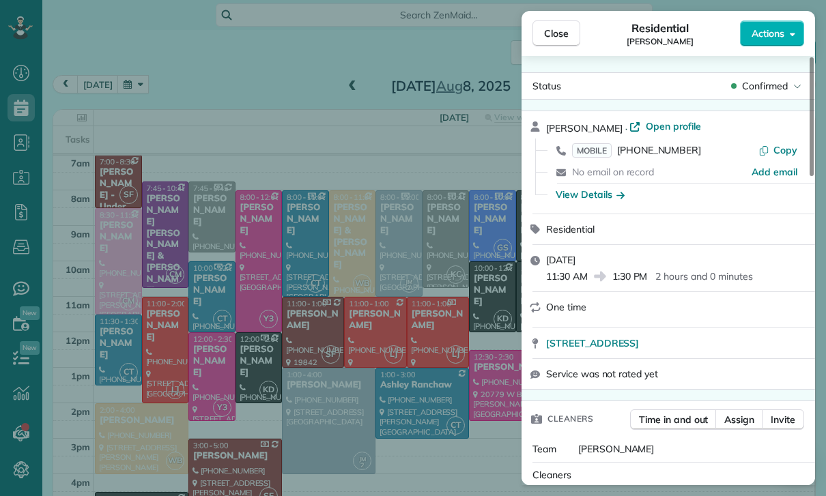
click at [350, 172] on div "Close Residential George Azpilcueta Actions Status Confirmed George Azpilcueta …" at bounding box center [413, 248] width 826 height 496
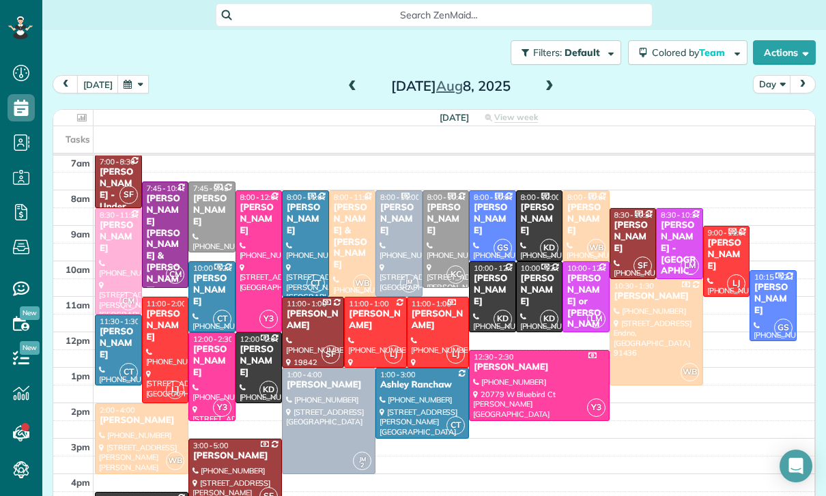
click at [130, 75] on button "button" at bounding box center [132, 84] width 31 height 18
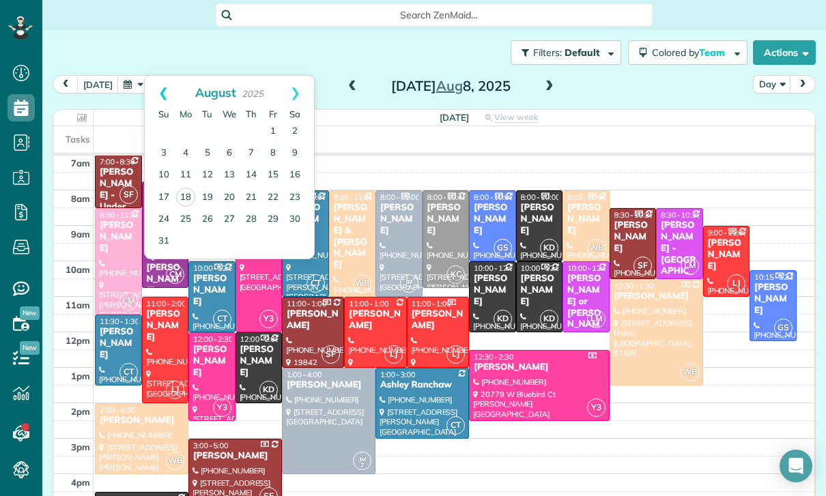
click at [156, 76] on link "Prev" at bounding box center [164, 93] width 38 height 34
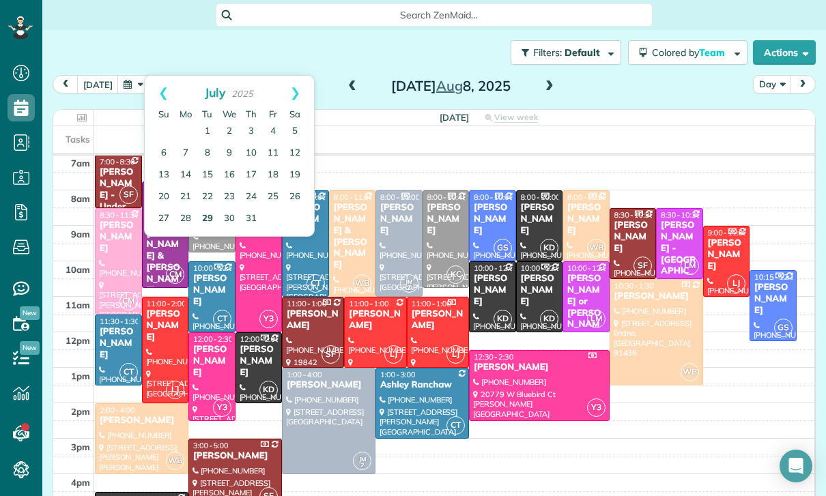
click at [208, 208] on link "29" at bounding box center [207, 219] width 22 height 22
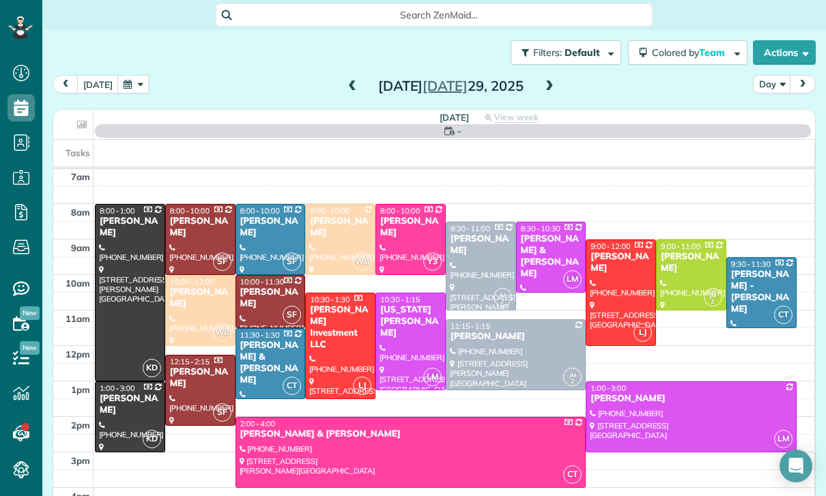
scroll to position [107, 0]
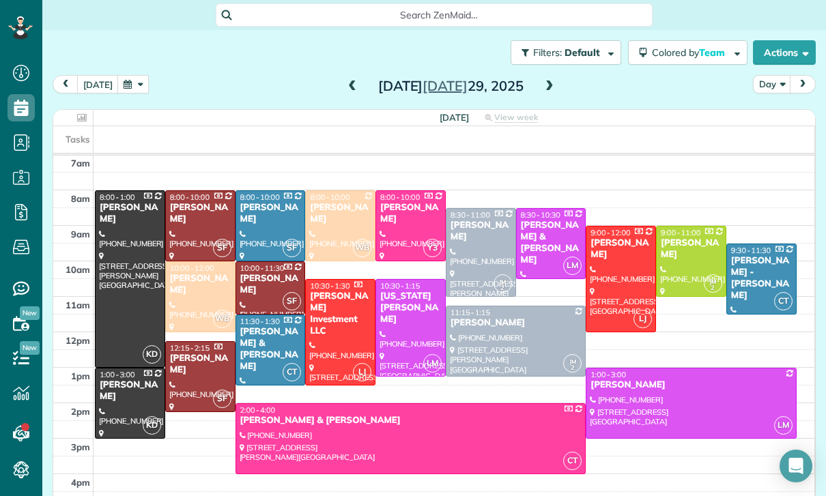
click at [488, 306] on div at bounding box center [515, 341] width 139 height 70
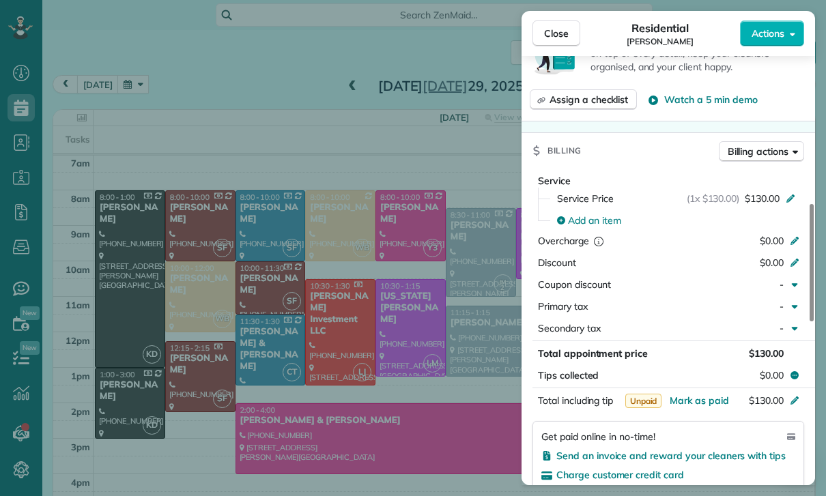
scroll to position [641, 0]
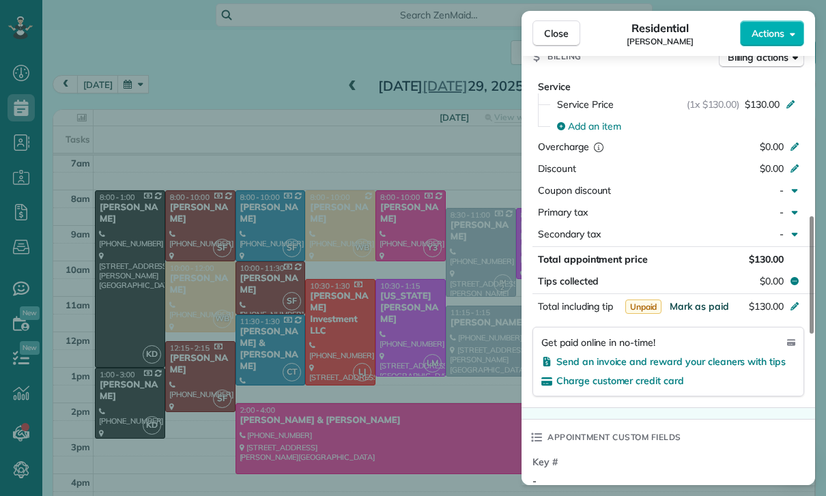
click at [700, 305] on span "Mark as paid" at bounding box center [698, 306] width 59 height 12
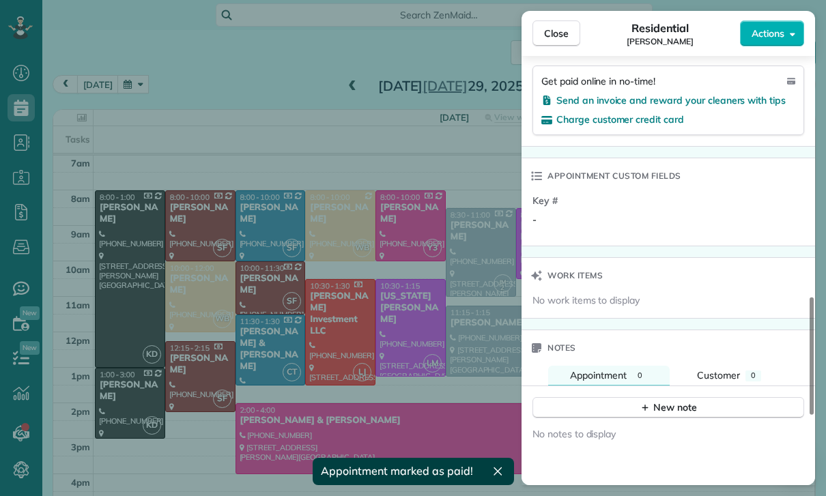
scroll to position [973, 0]
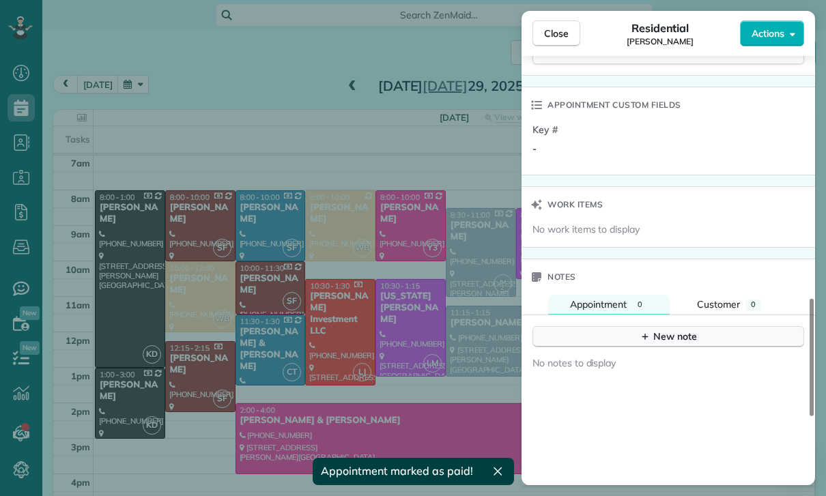
click at [656, 341] on div "New note" at bounding box center [667, 337] width 57 height 14
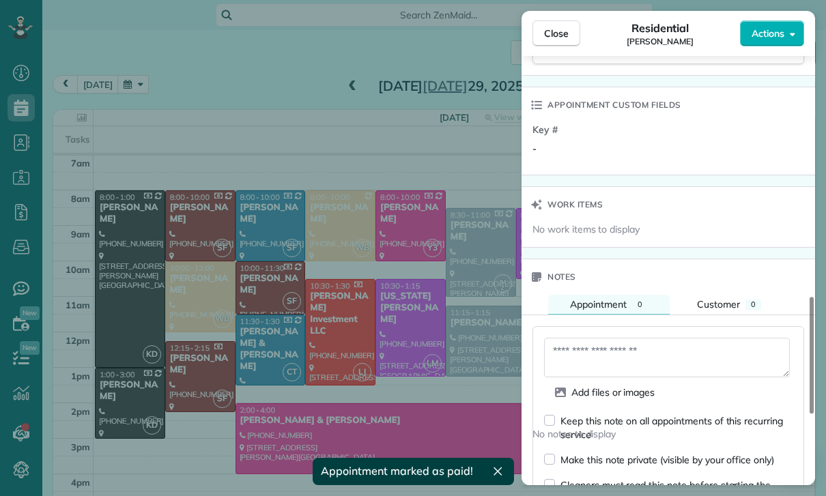
click at [619, 351] on textarea at bounding box center [667, 358] width 246 height 40
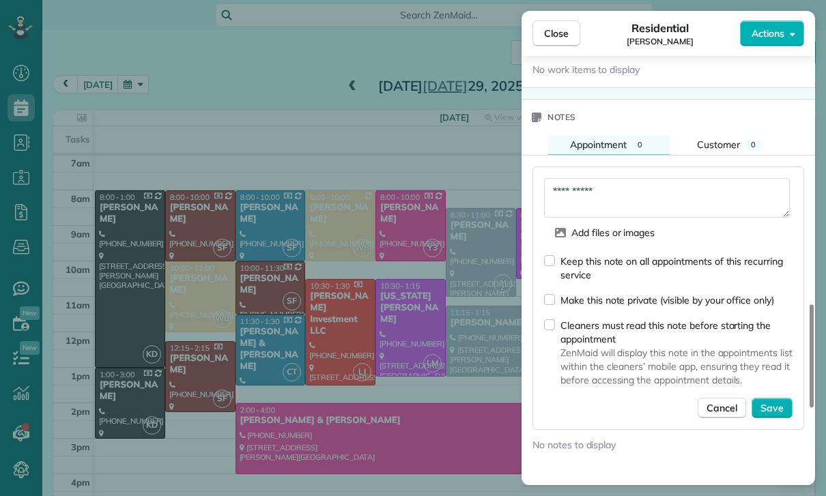
scroll to position [1139, 0]
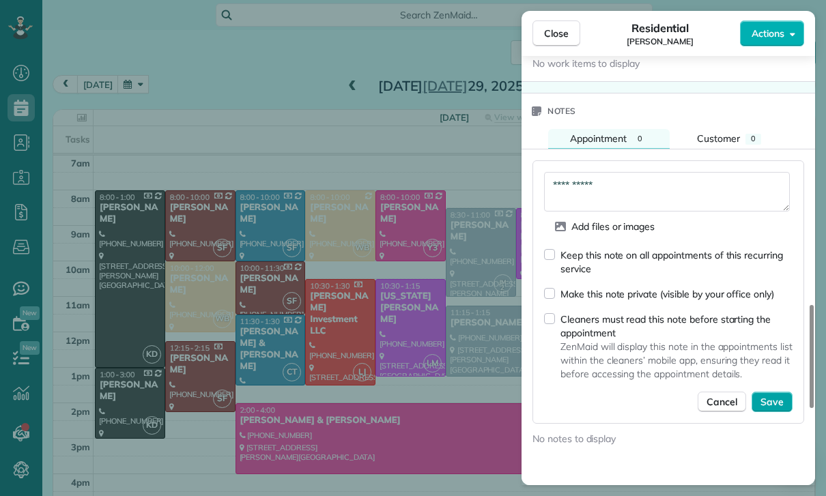
type textarea "**********"
click at [781, 405] on span "Save" at bounding box center [771, 402] width 23 height 14
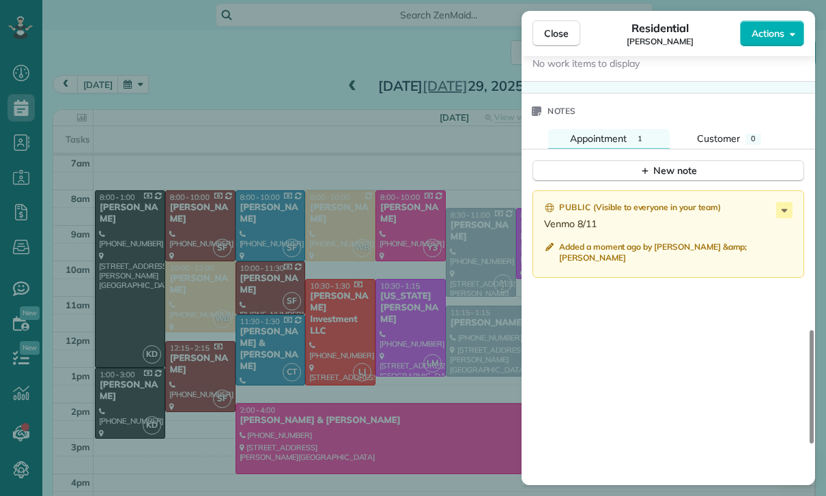
click at [398, 385] on div "Close Residential George Azpilcueta Actions Status Yet to Confirm George Azpilc…" at bounding box center [413, 248] width 826 height 496
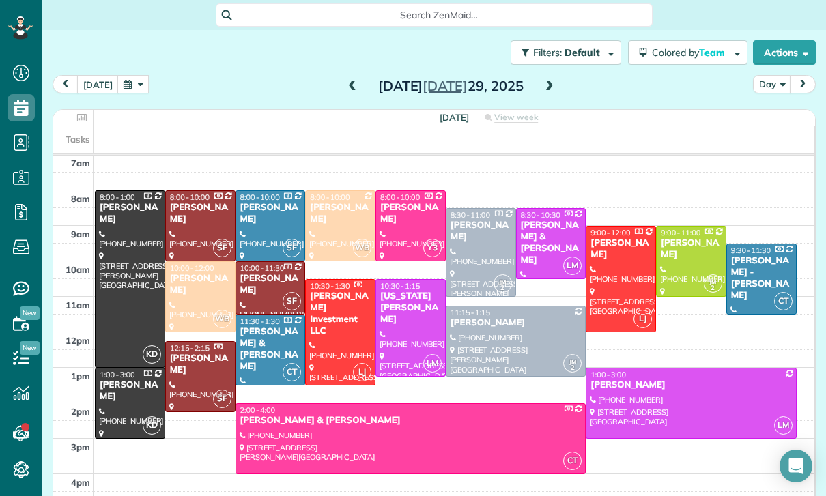
click at [123, 75] on button "button" at bounding box center [132, 84] width 31 height 18
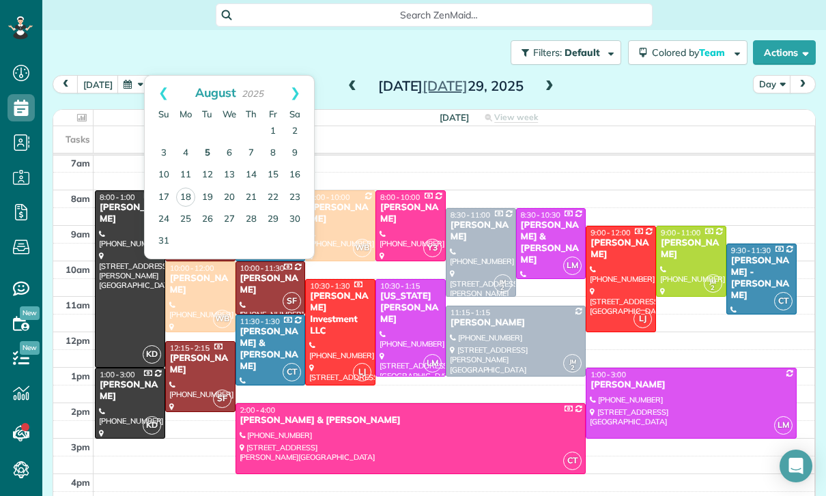
click at [209, 143] on link "5" at bounding box center [207, 154] width 22 height 22
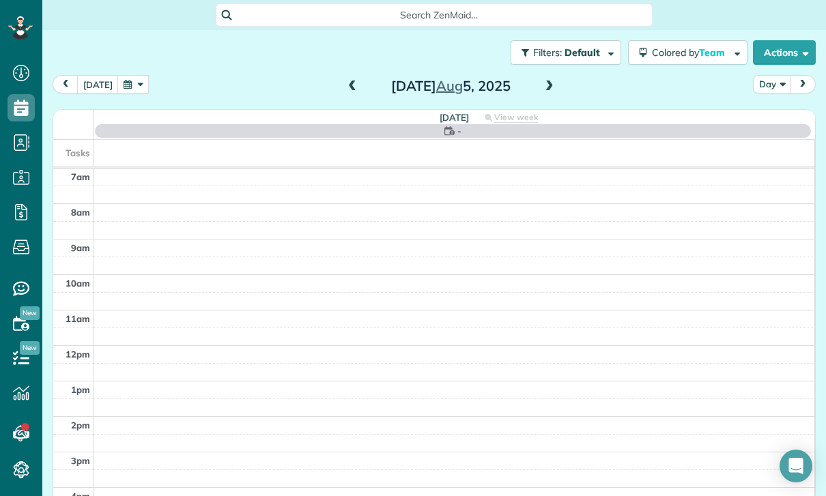
scroll to position [107, 0]
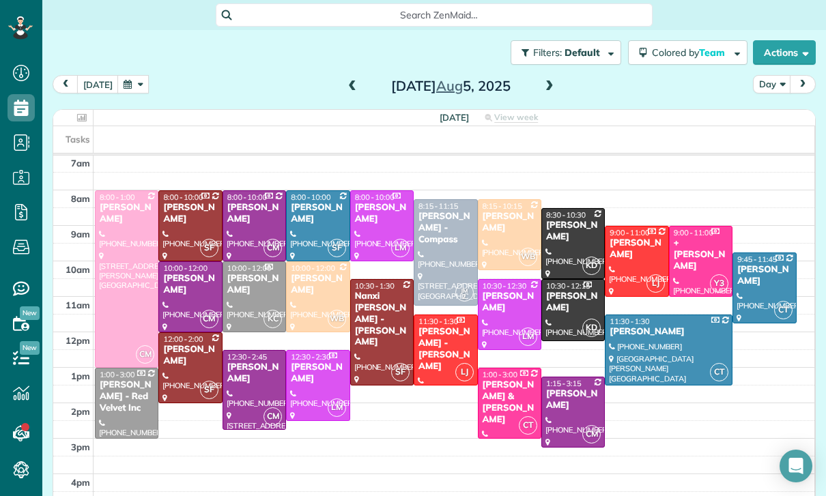
click at [304, 202] on div "Sarah Sonnier" at bounding box center [317, 213] width 55 height 23
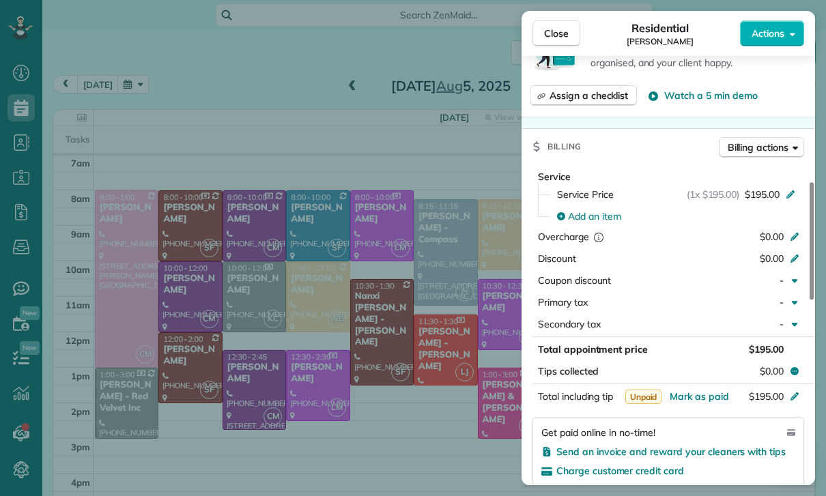
scroll to position [624, 0]
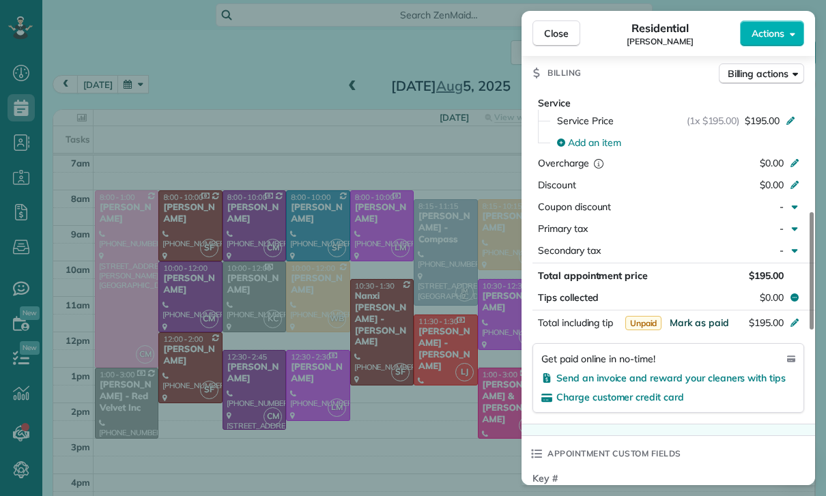
click at [694, 326] on span "Mark as paid" at bounding box center [698, 323] width 59 height 12
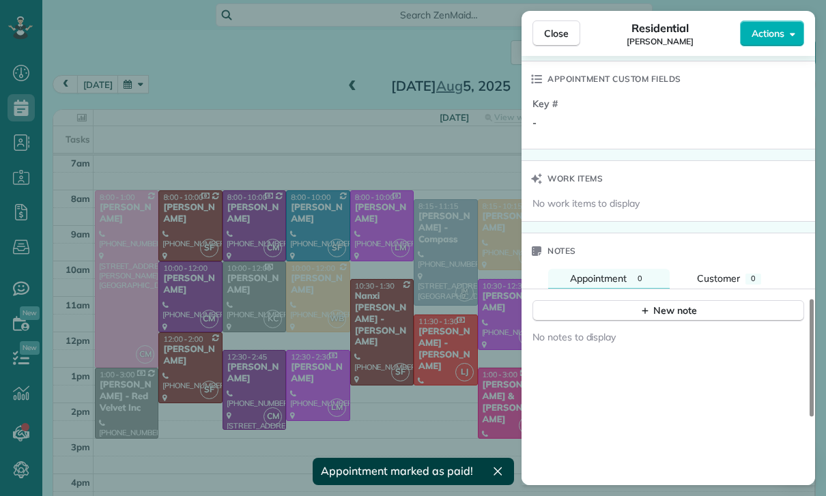
scroll to position [1070, 0]
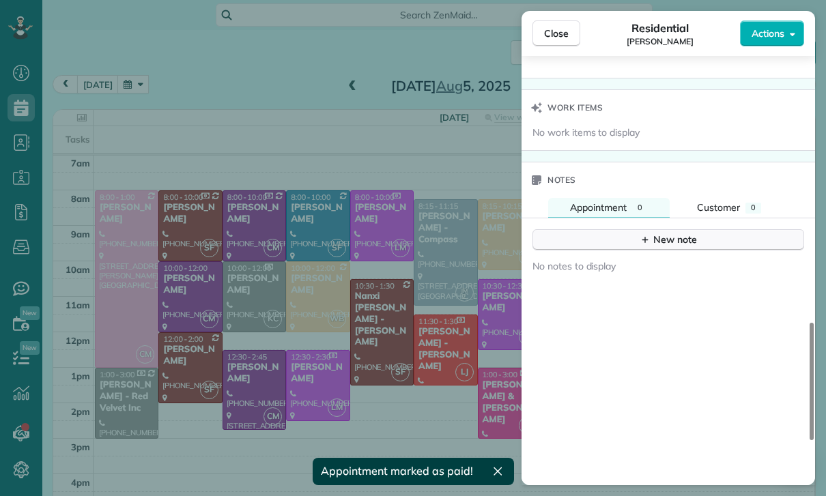
click at [667, 239] on div "New note" at bounding box center [667, 240] width 57 height 14
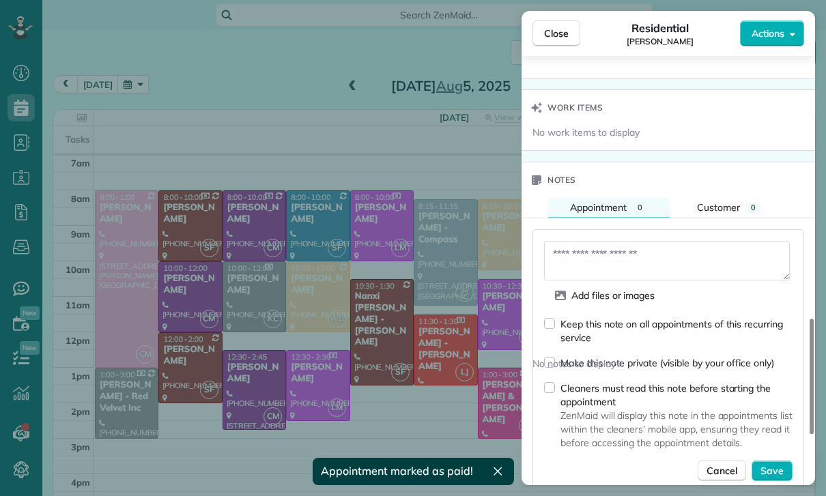
click at [592, 256] on textarea at bounding box center [667, 261] width 246 height 40
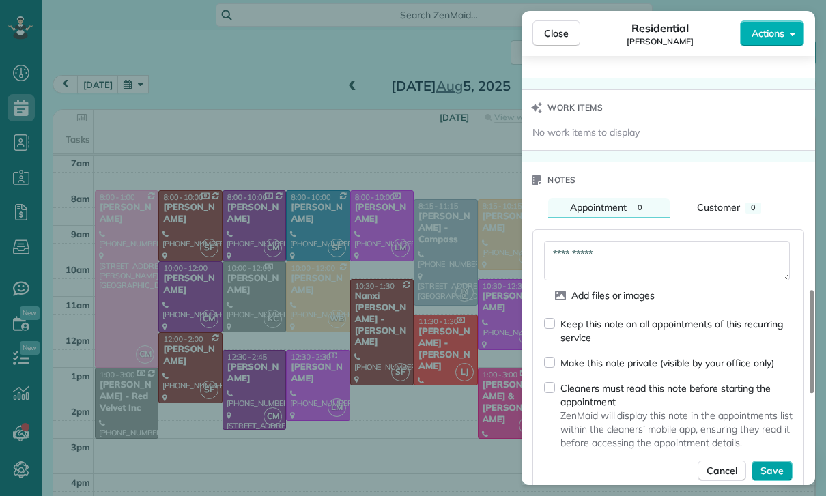
type textarea "**********"
click at [776, 469] on span "Save" at bounding box center [771, 471] width 23 height 14
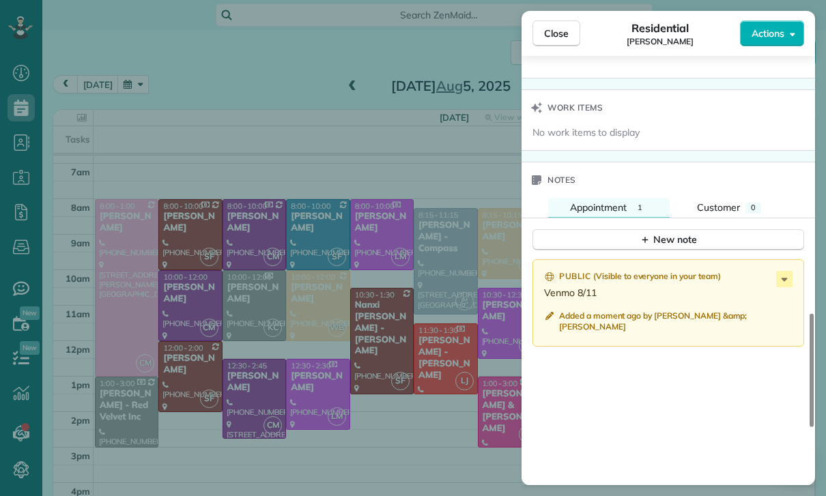
scroll to position [107, 0]
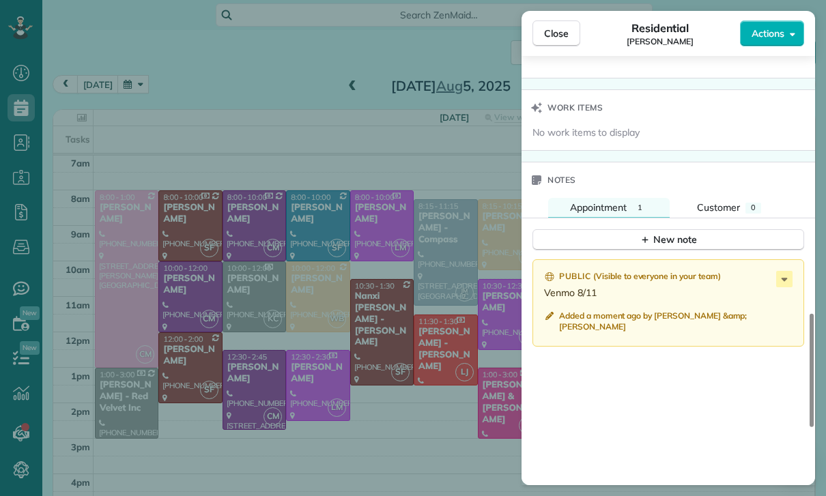
click at [413, 351] on div "Close Residential Sarah Sonnier Actions Status Yet to Confirm Sarah Sonnier · O…" at bounding box center [413, 248] width 826 height 496
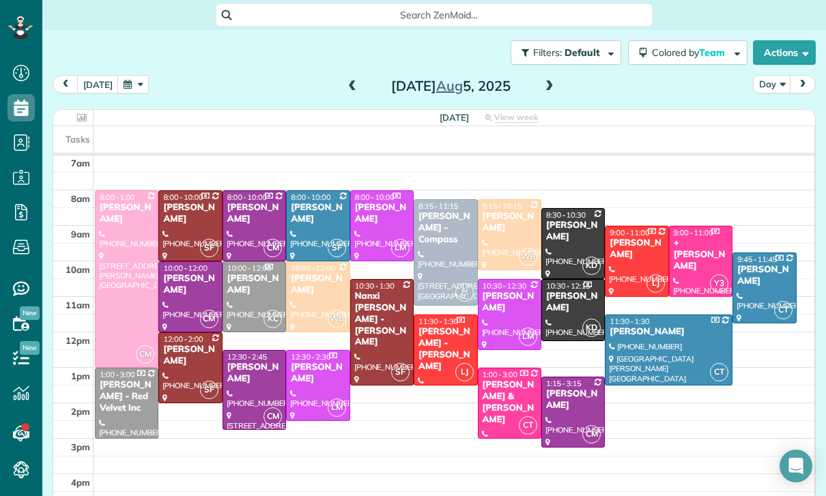
click at [308, 262] on div at bounding box center [318, 297] width 62 height 70
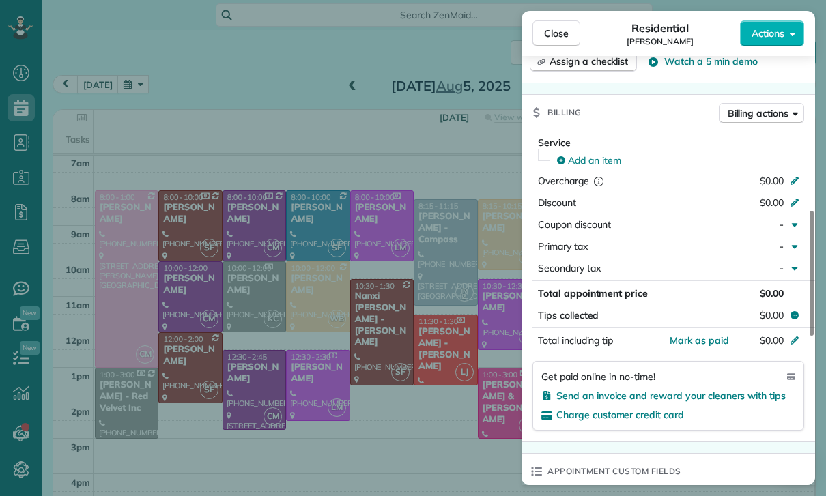
scroll to position [586, 0]
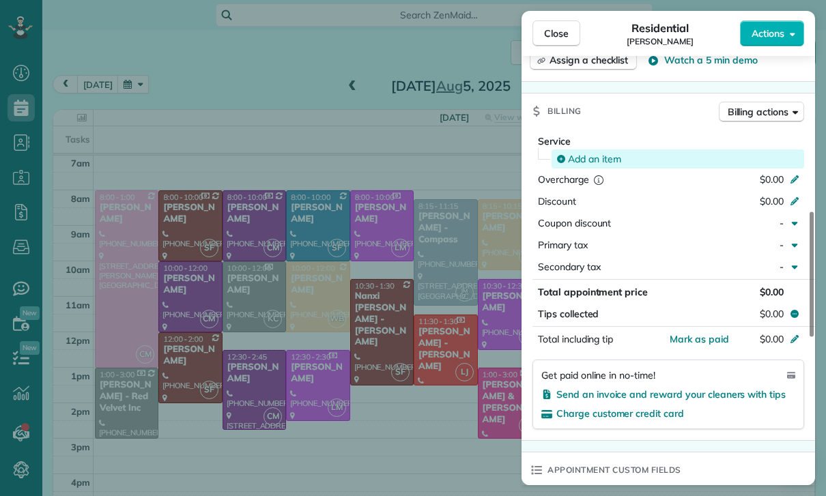
click at [593, 165] on div "Add an item" at bounding box center [677, 158] width 252 height 19
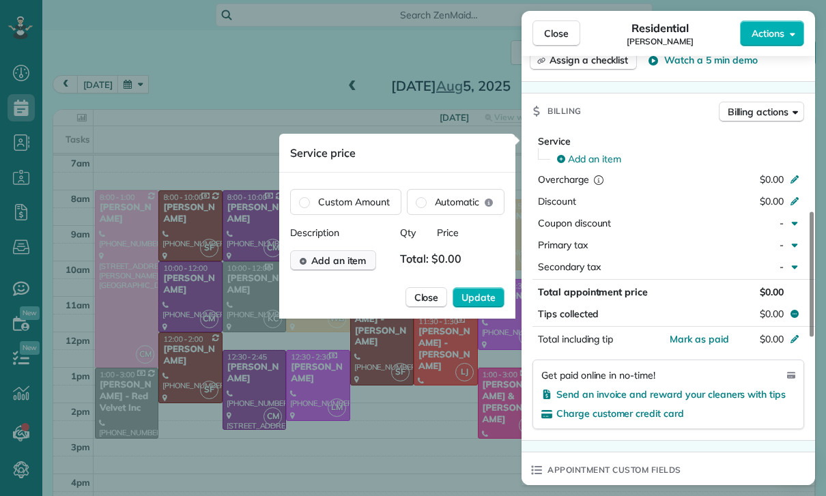
click at [343, 267] on span "Add an item" at bounding box center [338, 261] width 55 height 14
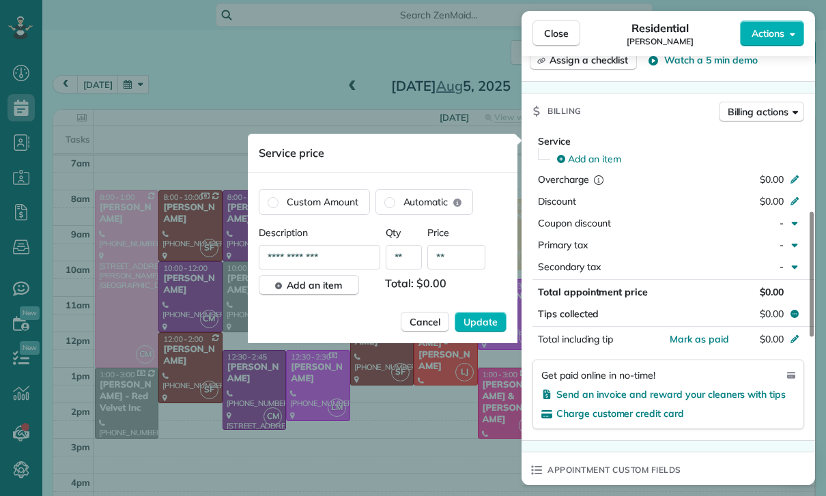
click at [456, 256] on input "**" at bounding box center [456, 257] width 58 height 25
type input "****"
click at [483, 323] on span "Update" at bounding box center [480, 322] width 34 height 14
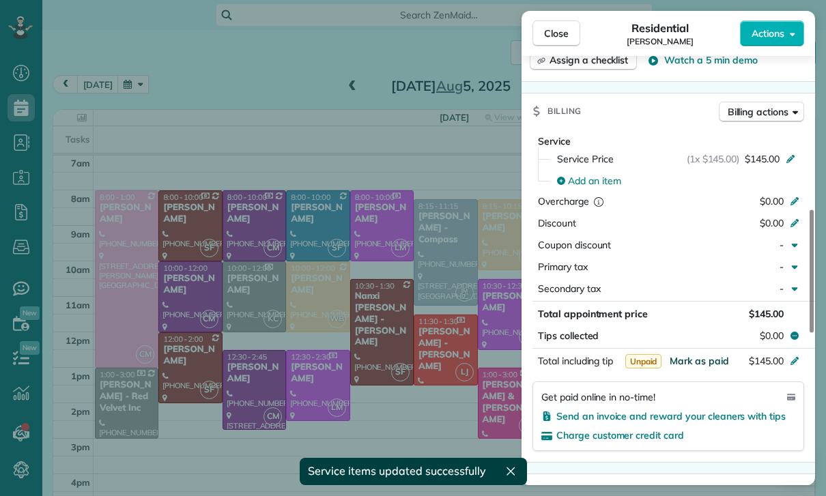
click at [699, 364] on span "Mark as paid" at bounding box center [698, 361] width 59 height 12
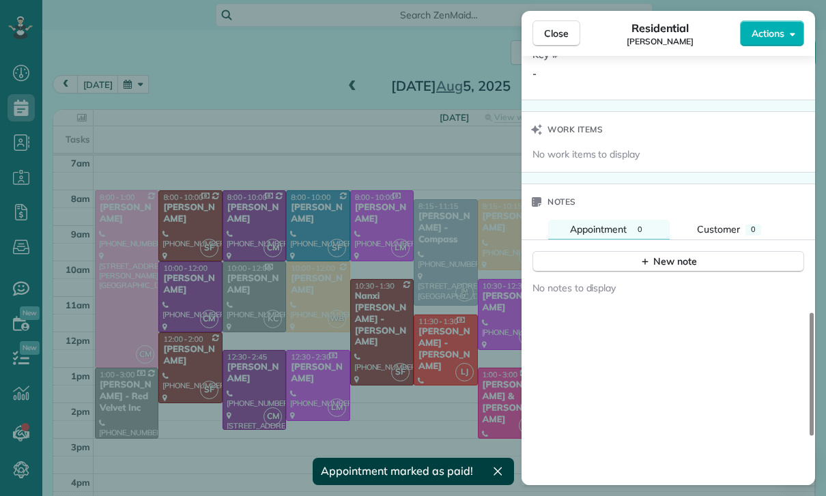
scroll to position [1057, 0]
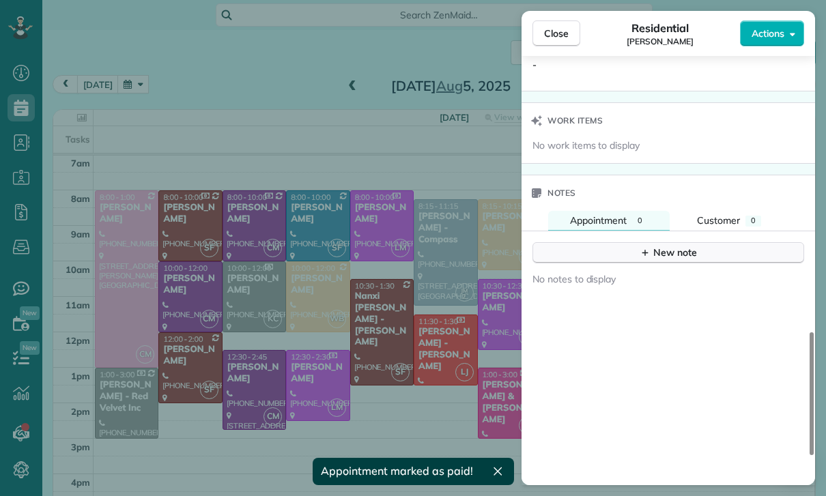
click at [682, 261] on button "New note" at bounding box center [668, 252] width 272 height 21
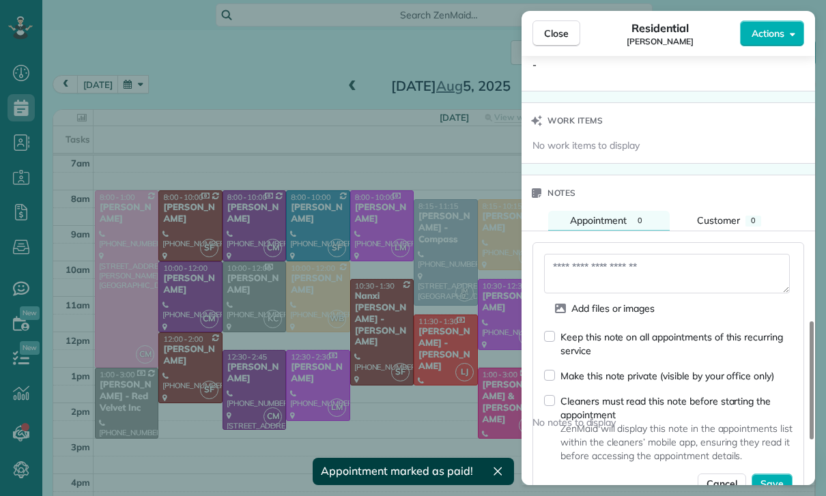
click at [587, 272] on textarea at bounding box center [667, 274] width 246 height 40
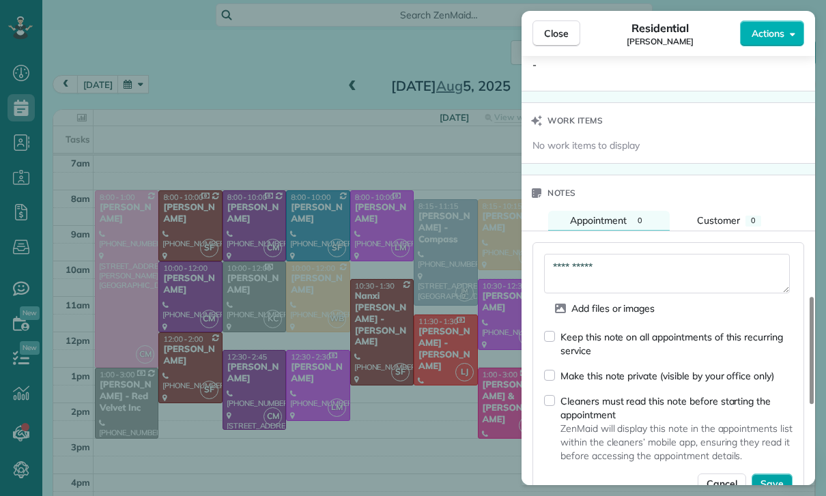
type textarea "**********"
click at [787, 481] on button "Save" at bounding box center [771, 483] width 41 height 20
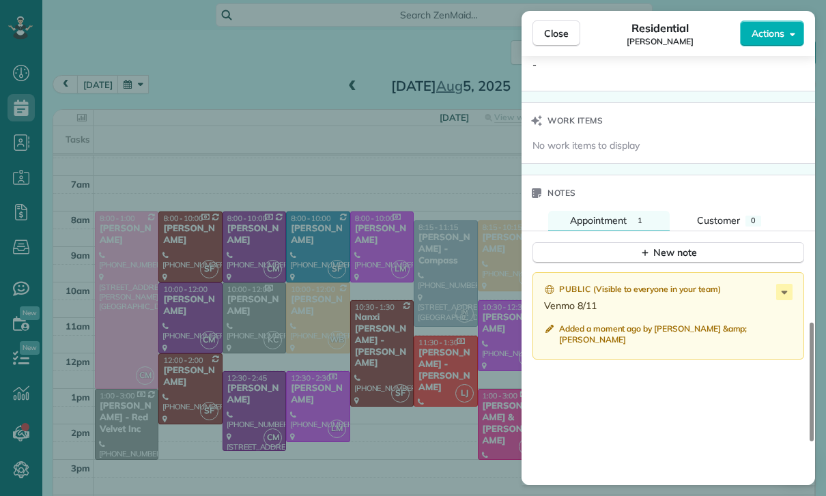
scroll to position [107, 0]
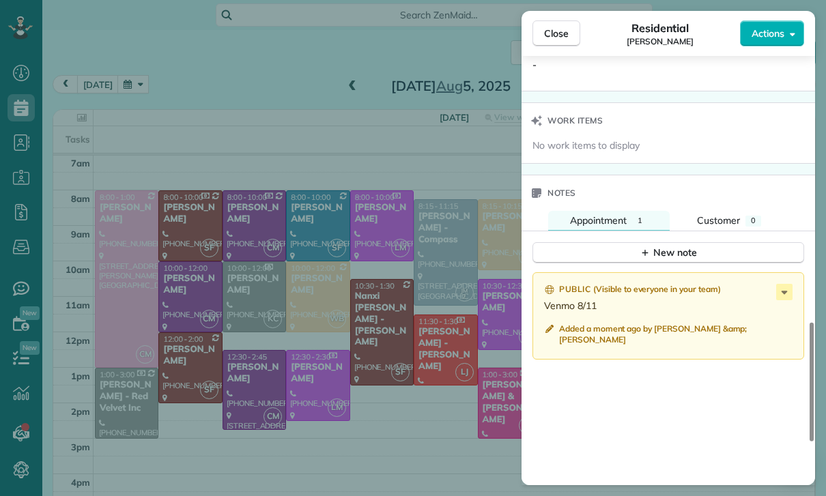
click at [141, 55] on div "Close Residential Eddie Beetly Actions Status Confirmed Eddie Beetly · Open pro…" at bounding box center [413, 248] width 826 height 496
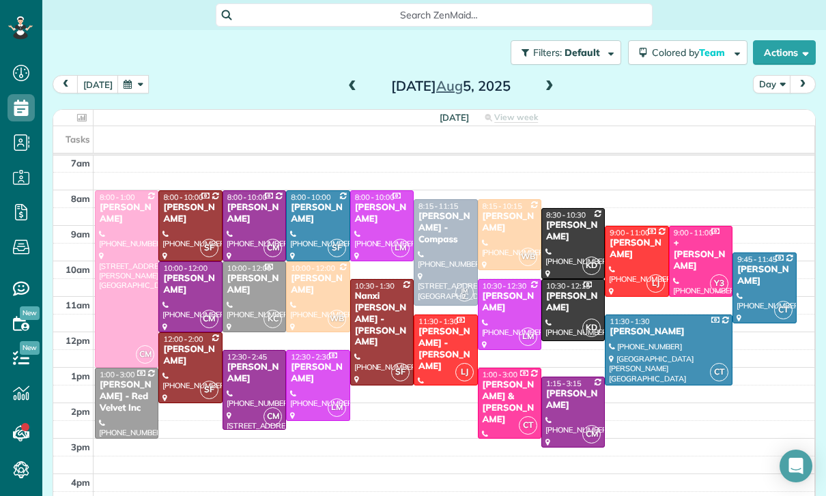
click at [131, 75] on button "button" at bounding box center [132, 84] width 31 height 18
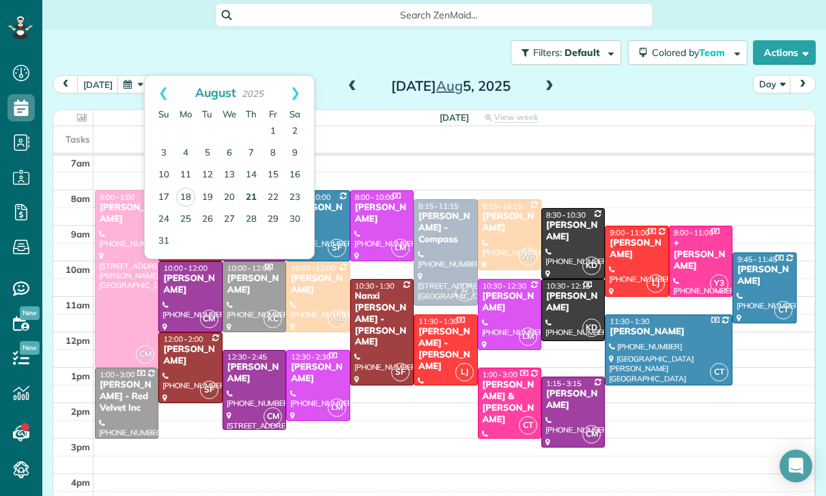
click at [257, 187] on link "21" at bounding box center [251, 198] width 22 height 22
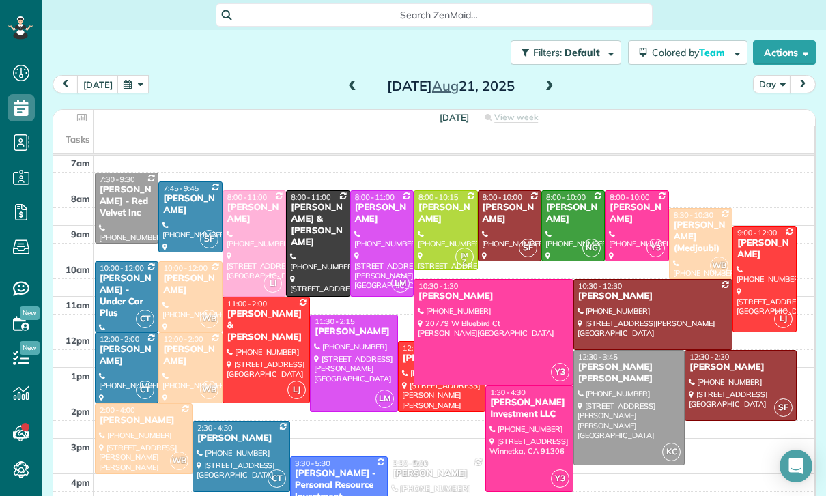
scroll to position [107, 0]
click at [130, 75] on button "button" at bounding box center [132, 84] width 31 height 18
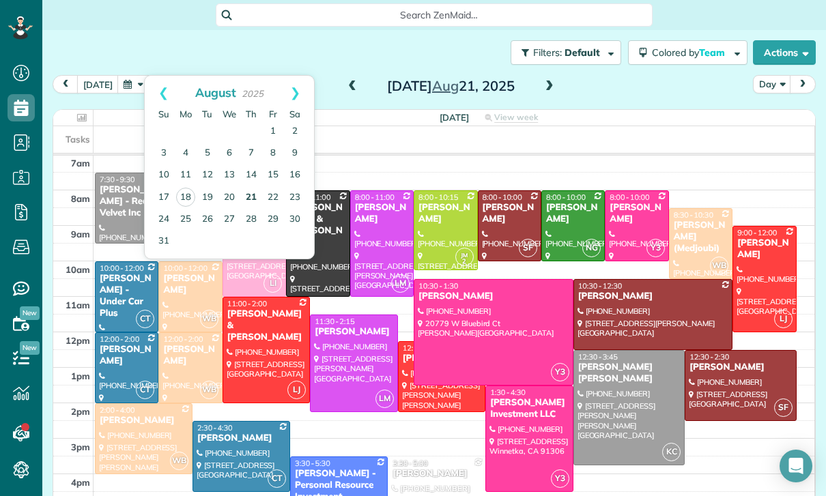
click at [251, 187] on link "21" at bounding box center [251, 198] width 22 height 22
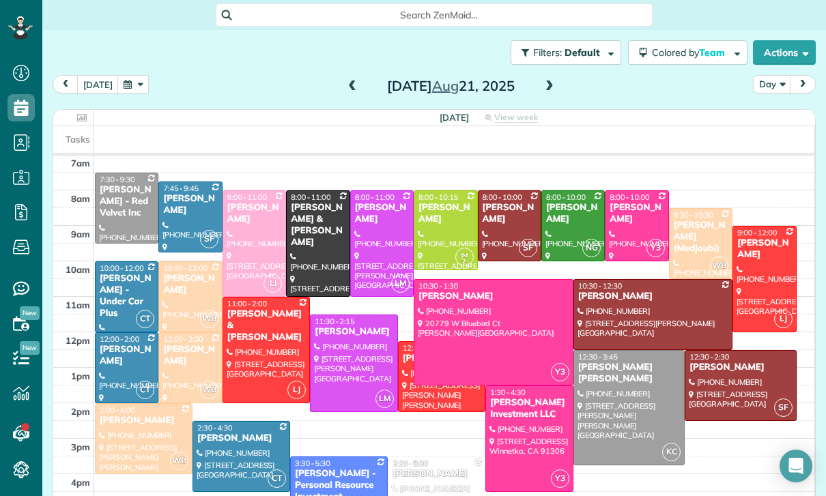
click at [442, 191] on div at bounding box center [445, 230] width 62 height 78
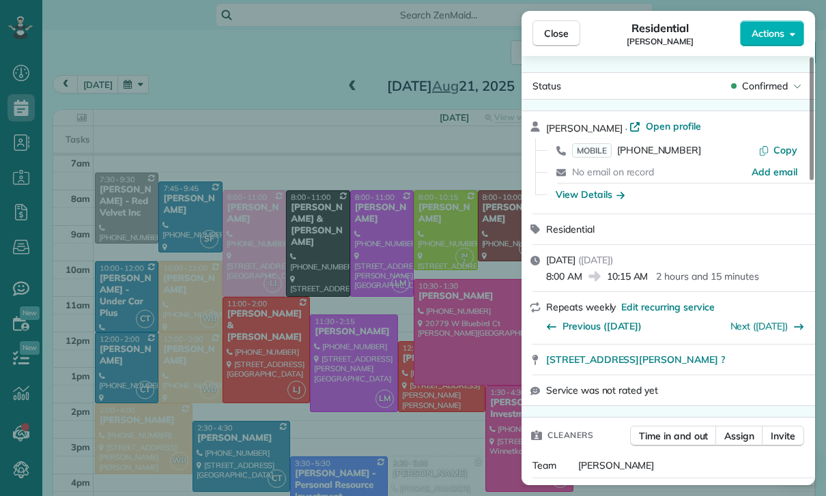
click at [441, 380] on div "Close Residential Ellen DeVine Actions Status Confirmed Ellen DeVine · Open pro…" at bounding box center [413, 248] width 826 height 496
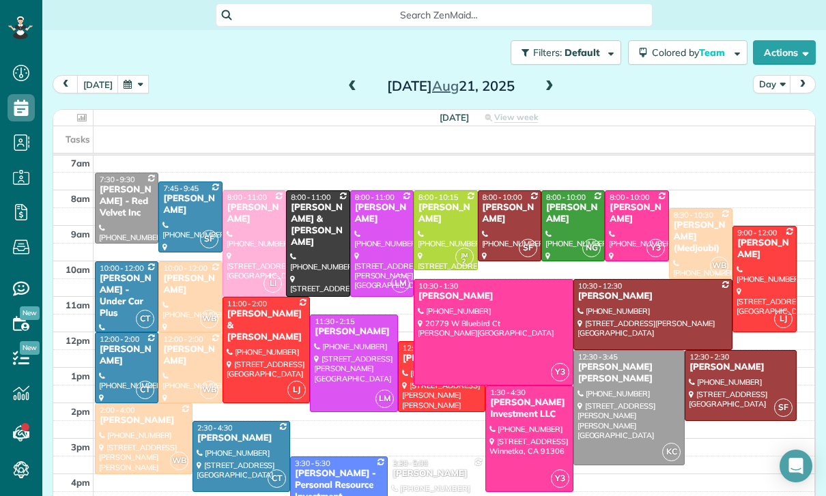
scroll to position [86, 0]
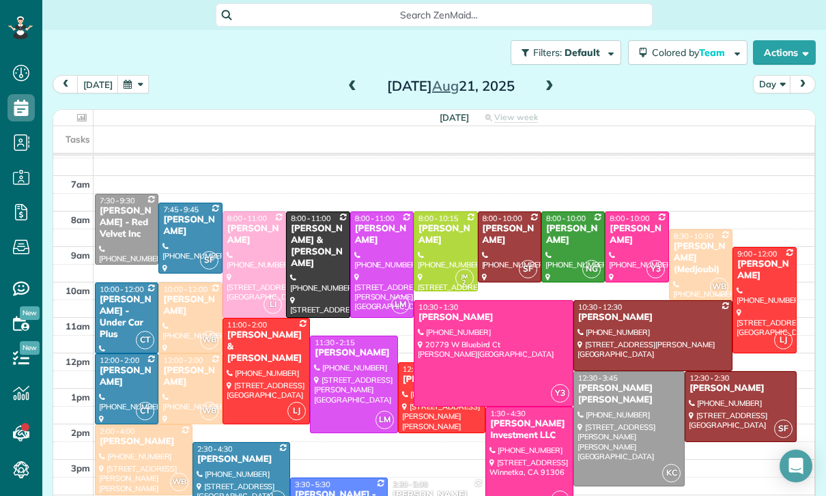
click at [133, 75] on button "button" at bounding box center [132, 84] width 31 height 18
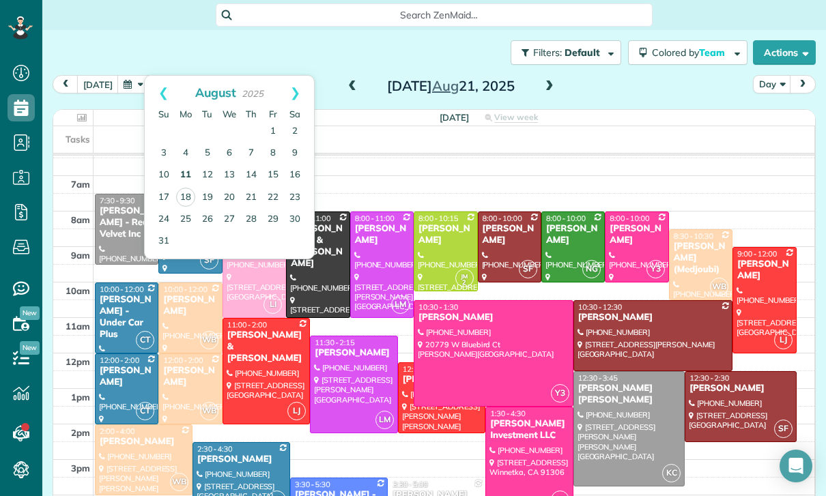
click at [186, 164] on link "11" at bounding box center [186, 175] width 22 height 22
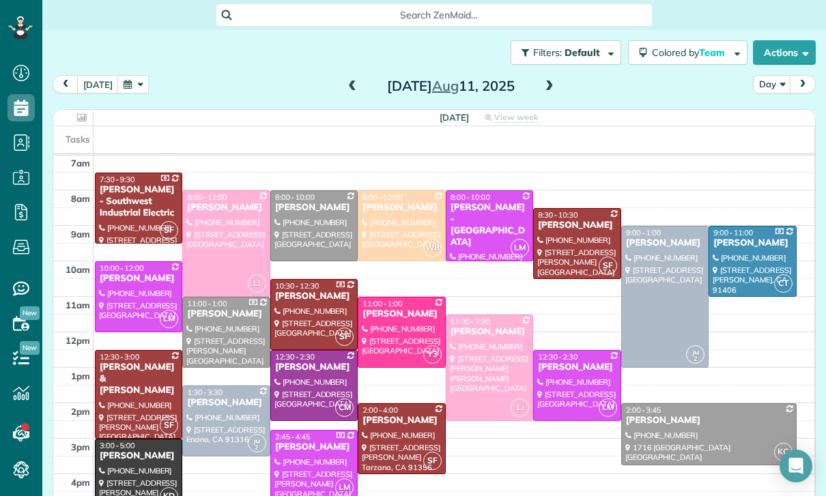
click at [549, 81] on span at bounding box center [549, 87] width 15 height 12
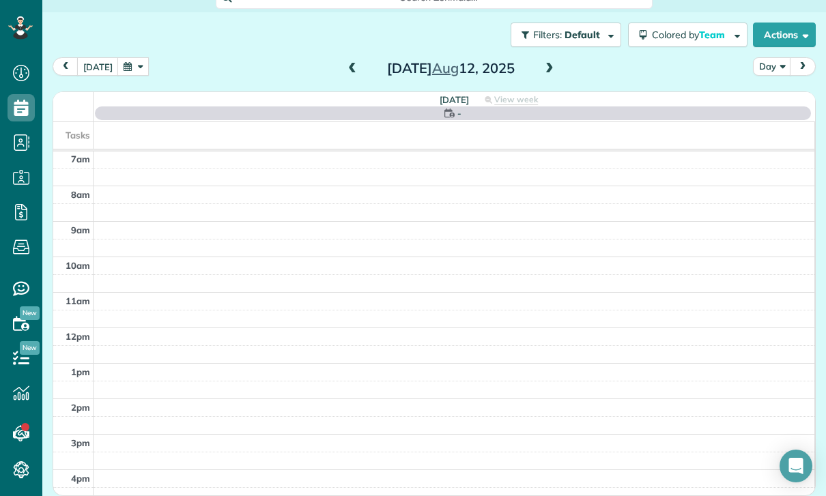
scroll to position [18, 0]
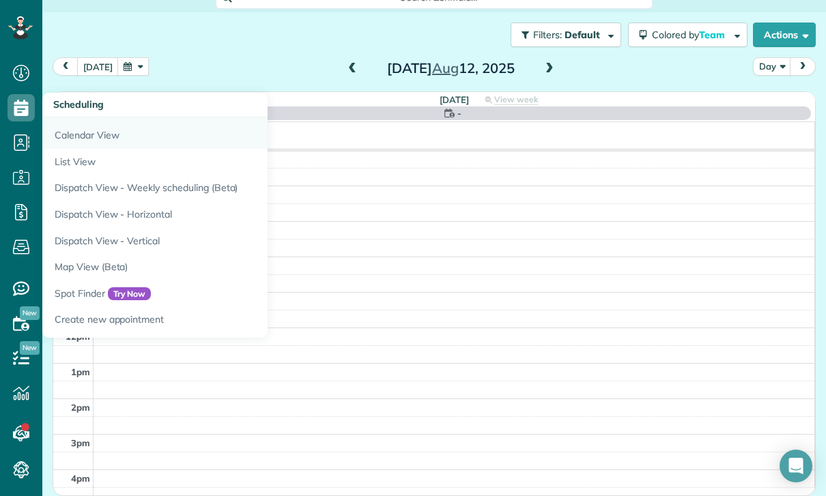
click at [83, 117] on link "Calendar View" at bounding box center [212, 132] width 341 height 31
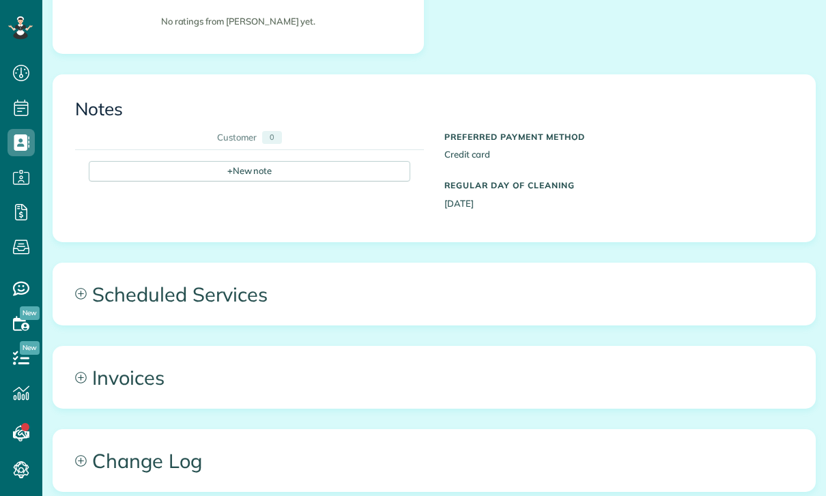
scroll to position [469, 0]
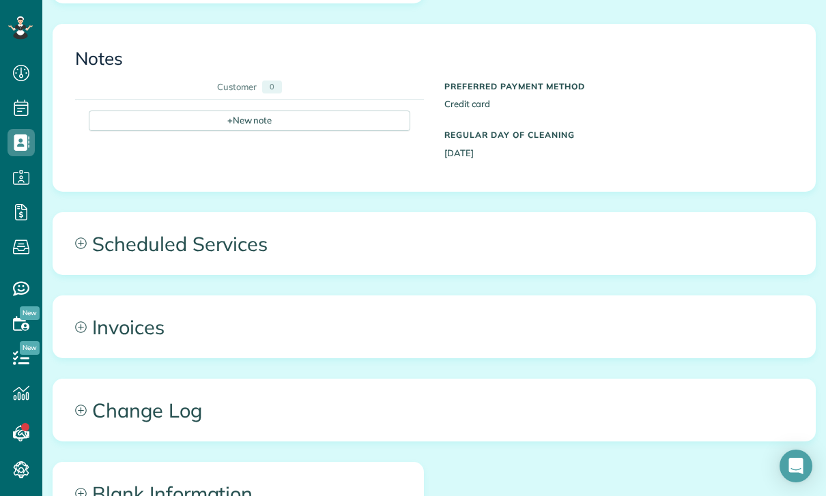
click at [227, 254] on span "Scheduled Services" at bounding box center [433, 243] width 761 height 61
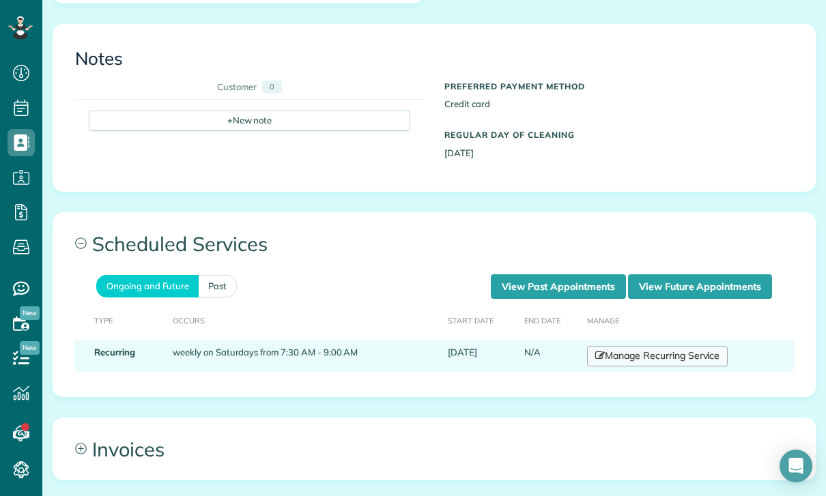
click at [661, 364] on link "Manage Recurring Service" at bounding box center [657, 356] width 141 height 20
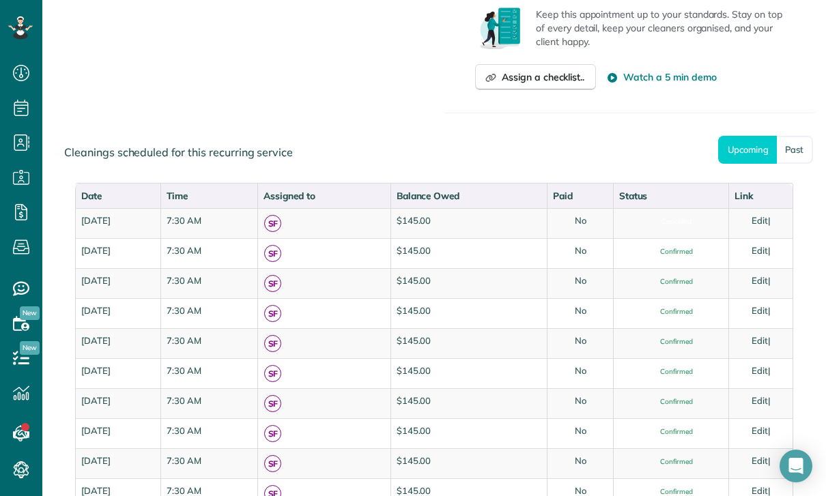
scroll to position [612, 0]
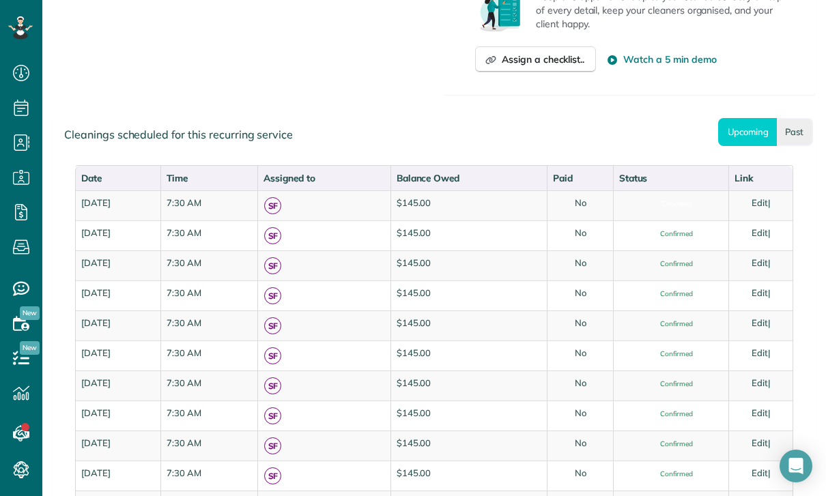
click at [800, 141] on link "Past" at bounding box center [794, 132] width 36 height 28
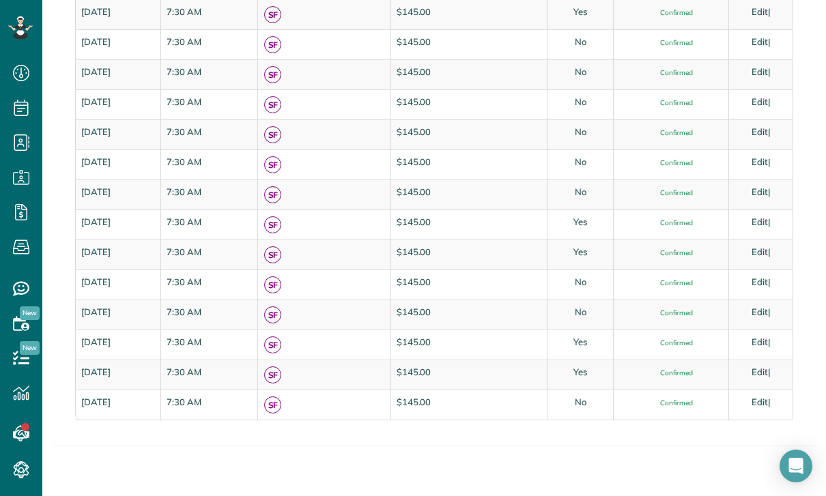
scroll to position [1282, 0]
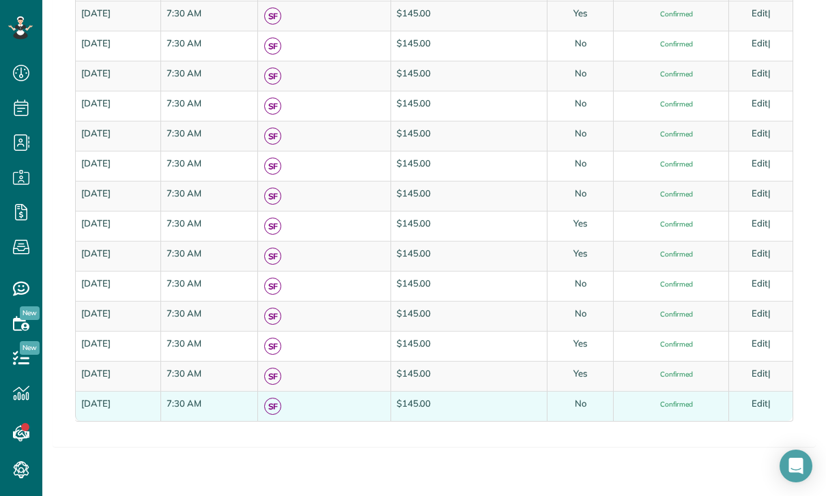
click at [767, 401] on link "Edit" at bounding box center [759, 403] width 16 height 11
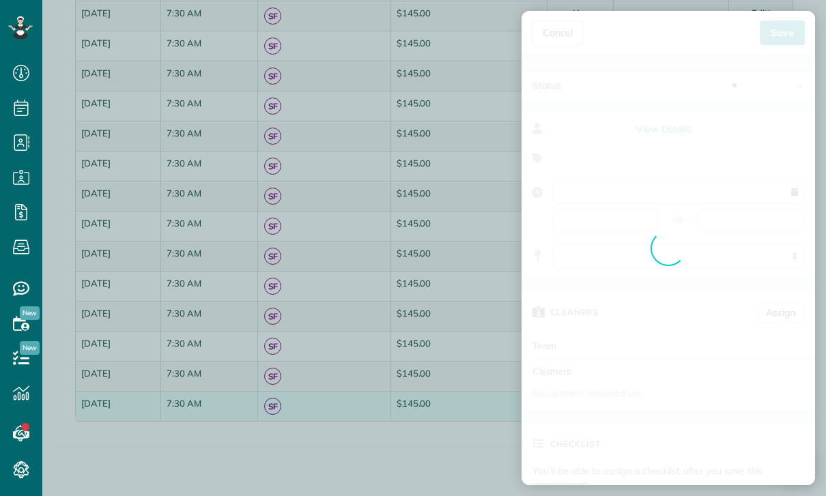
type input "**********"
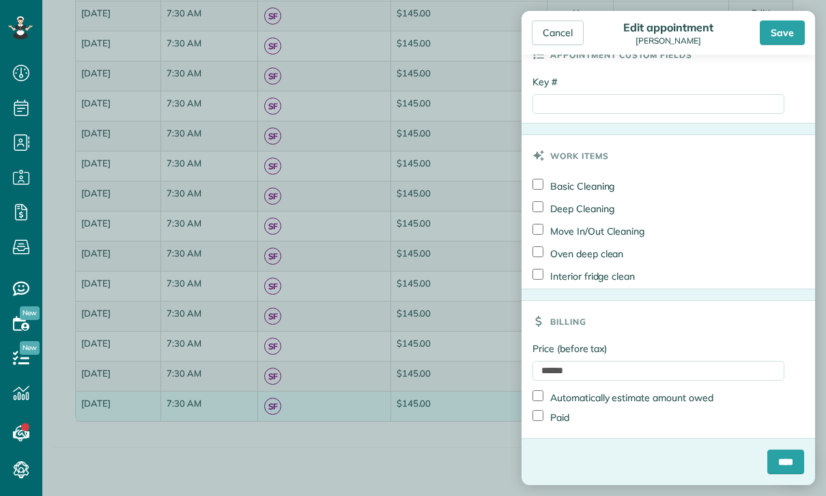
scroll to position [755, 0]
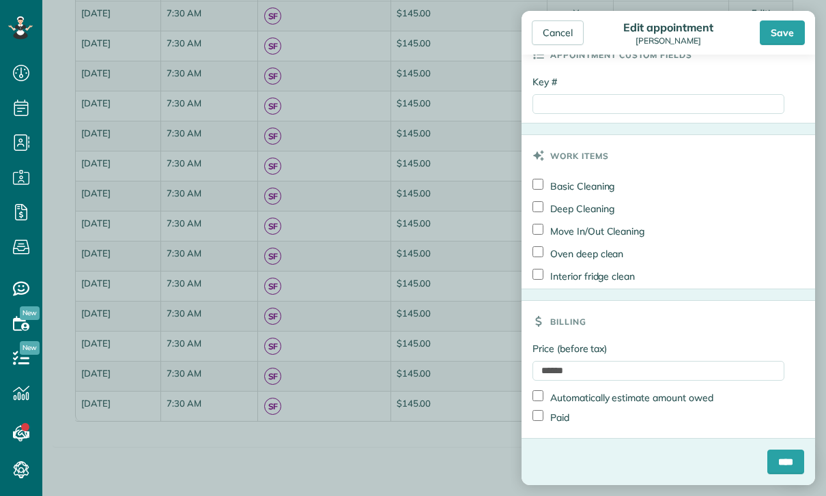
click at [532, 422] on label "Paid" at bounding box center [550, 417] width 37 height 14
click at [598, 111] on input "Key #" at bounding box center [658, 104] width 252 height 20
paste input "**********"
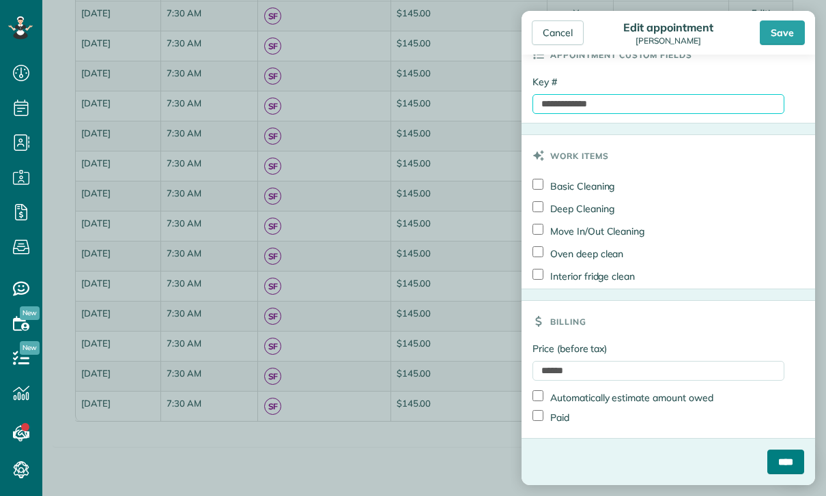
type input "**********"
click at [789, 463] on input "****" at bounding box center [785, 462] width 37 height 25
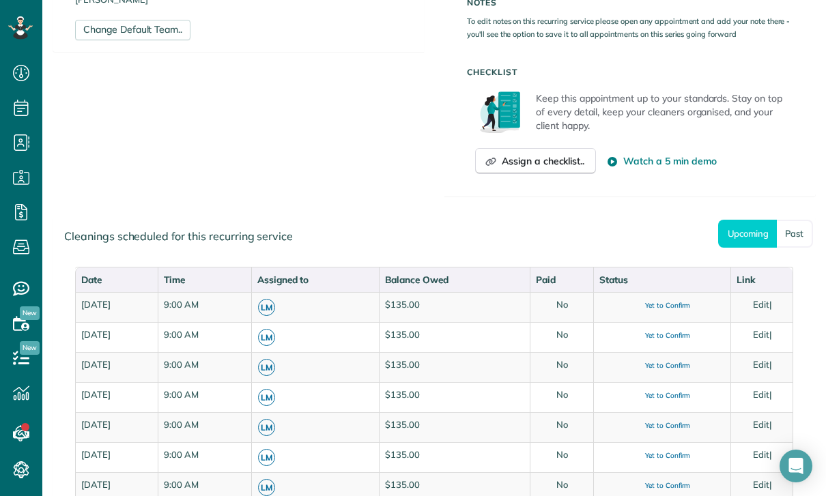
scroll to position [516, 0]
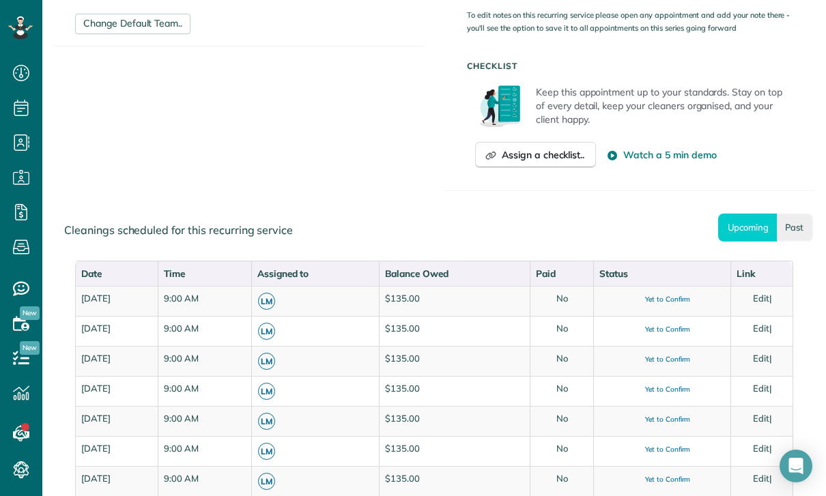
click at [803, 217] on link "Past" at bounding box center [794, 228] width 36 height 28
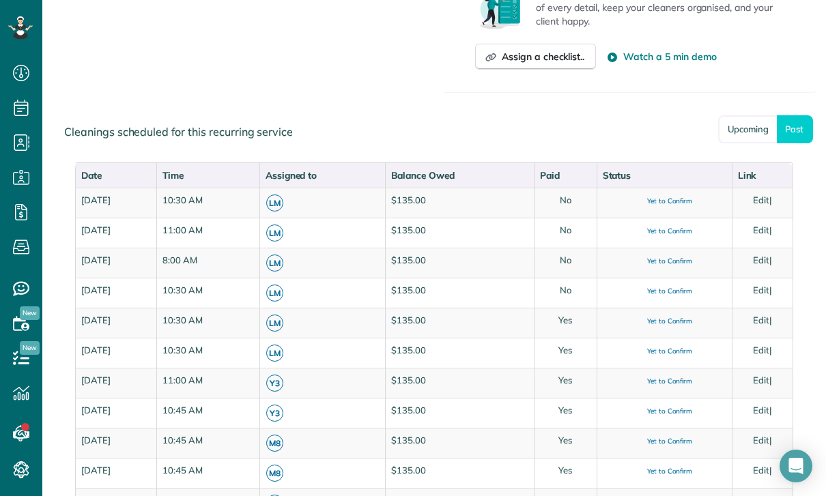
scroll to position [621, 0]
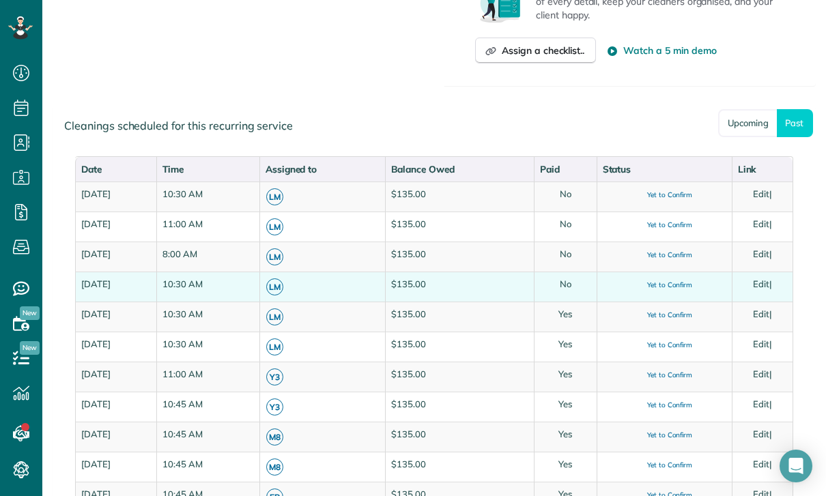
click at [763, 278] on link "Edit" at bounding box center [761, 283] width 16 height 11
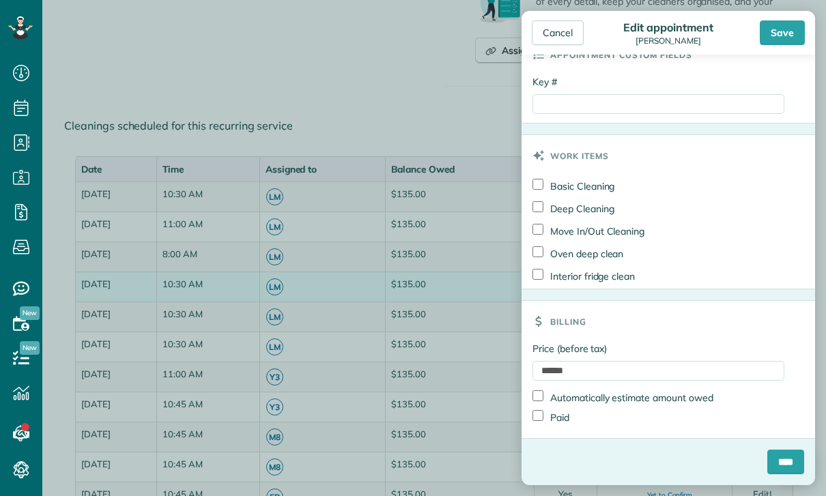
scroll to position [651, 0]
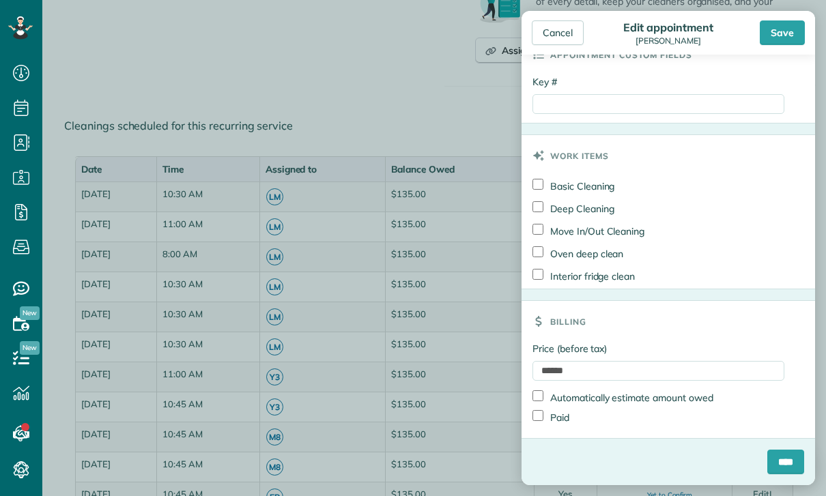
click at [527, 423] on div "Price (before tax) ****** Automatically estimate amount owed Paid" at bounding box center [667, 390] width 293 height 96
click at [550, 419] on label "Paid" at bounding box center [550, 417] width 37 height 14
click at [583, 103] on input "Key #" at bounding box center [658, 104] width 252 height 20
paste input "**********"
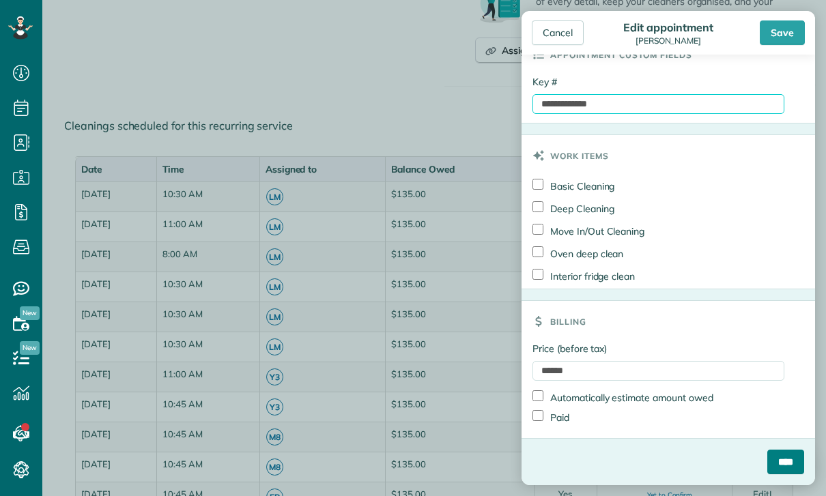
type input "**********"
click at [773, 467] on input "****" at bounding box center [785, 462] width 37 height 25
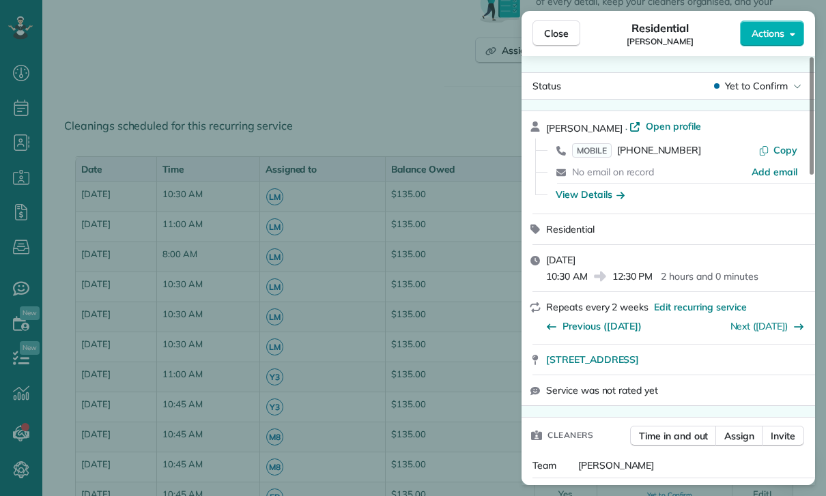
click at [554, 18] on div "Close Residential Marissa Berman Actions" at bounding box center [667, 33] width 293 height 45
click at [550, 29] on span "Close" at bounding box center [556, 34] width 25 height 14
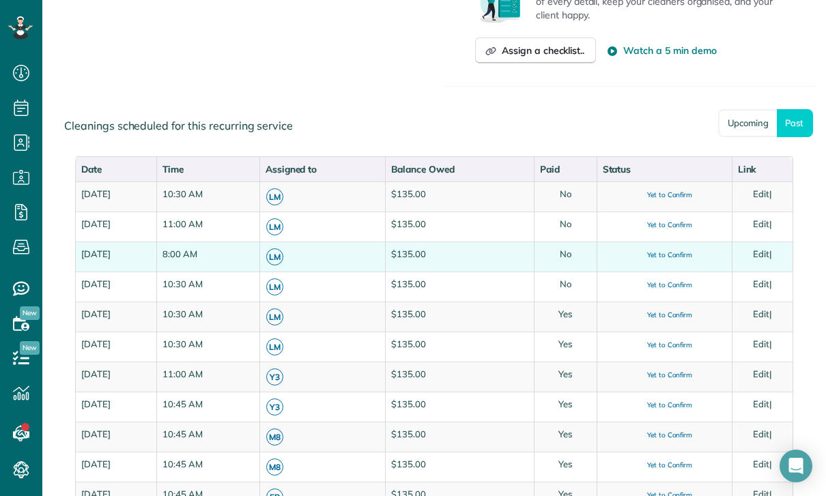
click at [769, 253] on link "Edit" at bounding box center [761, 253] width 16 height 11
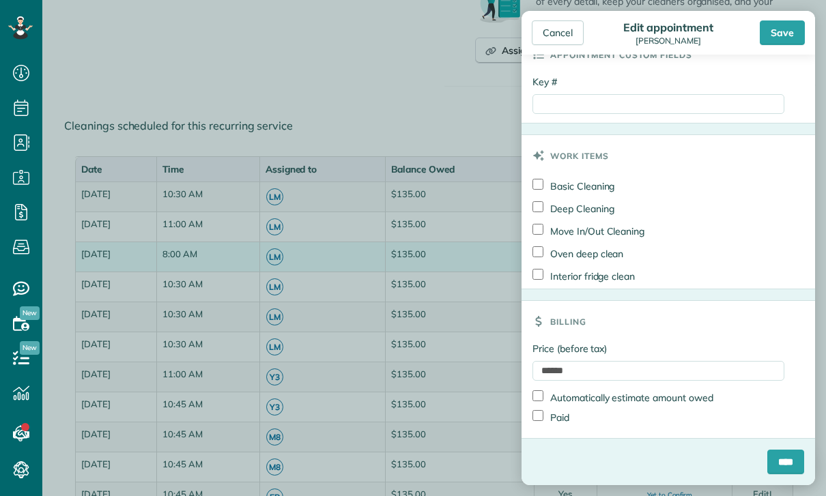
scroll to position [651, 0]
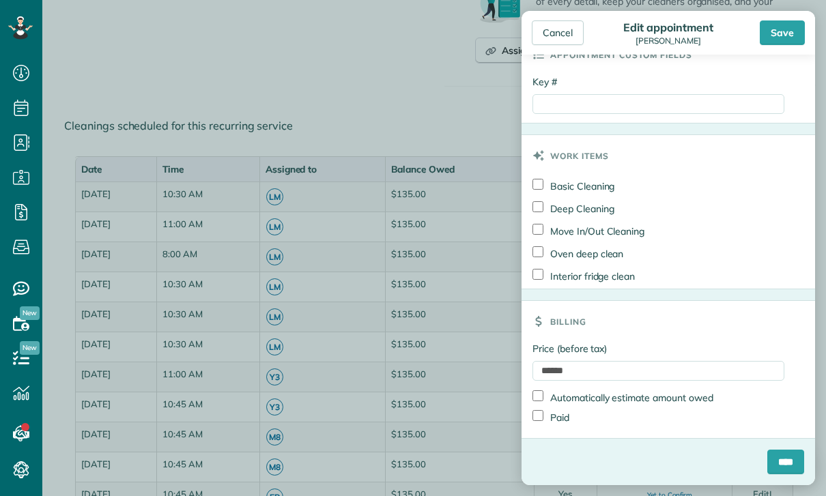
click at [557, 422] on label "Paid" at bounding box center [550, 417] width 37 height 14
click at [602, 108] on input "Key #" at bounding box center [658, 104] width 252 height 20
paste input "**********"
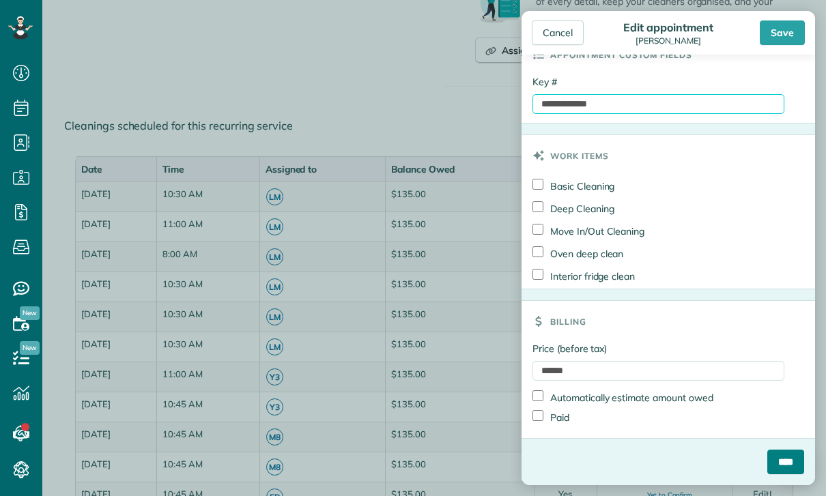
type input "**********"
click at [783, 455] on input "****" at bounding box center [785, 462] width 37 height 25
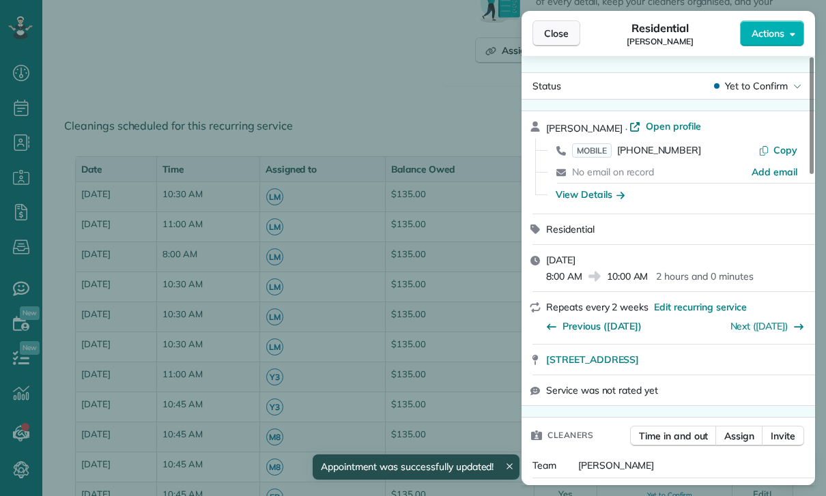
click at [553, 30] on span "Close" at bounding box center [556, 34] width 25 height 14
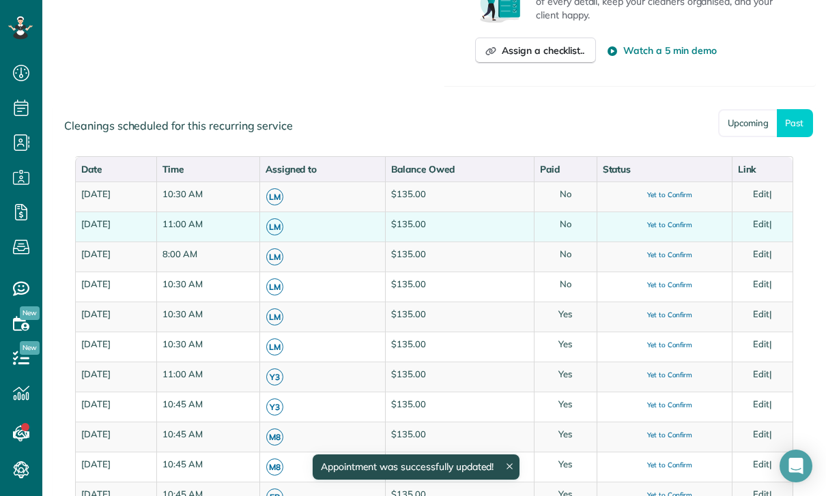
click at [768, 220] on link "Edit" at bounding box center [761, 223] width 16 height 11
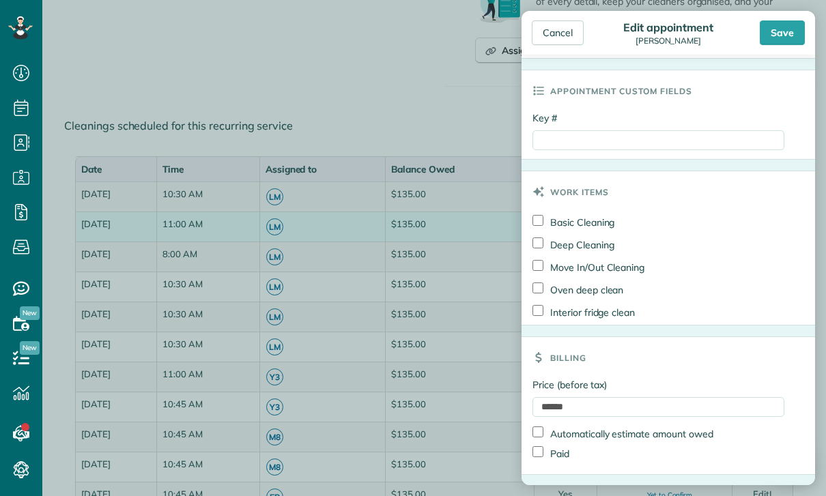
scroll to position [614, 0]
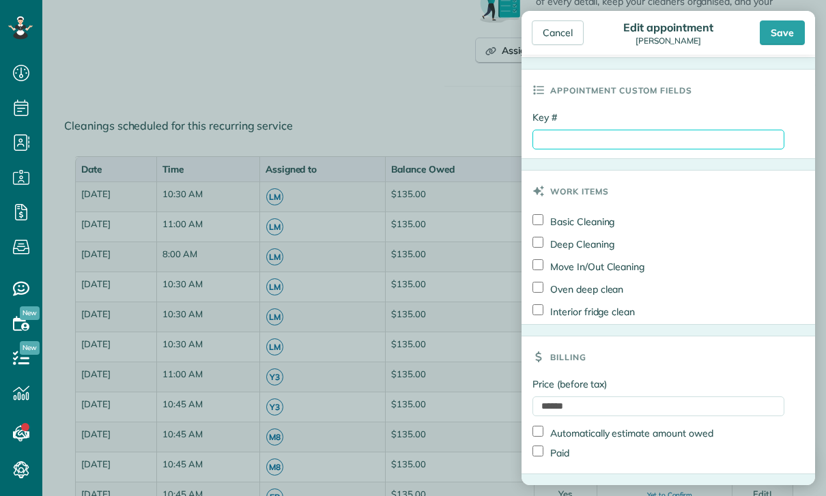
click at [593, 149] on input "Key #" at bounding box center [658, 140] width 252 height 20
paste input "**********"
type input "**********"
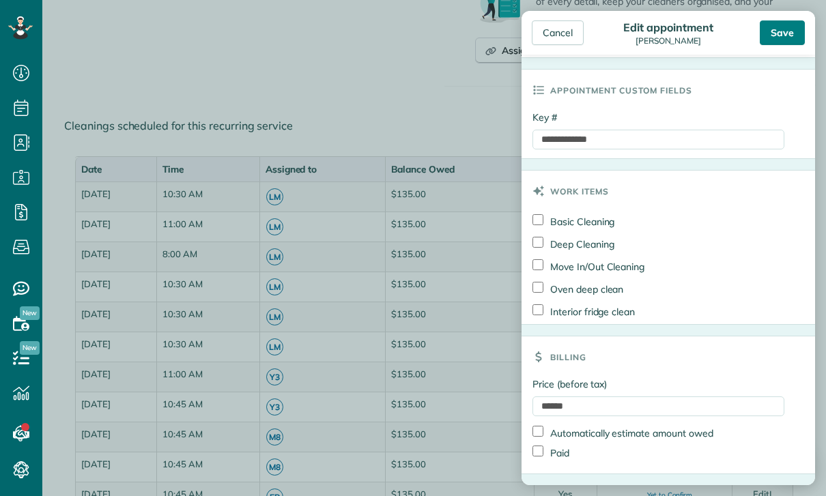
click at [783, 28] on div "Save" at bounding box center [781, 32] width 45 height 25
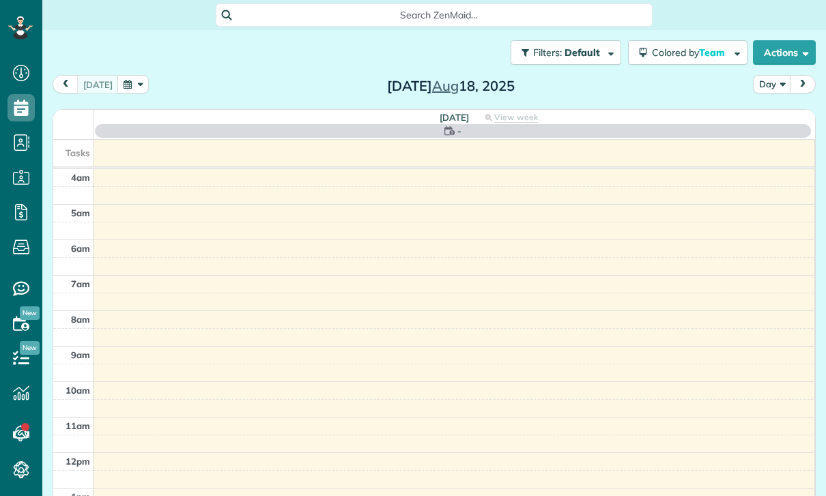
scroll to position [107, 0]
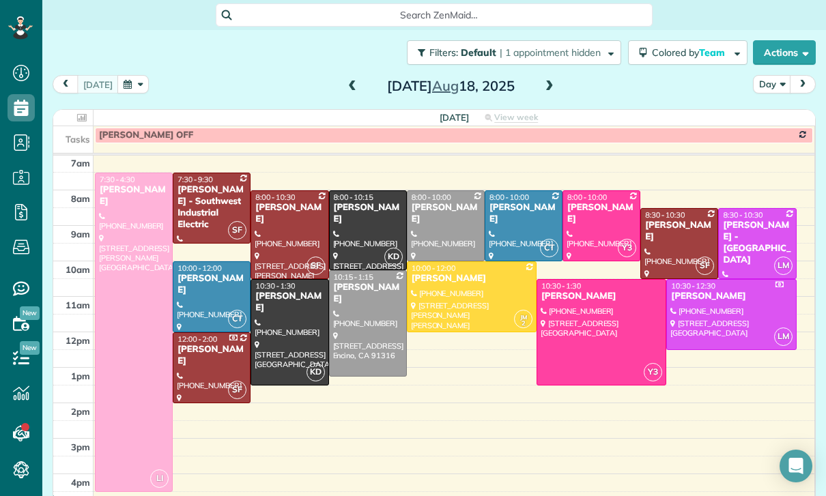
click at [352, 95] on span at bounding box center [352, 86] width 15 height 20
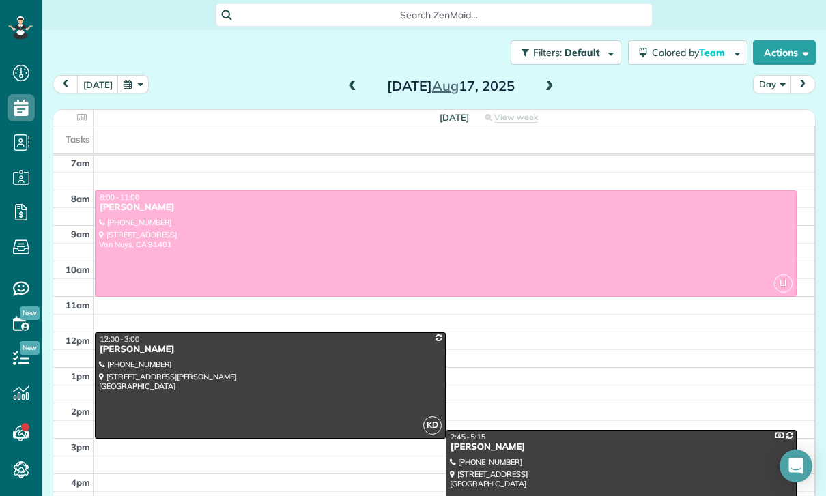
click at [349, 93] on span at bounding box center [352, 86] width 15 height 20
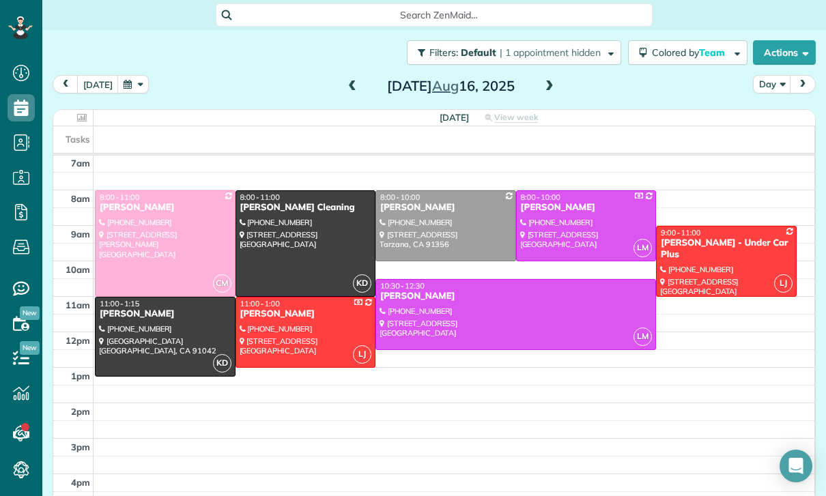
click at [336, 85] on div "[DATE] Day [DATE]" at bounding box center [434, 87] width 763 height 25
click at [341, 85] on div "[DATE]" at bounding box center [450, 86] width 218 height 22
click at [349, 94] on span at bounding box center [352, 86] width 15 height 20
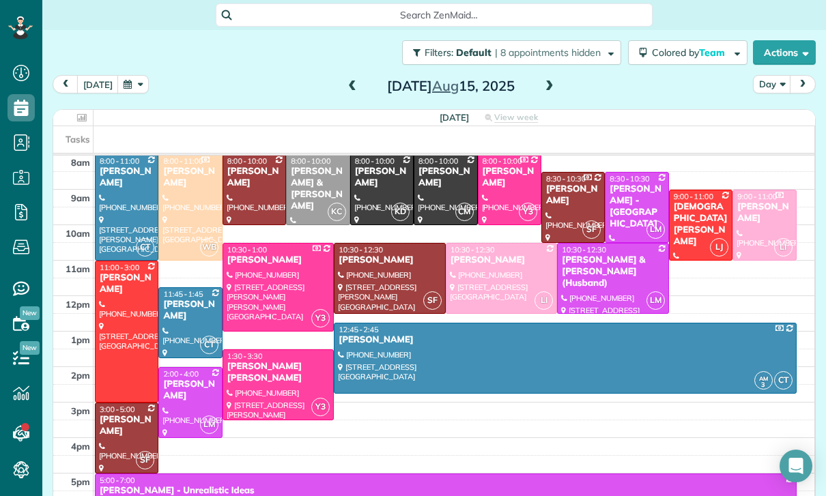
scroll to position [146, 0]
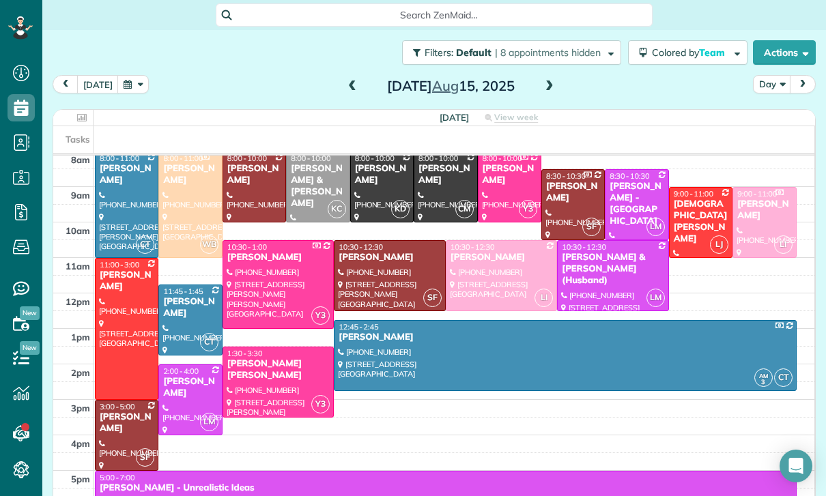
click at [177, 311] on div "[PERSON_NAME]" at bounding box center [189, 307] width 55 height 23
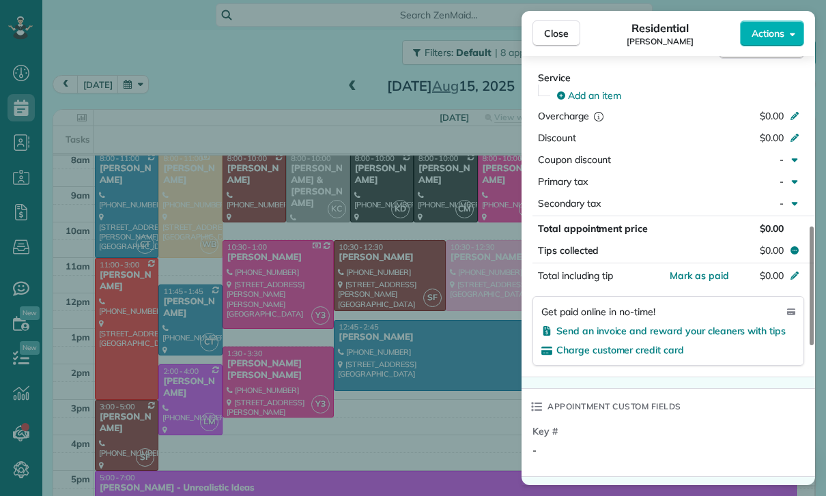
scroll to position [673, 0]
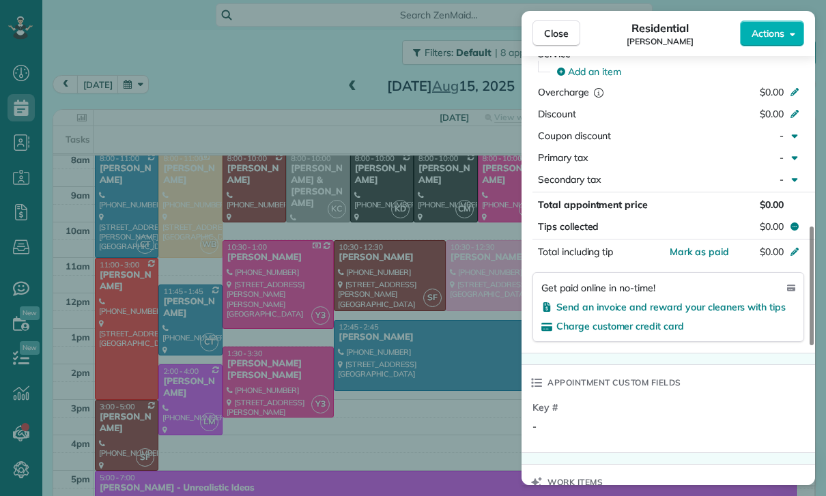
click at [461, 377] on div "Close Residential [PERSON_NAME] Actions Status Yet to Confirm [PERSON_NAME] · O…" at bounding box center [413, 248] width 826 height 496
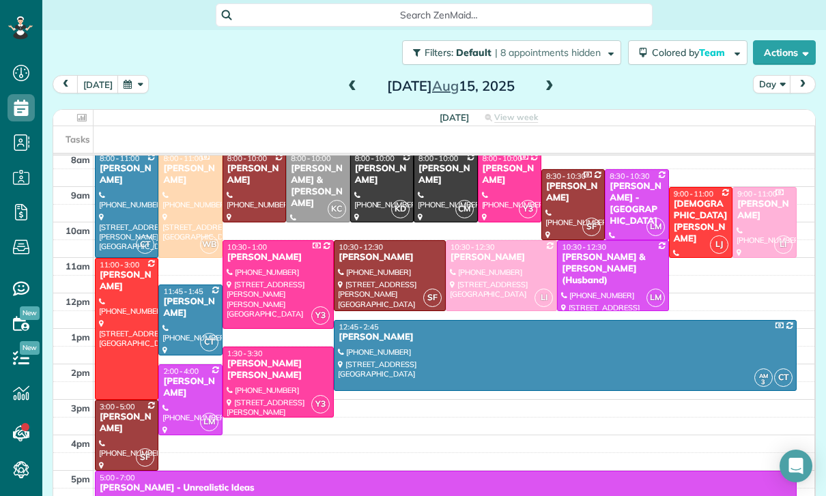
click at [692, 224] on div at bounding box center [700, 223] width 62 height 70
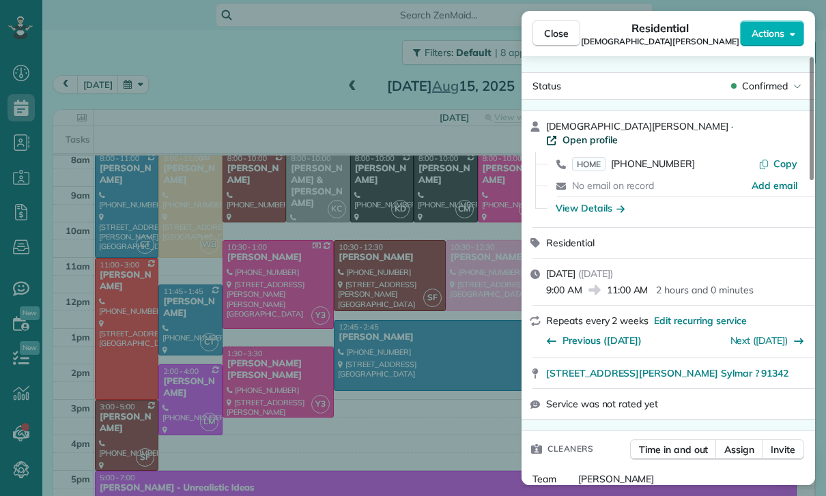
click at [617, 133] on span "Open profile" at bounding box center [589, 140] width 55 height 14
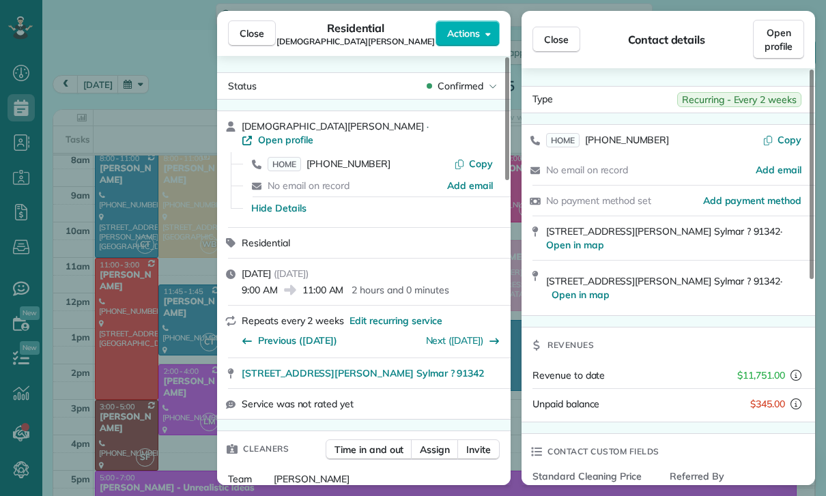
click at [662, 42] on span "Contact details" at bounding box center [666, 39] width 77 height 16
click at [568, 38] on button "Close" at bounding box center [556, 40] width 48 height 26
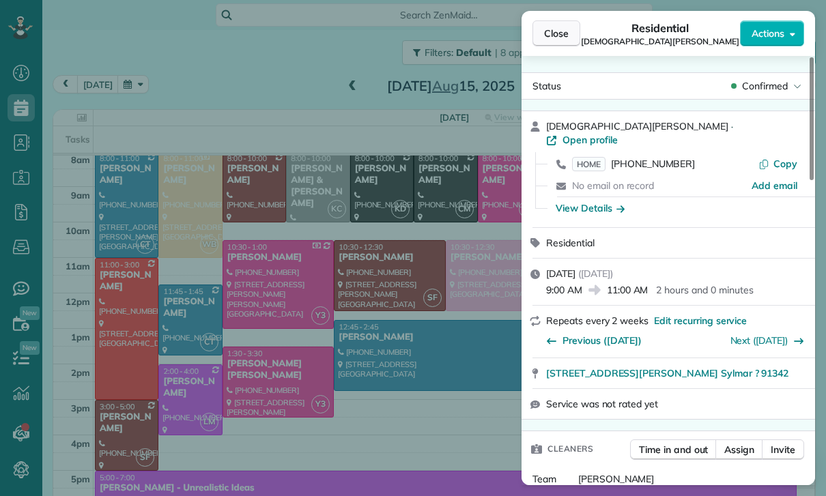
click at [549, 38] on span "Close" at bounding box center [556, 34] width 25 height 14
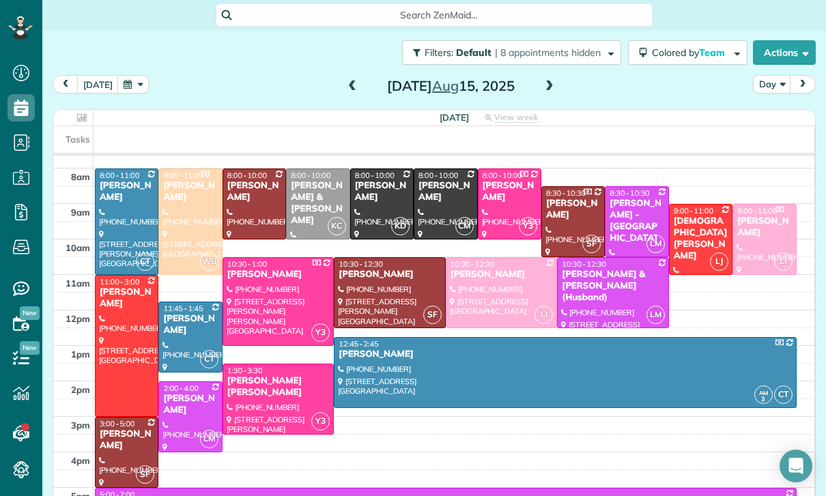
scroll to position [115, 0]
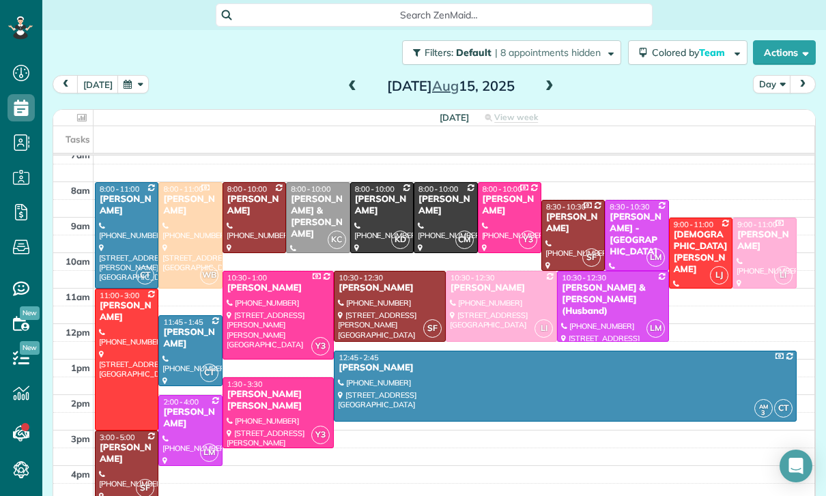
click at [347, 81] on span at bounding box center [352, 87] width 15 height 12
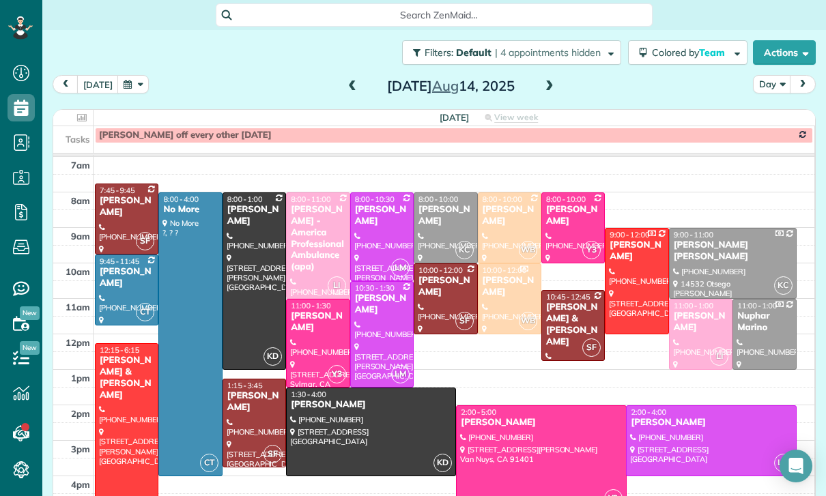
scroll to position [113, 0]
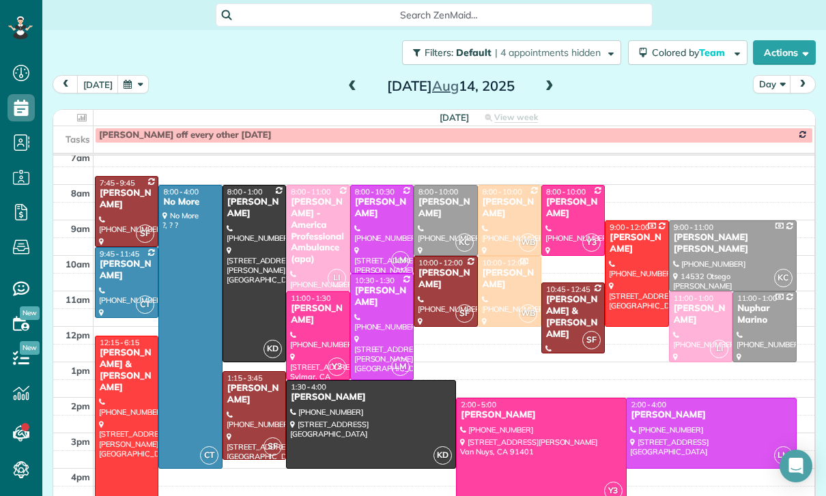
click at [135, 75] on button "button" at bounding box center [132, 84] width 31 height 18
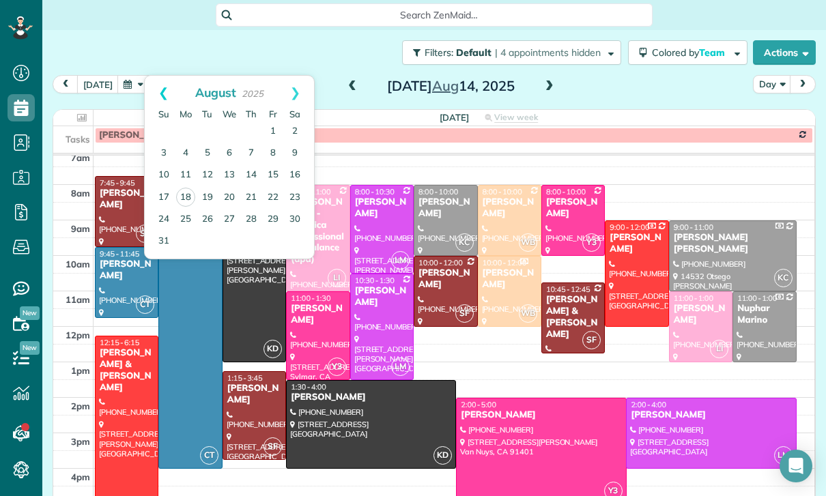
click at [164, 76] on link "Prev" at bounding box center [164, 93] width 38 height 34
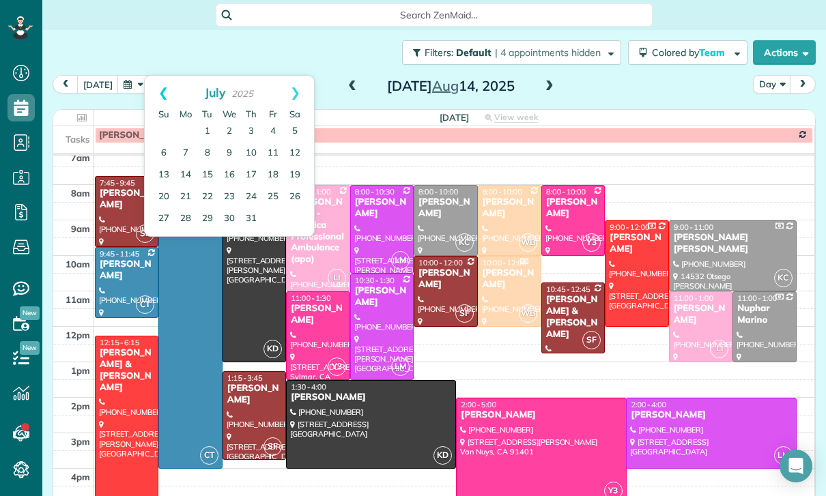
click at [157, 76] on link "Prev" at bounding box center [164, 93] width 38 height 34
click at [158, 76] on link "Prev" at bounding box center [164, 93] width 38 height 34
click at [148, 76] on link "Prev" at bounding box center [164, 93] width 38 height 34
click at [251, 143] on link "10" at bounding box center [251, 154] width 22 height 22
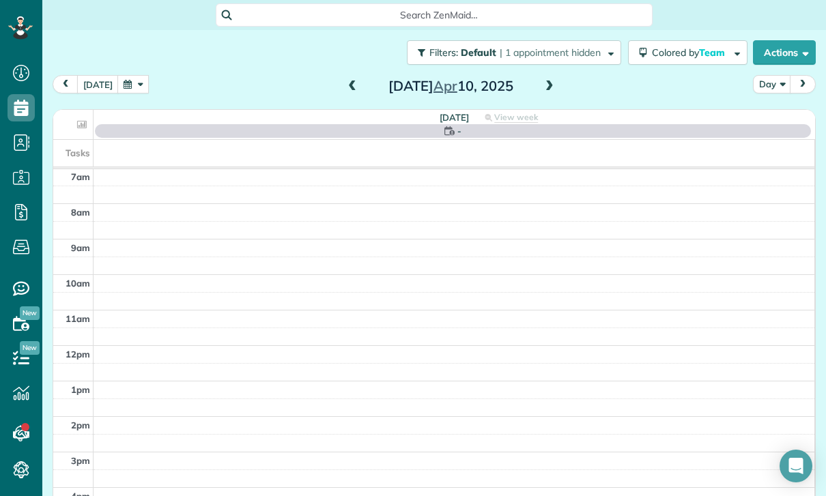
scroll to position [107, 0]
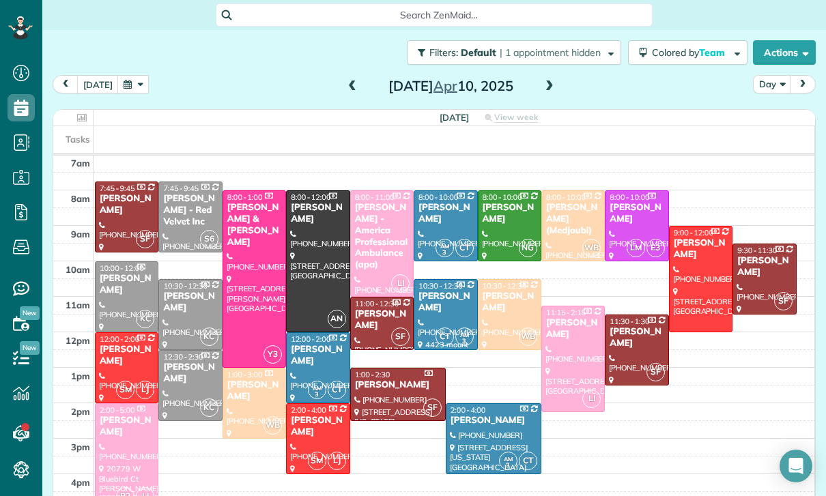
click at [258, 249] on div at bounding box center [254, 279] width 62 height 176
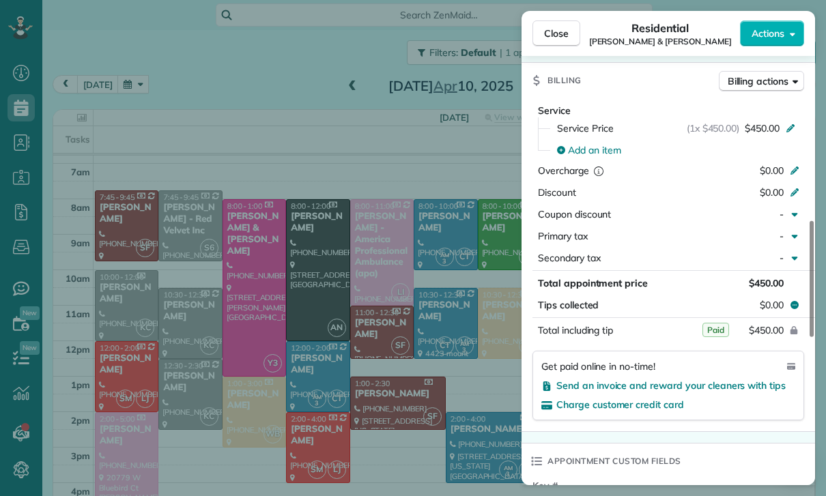
scroll to position [107, 0]
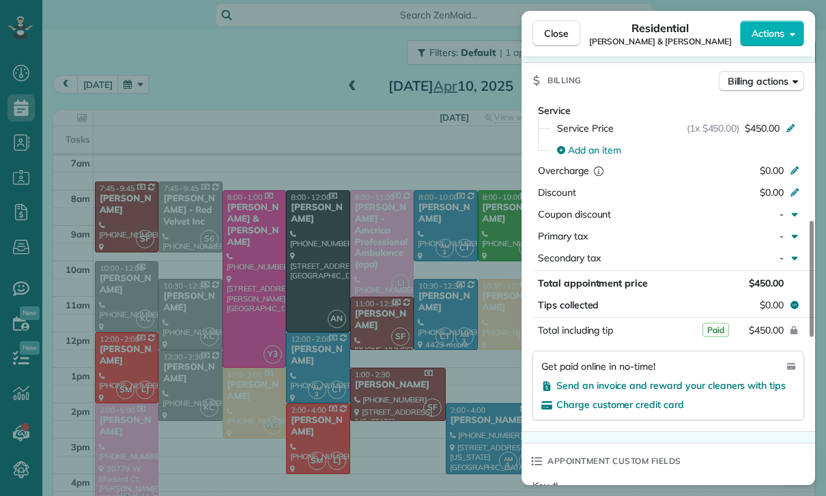
click at [178, 60] on div "Close Residential Tiffany & Zach Calig Actions Status Confirmed Tiffany & Zach …" at bounding box center [413, 248] width 826 height 496
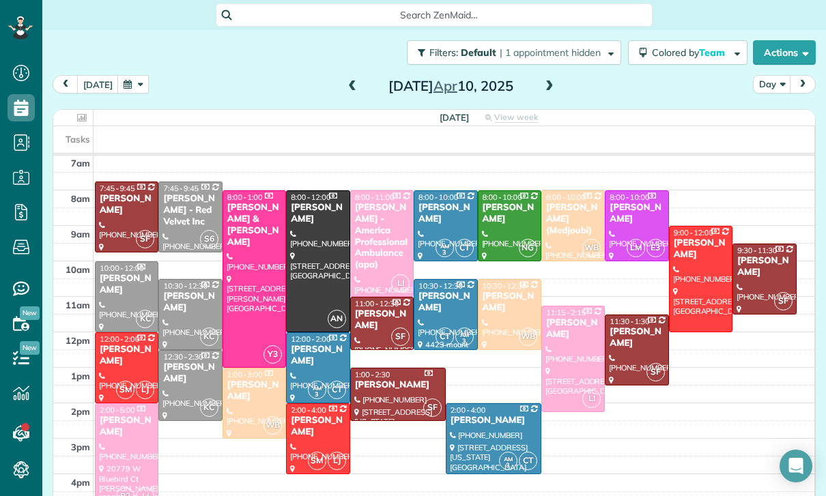
click at [129, 75] on button "button" at bounding box center [132, 84] width 31 height 18
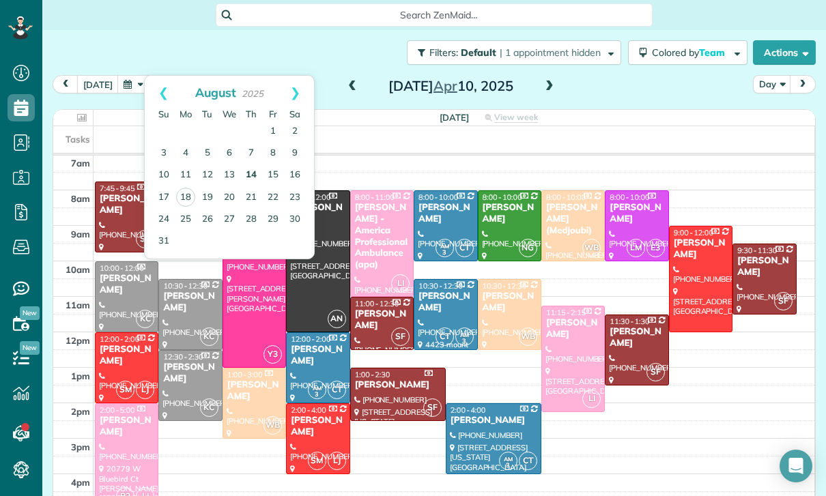
click at [244, 164] on link "14" at bounding box center [251, 175] width 22 height 22
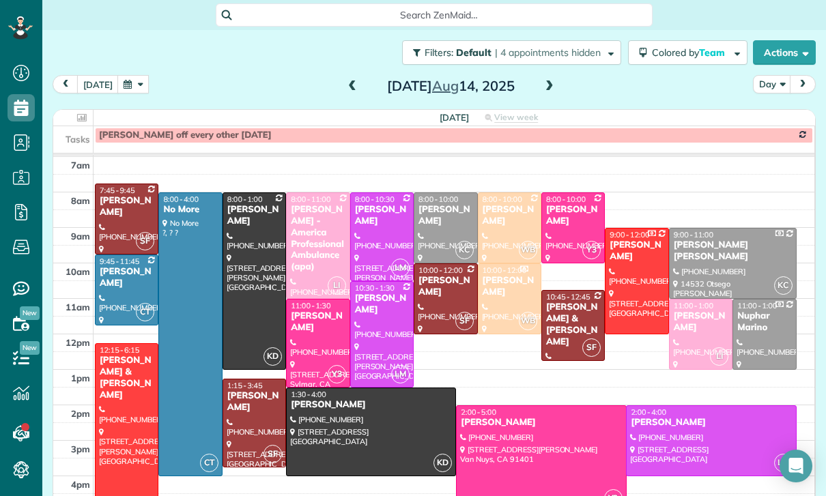
scroll to position [107, 0]
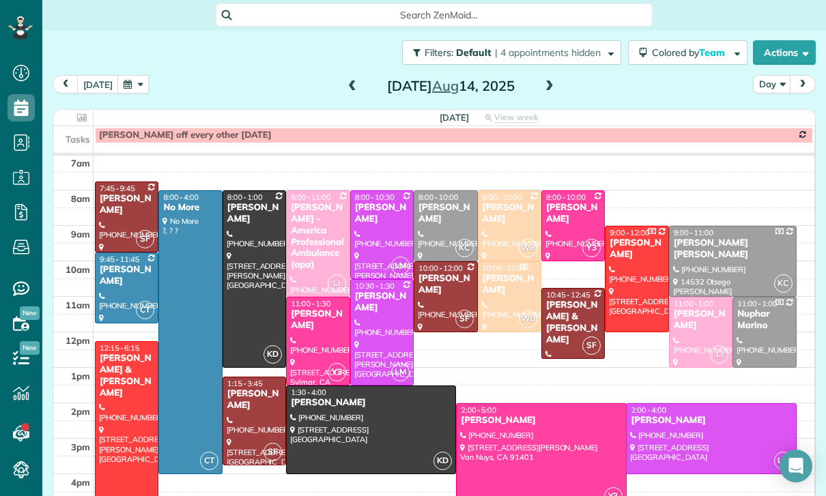
click at [140, 75] on button "button" at bounding box center [132, 84] width 31 height 18
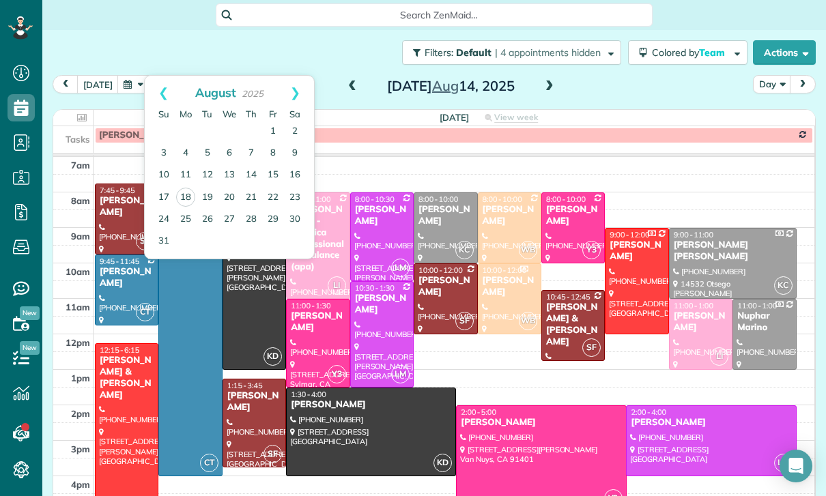
scroll to position [105, 0]
click at [594, 75] on div "today Day Thursday Aug 14, 2025" at bounding box center [434, 87] width 763 height 25
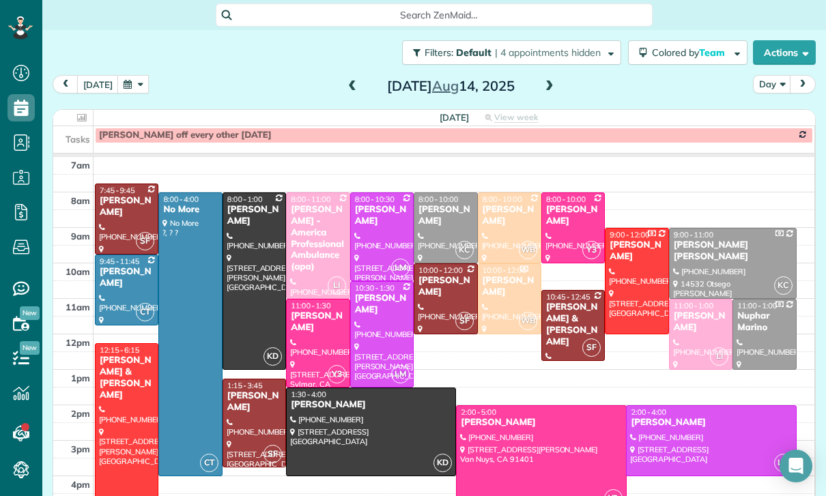
click at [351, 81] on span at bounding box center [352, 87] width 15 height 12
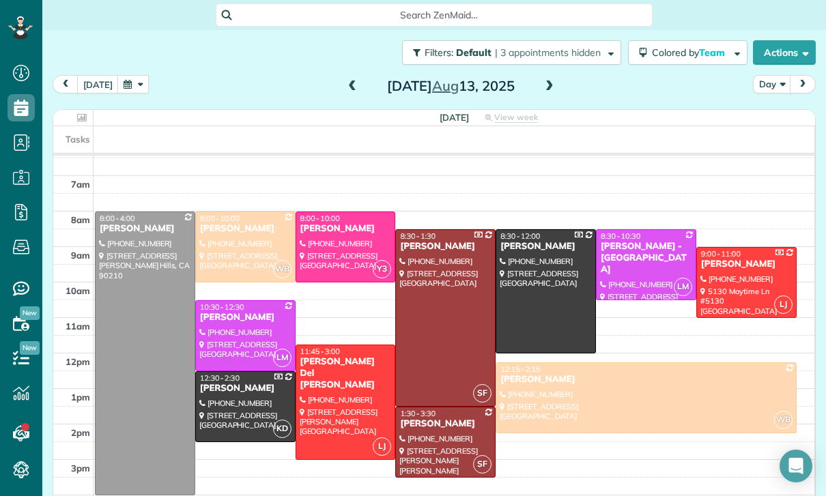
scroll to position [107, 0]
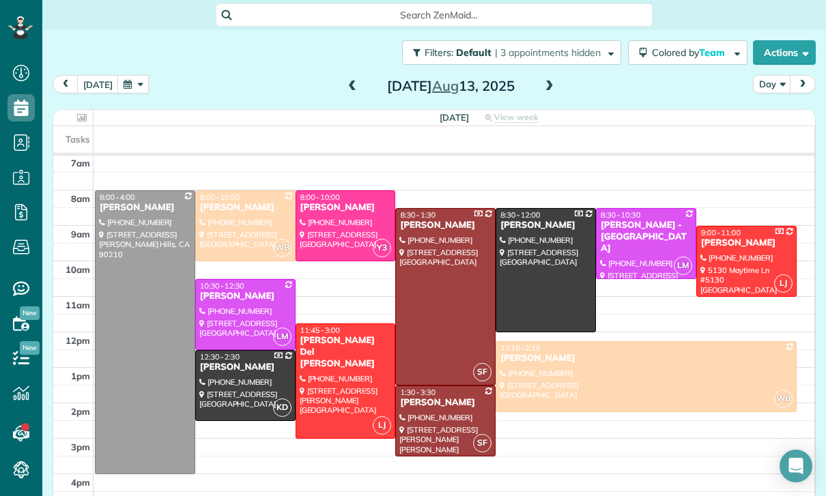
click at [429, 397] on div "Joy McMaster" at bounding box center [445, 403] width 92 height 12
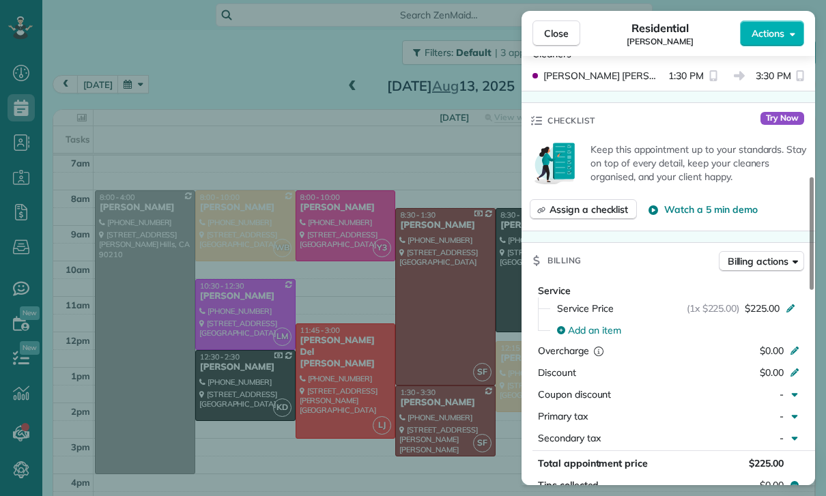
scroll to position [504, 0]
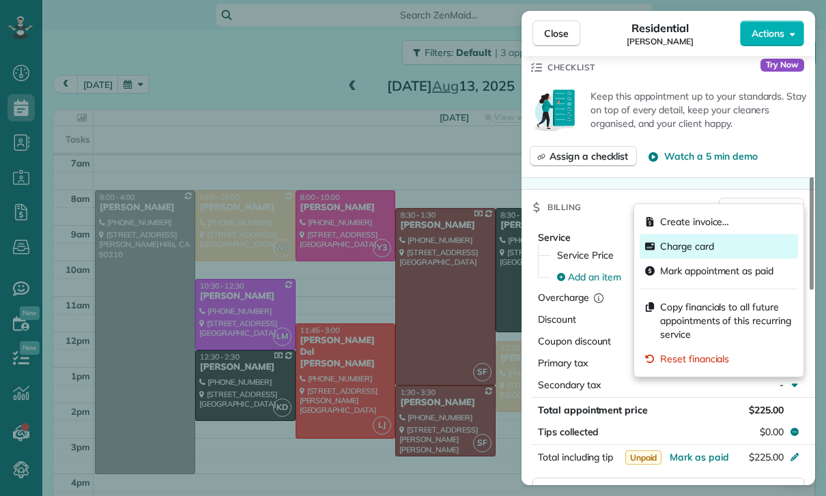
click at [692, 251] on span "Charge card" at bounding box center [687, 246] width 54 height 14
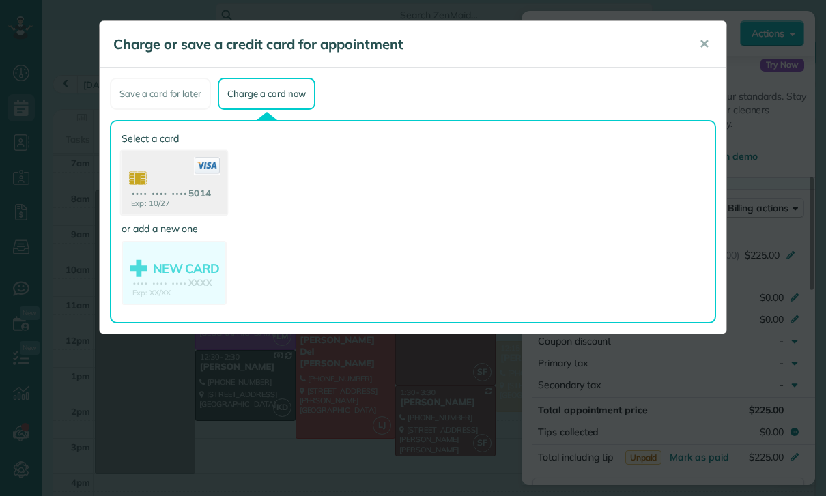
click at [181, 186] on use at bounding box center [173, 184] width 105 height 66
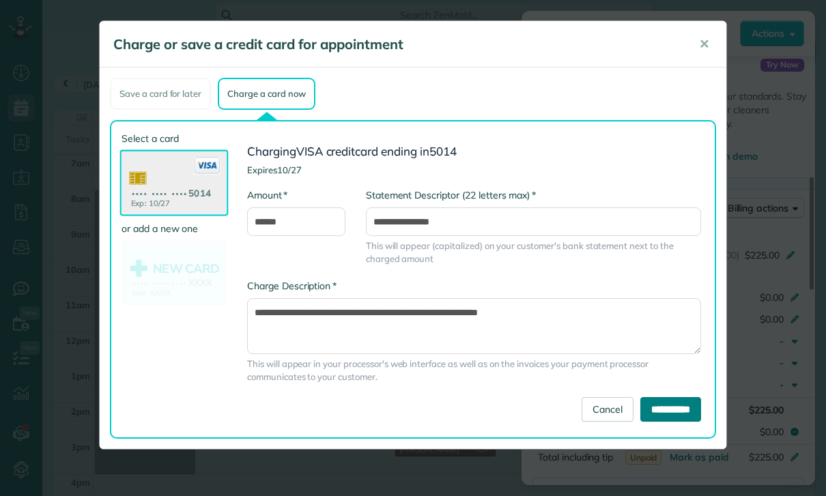
click at [663, 410] on input "**********" at bounding box center [670, 409] width 61 height 25
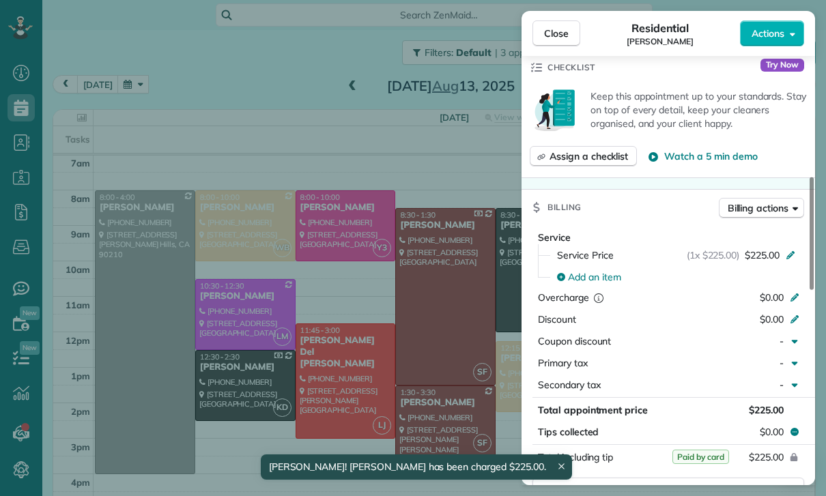
click at [376, 349] on div "Close Residential Joy McMaster Actions Status Yet to Confirm Joy McMaster · Ope…" at bounding box center [413, 248] width 826 height 496
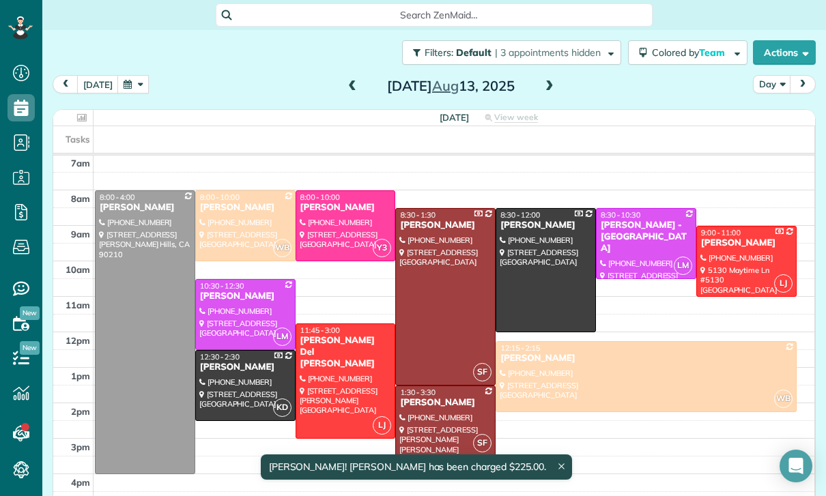
click at [129, 75] on button "button" at bounding box center [132, 84] width 31 height 18
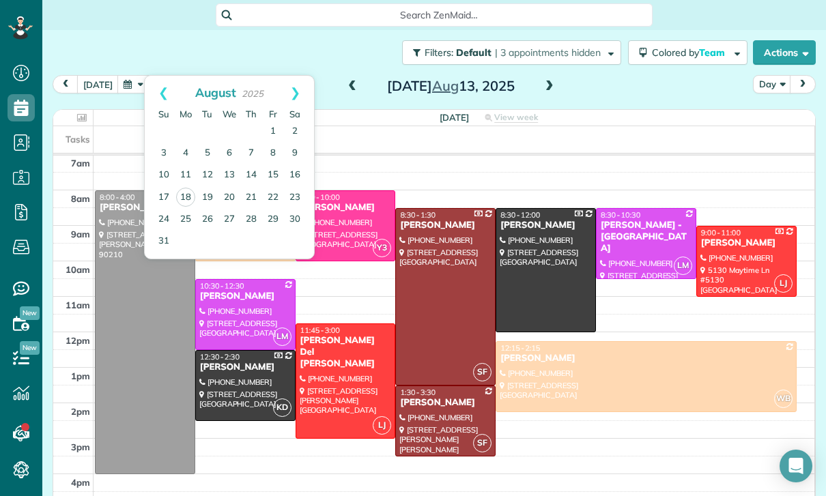
click at [352, 81] on span at bounding box center [352, 87] width 15 height 12
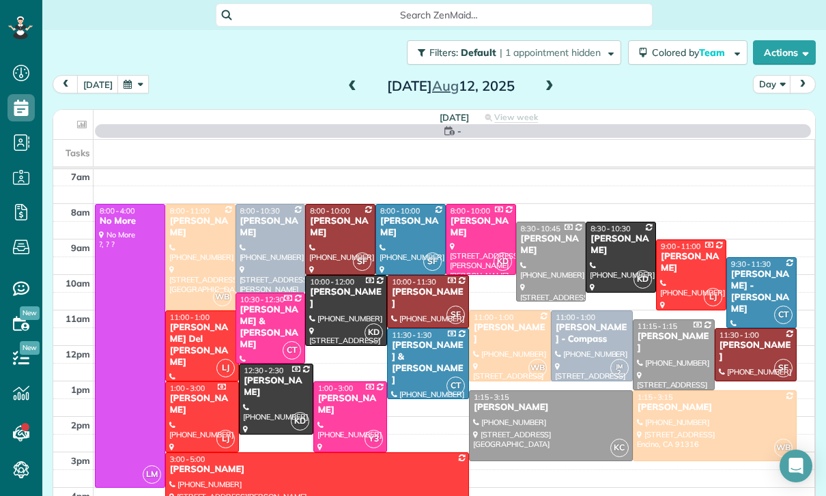
scroll to position [107, 0]
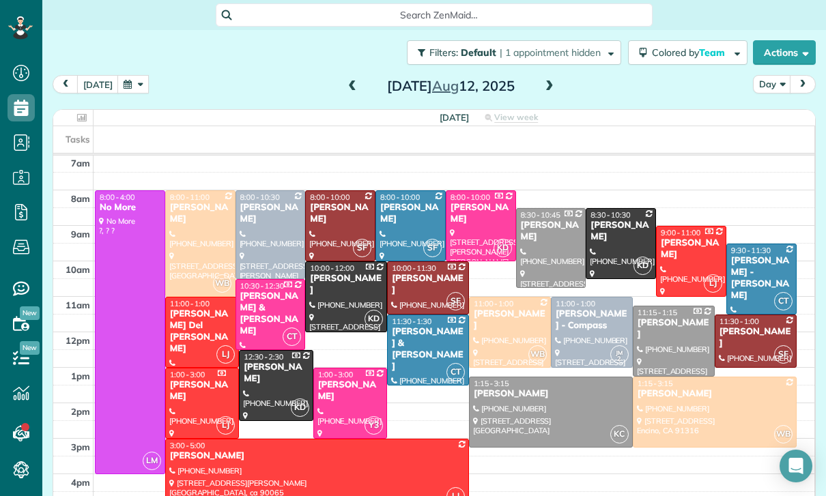
click at [754, 248] on div at bounding box center [761, 279] width 69 height 70
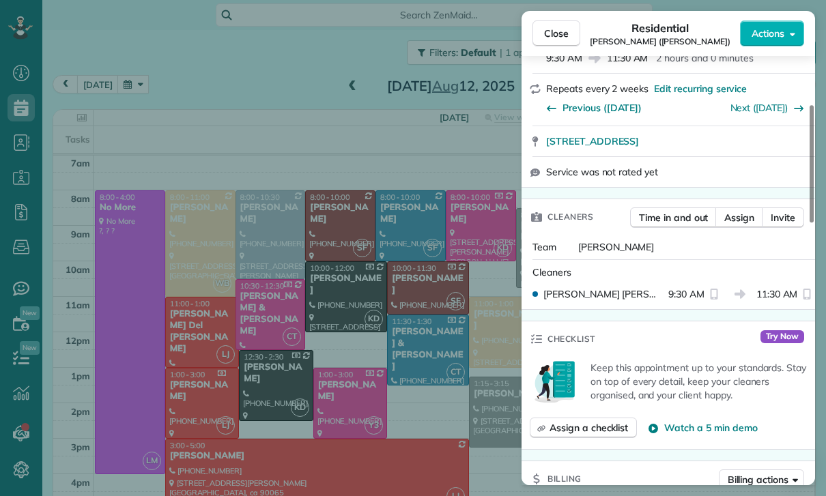
scroll to position [378, 0]
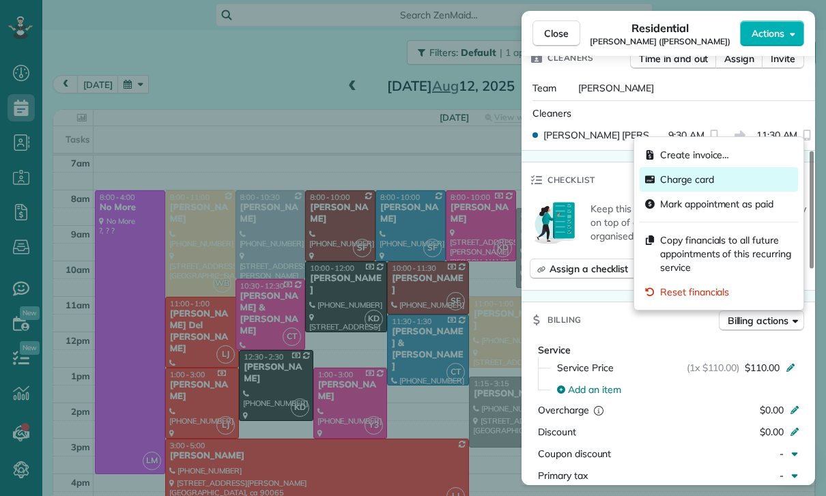
click at [700, 183] on span "Charge card" at bounding box center [687, 180] width 54 height 14
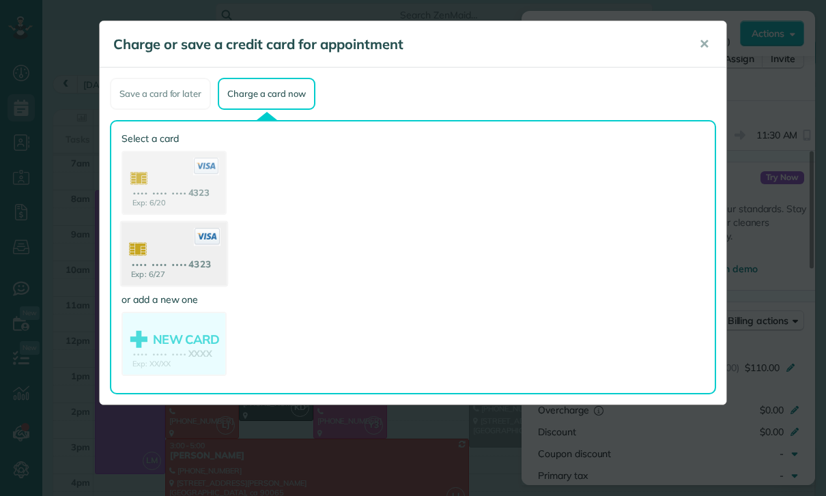
click at [179, 266] on use at bounding box center [173, 255] width 105 height 66
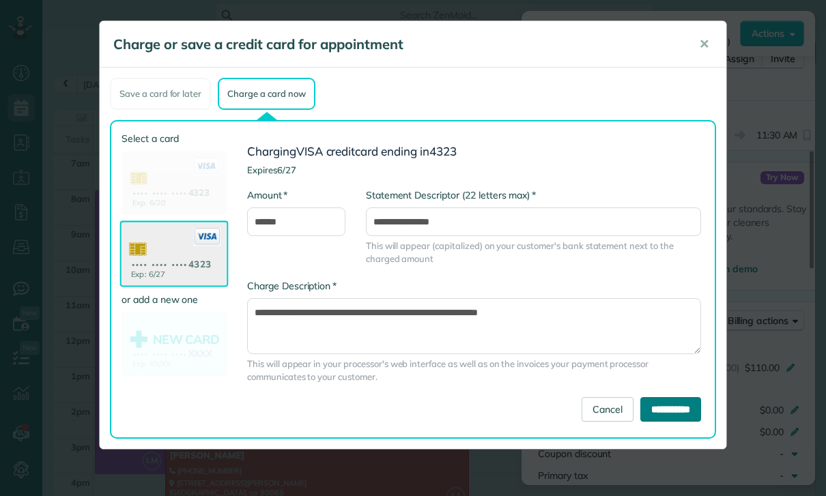
click at [671, 400] on input "**********" at bounding box center [670, 409] width 61 height 25
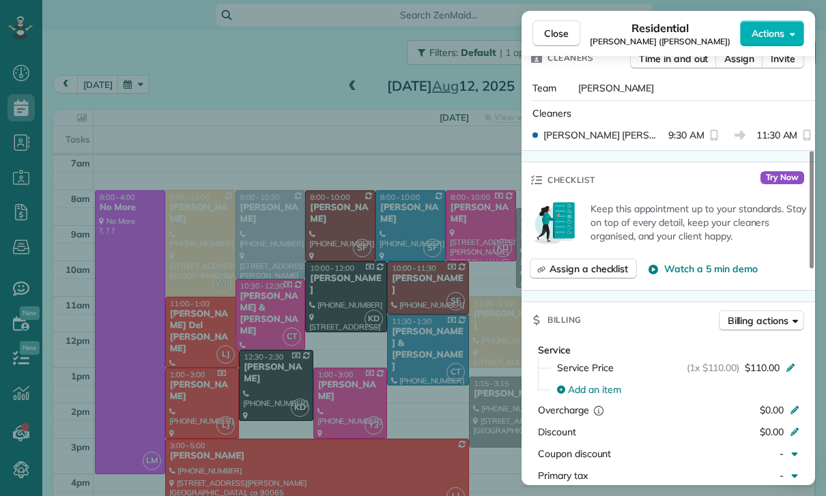
click at [467, 362] on div "Close Residential Jack Palaski (John W. Palaski) Actions Status Yet to Confirm …" at bounding box center [413, 248] width 826 height 496
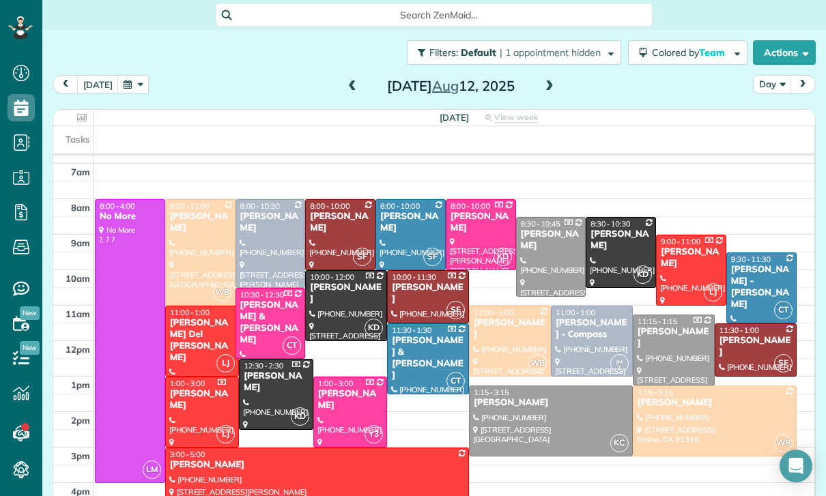
scroll to position [107, 0]
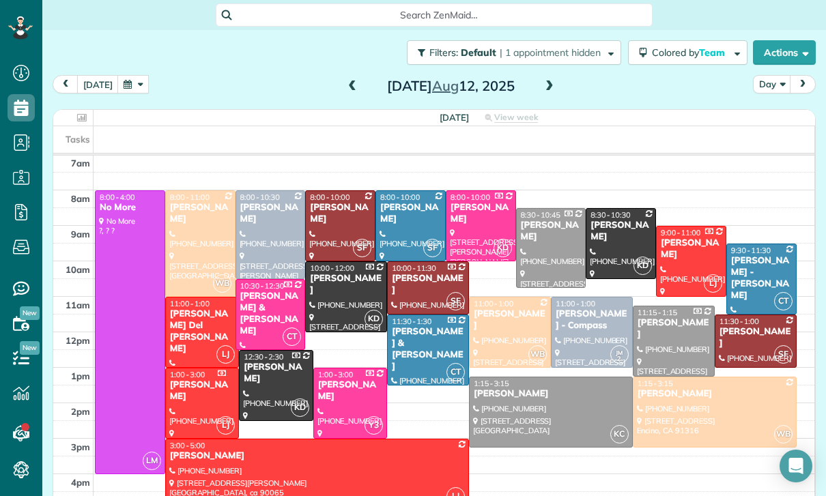
click at [120, 75] on button "button" at bounding box center [132, 84] width 31 height 18
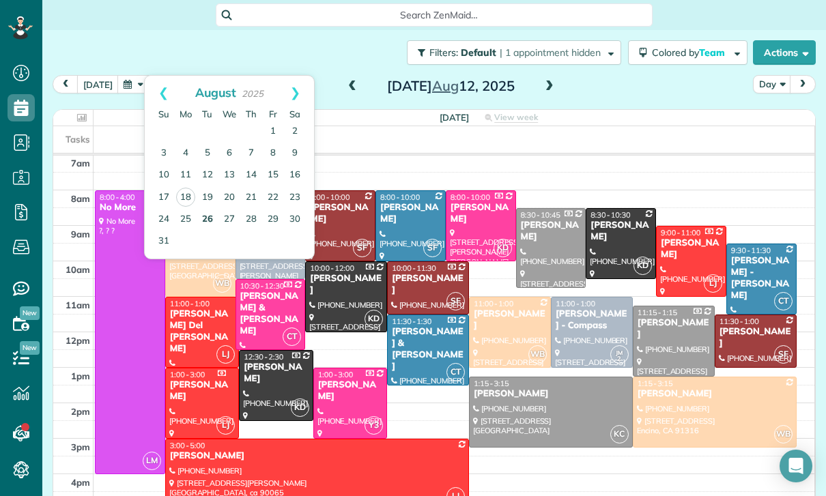
click at [209, 209] on link "26" at bounding box center [207, 220] width 22 height 22
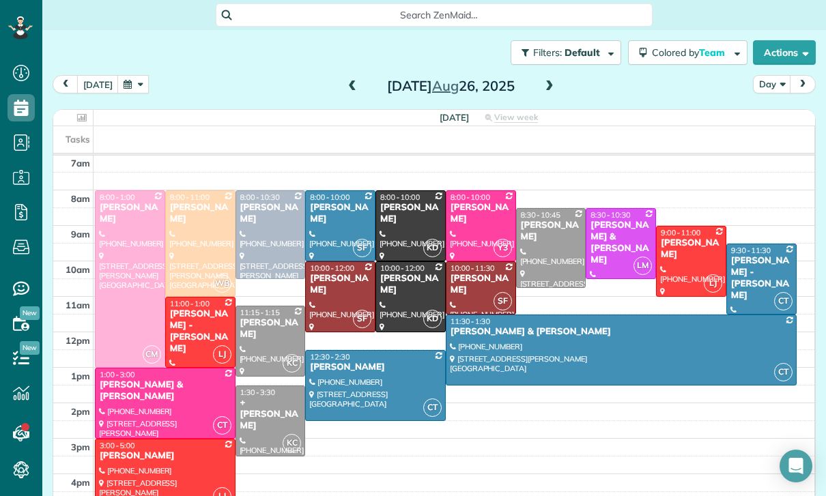
click at [117, 75] on button "button" at bounding box center [132, 84] width 31 height 18
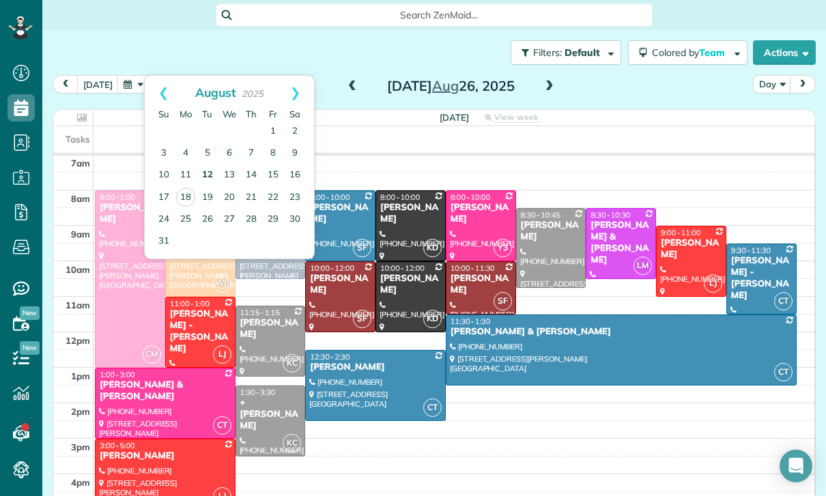
click at [208, 164] on link "12" at bounding box center [207, 175] width 22 height 22
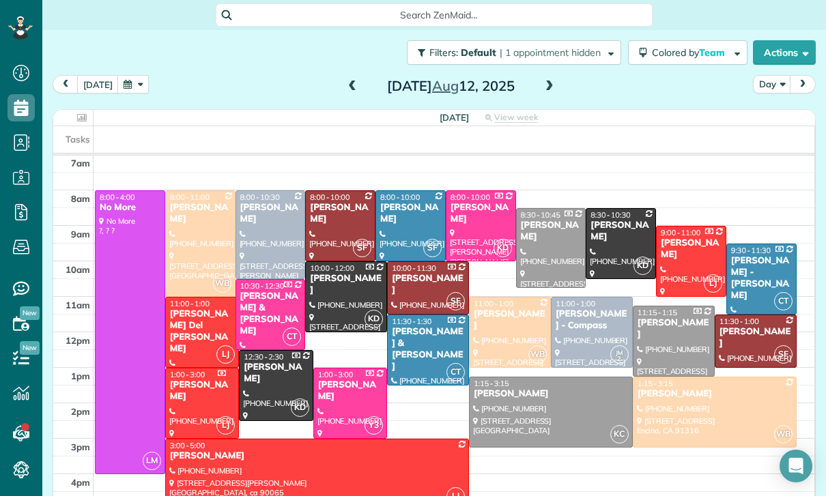
click at [202, 211] on div at bounding box center [200, 243] width 69 height 105
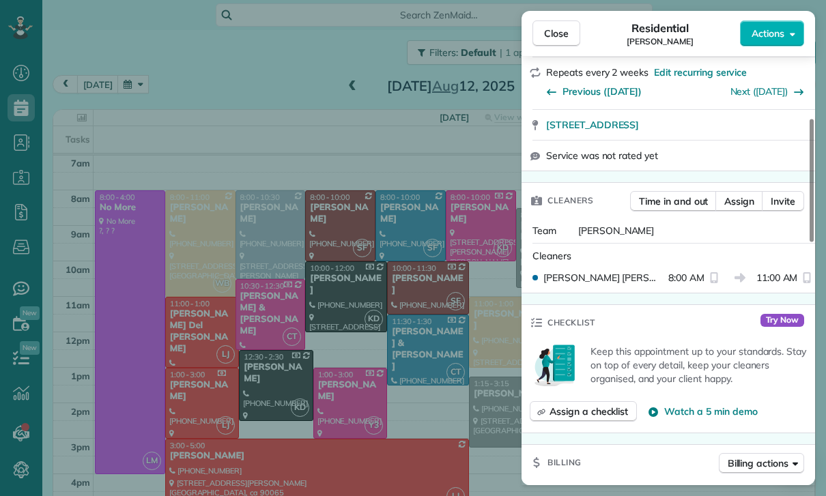
scroll to position [256, 0]
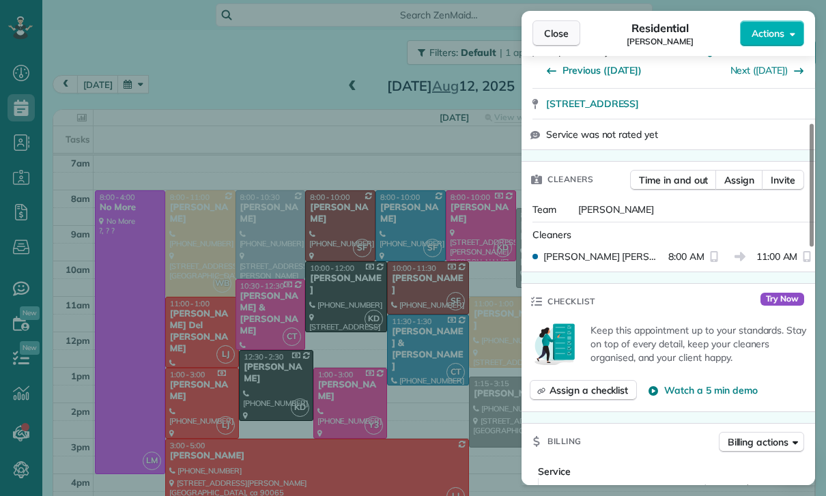
click at [561, 30] on span "Close" at bounding box center [556, 34] width 25 height 14
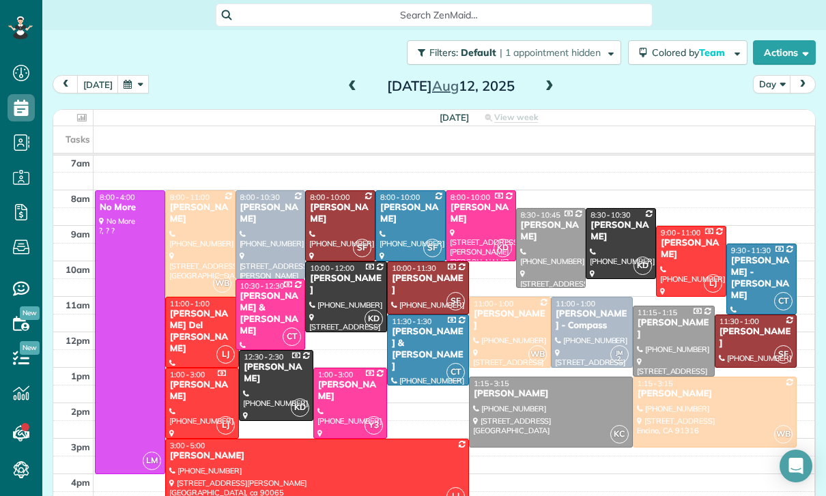
click at [125, 75] on button "button" at bounding box center [132, 84] width 31 height 18
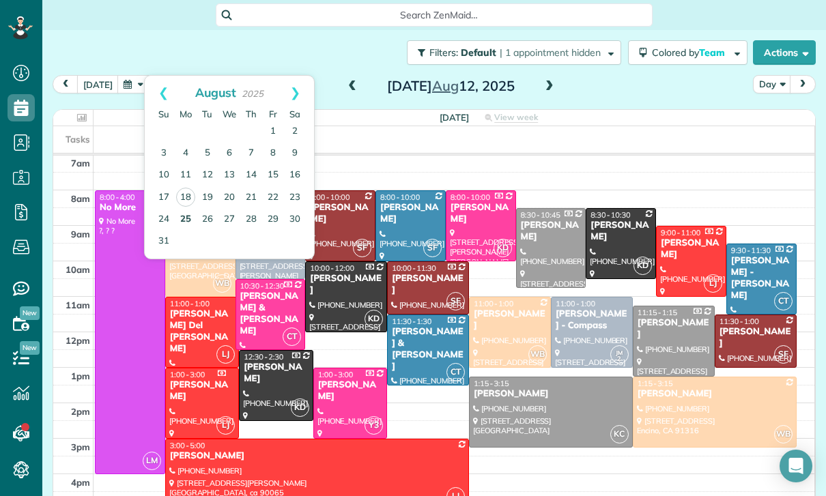
click at [190, 209] on link "25" at bounding box center [186, 220] width 22 height 22
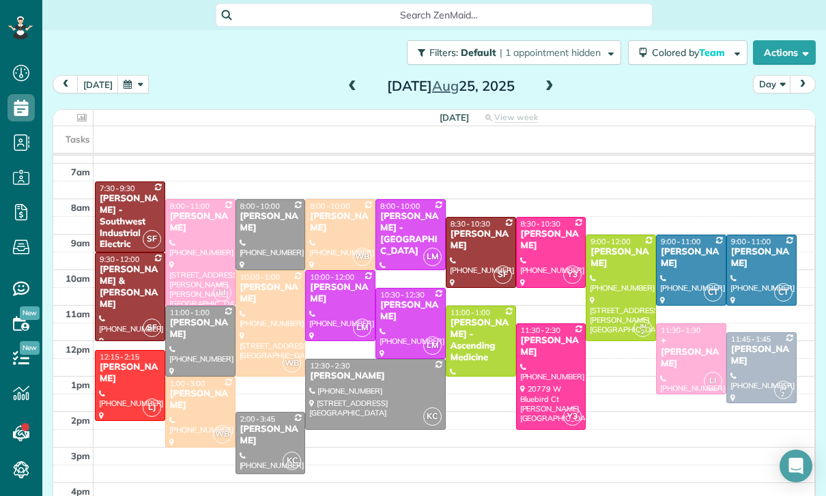
scroll to position [107, 0]
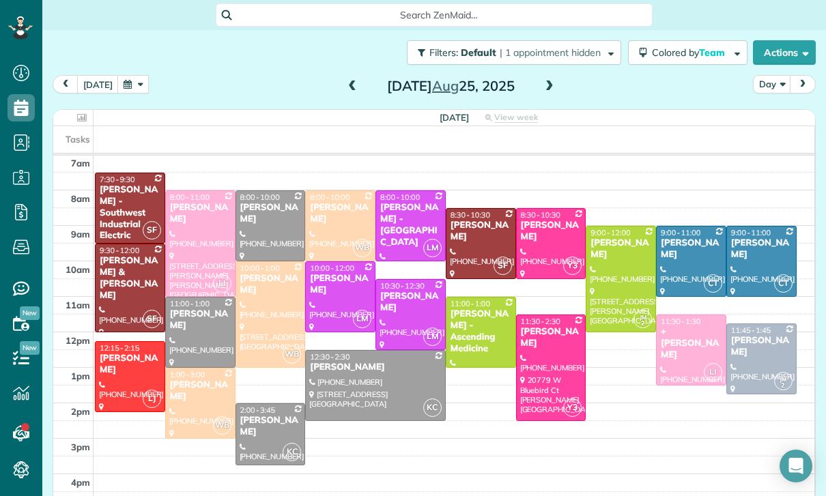
click at [547, 81] on span at bounding box center [549, 87] width 15 height 12
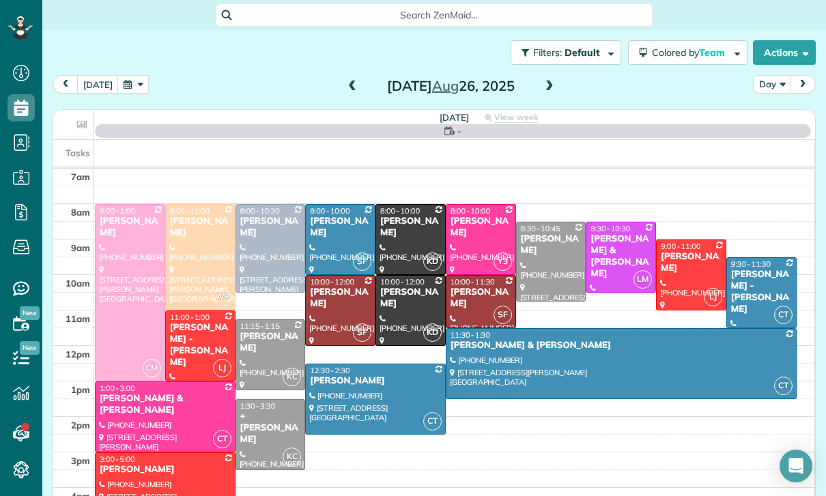
click at [128, 75] on button "button" at bounding box center [132, 84] width 31 height 18
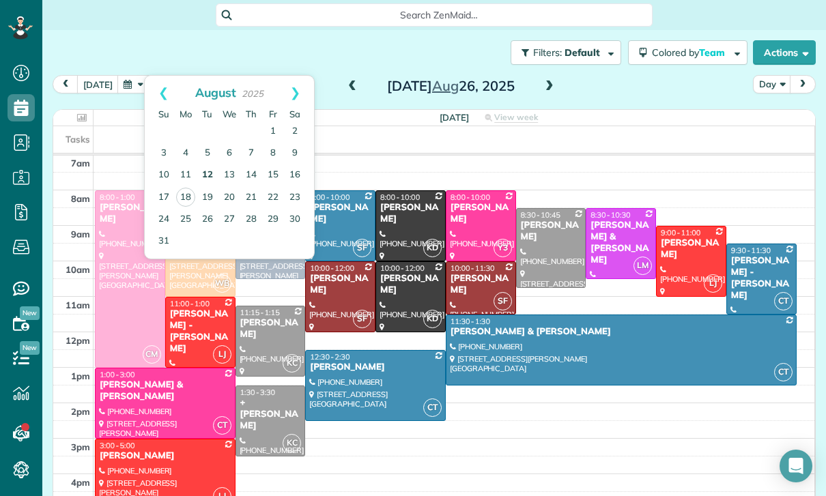
click at [207, 164] on link "12" at bounding box center [207, 175] width 22 height 22
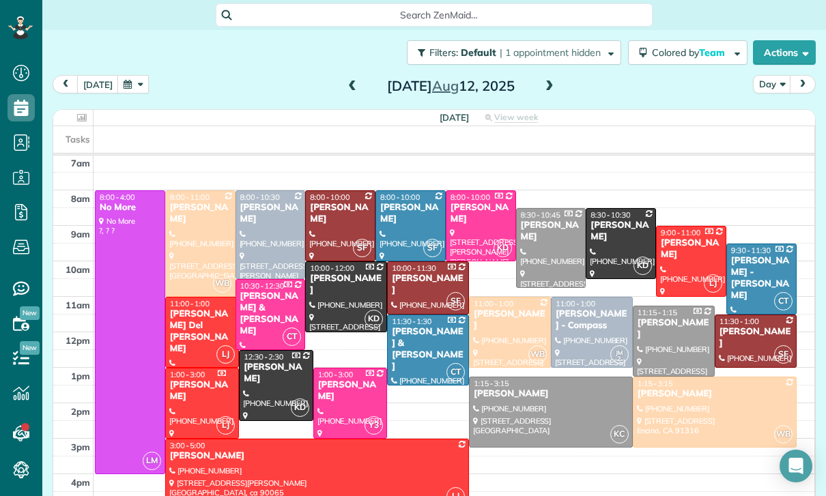
click at [692, 377] on div at bounding box center [714, 412] width 162 height 70
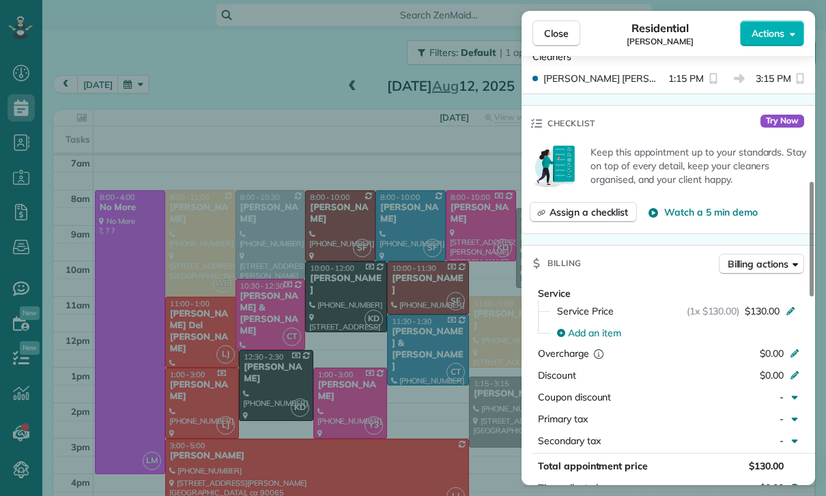
scroll to position [514, 0]
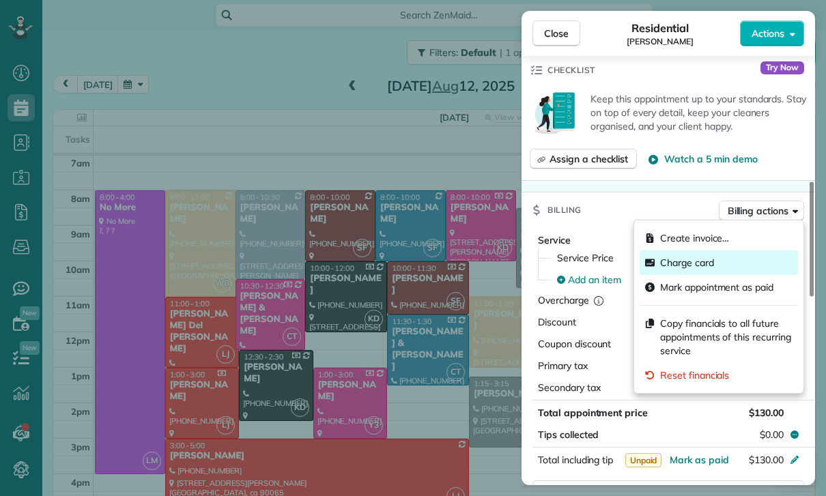
click at [691, 267] on span "Charge card" at bounding box center [687, 263] width 54 height 14
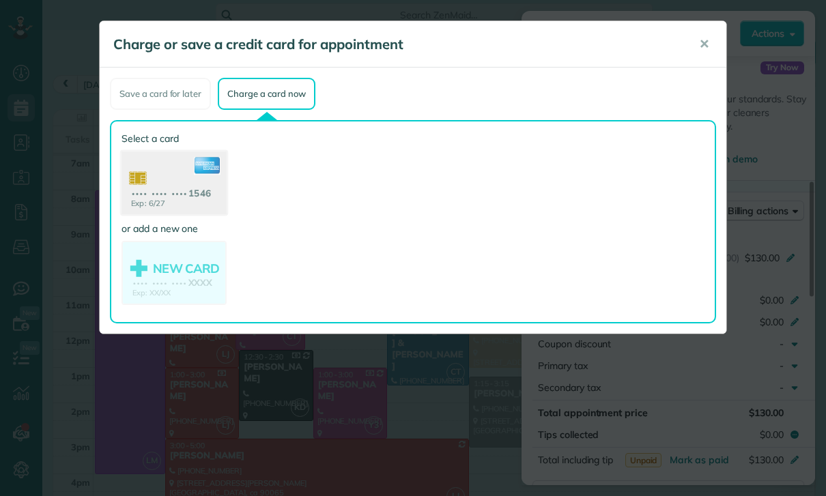
click at [179, 186] on use at bounding box center [173, 184] width 105 height 66
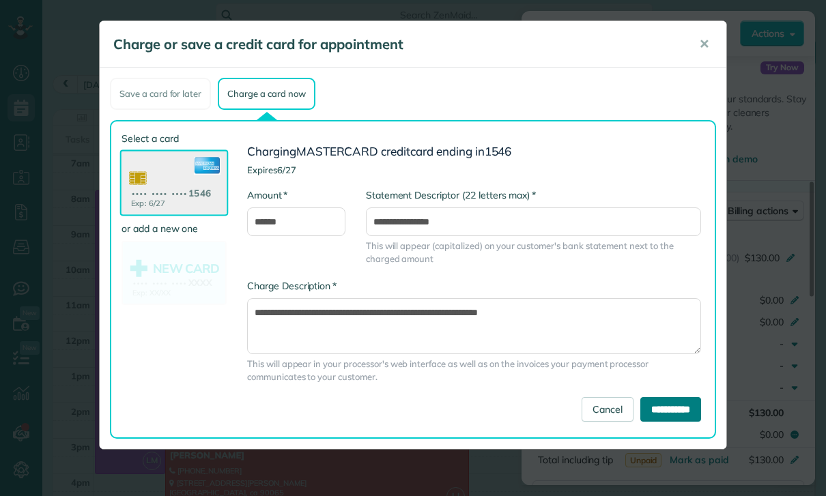
click at [655, 407] on input "**********" at bounding box center [670, 409] width 61 height 25
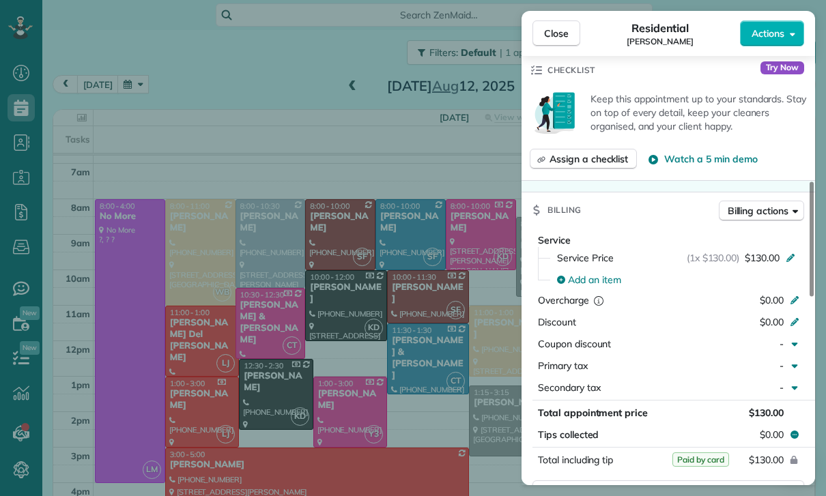
scroll to position [107, 0]
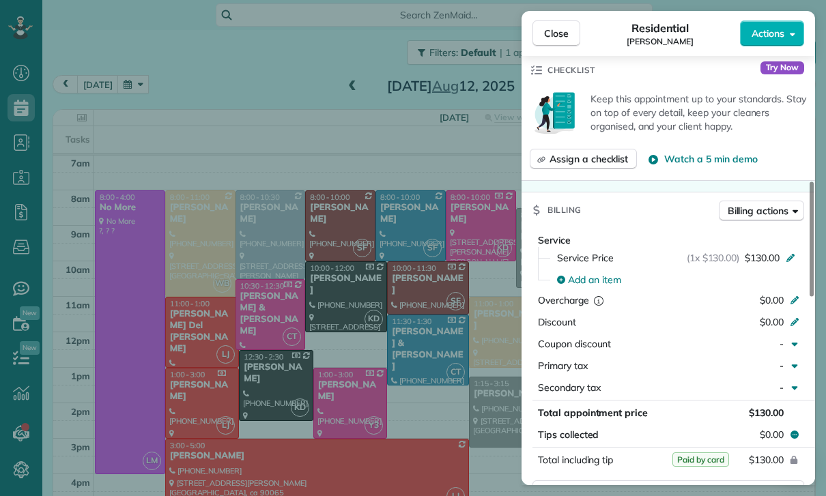
click at [314, 282] on div "Close Residential Cody Crutchley Actions Status Yet to Confirm Cody Crutchley ·…" at bounding box center [413, 248] width 826 height 496
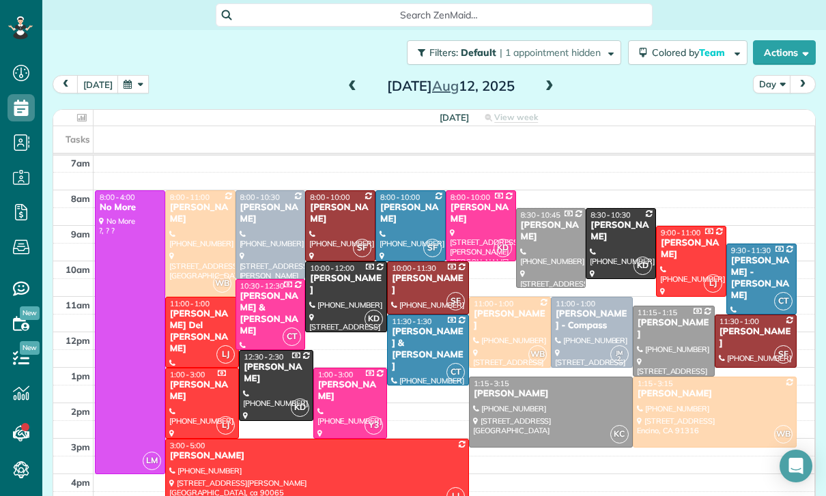
click at [128, 75] on button "button" at bounding box center [132, 84] width 31 height 18
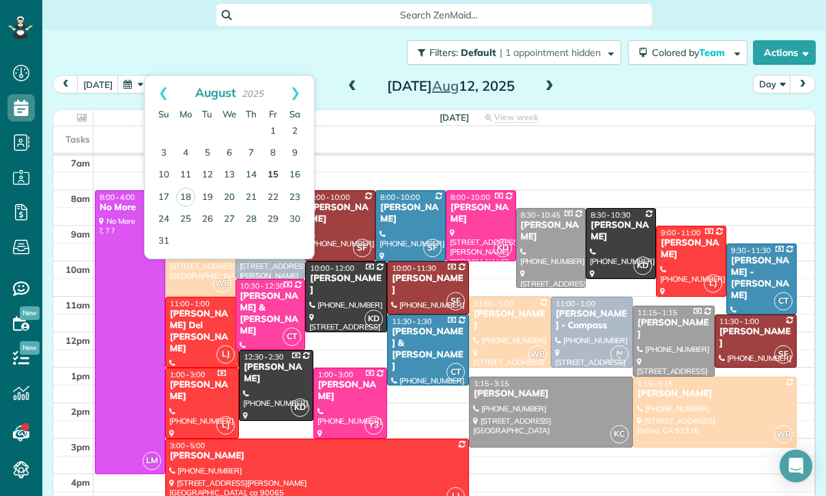
click at [278, 164] on link "15" at bounding box center [273, 175] width 22 height 22
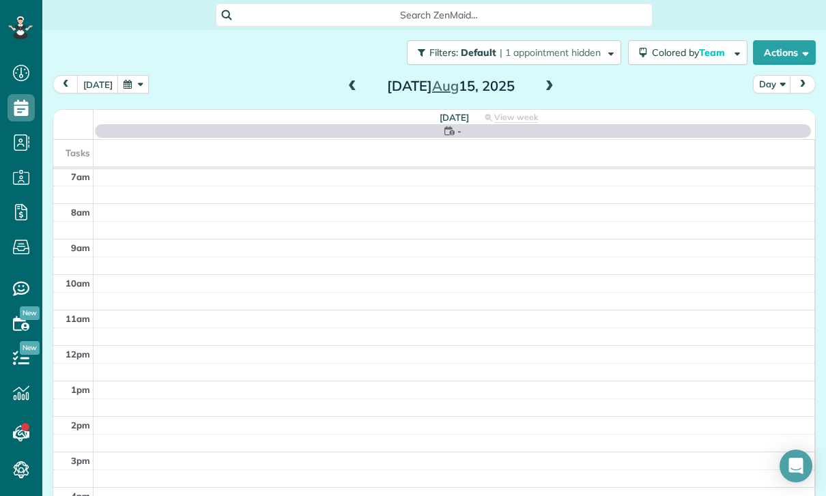
scroll to position [107, 0]
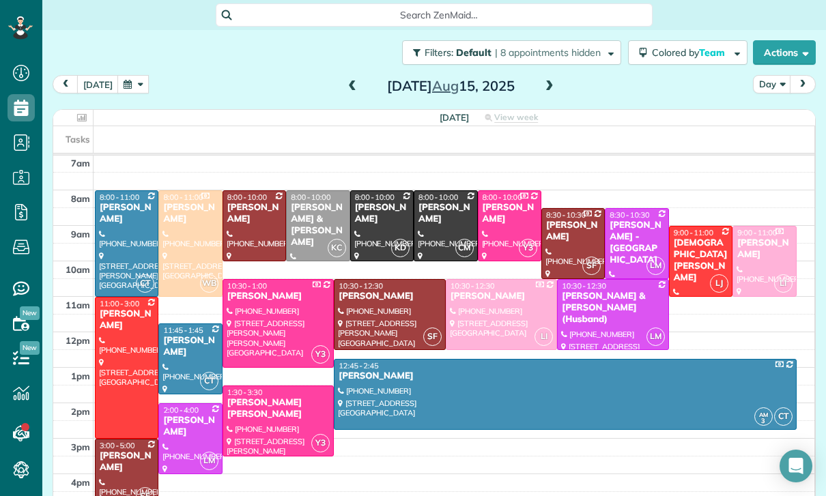
click at [128, 196] on div at bounding box center [127, 243] width 62 height 105
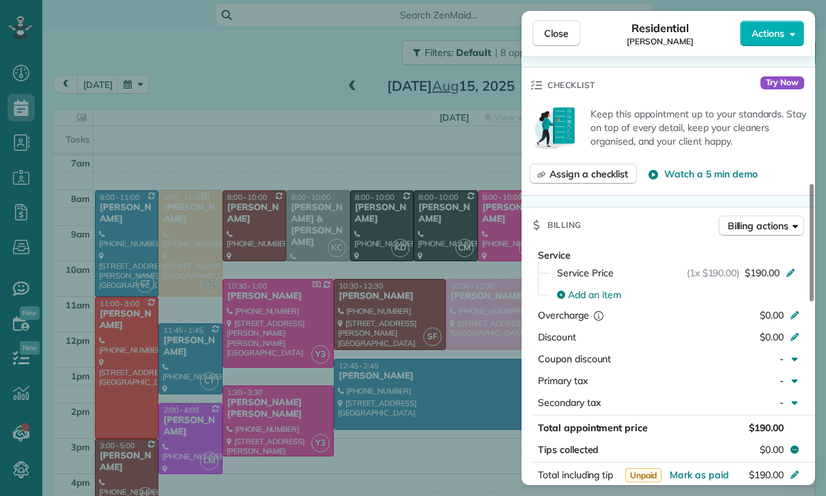
scroll to position [511, 0]
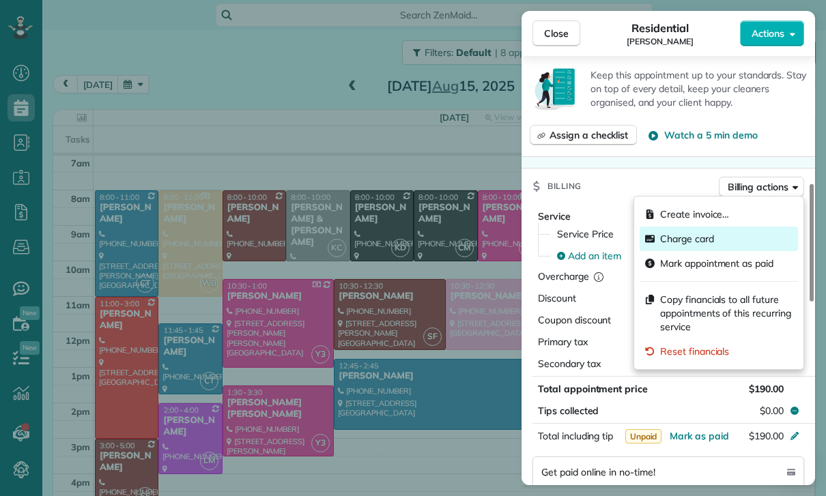
click at [688, 244] on span "Charge card" at bounding box center [687, 239] width 54 height 14
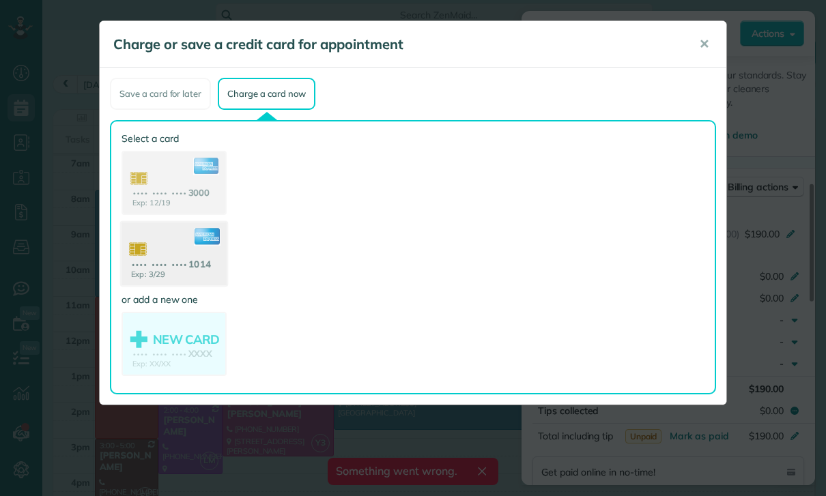
click at [170, 264] on use at bounding box center [173, 255] width 105 height 66
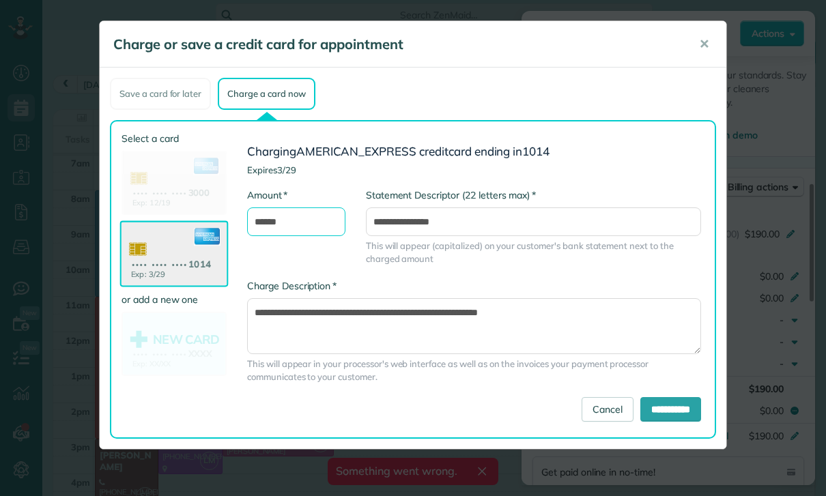
click at [312, 221] on input "******" at bounding box center [296, 221] width 98 height 29
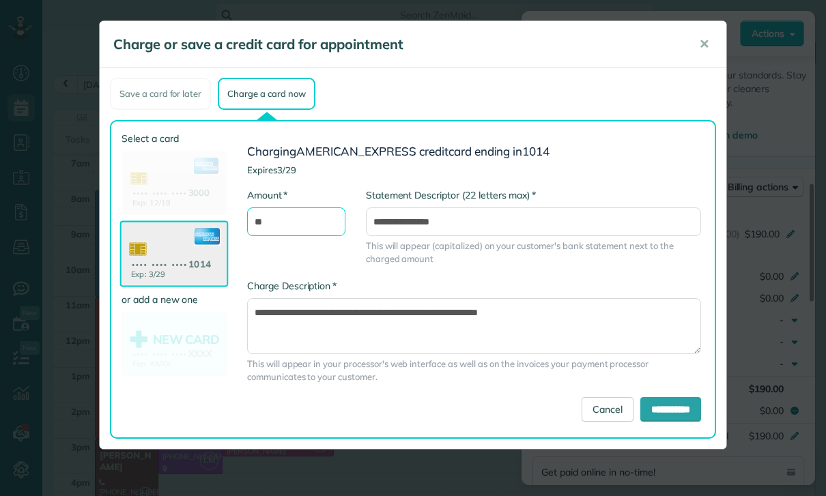
type input "*"
type input "***"
click at [665, 411] on input "**********" at bounding box center [670, 409] width 61 height 25
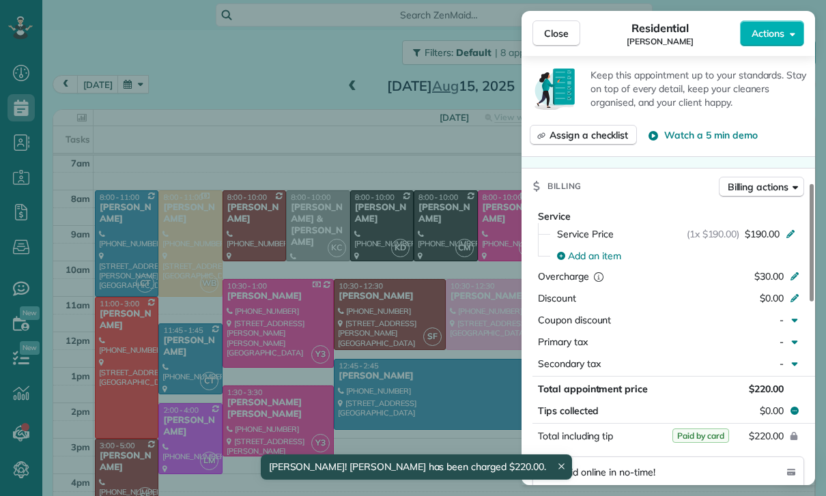
click at [197, 72] on div "Close Residential Michelle Steinbeck Actions Status Yet to Confirm Michelle Ste…" at bounding box center [413, 248] width 826 height 496
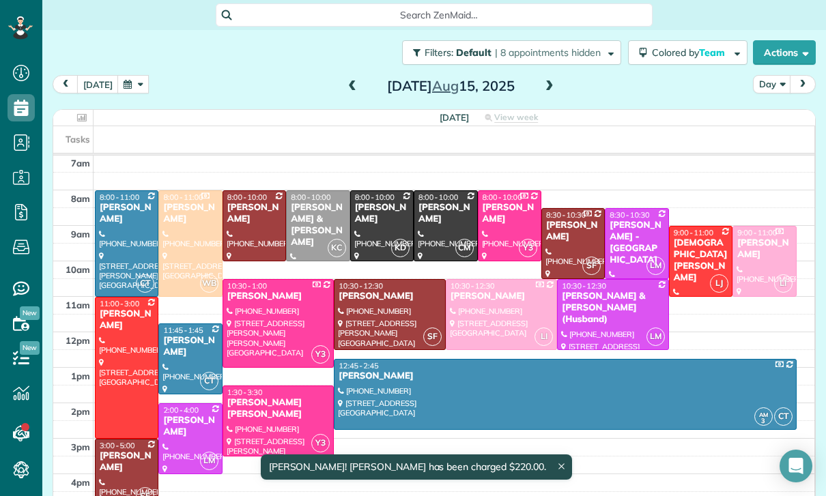
click at [126, 75] on button "button" at bounding box center [132, 84] width 31 height 18
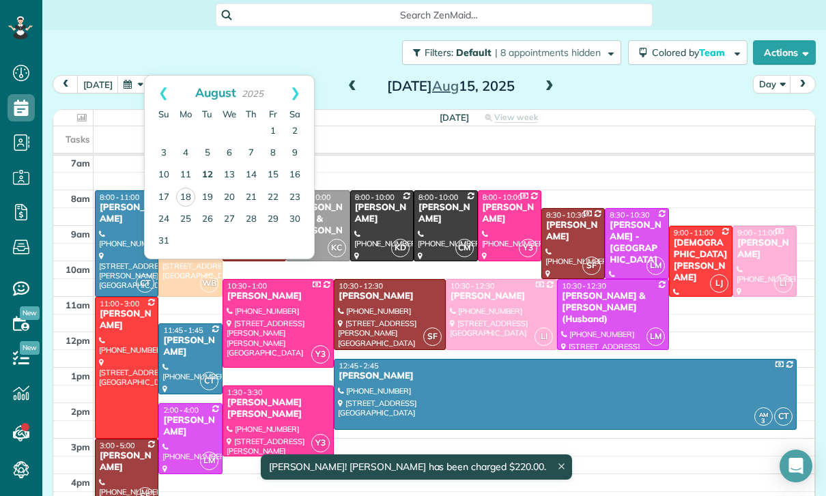
click at [212, 164] on link "12" at bounding box center [207, 175] width 22 height 22
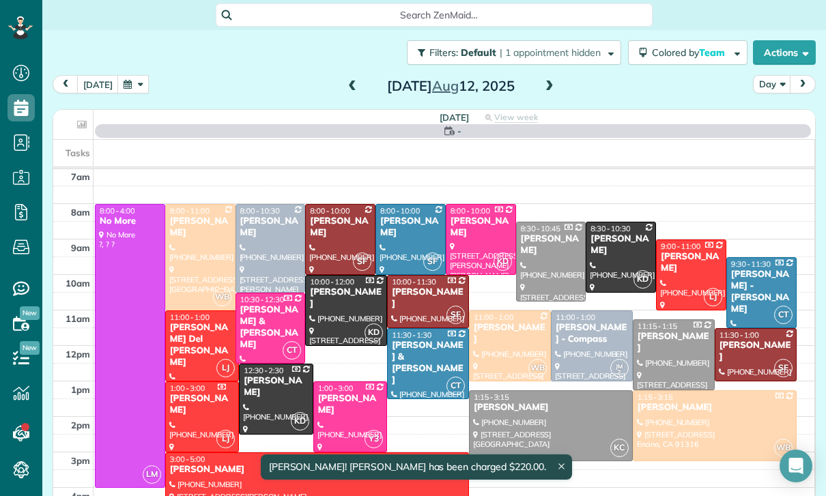
scroll to position [107, 0]
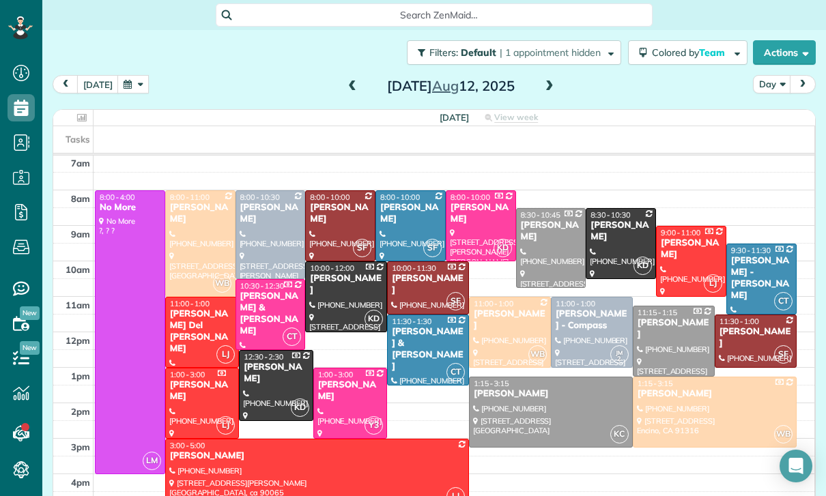
click at [351, 81] on span at bounding box center [352, 87] width 15 height 12
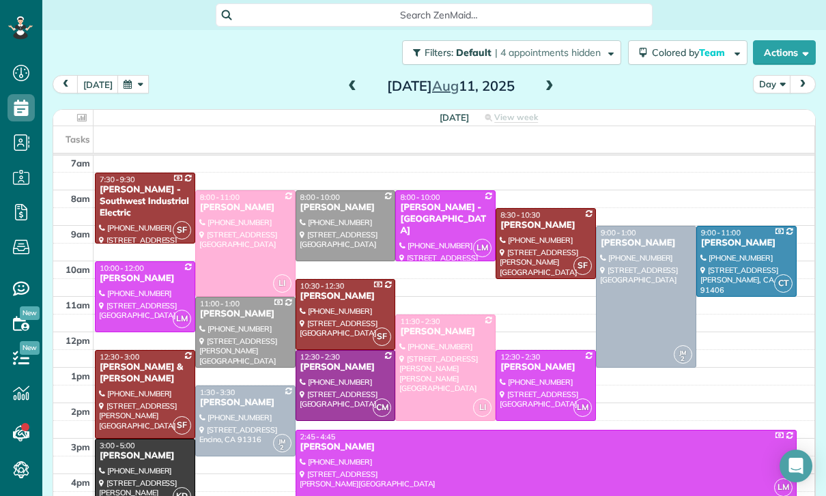
click at [523, 209] on div at bounding box center [545, 244] width 99 height 70
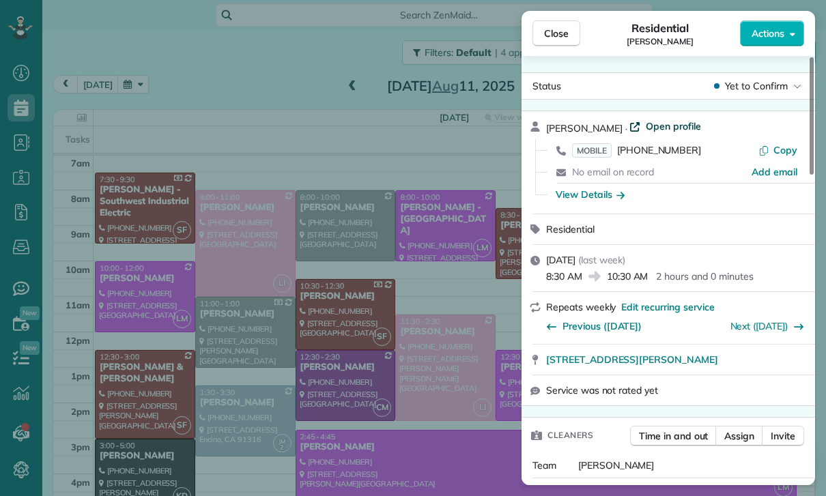
click at [652, 120] on span "Open profile" at bounding box center [672, 126] width 55 height 14
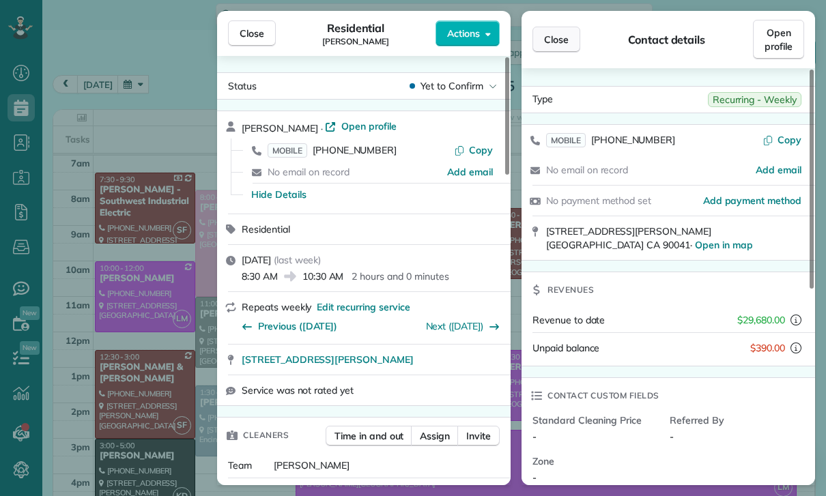
click at [553, 33] on span "Close" at bounding box center [556, 40] width 25 height 14
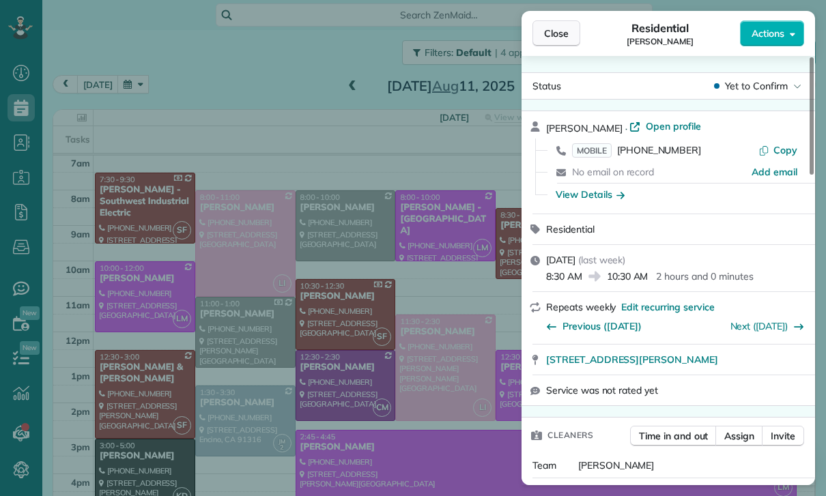
click at [546, 27] on span "Close" at bounding box center [556, 34] width 25 height 14
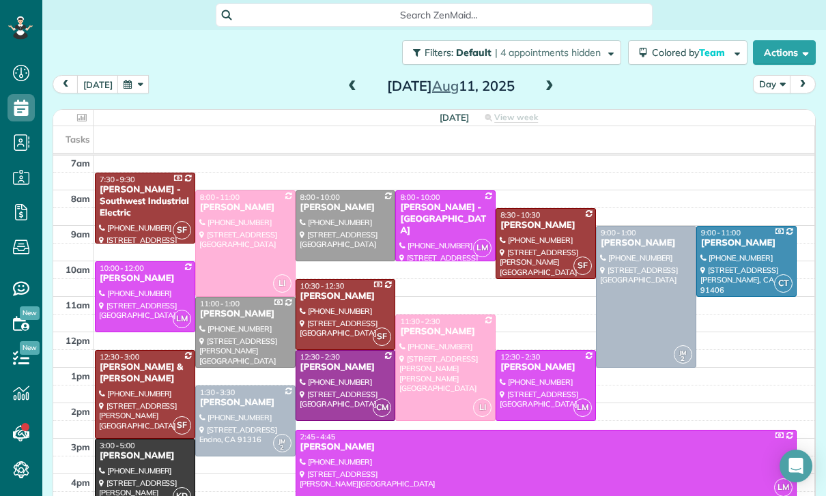
click at [535, 351] on div at bounding box center [545, 386] width 99 height 70
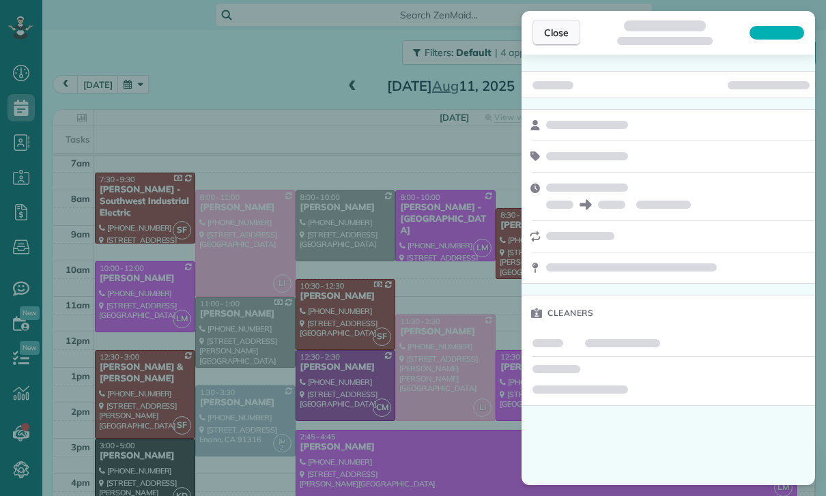
click at [563, 34] on span "Close" at bounding box center [556, 33] width 25 height 14
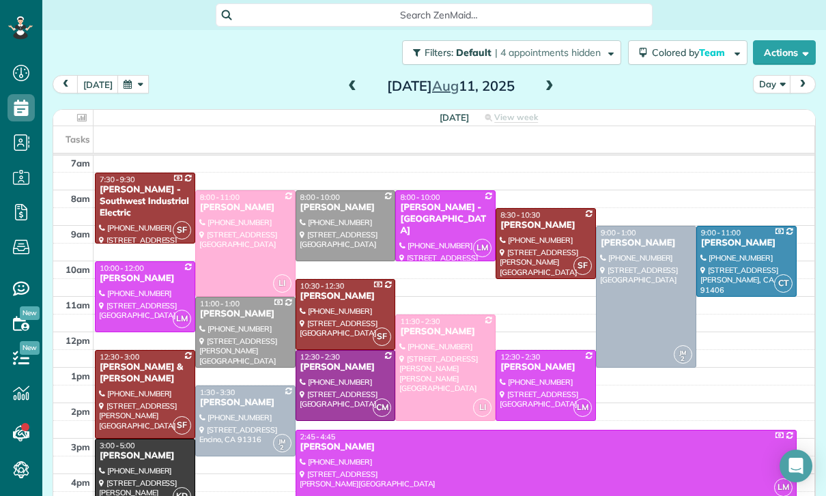
click at [248, 386] on div at bounding box center [245, 421] width 99 height 70
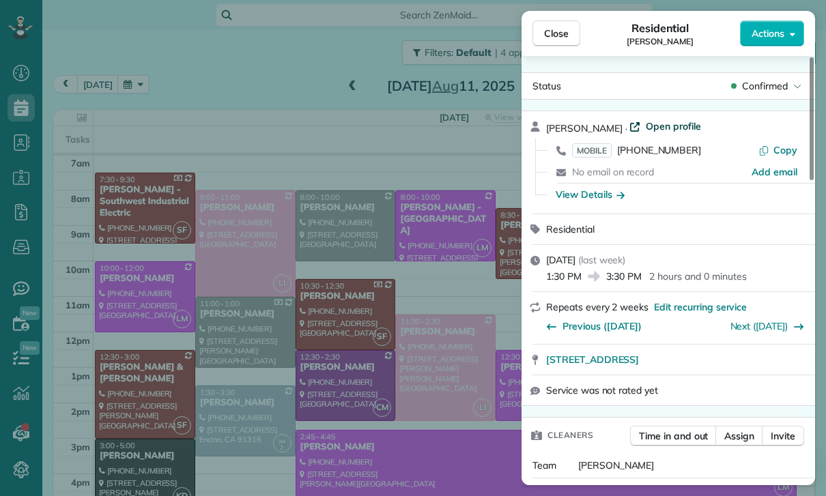
click at [660, 123] on span "Open profile" at bounding box center [672, 126] width 55 height 14
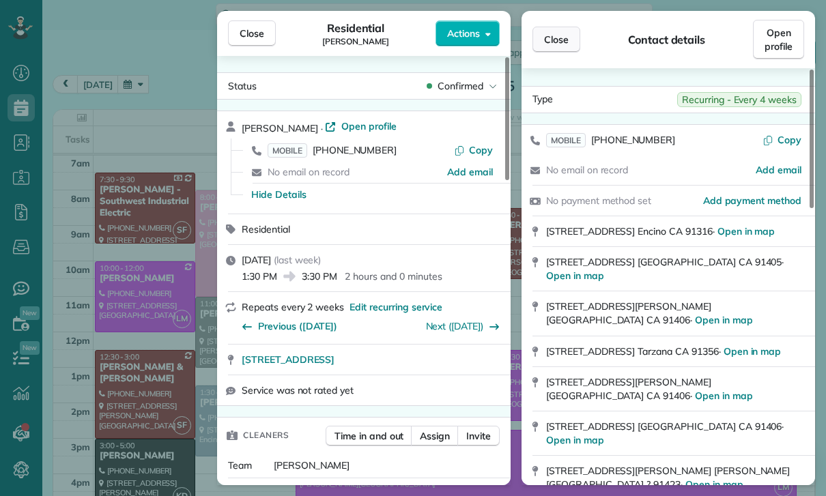
click at [555, 38] on span "Close" at bounding box center [556, 40] width 25 height 14
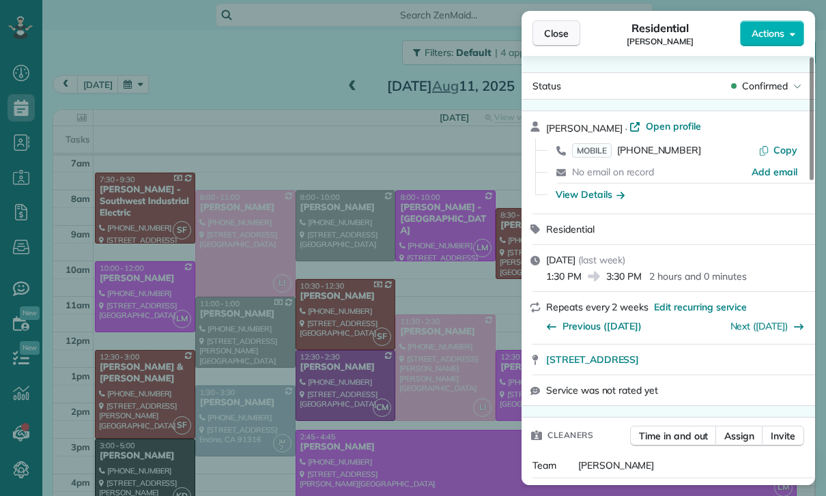
click at [540, 44] on button "Close" at bounding box center [556, 33] width 48 height 26
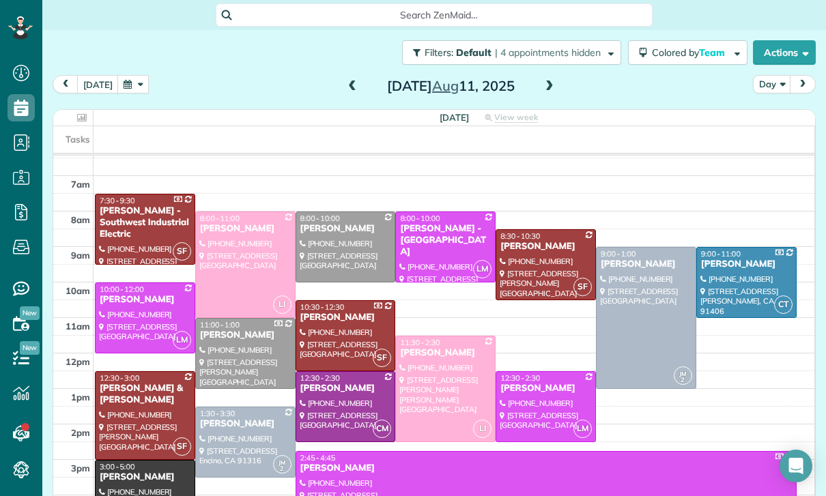
scroll to position [107, 0]
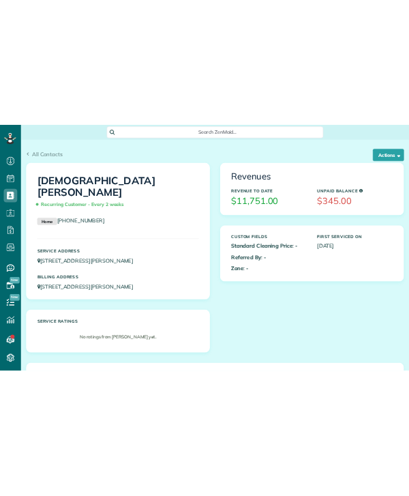
scroll to position [506, 0]
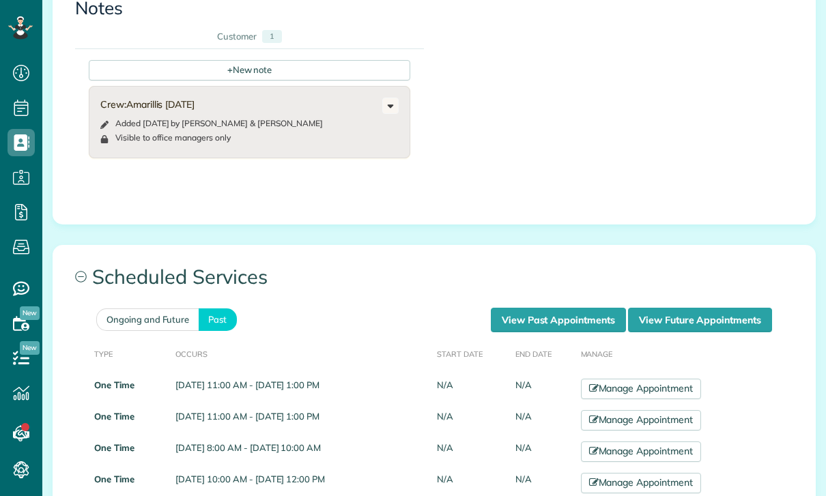
click at [173, 253] on span "Scheduled Services" at bounding box center [433, 276] width 761 height 61
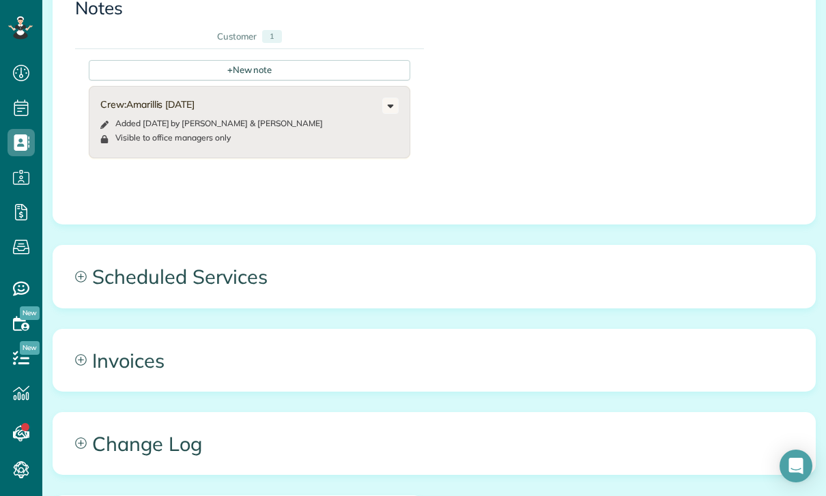
click at [176, 294] on div "All Contacts Actions Edit Add Appointment Recent Activity Send Email Update Cus…" at bounding box center [433, 112] width 783 height 1176
click at [214, 258] on span "Scheduled Services" at bounding box center [433, 276] width 761 height 61
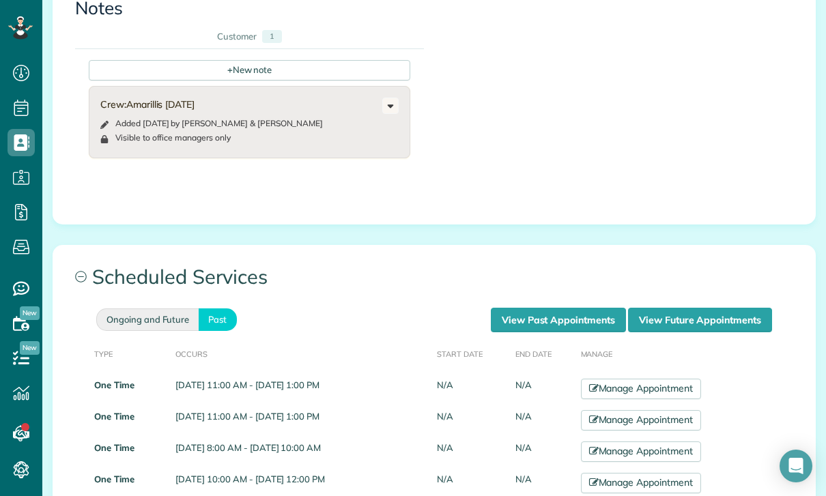
click at [164, 308] on link "Ongoing and Future" at bounding box center [147, 319] width 102 height 23
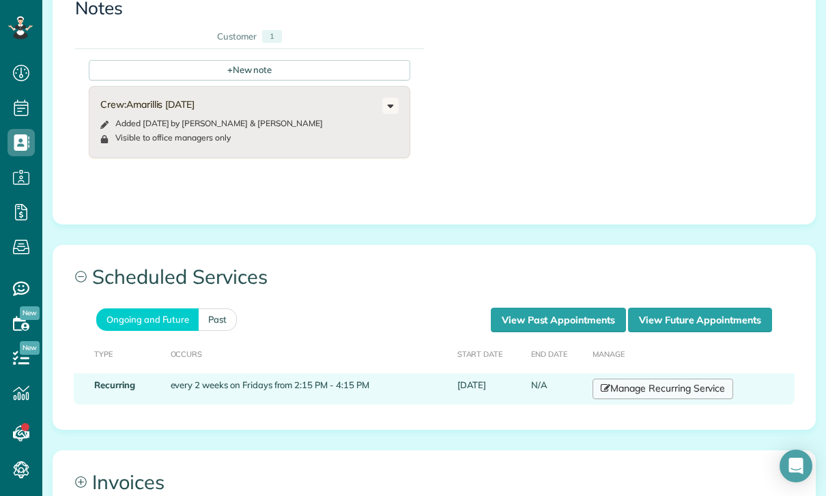
click at [654, 379] on link "Manage Recurring Service" at bounding box center [662, 389] width 141 height 20
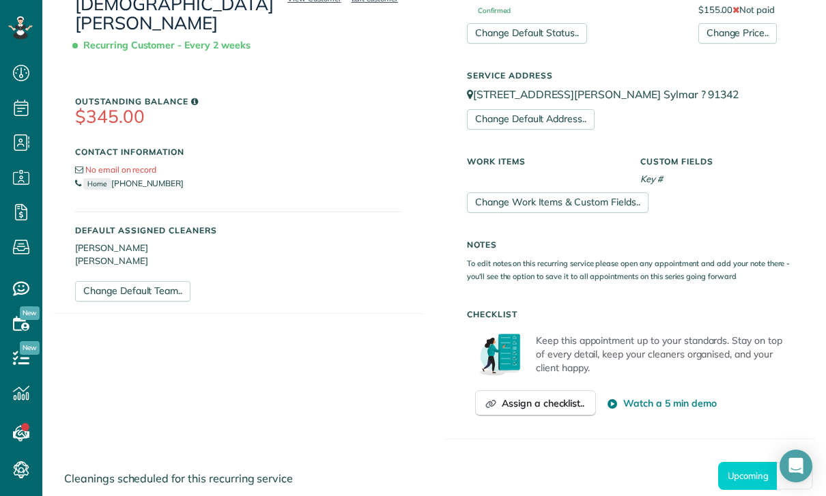
scroll to position [406, 0]
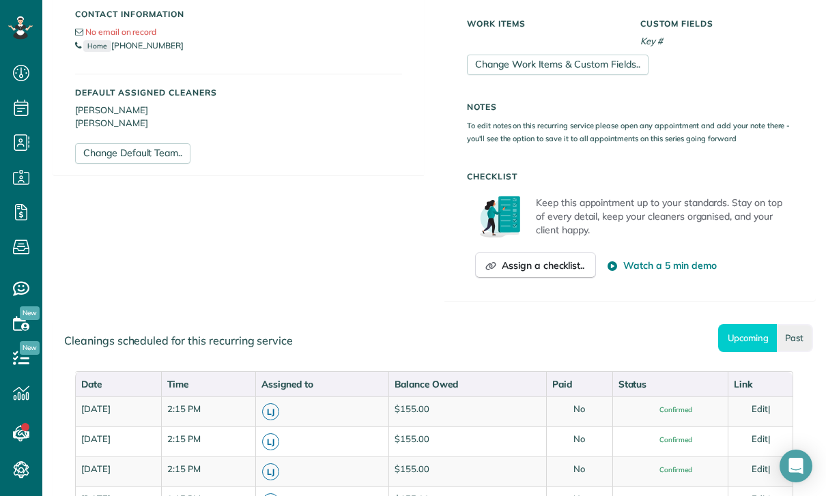
click at [804, 343] on link "Past" at bounding box center [794, 338] width 36 height 28
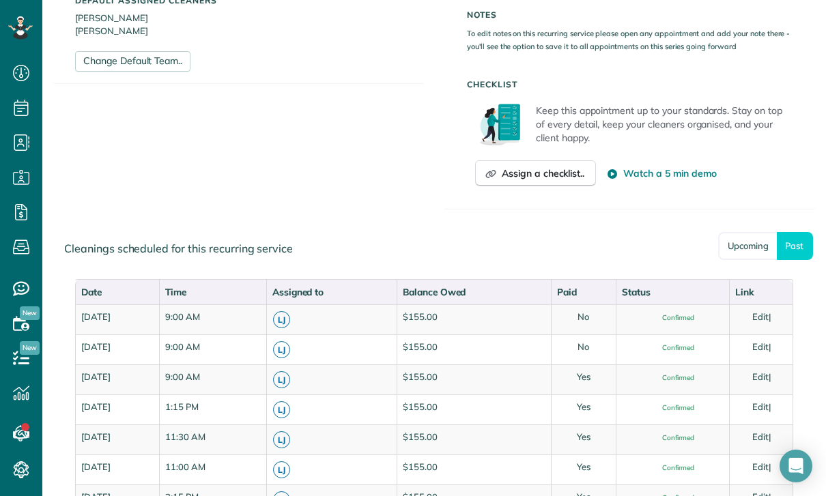
scroll to position [508, 0]
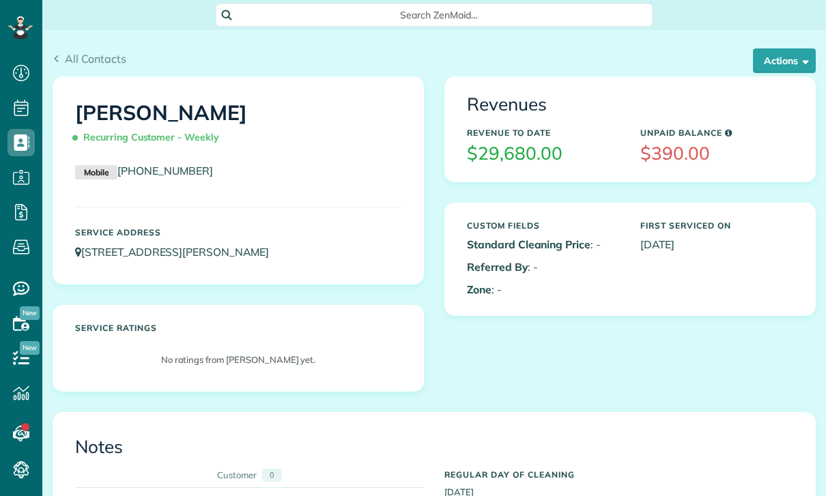
scroll to position [6, 6]
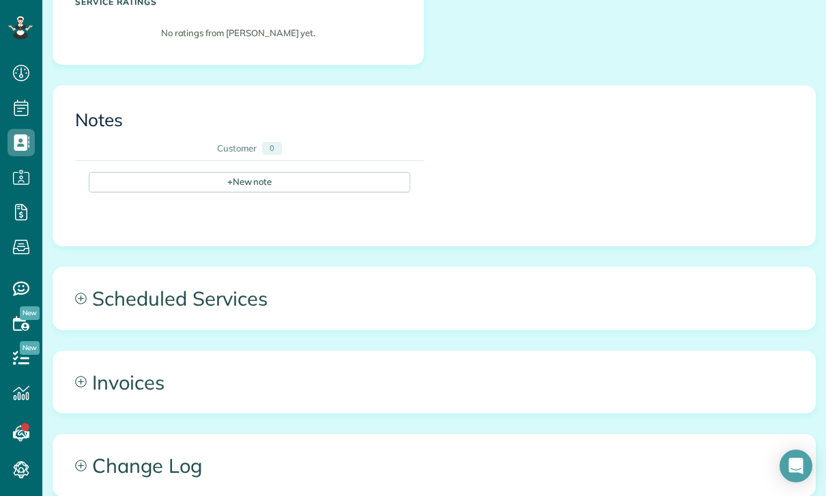
scroll to position [719, 0]
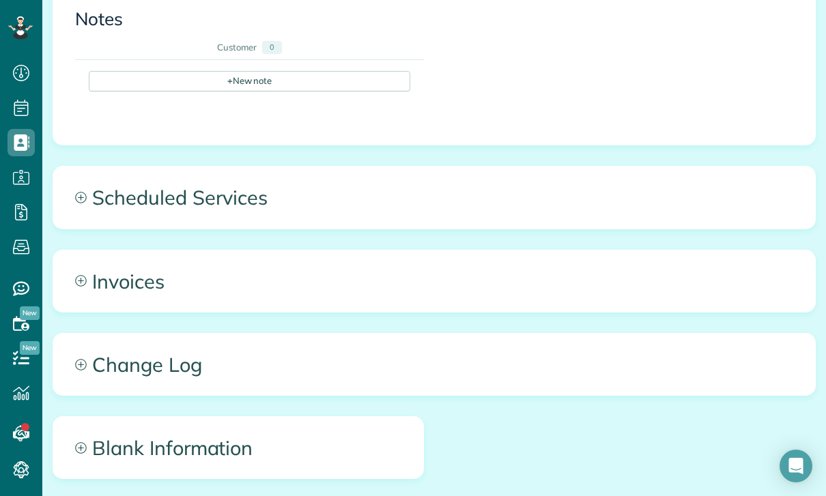
click at [212, 167] on span "Scheduled Services" at bounding box center [433, 196] width 761 height 61
